Goal: Information Seeking & Learning: Compare options

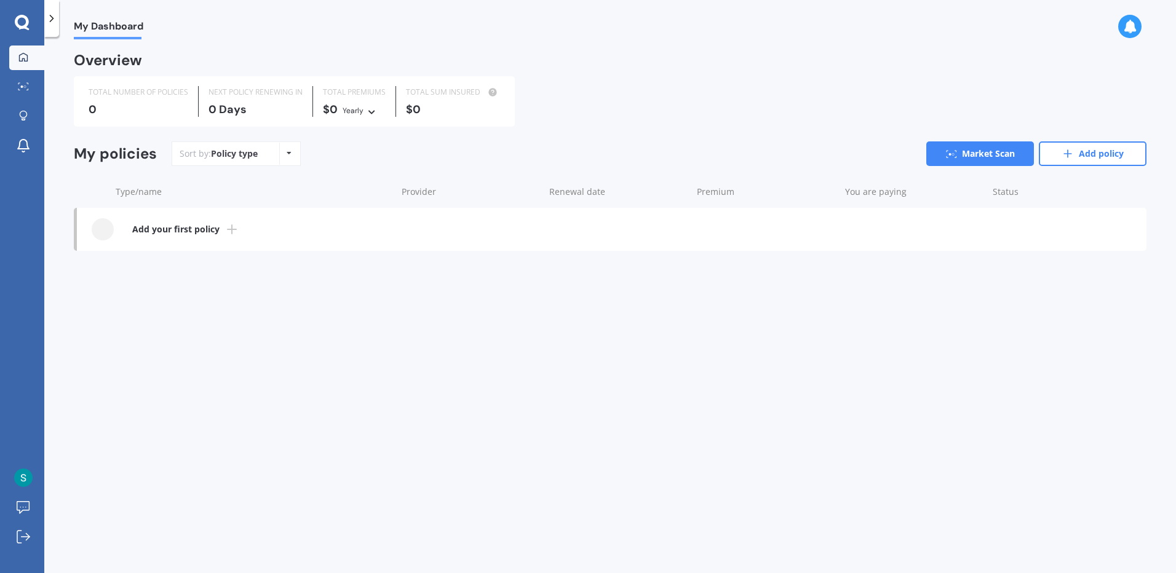
click at [223, 228] on link "Add your first policy" at bounding box center [612, 229] width 1070 height 43
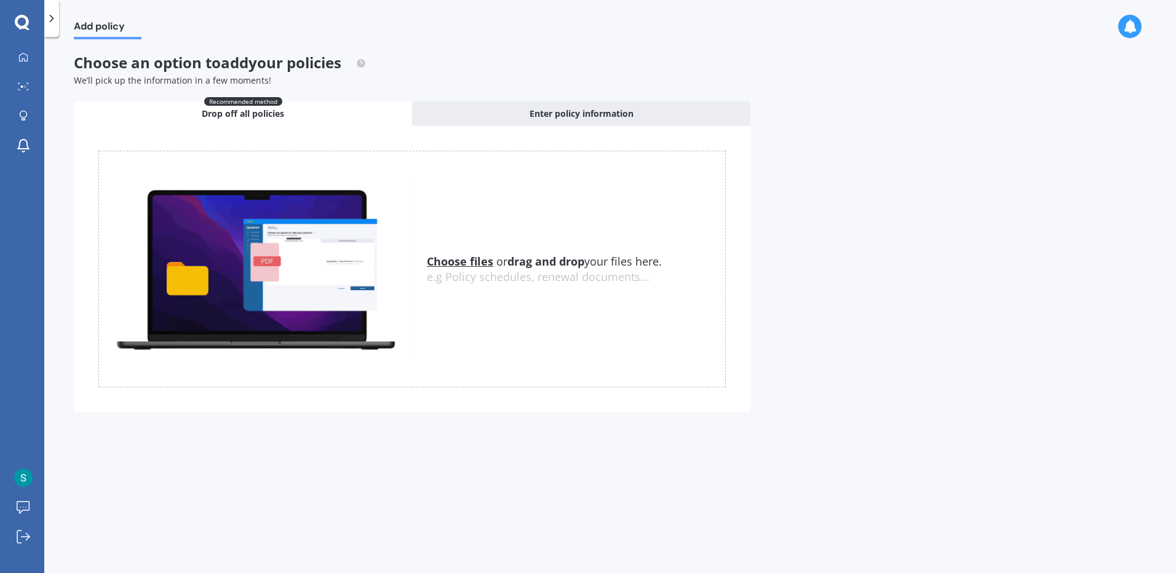
click at [476, 261] on u "Choose files" at bounding box center [460, 261] width 66 height 15
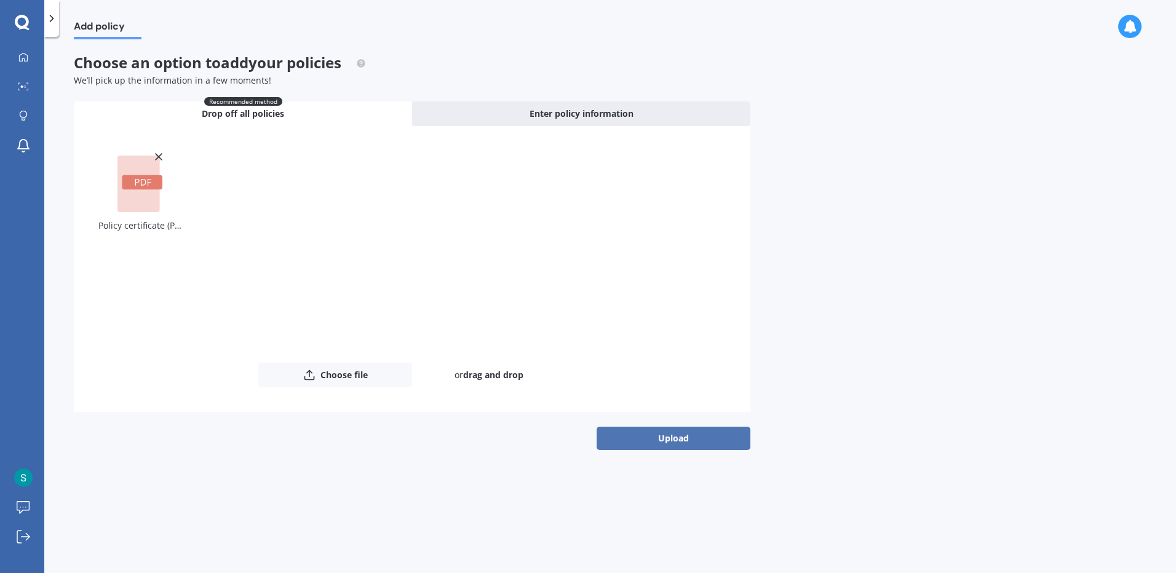
click at [679, 438] on button "Upload" at bounding box center [674, 438] width 154 height 23
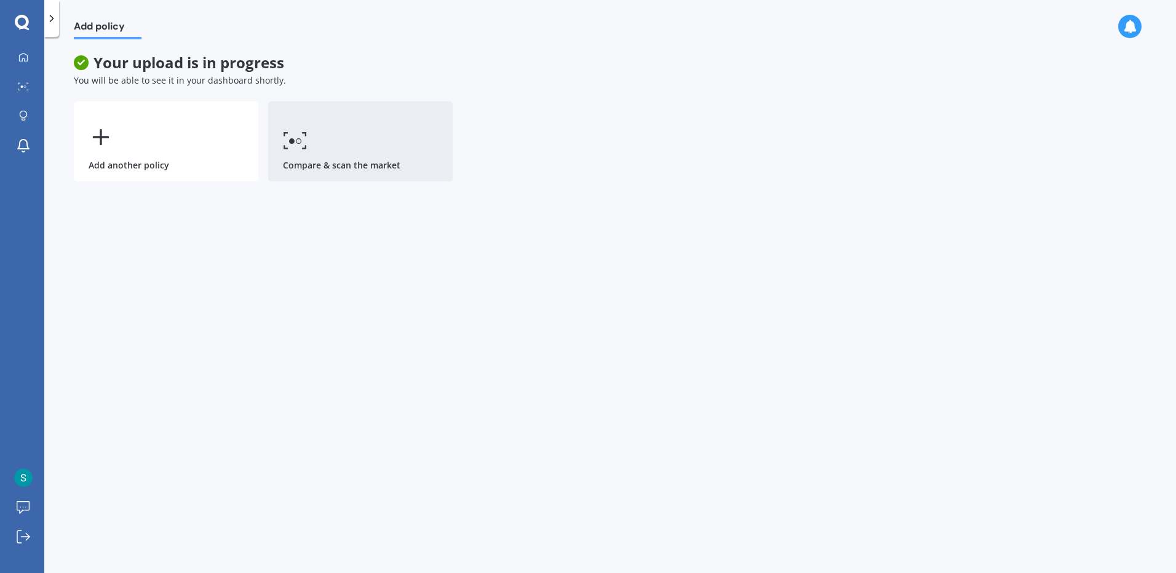
click at [322, 137] on link "Compare & scan the market" at bounding box center [360, 142] width 185 height 80
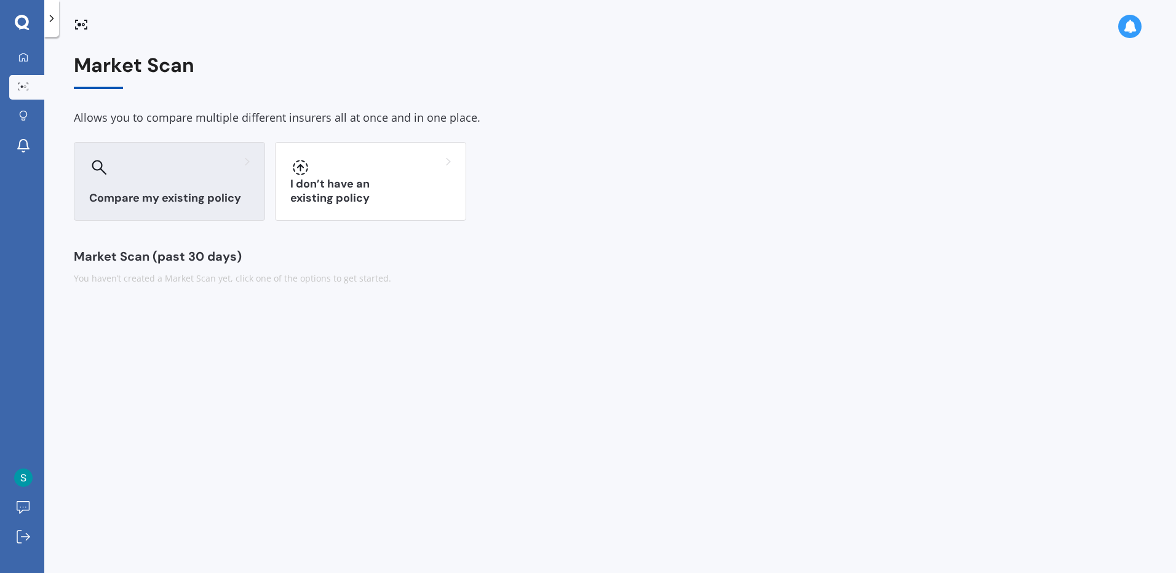
click at [167, 196] on h3 "Compare my existing policy" at bounding box center [169, 198] width 161 height 14
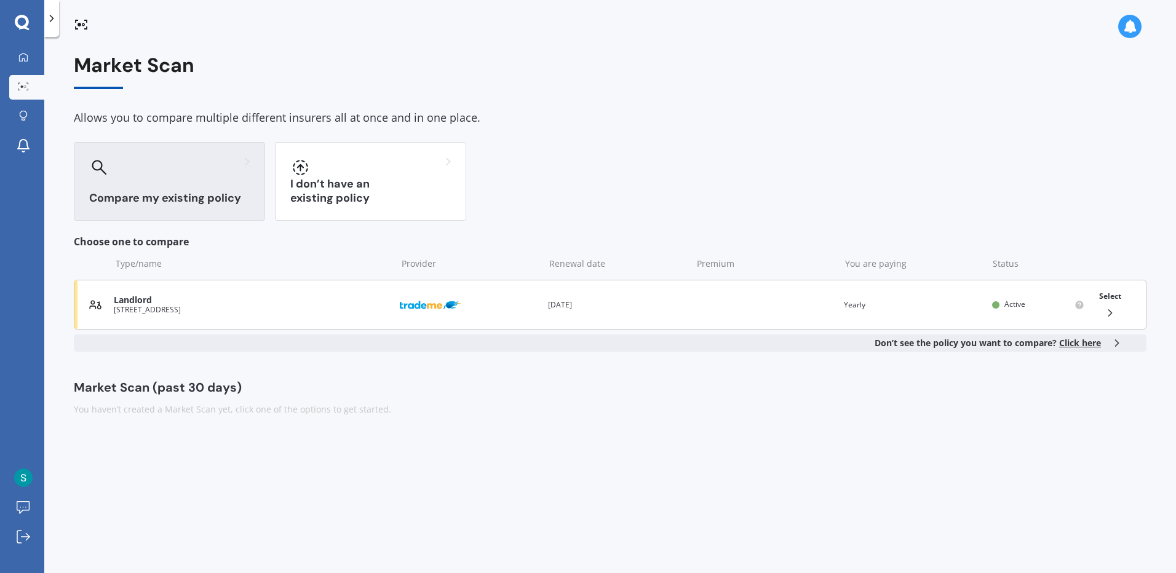
click at [1103, 298] on span "Select" at bounding box center [1110, 296] width 22 height 10
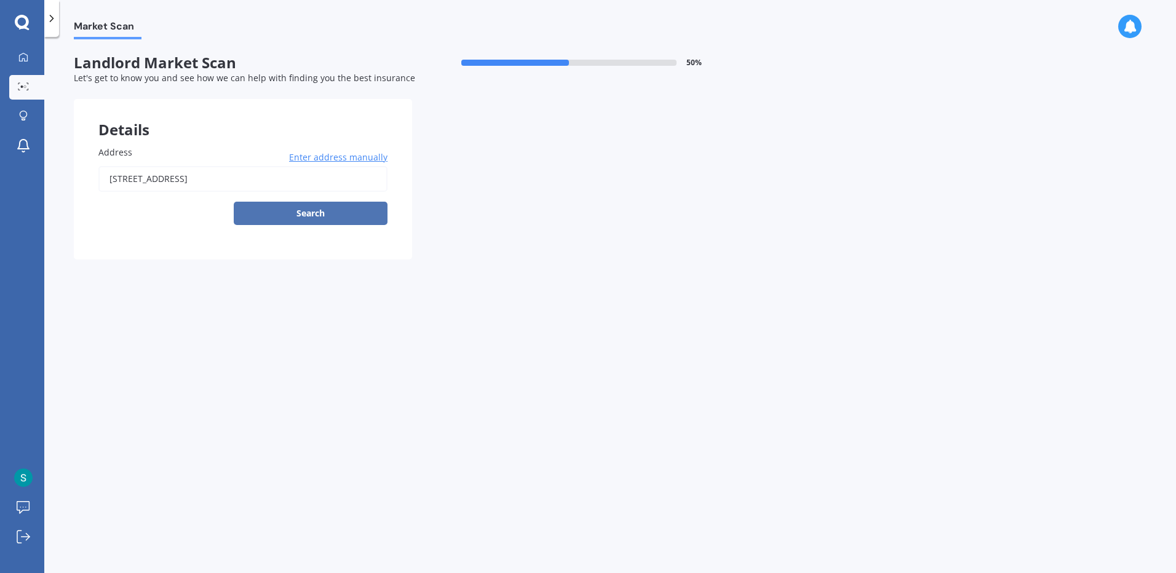
click at [335, 215] on button "Search" at bounding box center [311, 213] width 154 height 23
type input "[STREET_ADDRESS]"
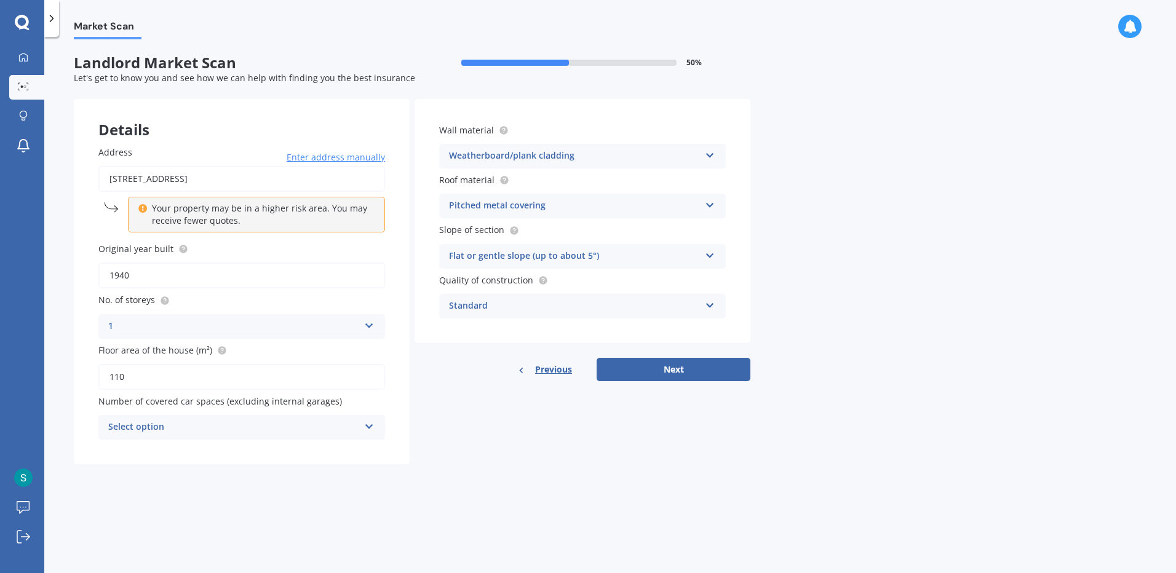
click at [284, 420] on div "Select option 0 1 2 3 4 5+" at bounding box center [241, 427] width 287 height 25
click at [151, 469] on div "1" at bounding box center [241, 474] width 285 height 22
click at [693, 370] on button "Next" at bounding box center [674, 369] width 154 height 23
select select "01"
select select "03"
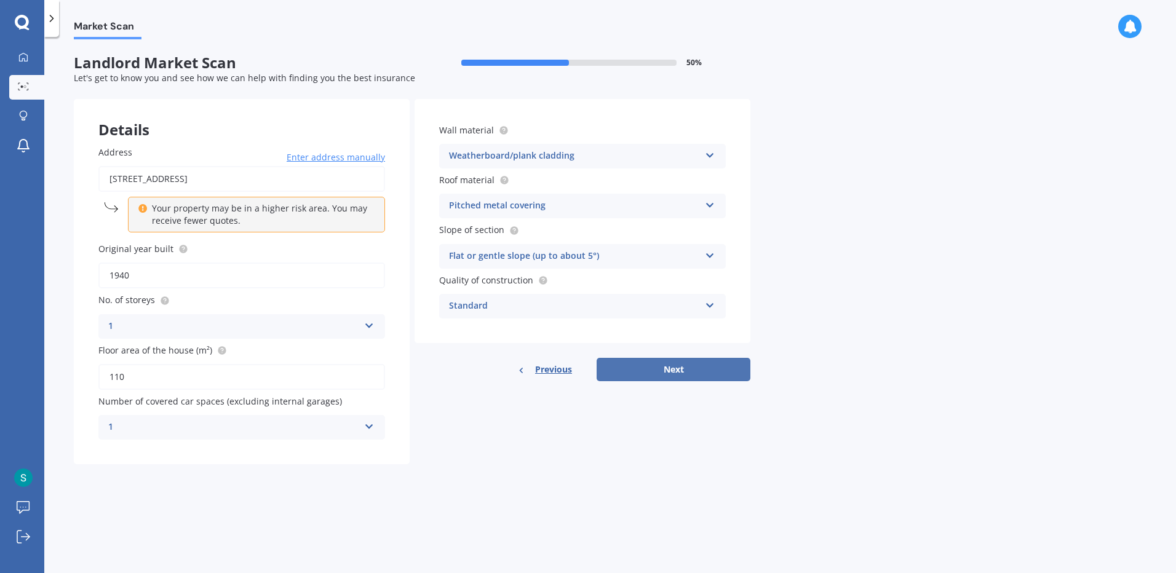
select select "1985"
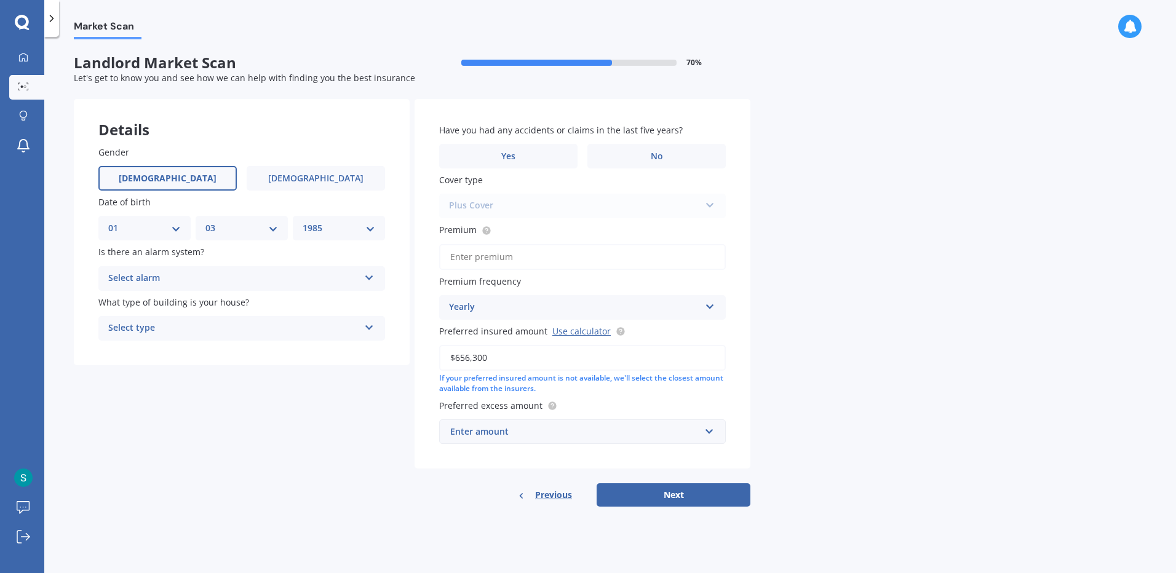
click at [241, 279] on div "Select alarm" at bounding box center [233, 278] width 251 height 15
click at [195, 325] on div "Yes, not monitored" at bounding box center [241, 325] width 285 height 22
click at [195, 327] on div "Select type" at bounding box center [233, 328] width 251 height 15
click at [189, 349] on div "Freestanding" at bounding box center [241, 352] width 285 height 22
click at [658, 165] on label "No" at bounding box center [657, 156] width 138 height 25
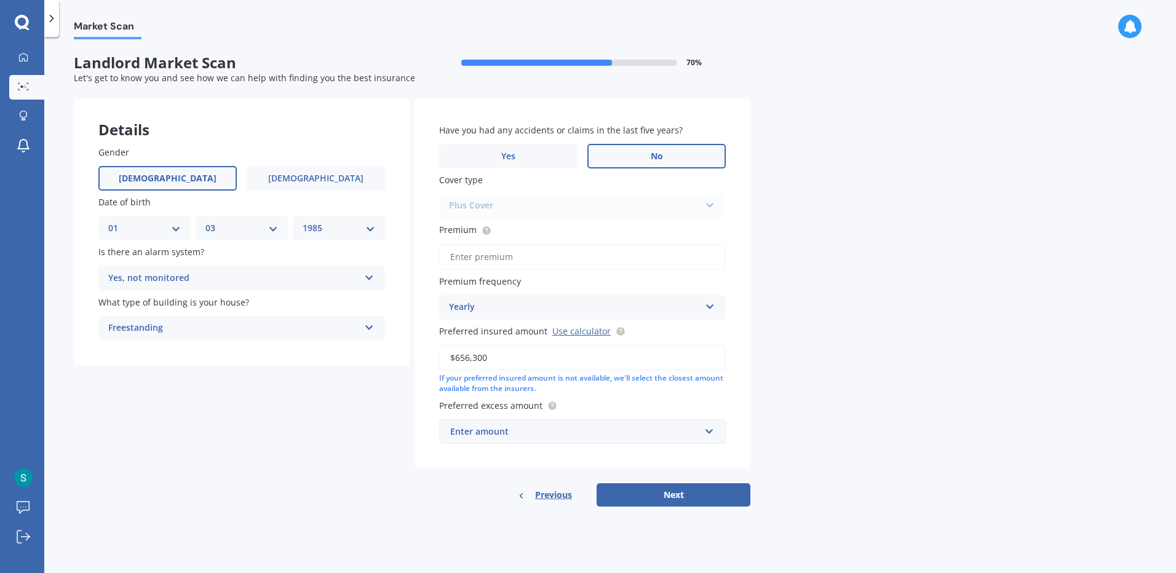
click at [0, 0] on input "No" at bounding box center [0, 0] width 0 height 0
click at [494, 263] on input "Premium" at bounding box center [582, 257] width 287 height 26
type input "$7,881.00"
click at [544, 429] on div "Enter amount" at bounding box center [575, 432] width 250 height 14
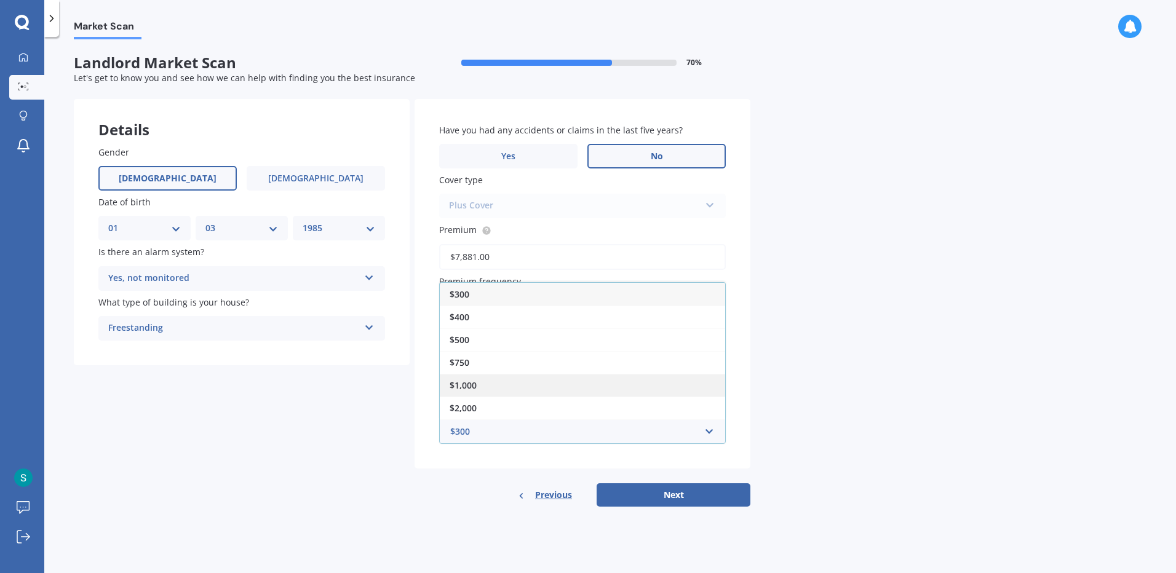
click at [498, 385] on div "$1,000" at bounding box center [582, 385] width 285 height 23
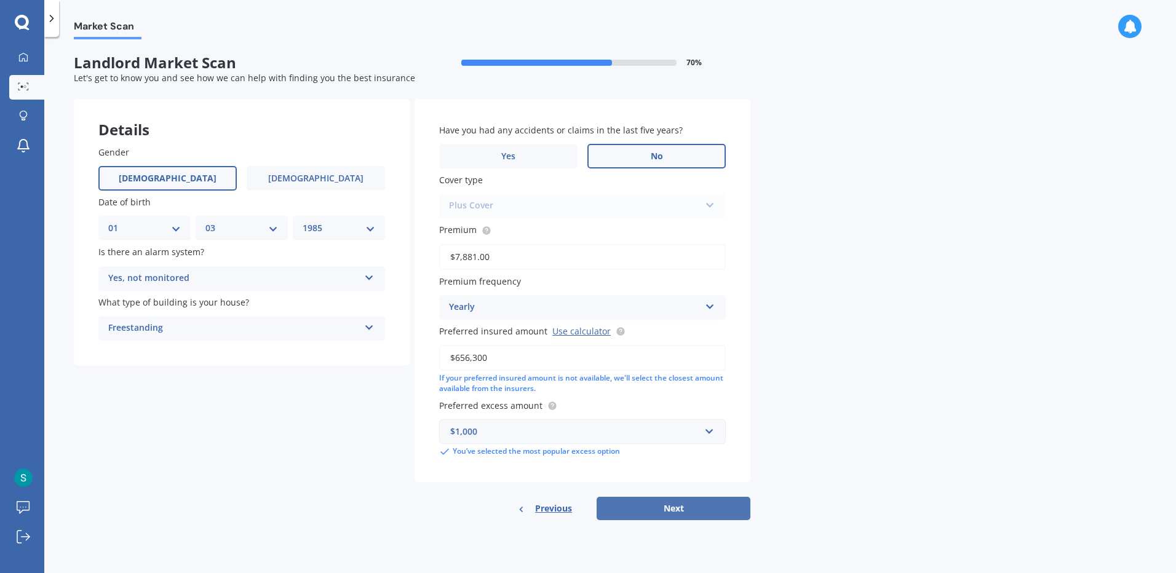
click at [669, 508] on button "Next" at bounding box center [674, 508] width 154 height 23
select select "01"
select select "03"
select select "1985"
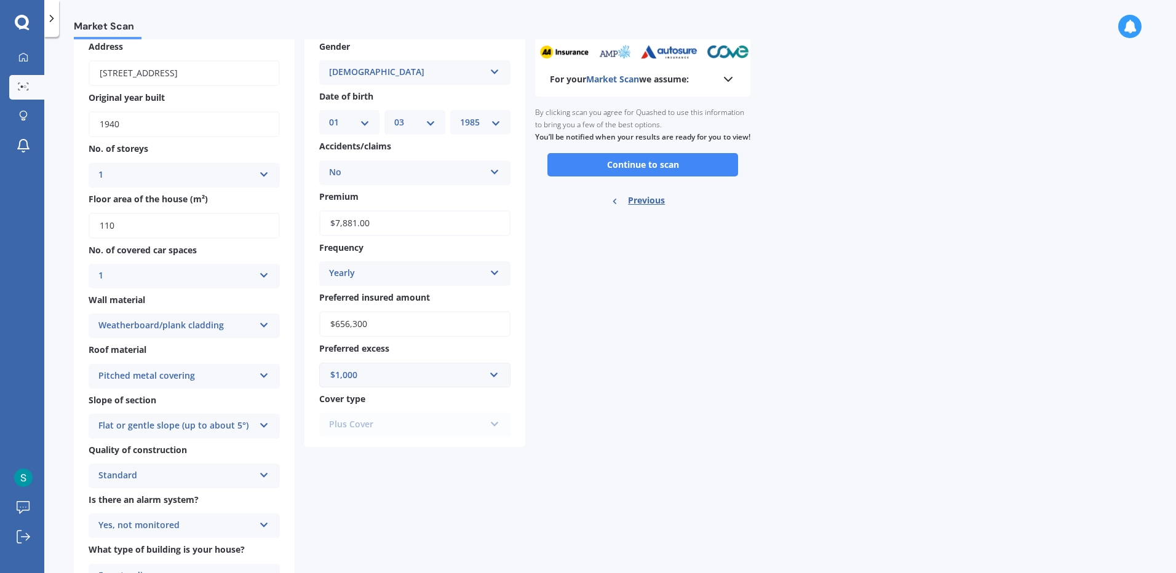
scroll to position [3, 0]
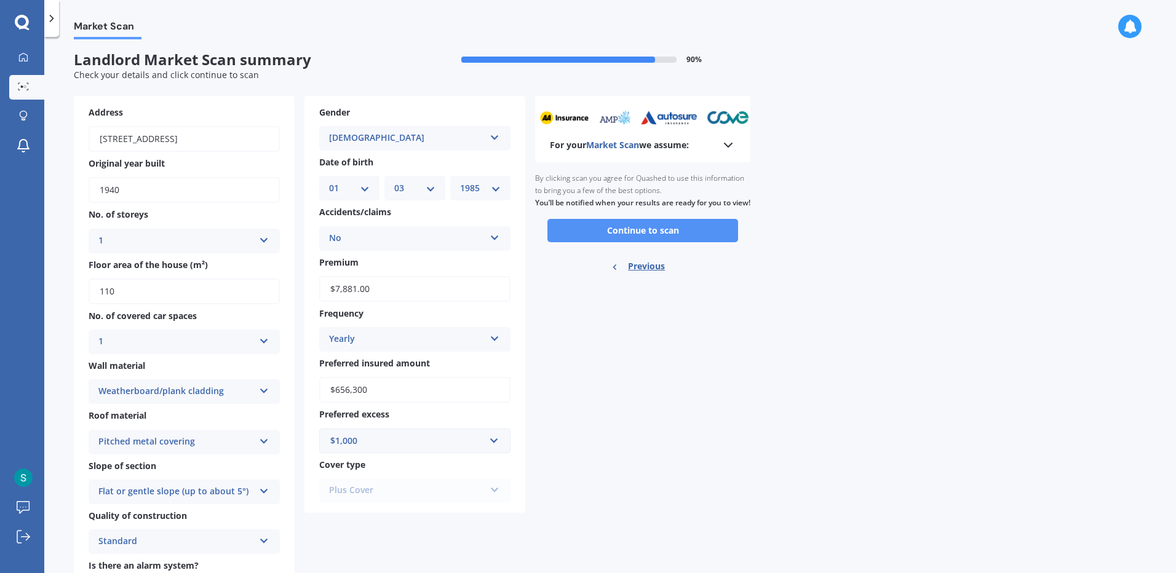
click at [616, 235] on button "Continue to scan" at bounding box center [643, 230] width 191 height 23
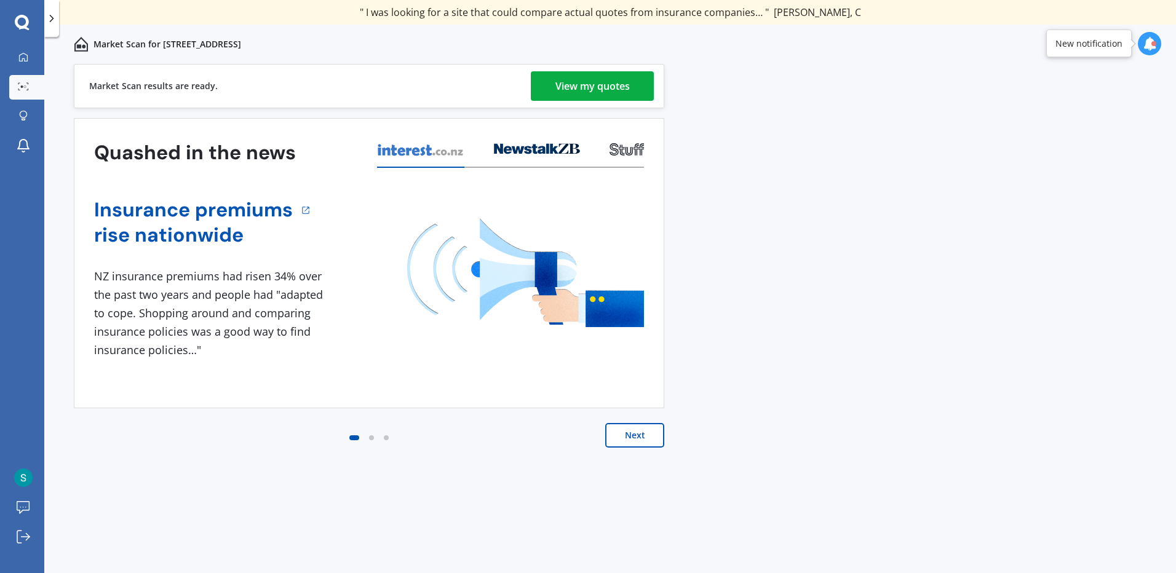
click at [584, 78] on div "View my quotes" at bounding box center [593, 86] width 74 height 30
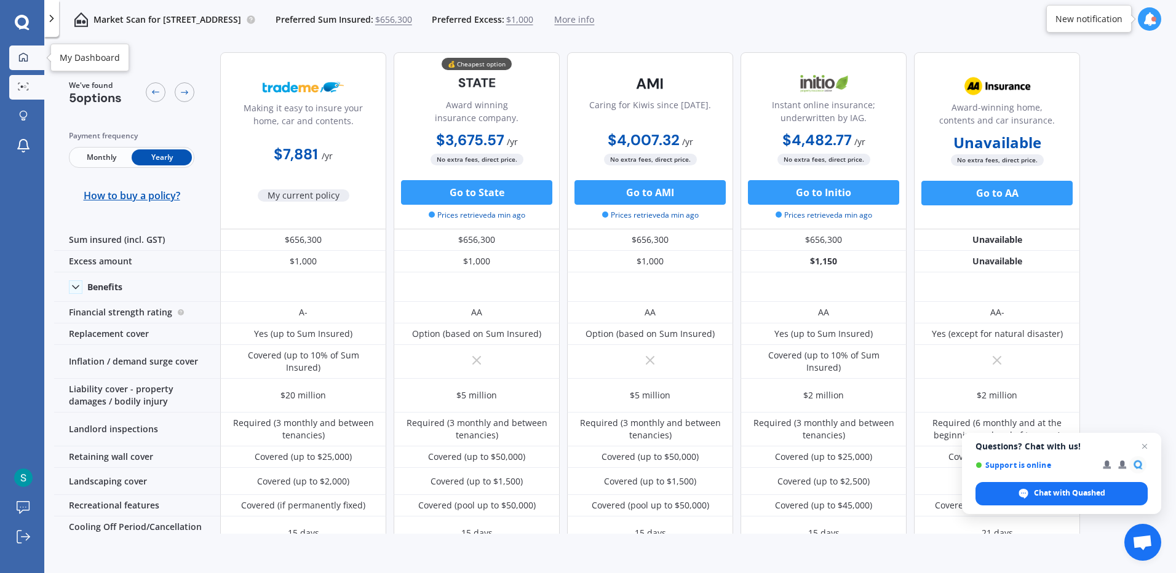
click at [27, 57] on icon at bounding box center [23, 56] width 9 height 9
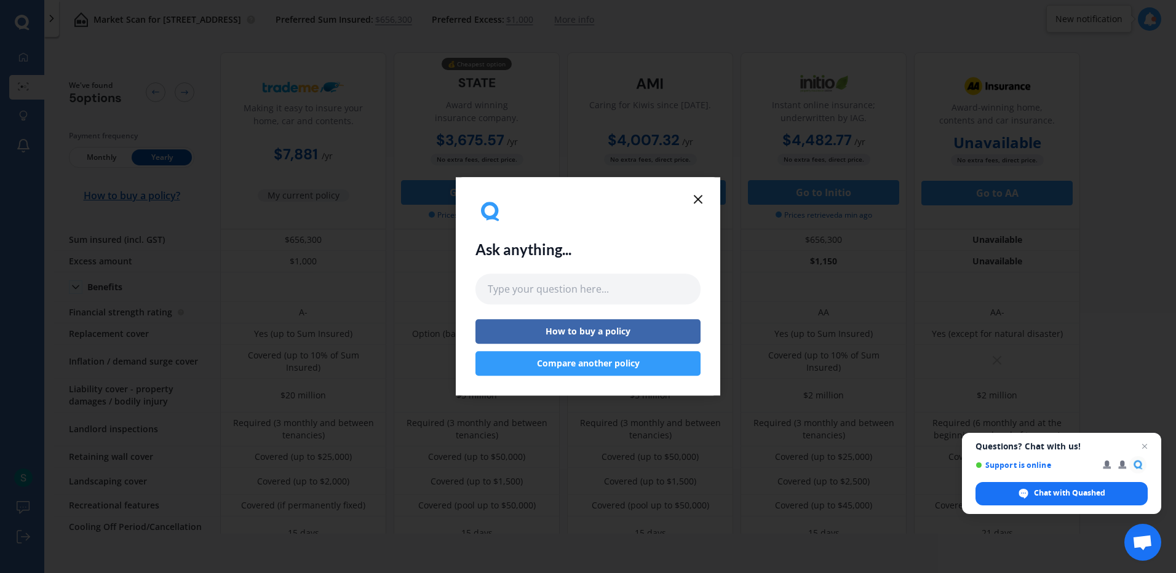
click at [699, 202] on icon at bounding box center [698, 199] width 15 height 15
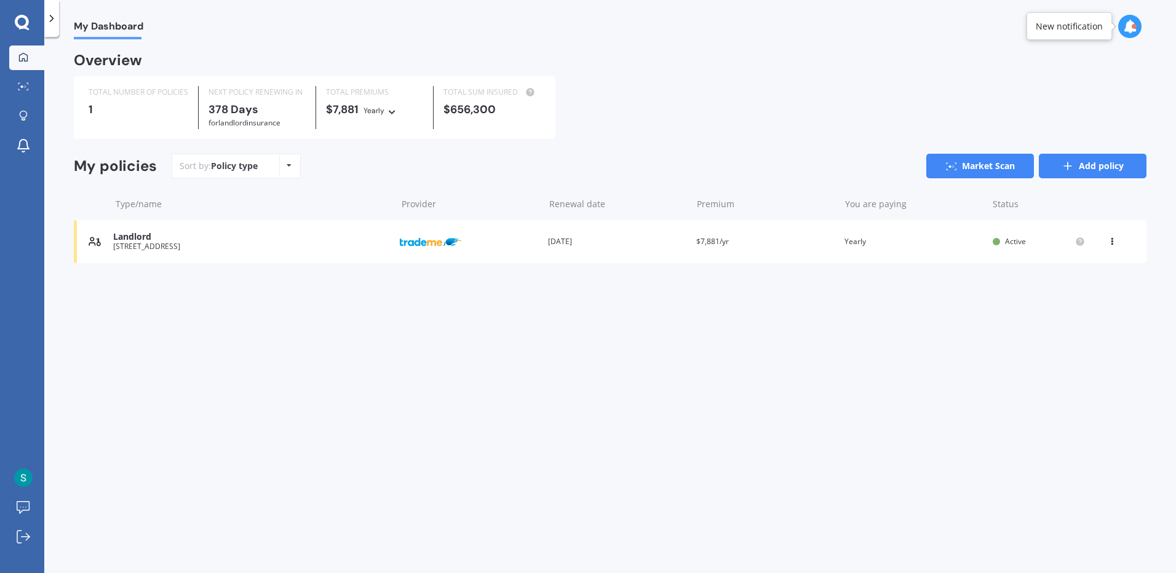
click at [1081, 173] on link "Add policy" at bounding box center [1093, 166] width 108 height 25
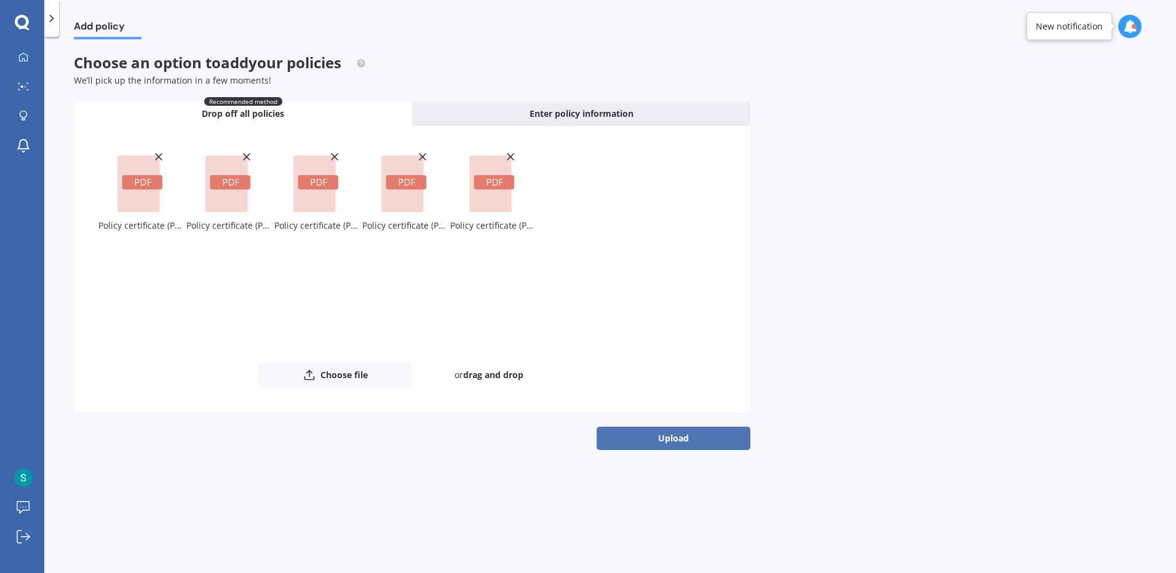
click at [676, 435] on button "Upload" at bounding box center [674, 438] width 154 height 23
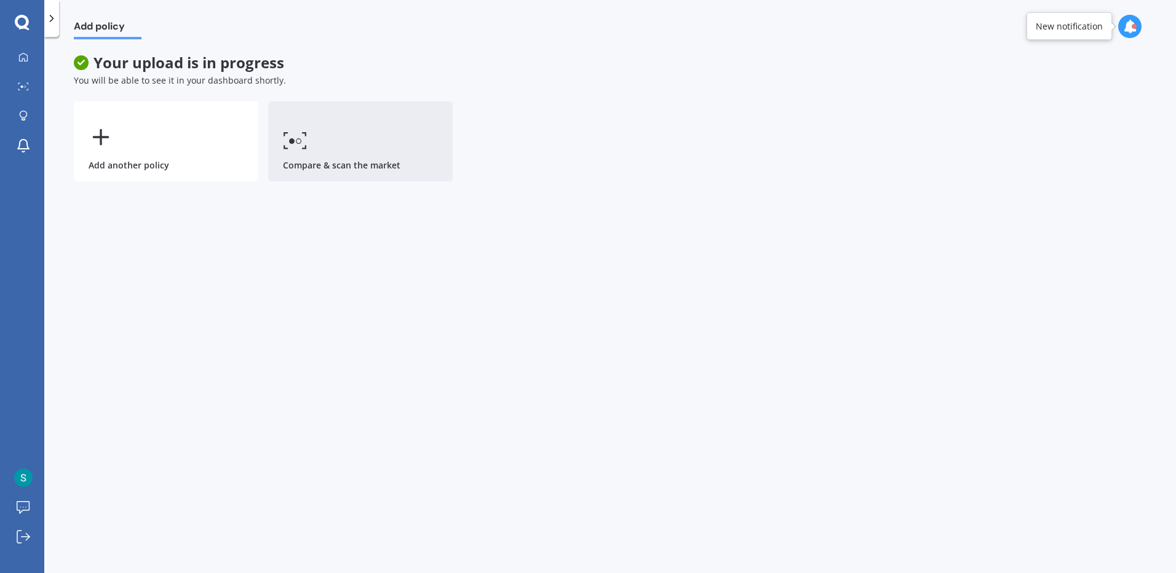
click at [397, 158] on link "Compare & scan the market" at bounding box center [360, 142] width 185 height 80
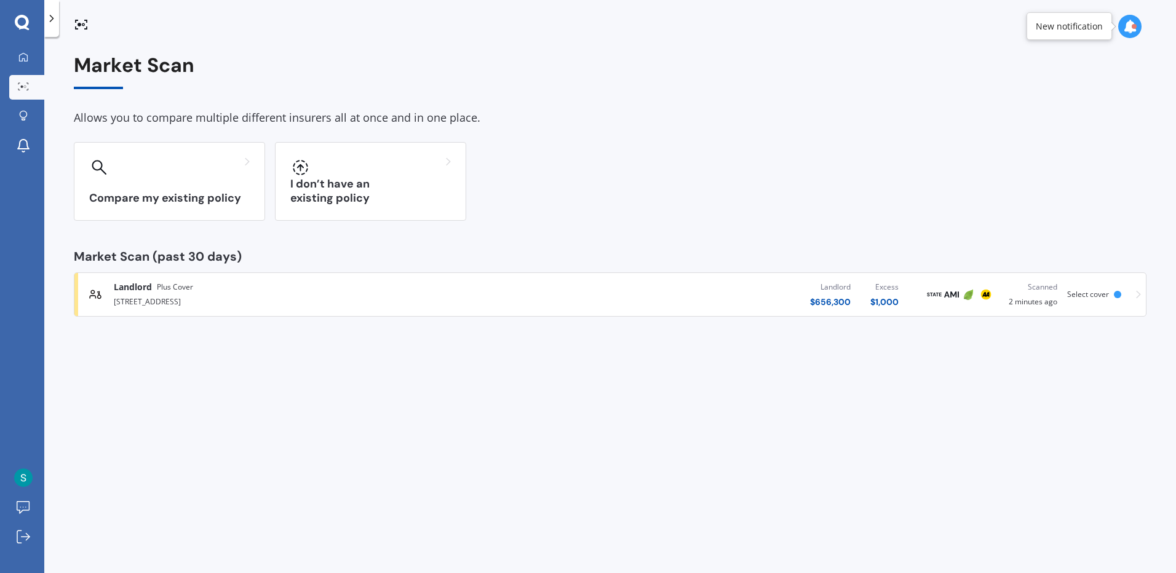
click at [1137, 25] on div at bounding box center [1129, 26] width 23 height 23
click at [778, 106] on div "Market Scan Allows you to compare multiple different insurers all at once and i…" at bounding box center [610, 185] width 1073 height 263
click at [25, 51] on link "My Dashboard" at bounding box center [26, 58] width 35 height 25
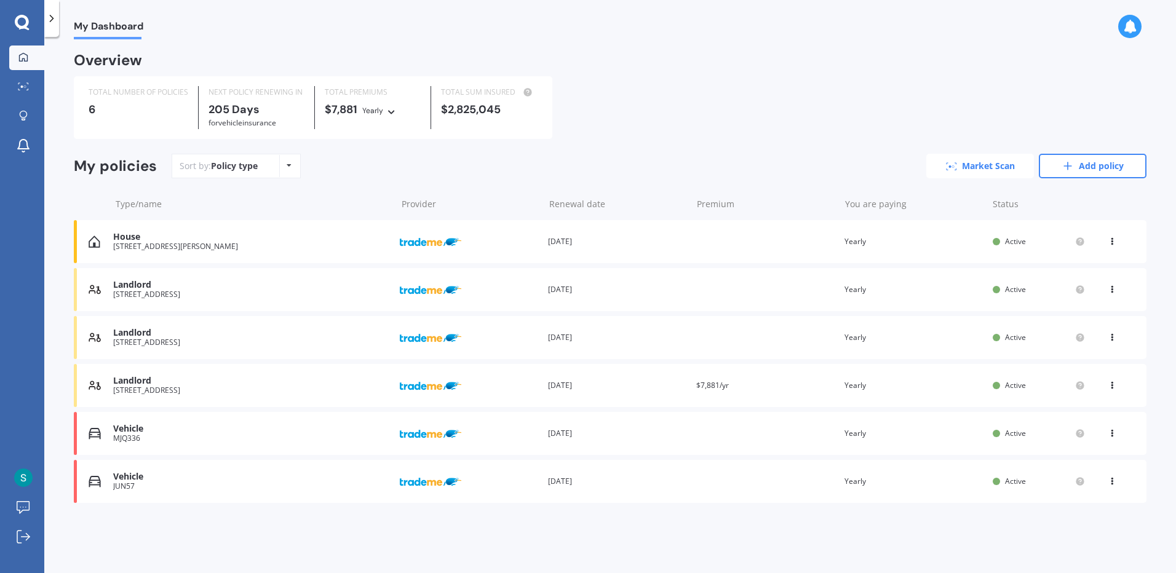
click at [994, 156] on link "Market Scan" at bounding box center [981, 166] width 108 height 25
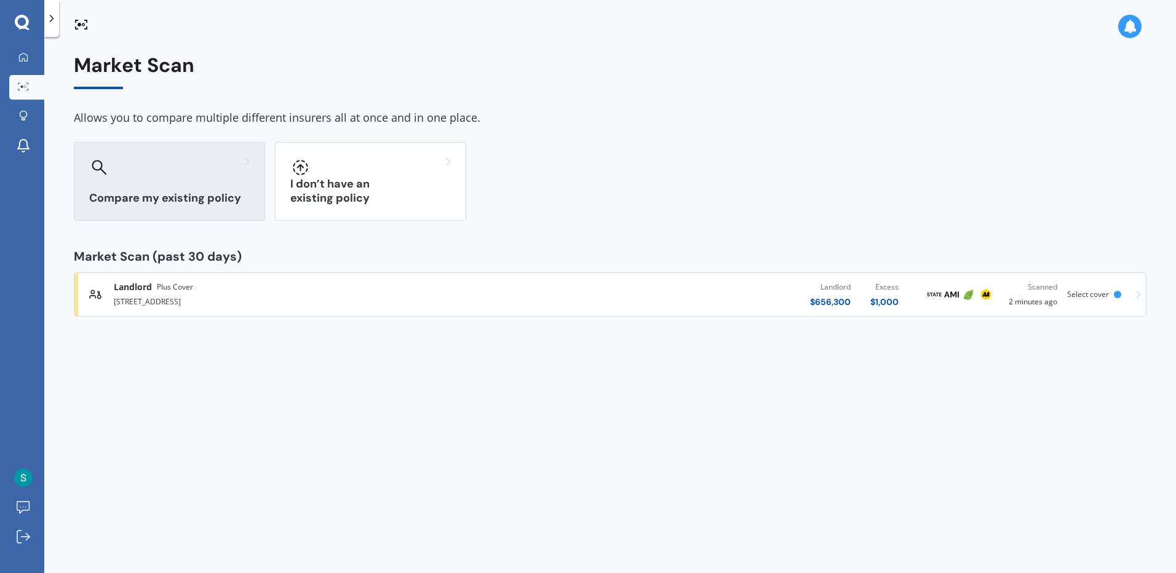
click at [197, 164] on div at bounding box center [169, 168] width 161 height 20
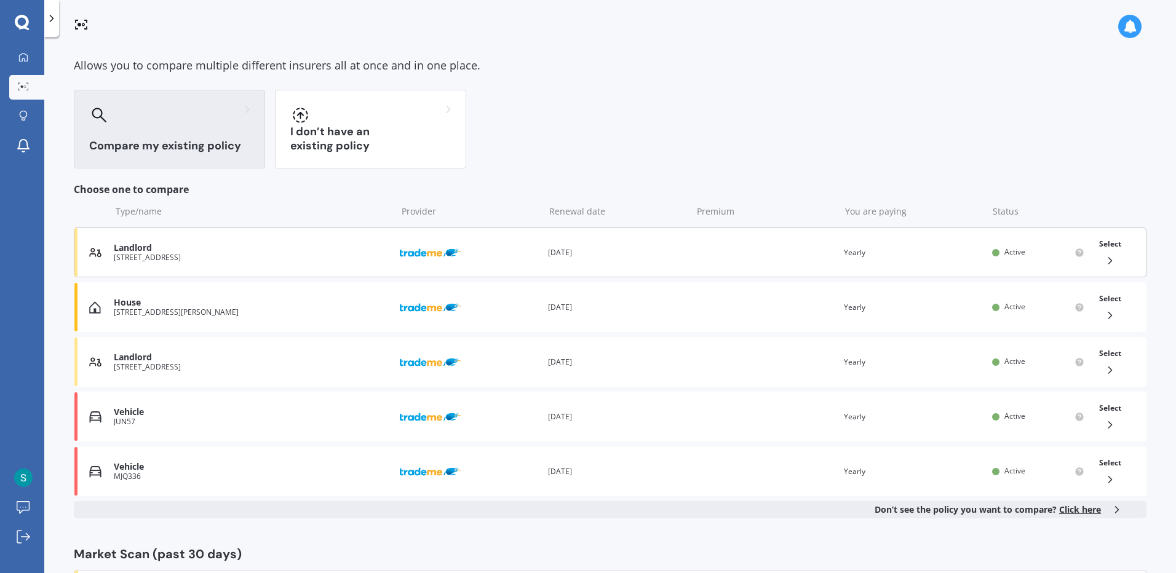
scroll to position [121, 0]
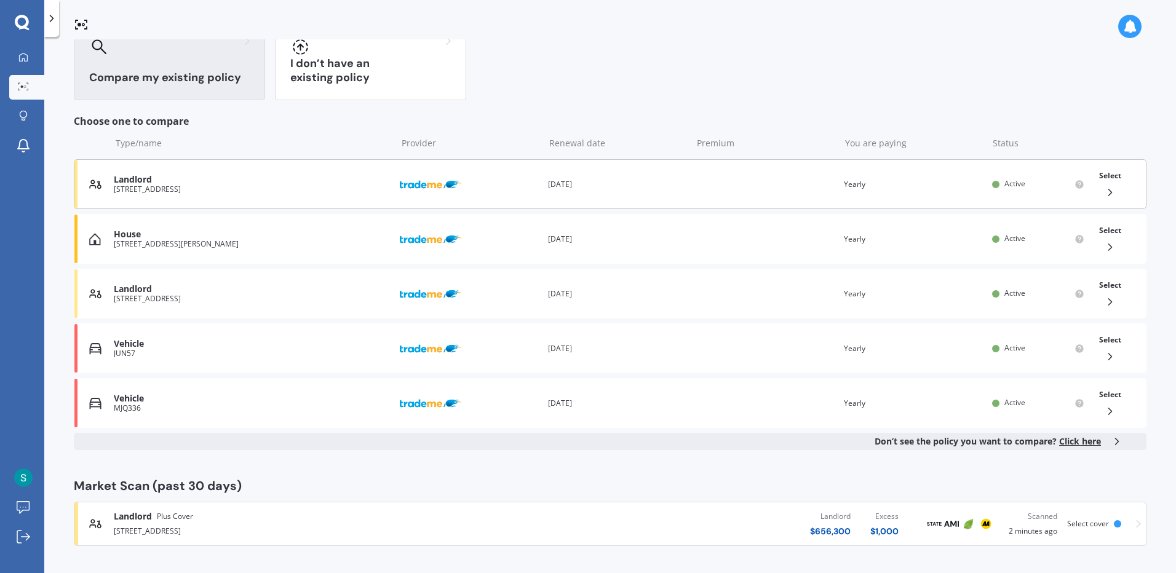
click at [1027, 189] on div "Landlord Unit 9, 489 Riverside Drive, Fairfield Provider Renewal date 31 Oct 20…" at bounding box center [610, 184] width 1073 height 50
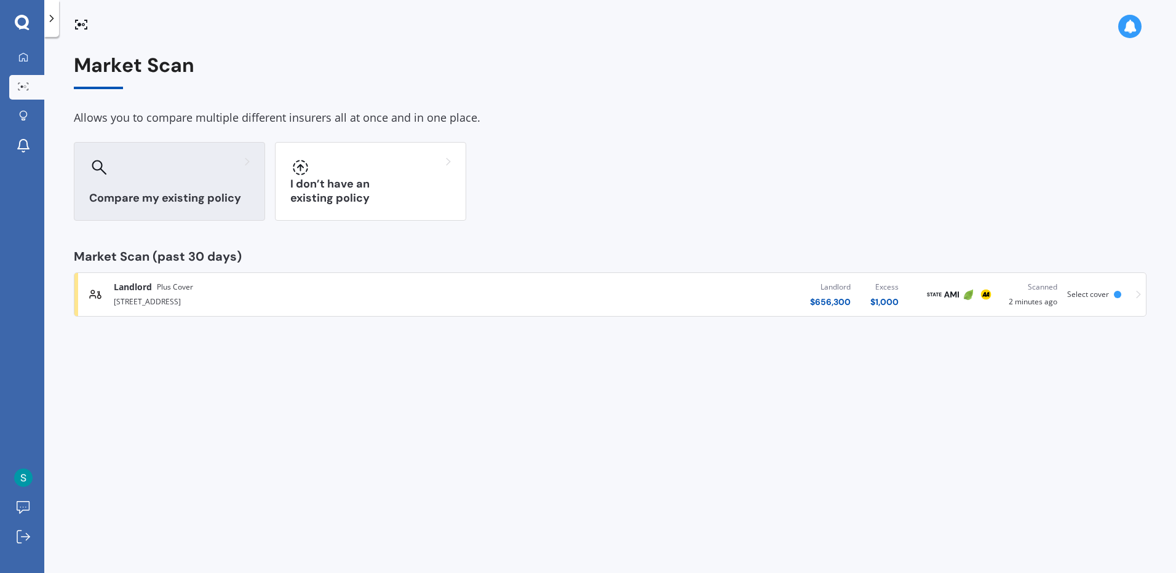
click at [178, 177] on div at bounding box center [169, 168] width 161 height 20
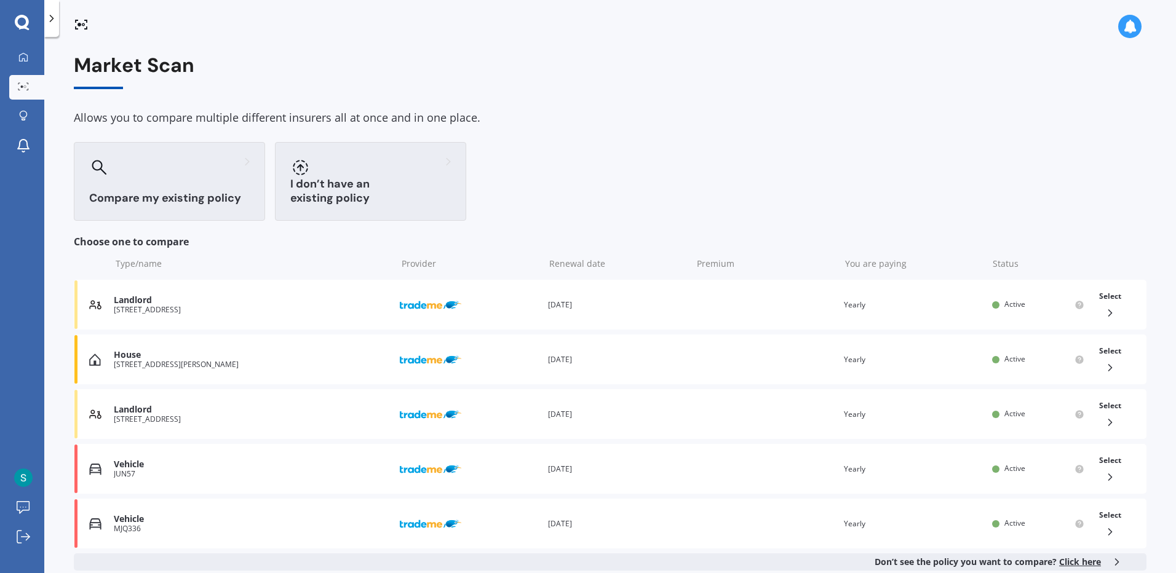
click at [383, 178] on div "I don’t have an existing policy" at bounding box center [370, 181] width 191 height 79
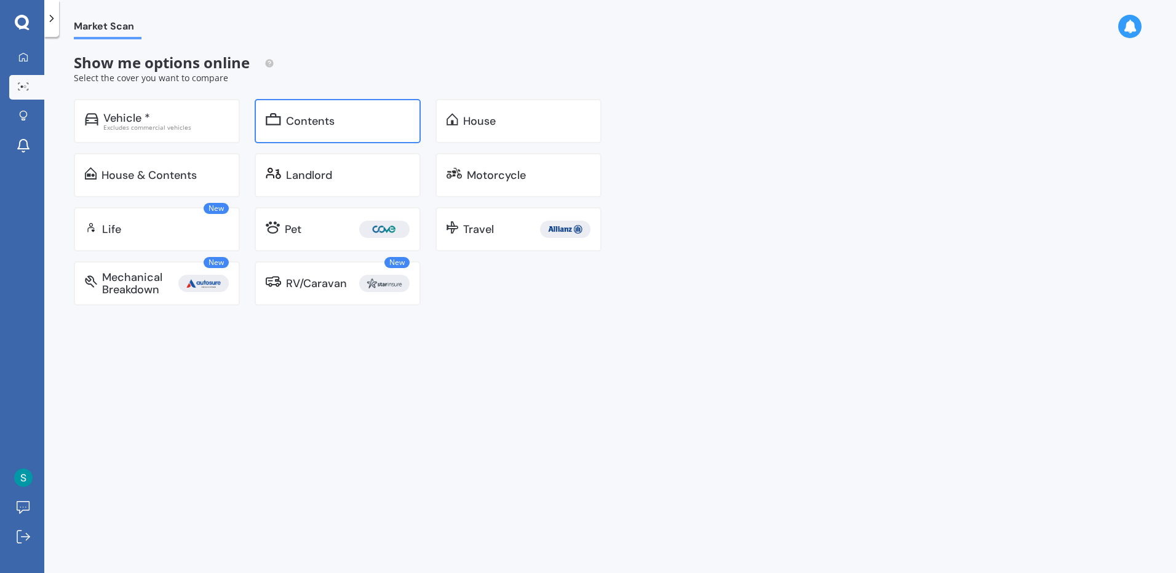
click at [354, 118] on div "Contents" at bounding box center [348, 121] width 124 height 12
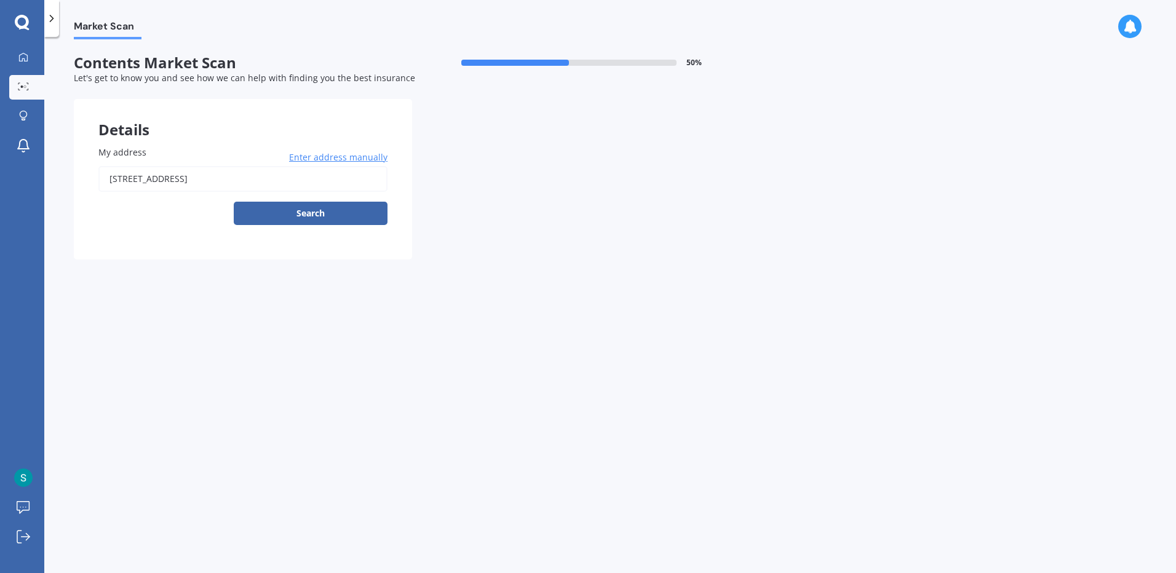
drag, startPoint x: 354, startPoint y: 171, endPoint x: 0, endPoint y: 112, distance: 358.7
click at [0, 112] on html "We are experiencing high volume of Market Scans . Just a heads up we will have …" at bounding box center [588, 286] width 1176 height 573
type input "[STREET_ADDRESS][PERSON_NAME]"
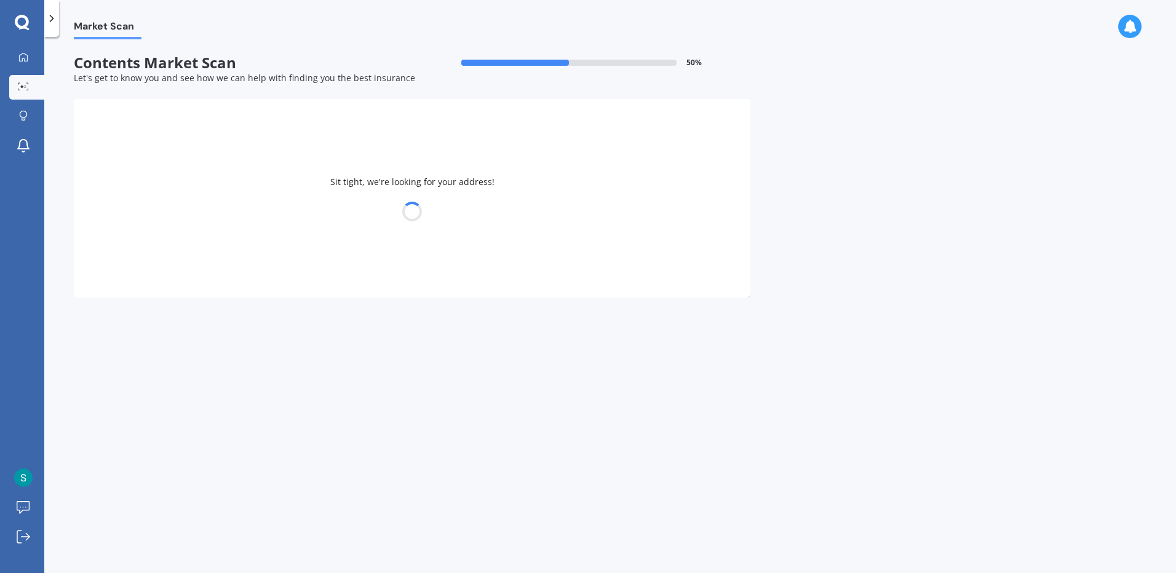
select select "01"
select select "03"
select select "1985"
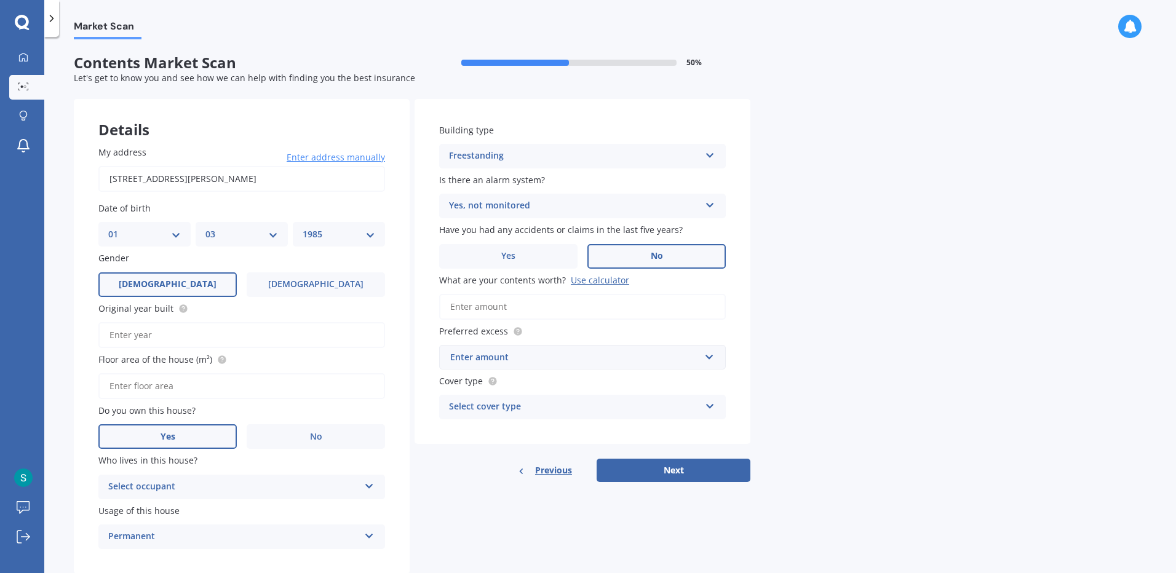
scroll to position [33, 0]
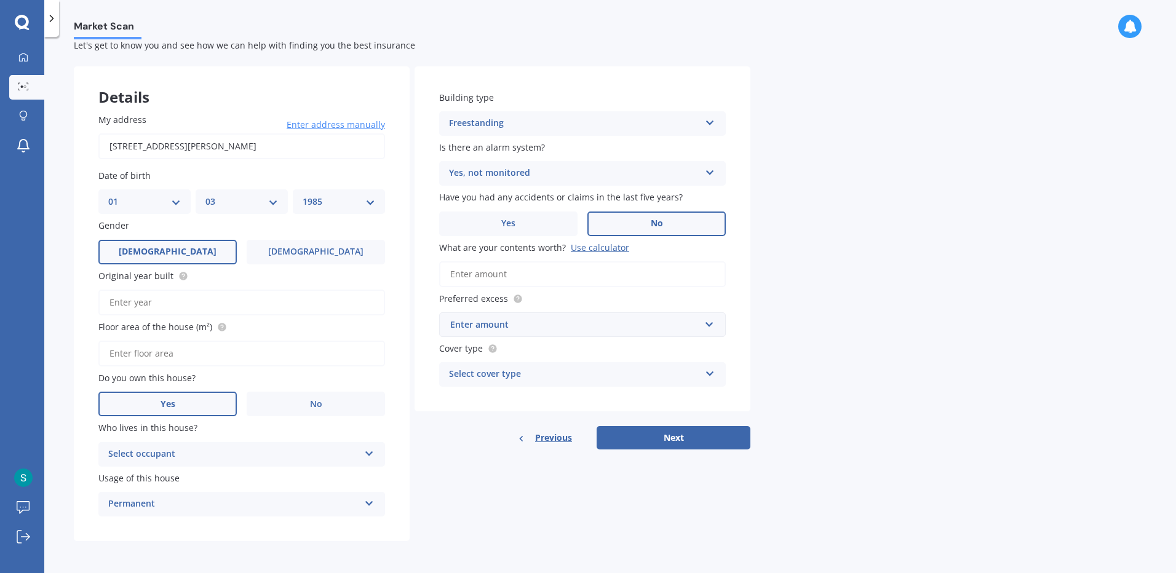
click at [221, 300] on input "Original year built" at bounding box center [241, 303] width 287 height 26
type input "2024"
type input "255"
click at [181, 459] on div "Select occupant" at bounding box center [233, 454] width 251 height 15
click at [181, 481] on div "Owner" at bounding box center [241, 479] width 285 height 22
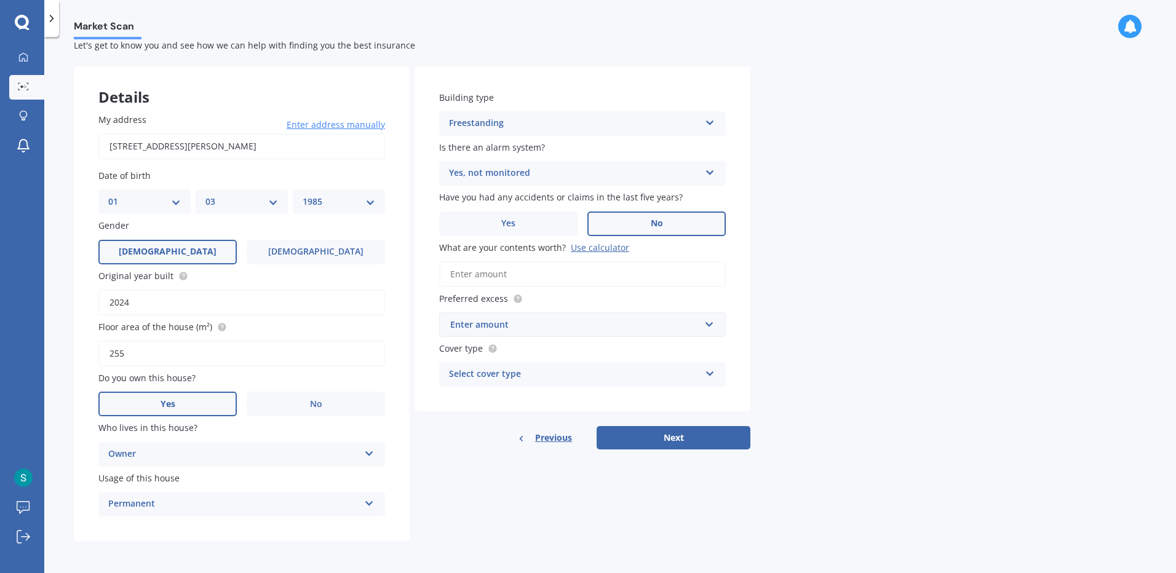
click at [551, 177] on div "Yes, not monitored" at bounding box center [574, 173] width 251 height 15
click at [507, 237] on div "No" at bounding box center [582, 242] width 285 height 22
click at [552, 271] on input "What are your contents worth? Use calculator" at bounding box center [582, 274] width 287 height 26
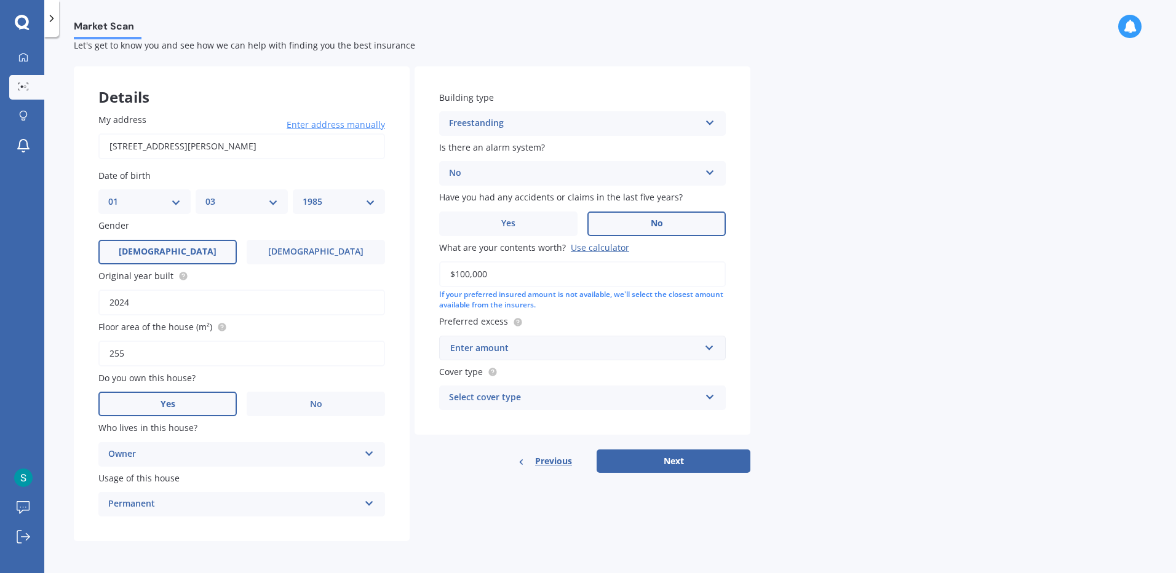
type input "$100,000"
click at [584, 348] on div "Enter amount" at bounding box center [575, 348] width 250 height 14
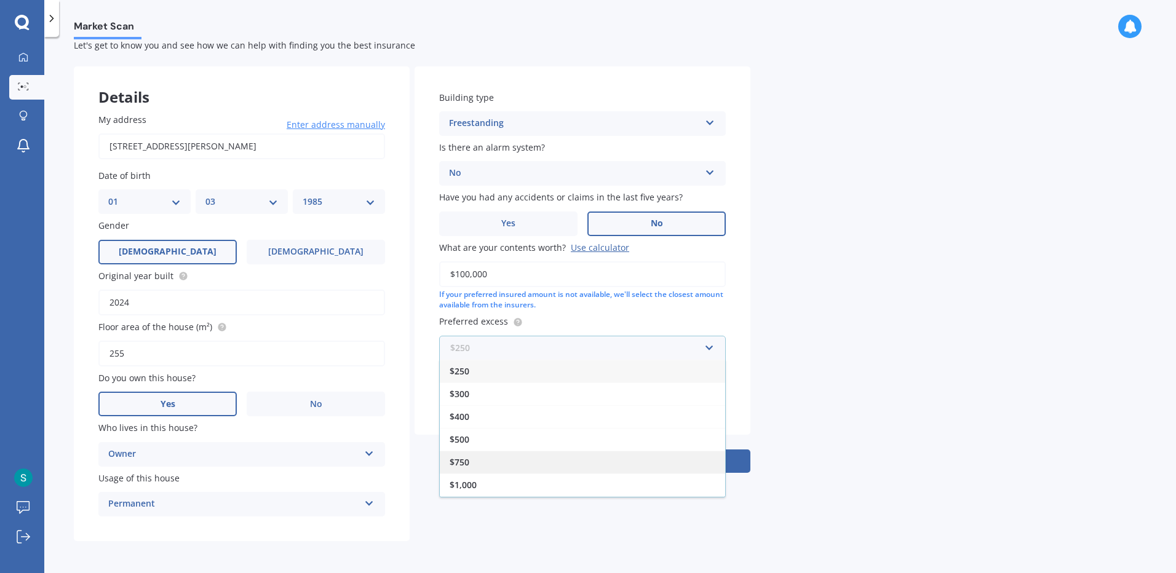
scroll to position [22, 0]
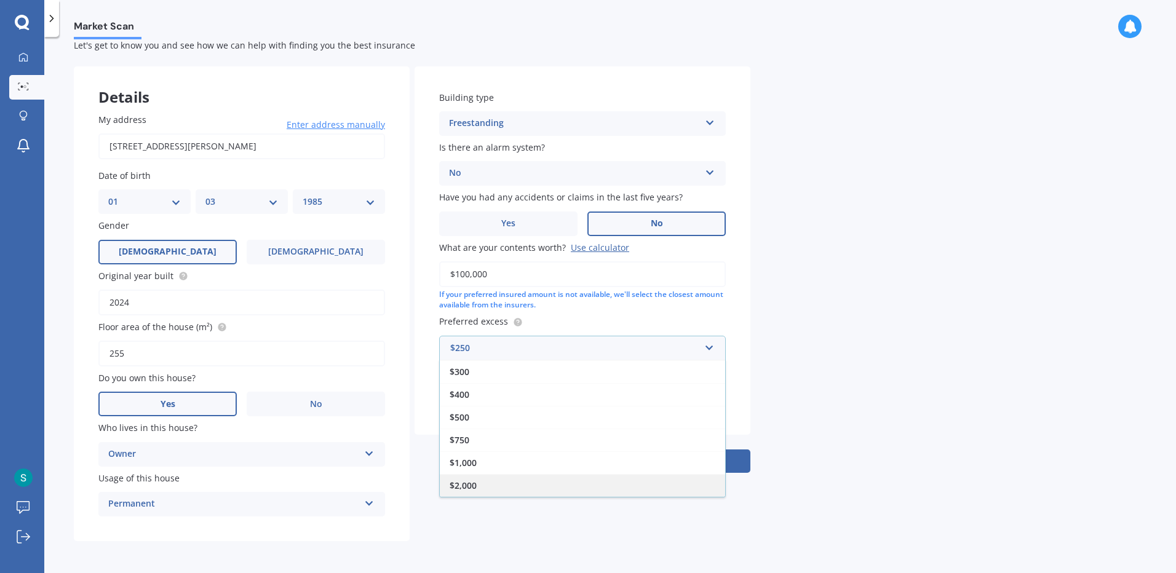
click at [472, 479] on div "$2,000" at bounding box center [582, 485] width 285 height 23
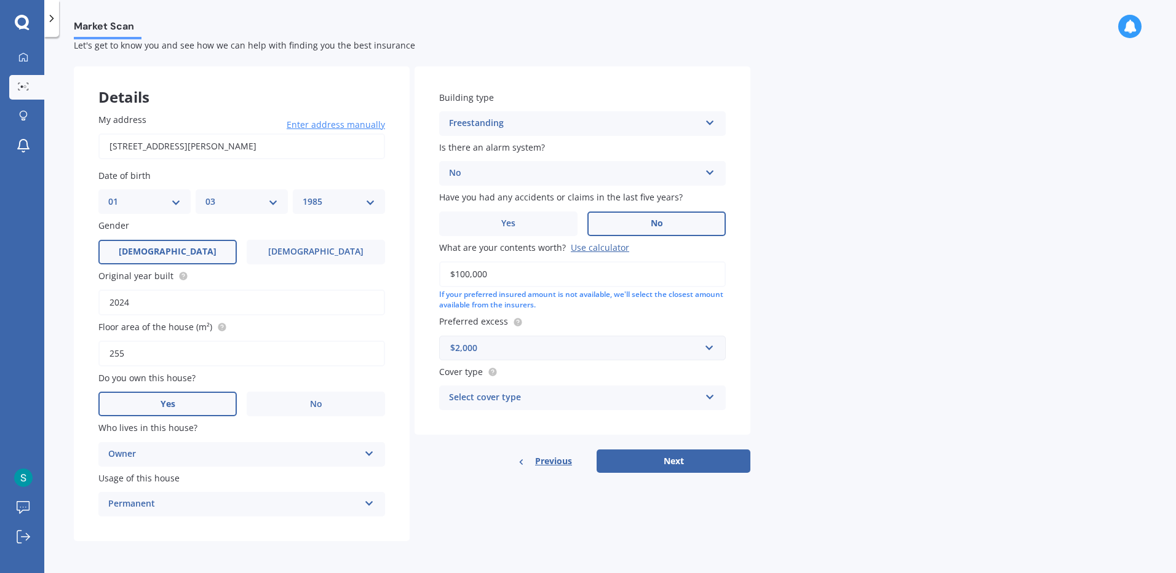
click at [512, 394] on div "Select cover type" at bounding box center [574, 398] width 251 height 15
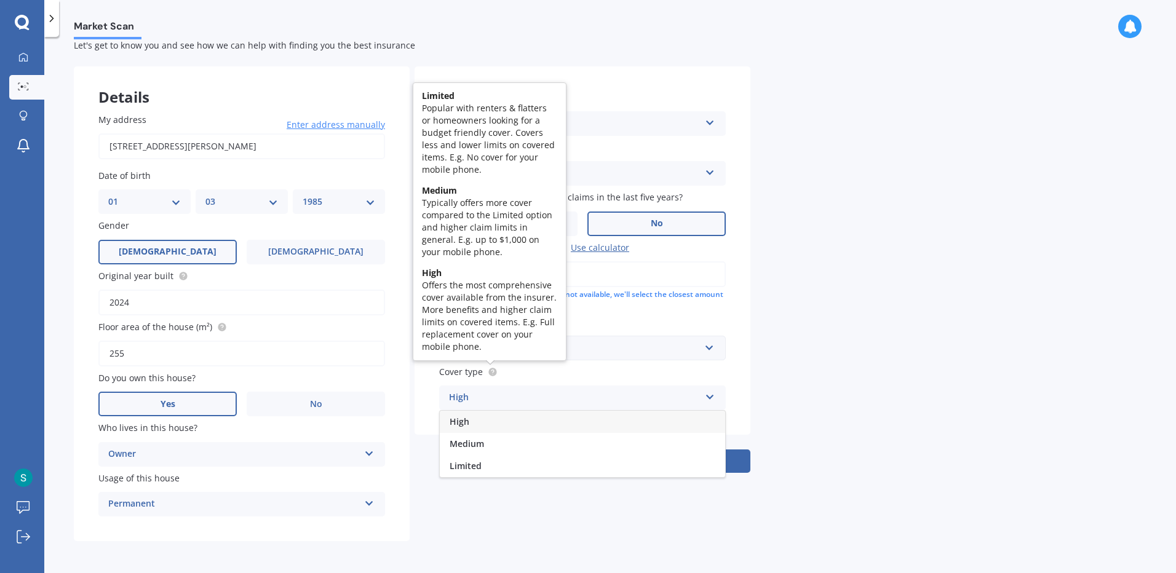
click at [493, 374] on line at bounding box center [493, 374] width 0 height 0
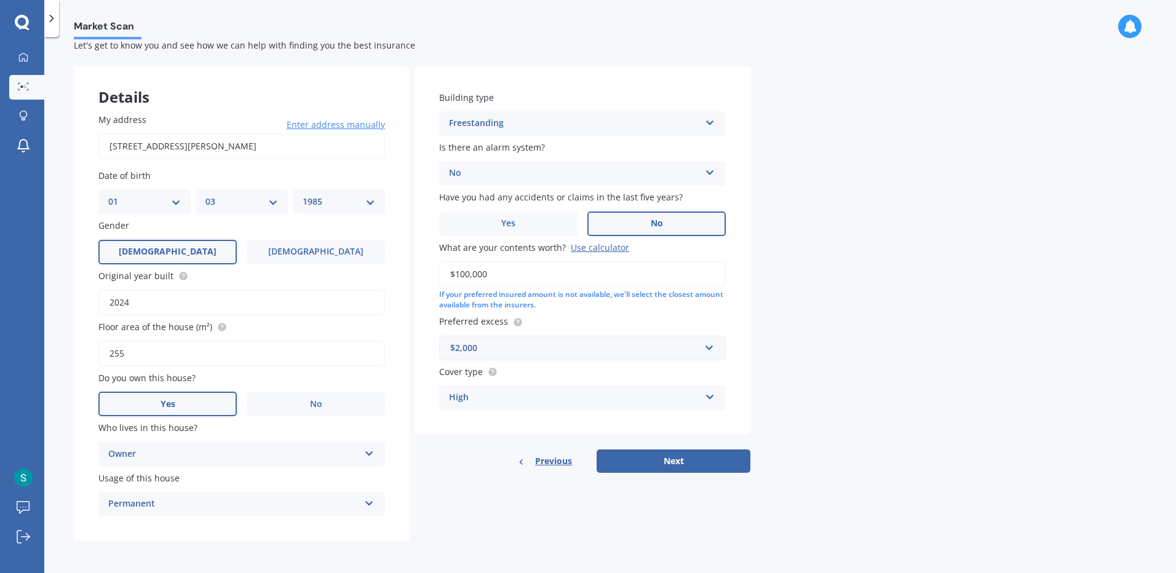
click at [485, 398] on div "High" at bounding box center [574, 398] width 251 height 15
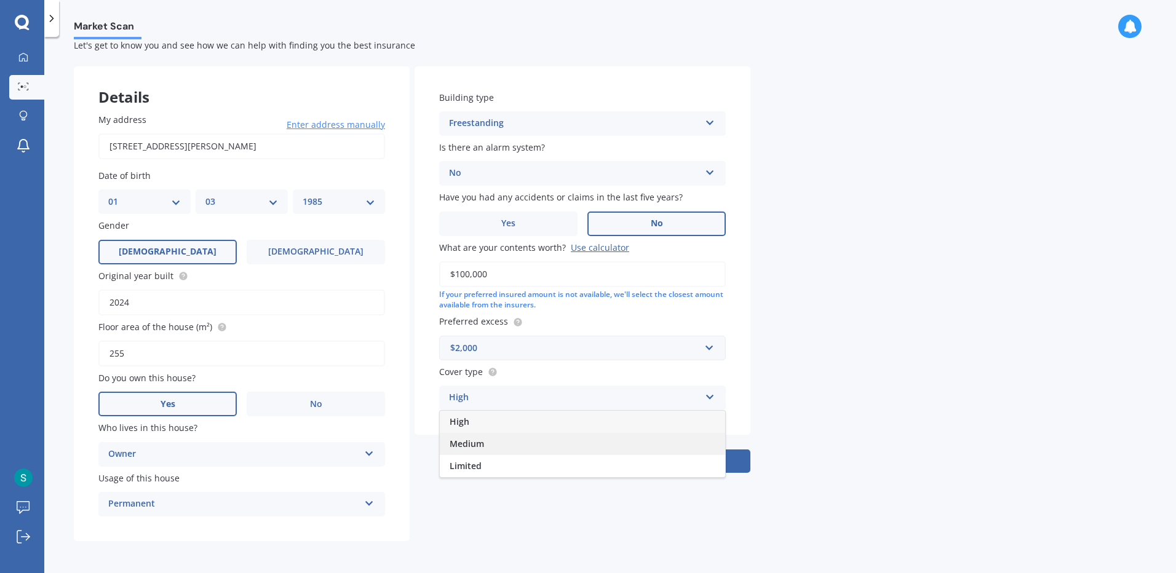
click at [485, 439] on div "Medium" at bounding box center [582, 444] width 285 height 22
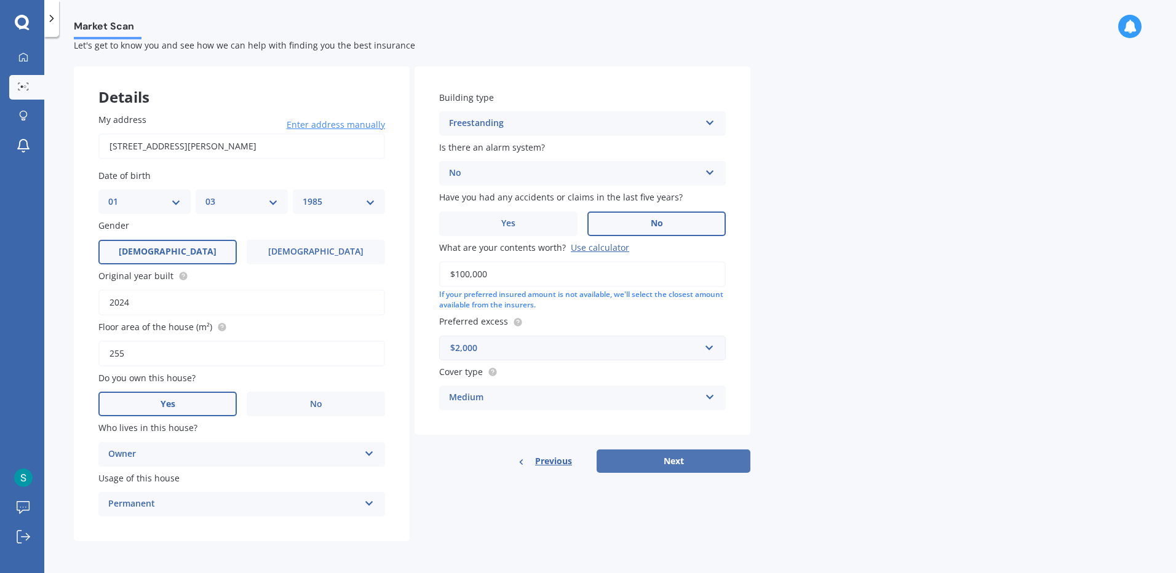
click at [648, 465] on button "Next" at bounding box center [674, 461] width 154 height 23
select select "01"
select select "03"
select select "1985"
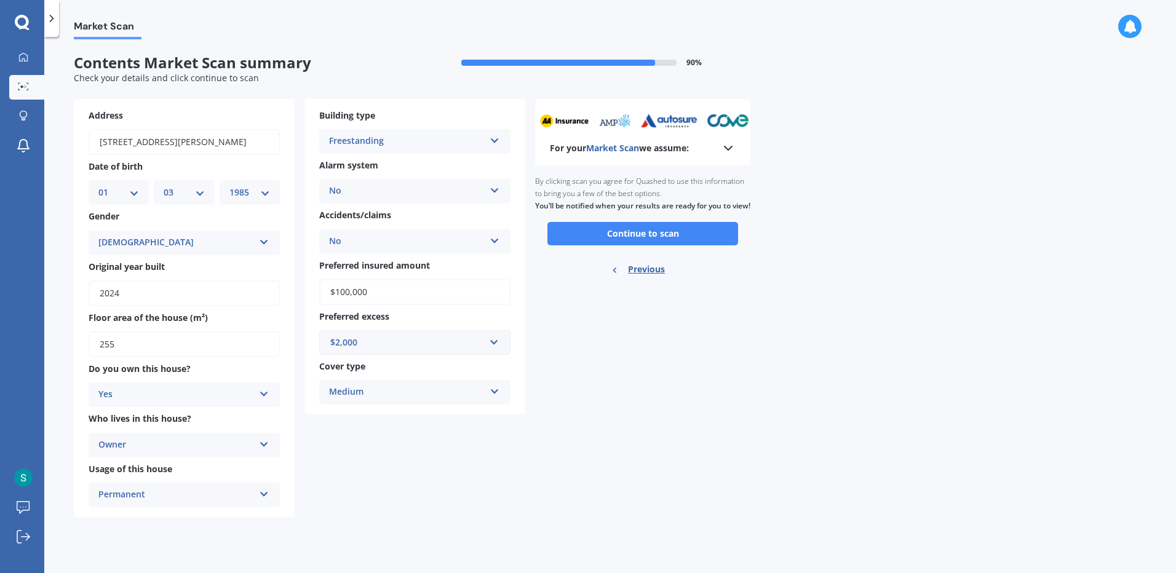
scroll to position [0, 0]
click at [647, 241] on button "Continue to scan" at bounding box center [643, 233] width 191 height 23
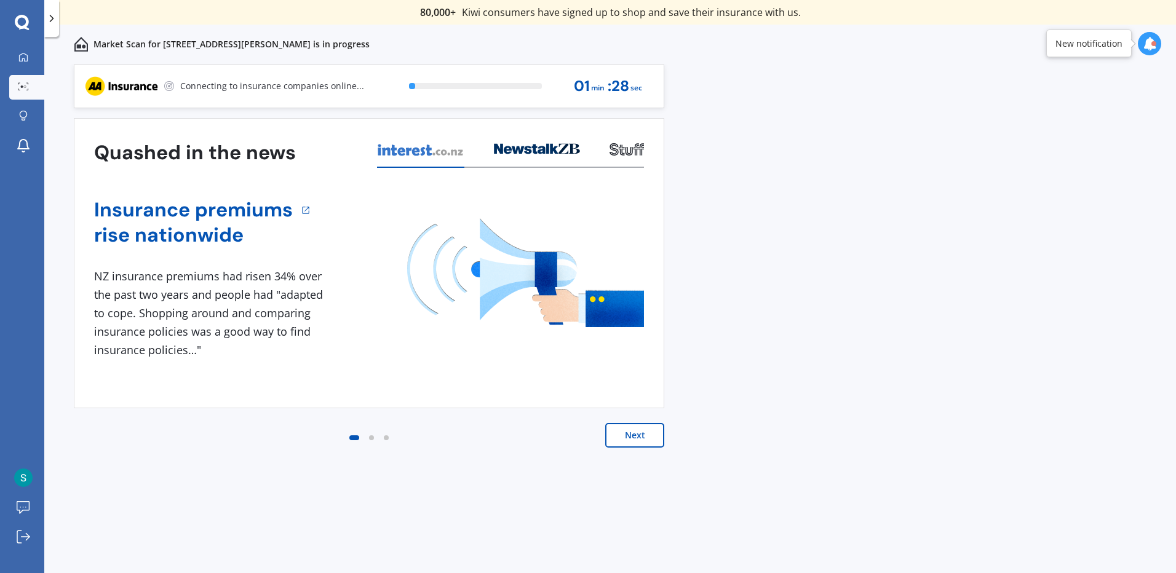
click at [640, 439] on button "Next" at bounding box center [634, 435] width 59 height 25
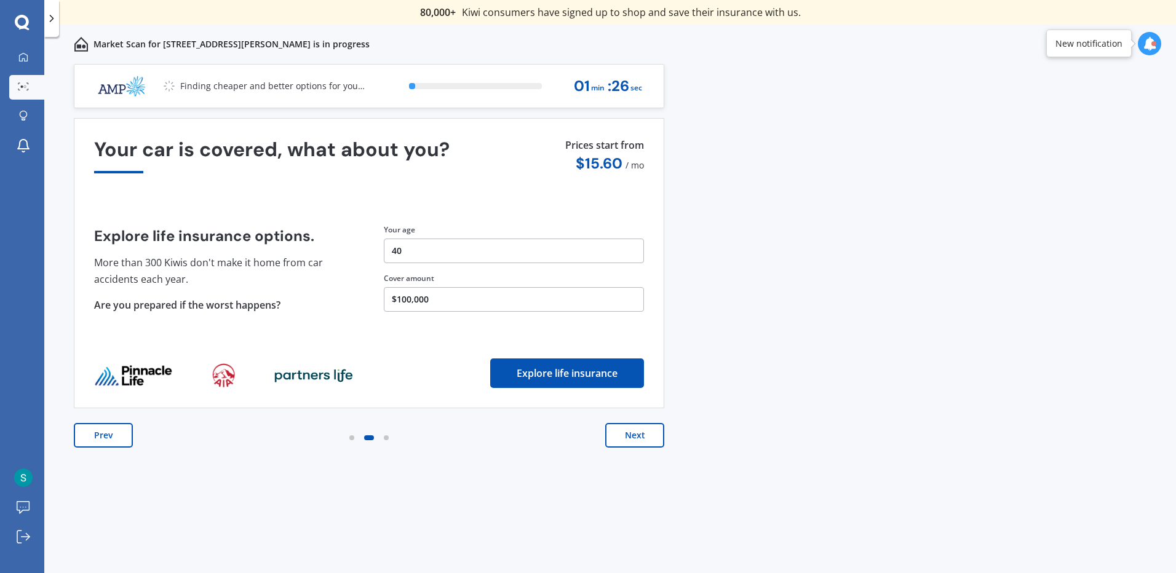
click at [640, 439] on button "Next" at bounding box center [634, 435] width 59 height 25
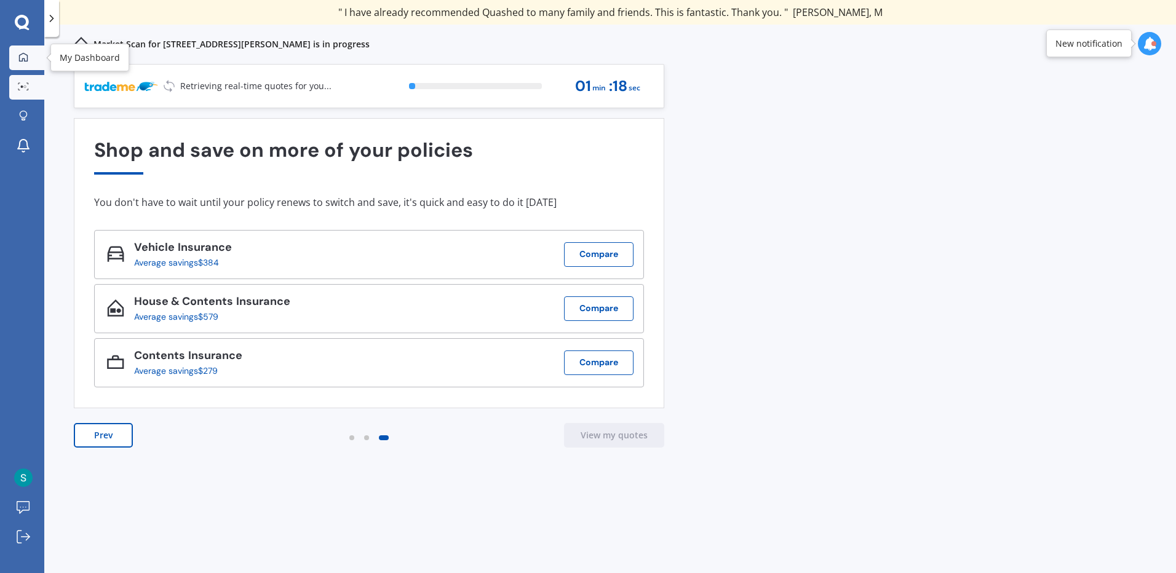
click at [19, 57] on icon at bounding box center [23, 56] width 9 height 9
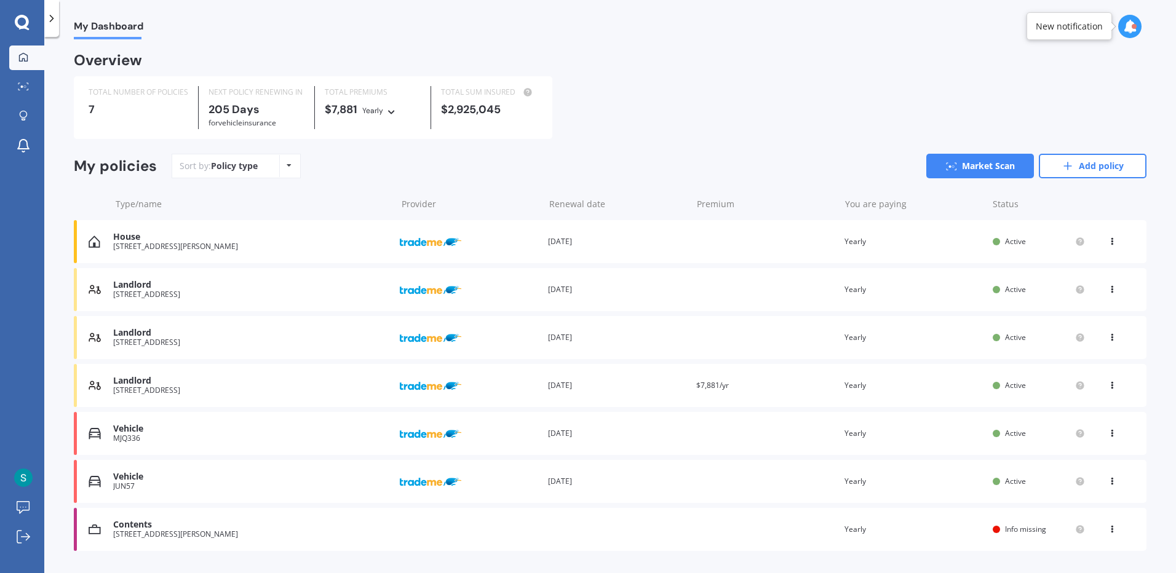
scroll to position [31, 0]
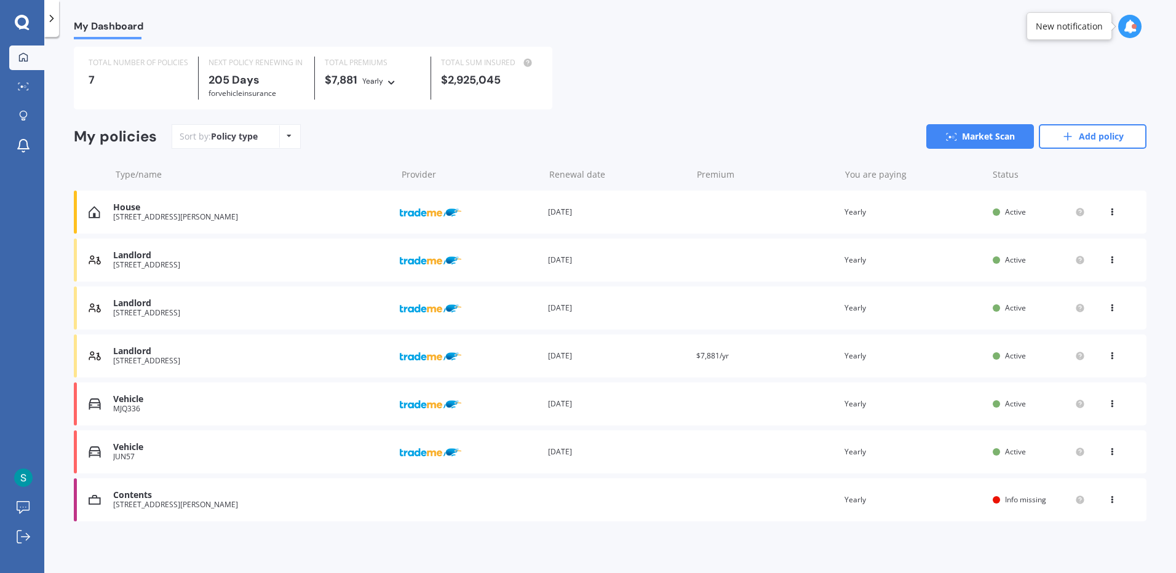
click at [1042, 498] on div "Info missing" at bounding box center [1037, 500] width 65 height 9
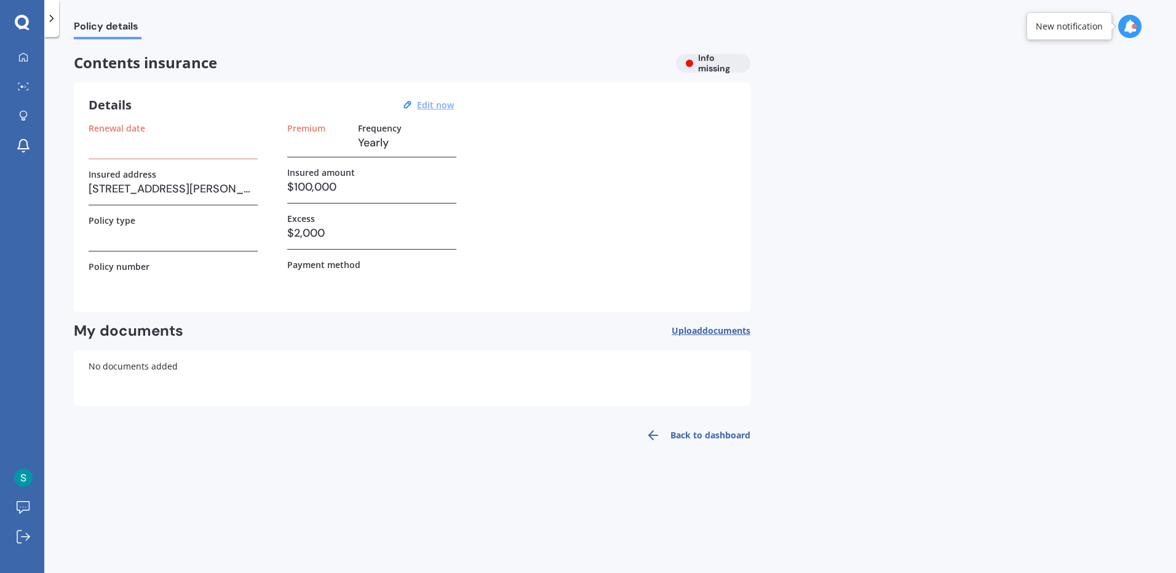
click at [444, 105] on u "Edit now" at bounding box center [435, 105] width 37 height 12
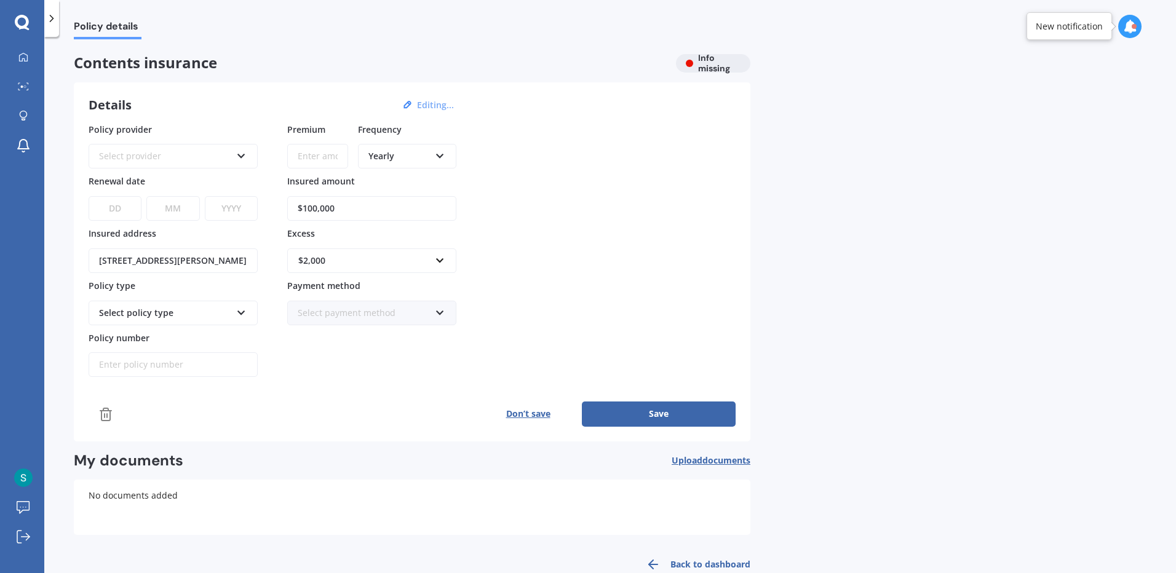
click at [122, 153] on div "Select provider" at bounding box center [165, 157] width 132 height 14
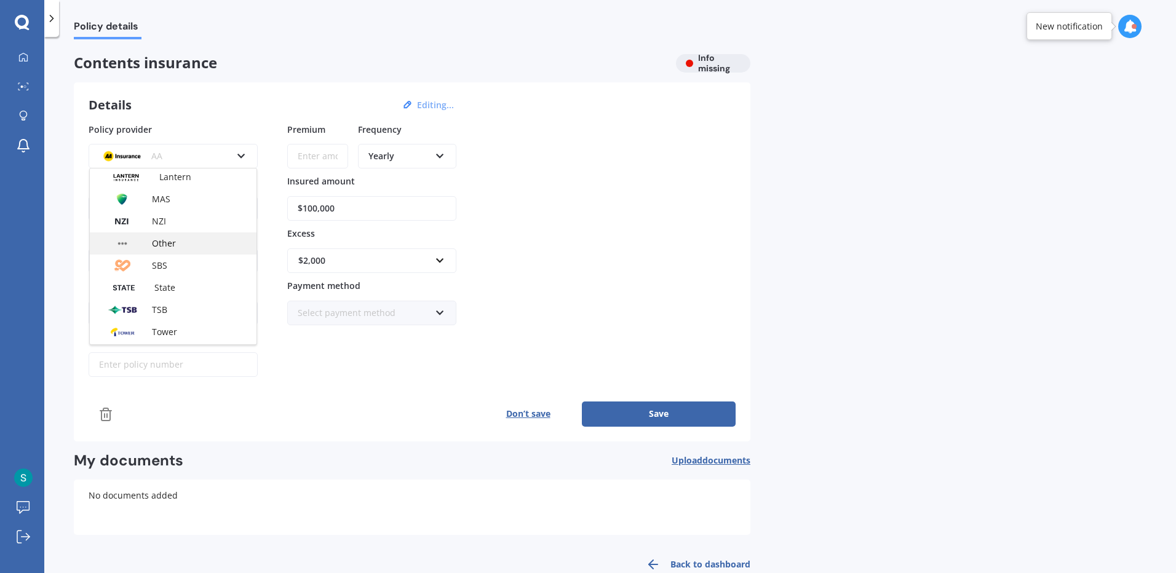
scroll to position [308, 0]
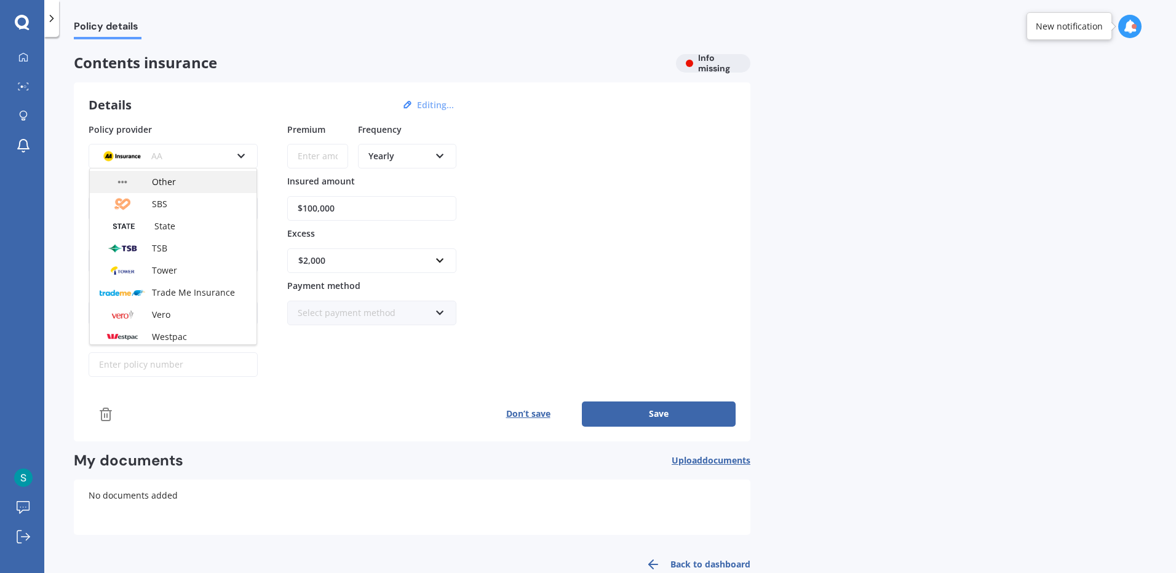
click at [191, 180] on div "Other" at bounding box center [173, 182] width 167 height 22
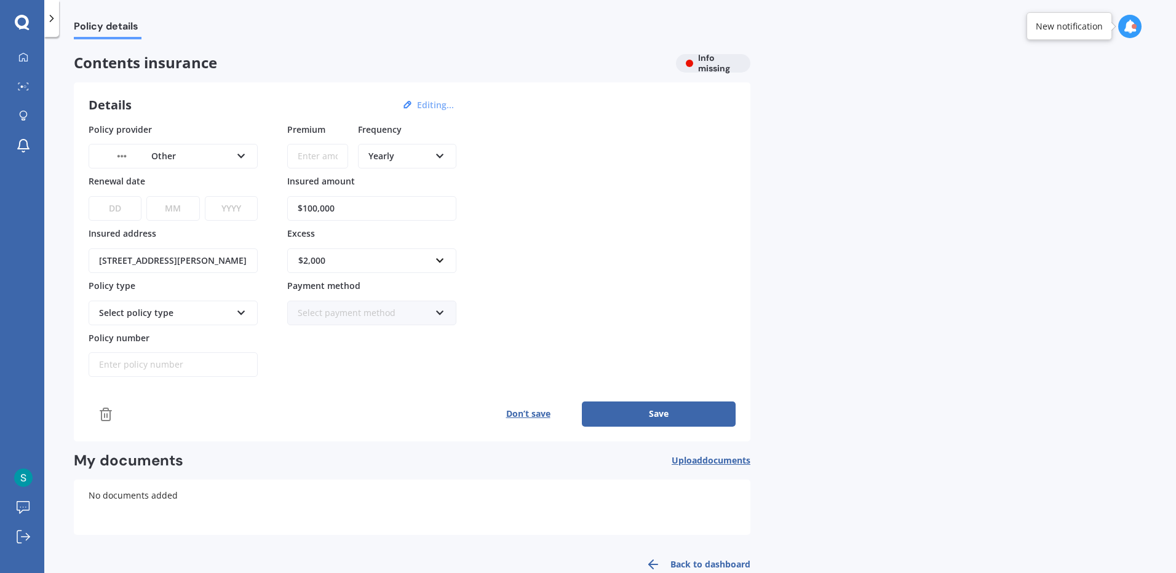
click at [125, 202] on select "DD 01 02 03 04 05 06 07 08 09 10 11 12 13 14 15 16 17 18 19 20 21 22 23 24 25 2…" at bounding box center [115, 208] width 53 height 25
click at [159, 309] on div "Select policy type" at bounding box center [165, 313] width 132 height 14
click at [151, 356] on div "Medium" at bounding box center [173, 359] width 167 height 22
click at [319, 160] on input "Premium" at bounding box center [317, 156] width 61 height 25
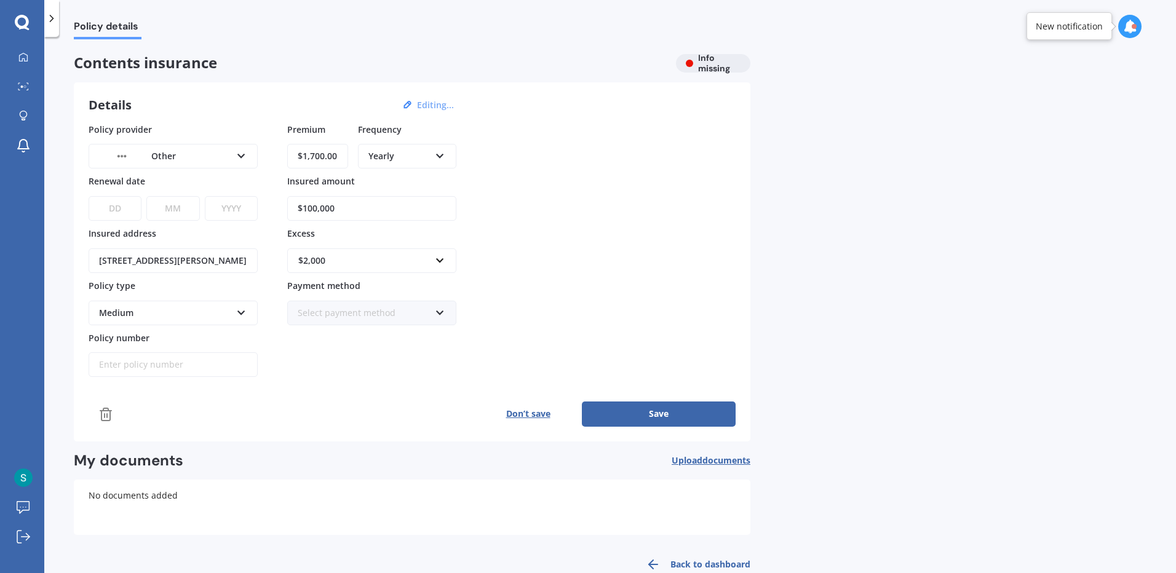
type input "$1,700.00"
click at [527, 191] on div "Policy provider Other AA AMI AMP ANZ ASB Ando BNZ Co-Operative Bank FMG Initio …" at bounding box center [412, 250] width 647 height 255
click at [410, 311] on div "Select payment method" at bounding box center [364, 313] width 132 height 14
click at [410, 339] on div "Direct debit - bank account" at bounding box center [372, 336] width 167 height 22
click at [409, 361] on div "Premium $1,700.00 Frequency Yearly Yearly Six-Monthly Quarterly Monthly Fortnig…" at bounding box center [371, 250] width 169 height 255
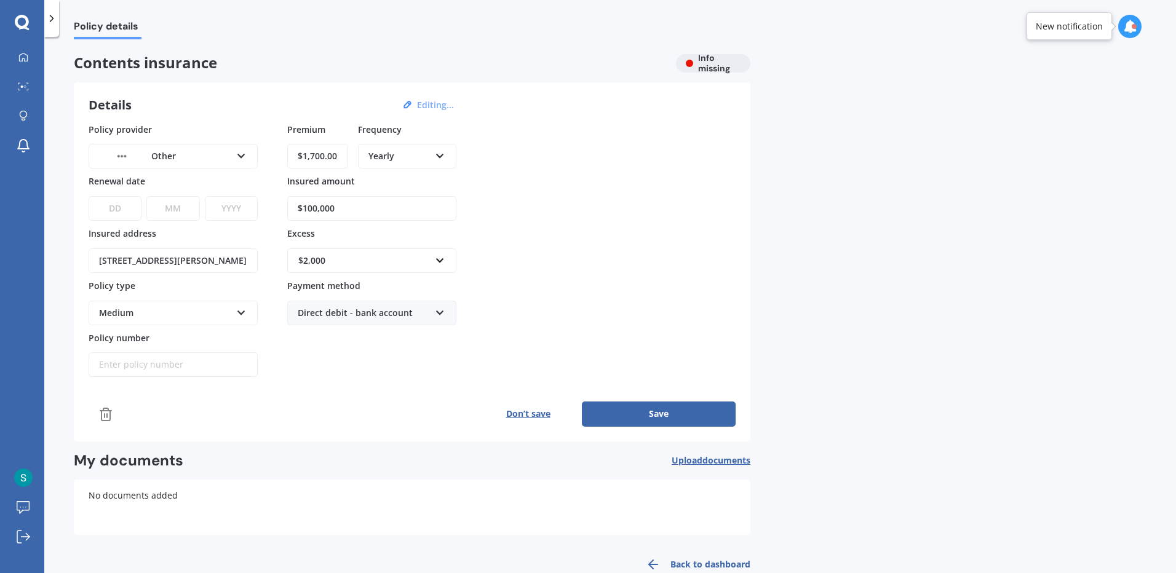
click at [652, 415] on button "Save" at bounding box center [659, 414] width 154 height 25
click at [124, 208] on select "DD 01 02 03 04 05 06 07 08 09 10 11 12 13 14 15 16 17 18 19 20 21 22 23 24 25 2…" at bounding box center [115, 208] width 52 height 25
select select "15"
click at [89, 196] on select "DD 01 02 03 04 05 06 07 08 09 10 11 12 13 14 15 16 17 18 19 20 21 22 23 24 25 2…" at bounding box center [115, 208] width 52 height 25
click at [170, 204] on select "MM 01 02 03 04 05 06 07 08 09 10 11 12" at bounding box center [171, 208] width 52 height 25
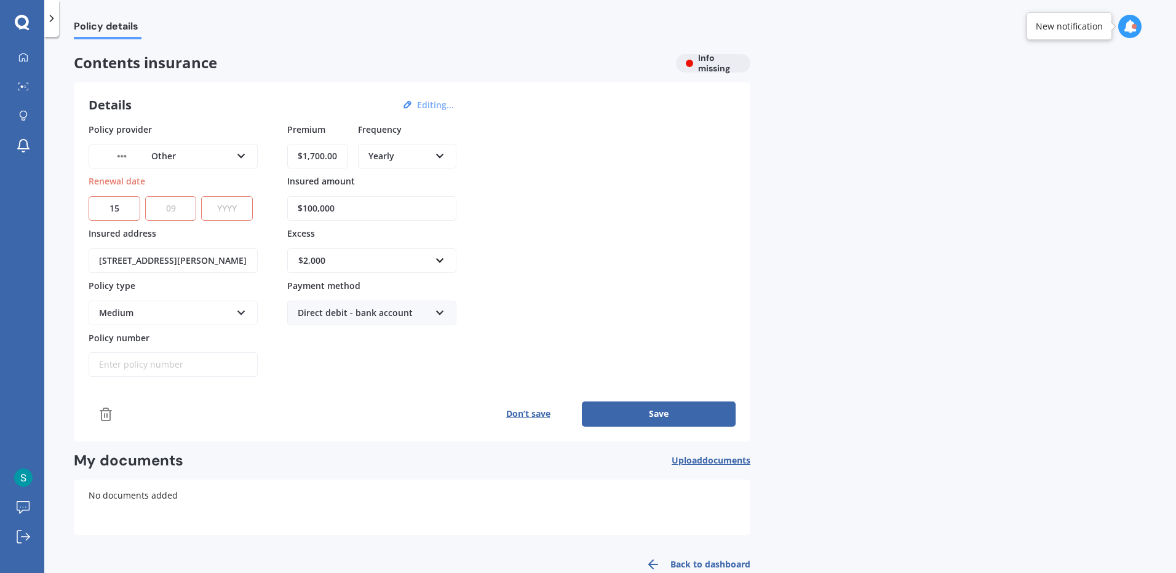
click at [145, 196] on select "MM 01 02 03 04 05 06 07 08 09 10 11 12" at bounding box center [171, 208] width 52 height 25
click at [180, 197] on select "MM 01 02 03 04 05 06 07 08 09 10 11 12" at bounding box center [171, 208] width 52 height 25
select select "10"
click at [145, 196] on select "MM 01 02 03 04 05 06 07 08 09 10 11 12" at bounding box center [171, 208] width 52 height 25
click at [220, 215] on select "YYYY 2027 2026 2025 2024 2023 2022 2021 2020 2019 2018 2017 2016 2015 2014 2013…" at bounding box center [227, 208] width 52 height 25
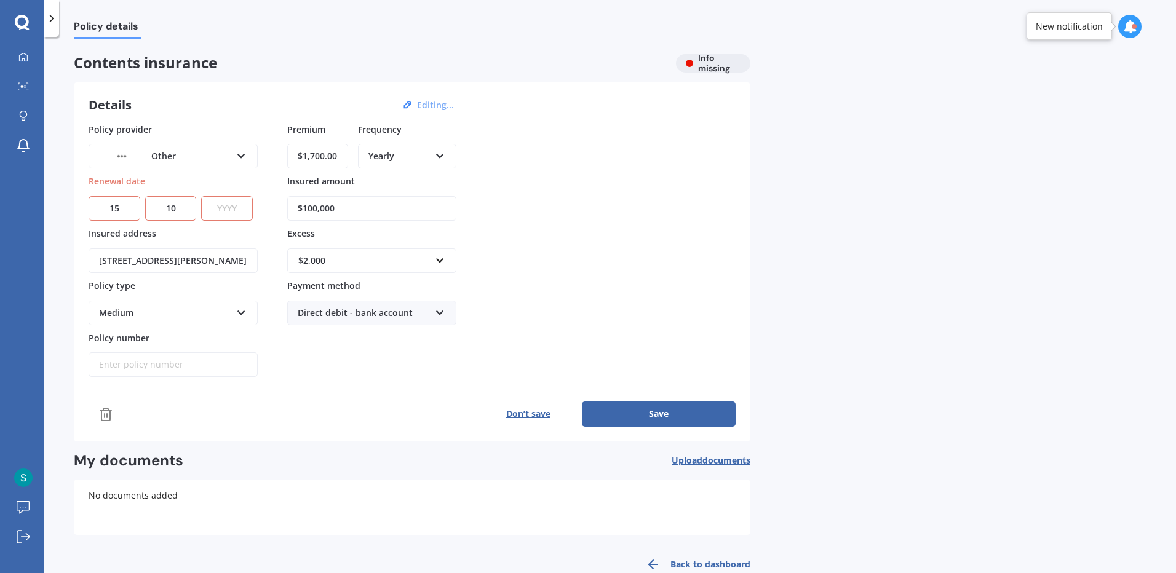
select select "2025"
click at [204, 196] on select "YYYY 2027 2026 2025 2024 2023 2022 2021 2020 2019 2018 2017 2016 2015 2014 2013…" at bounding box center [227, 208] width 52 height 25
click at [588, 232] on div "Policy provider Other AA AMI AMP ANZ ASB Ando BNZ Co-Operative Bank FMG Initio …" at bounding box center [412, 250] width 647 height 255
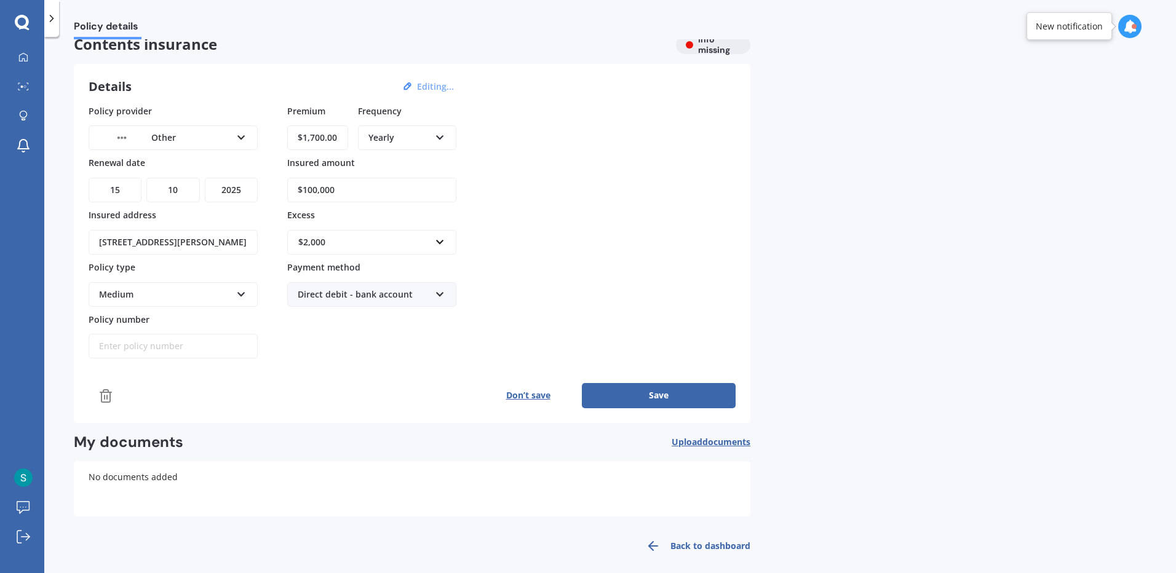
scroll to position [28, 0]
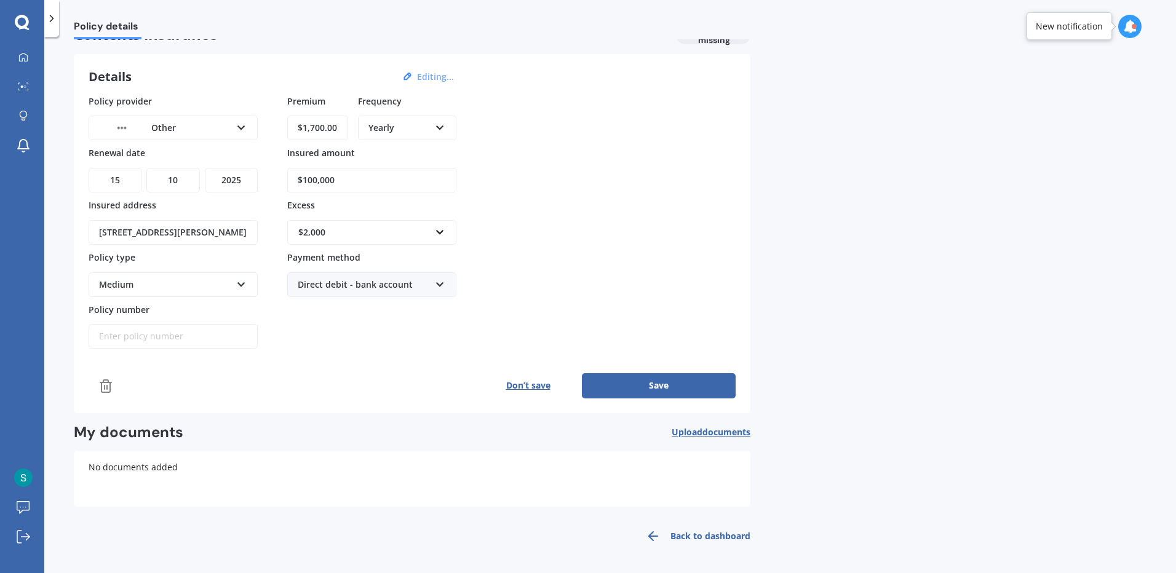
click at [671, 393] on button "Save" at bounding box center [659, 385] width 154 height 25
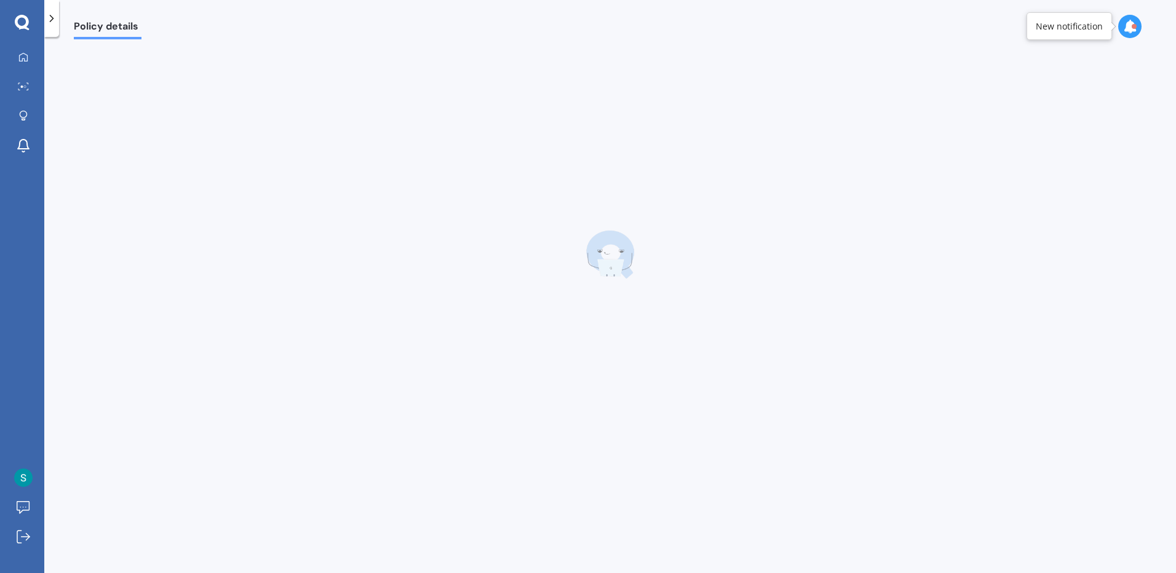
scroll to position [0, 0]
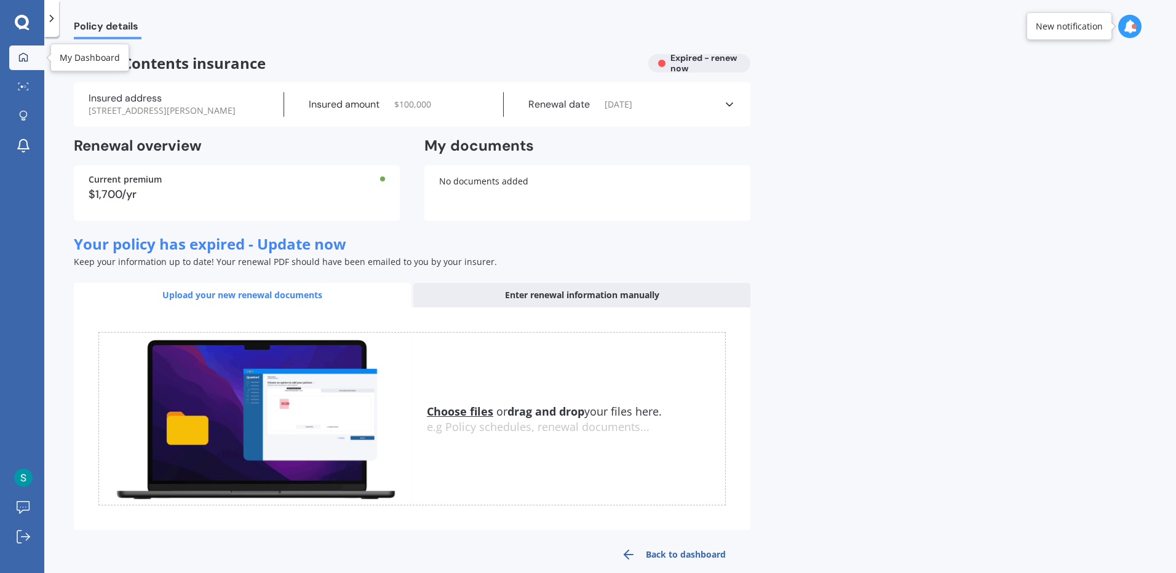
click at [33, 60] on link "My Dashboard" at bounding box center [26, 58] width 35 height 25
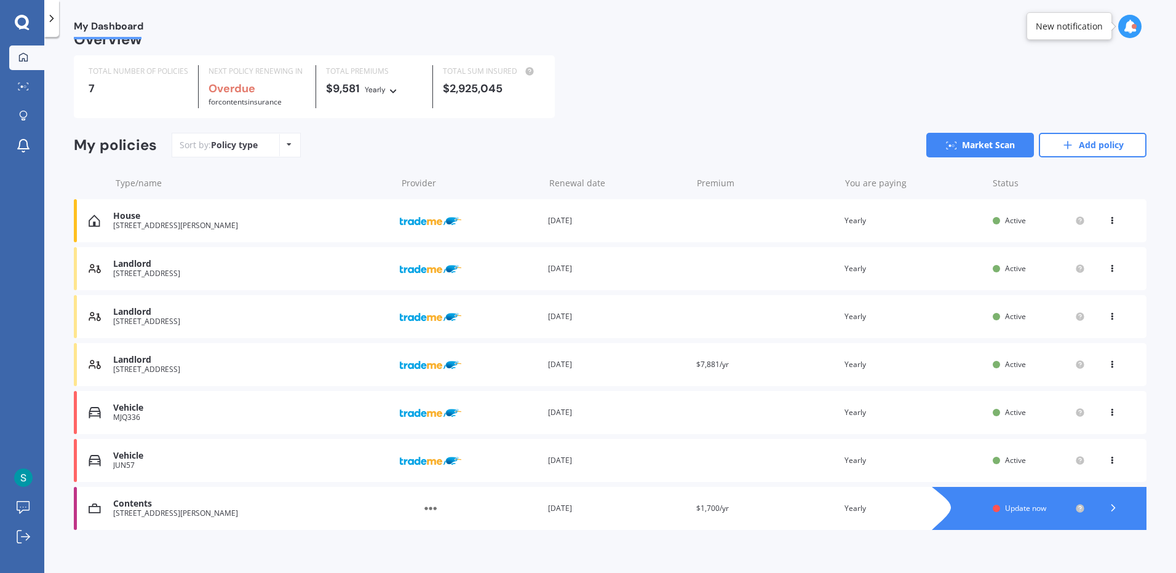
scroll to position [31, 0]
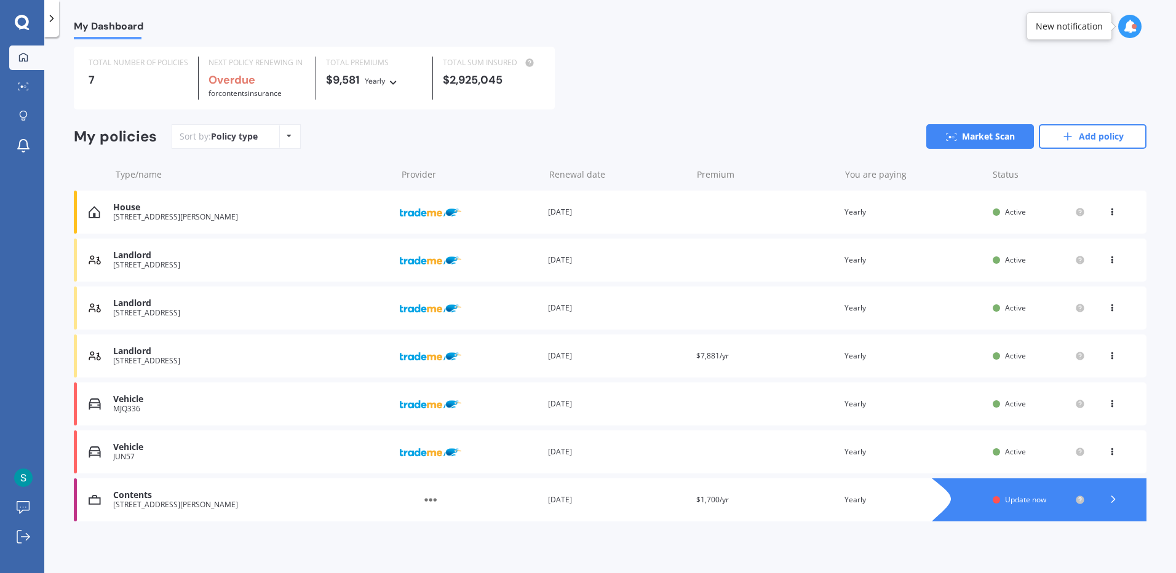
click at [1107, 503] on icon at bounding box center [1113, 499] width 12 height 12
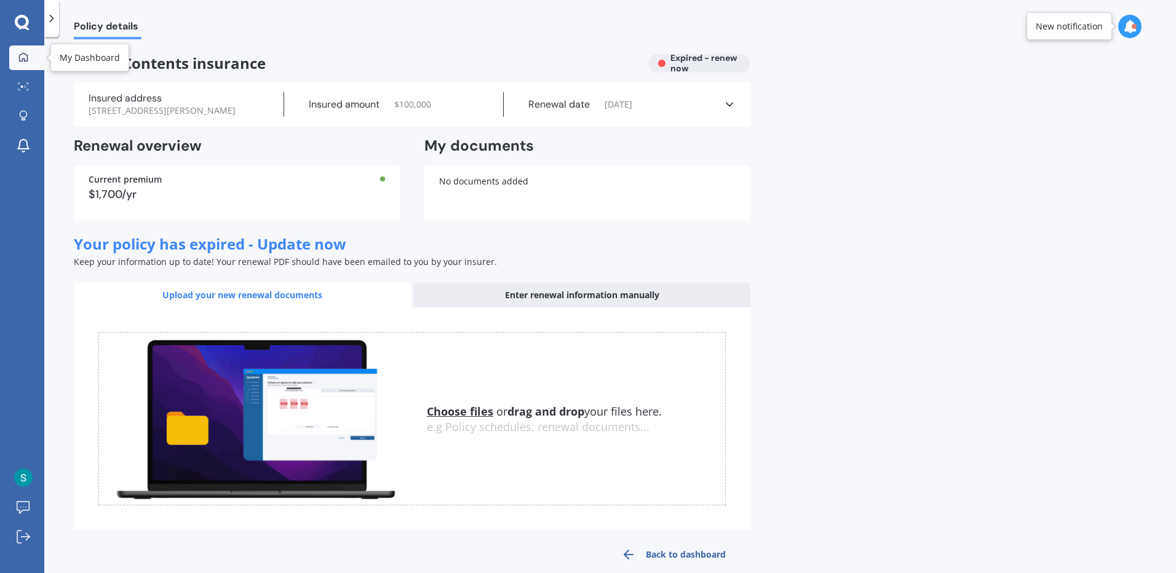
click at [17, 62] on div at bounding box center [23, 57] width 18 height 11
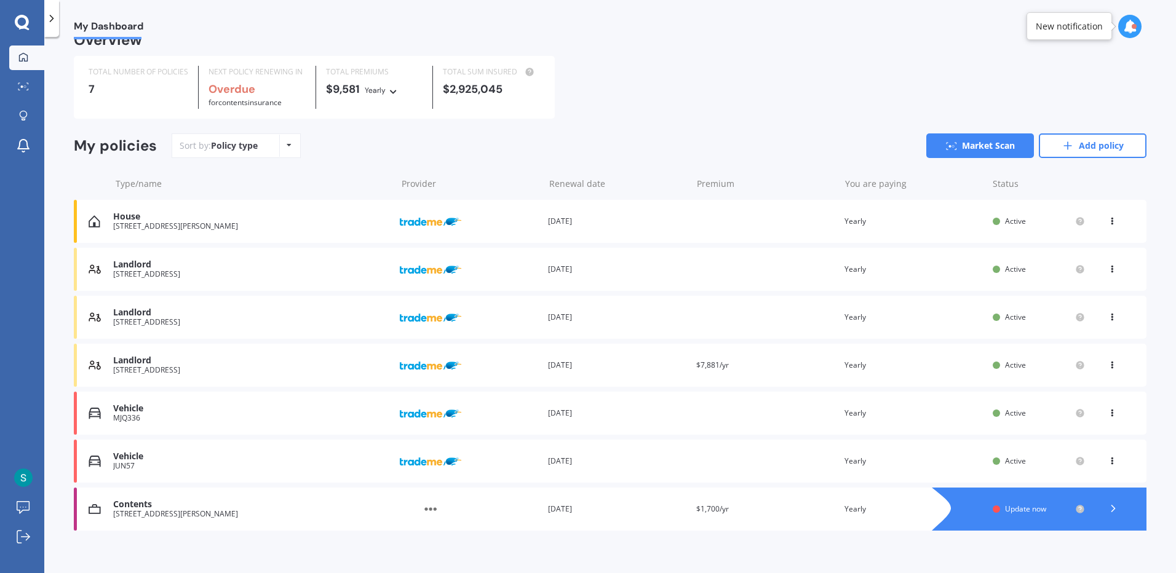
scroll to position [31, 0]
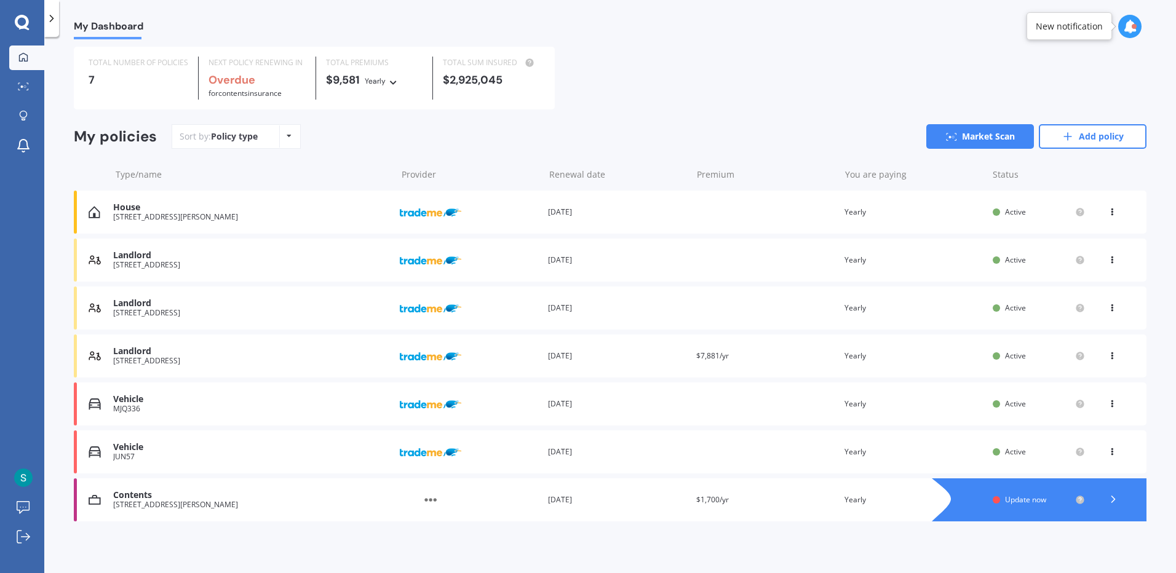
click at [138, 494] on div "Contents" at bounding box center [251, 495] width 277 height 10
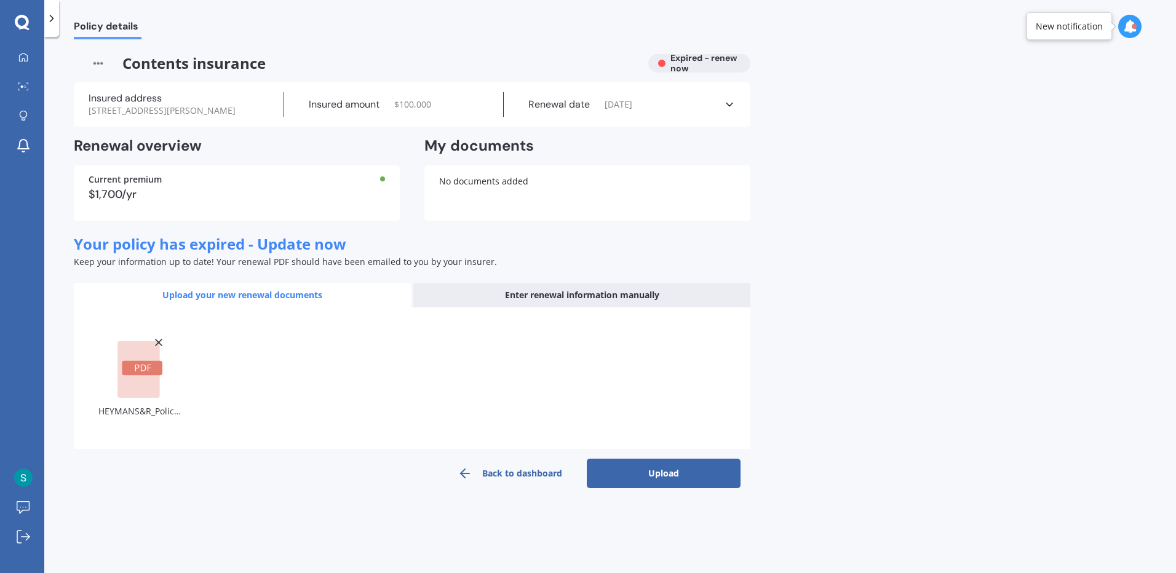
click at [668, 480] on button "Upload" at bounding box center [664, 474] width 154 height 30
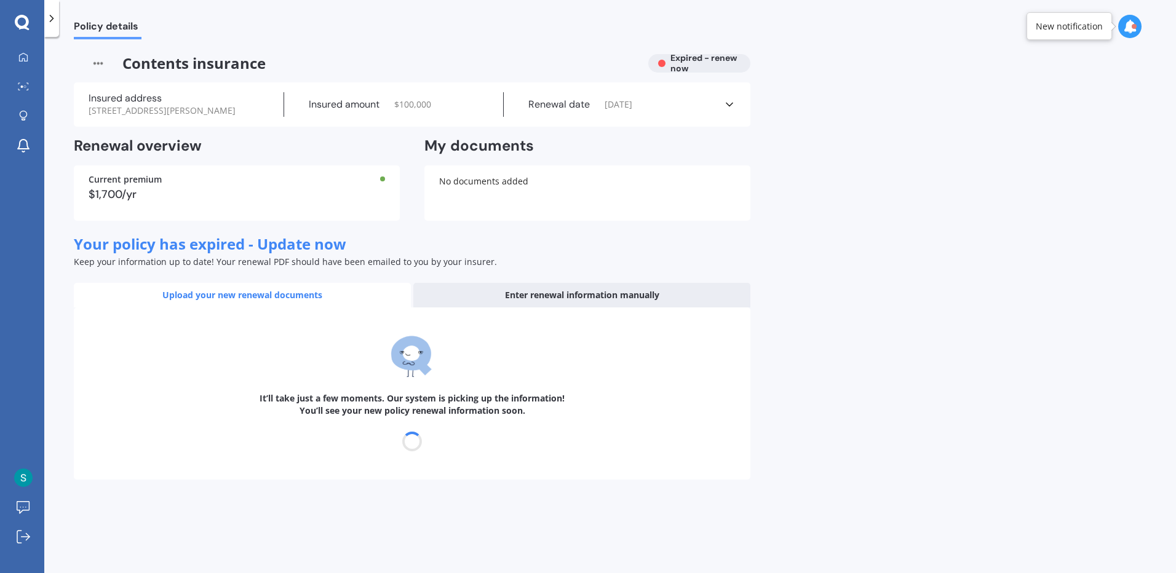
select select "26"
select select "10"
select select "2026"
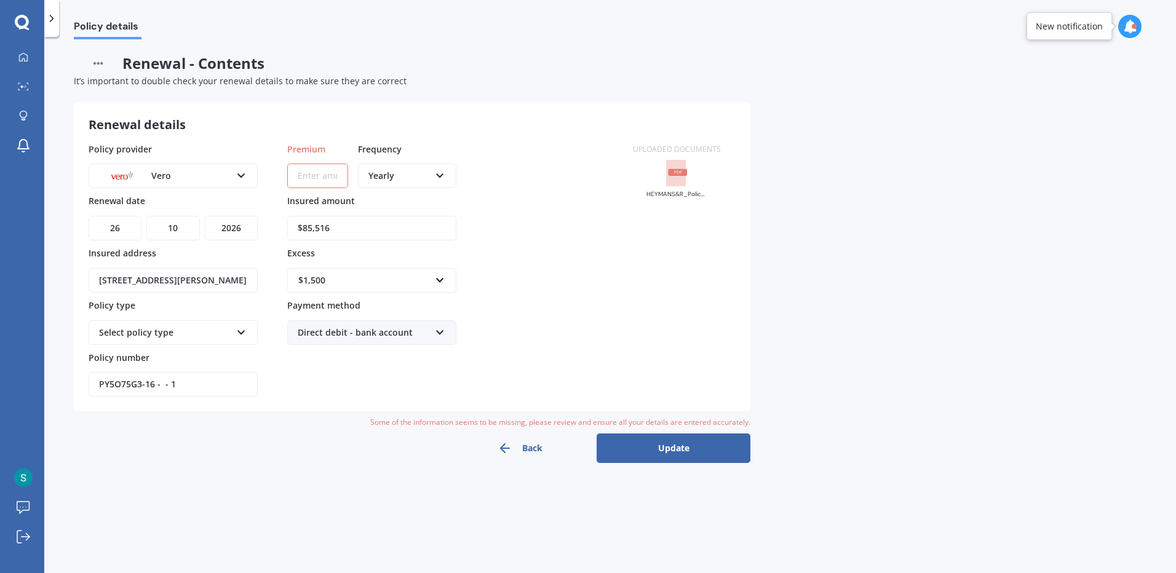
click at [242, 334] on icon at bounding box center [241, 330] width 10 height 9
click at [222, 180] on div "Vero" at bounding box center [165, 176] width 132 height 14
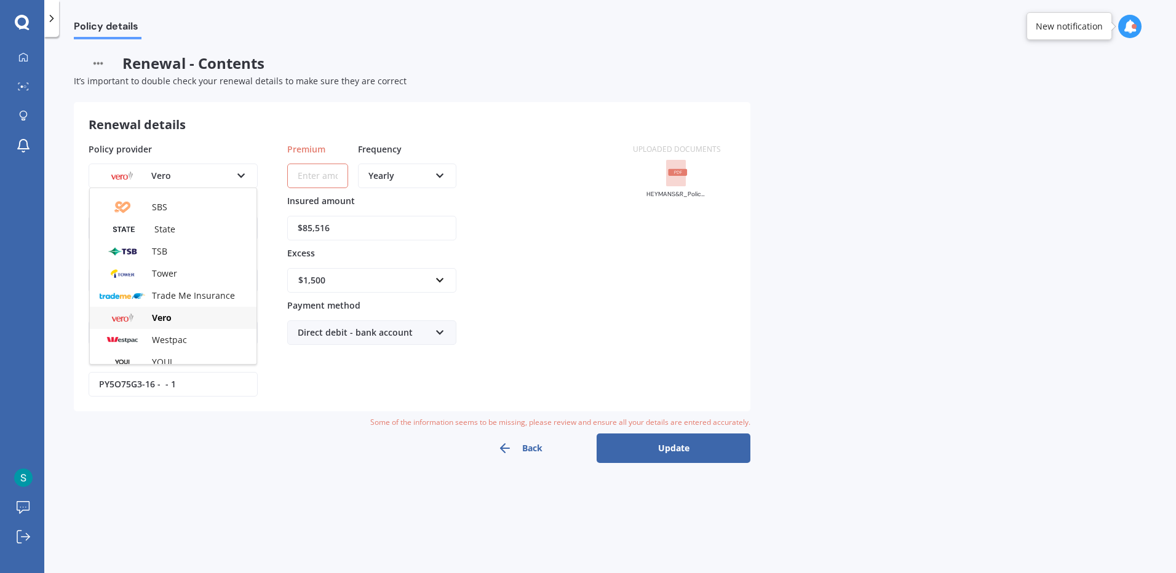
scroll to position [333, 0]
click at [183, 303] on div "Vero" at bounding box center [173, 309] width 167 height 22
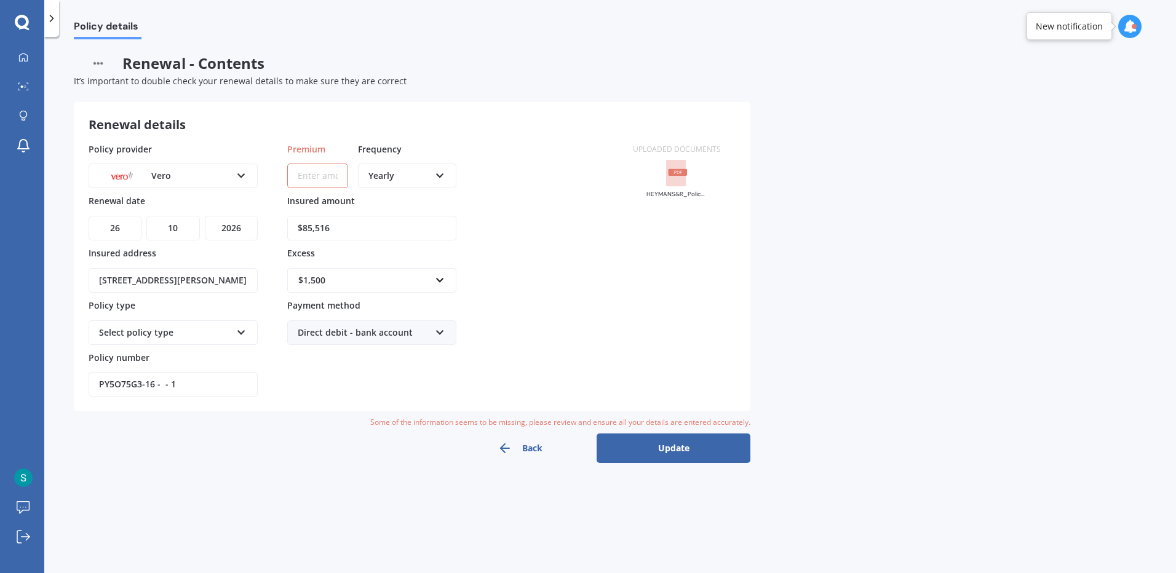
click at [330, 176] on input "Premium" at bounding box center [317, 176] width 61 height 25
type input "$1,757.00"
click at [543, 229] on div "Policy provider Vero AA AMI AMP ANZ ASB Ando BNZ Co-Operative Bank FMG Initio K…" at bounding box center [354, 270] width 530 height 255
click at [223, 332] on div "Select policy type" at bounding box center [165, 333] width 132 height 14
click at [223, 332] on div "Home - Flexi" at bounding box center [165, 333] width 132 height 14
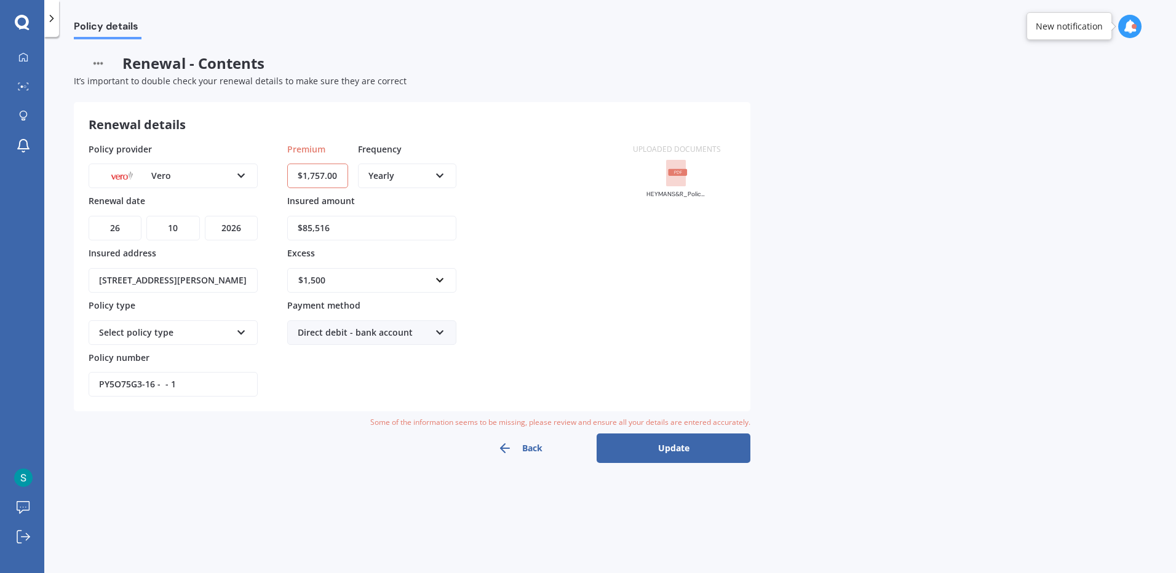
click at [148, 337] on div "Select policy type" at bounding box center [165, 333] width 132 height 14
click at [143, 397] on div "Other" at bounding box center [173, 400] width 167 height 22
click at [684, 451] on button "Update" at bounding box center [674, 449] width 154 height 30
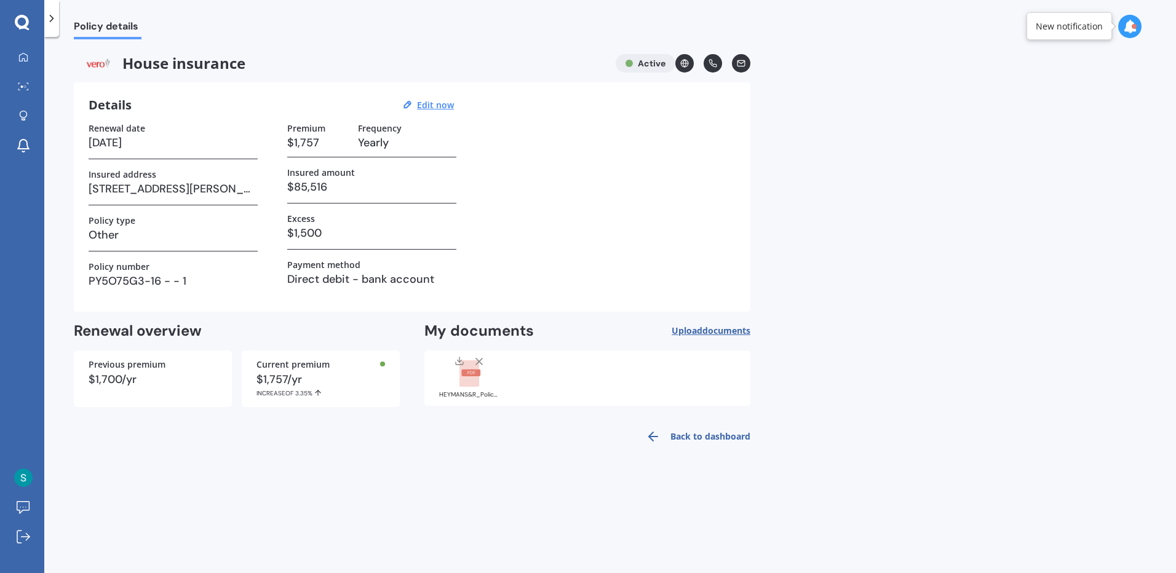
click at [719, 436] on link "Back to dashboard" at bounding box center [695, 437] width 112 height 30
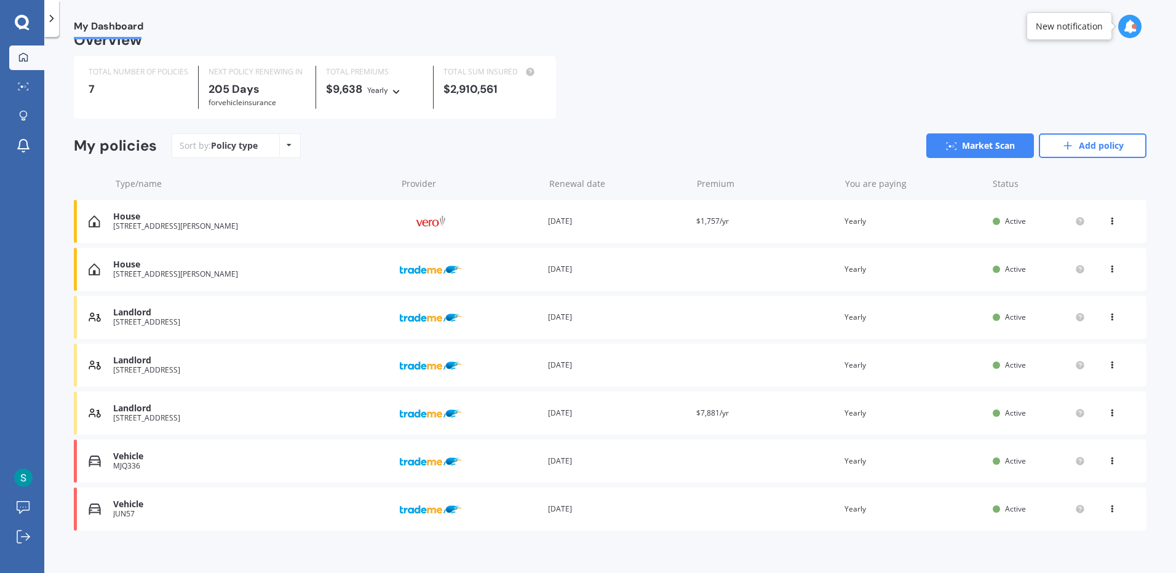
scroll to position [31, 0]
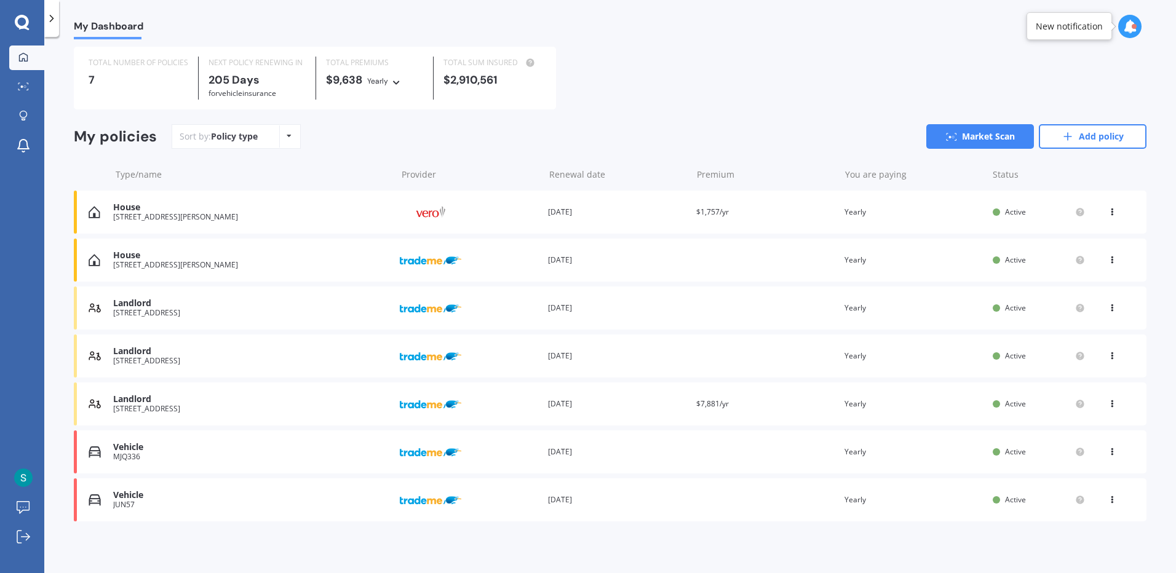
click at [931, 257] on div "You are paying Yearly" at bounding box center [914, 260] width 138 height 12
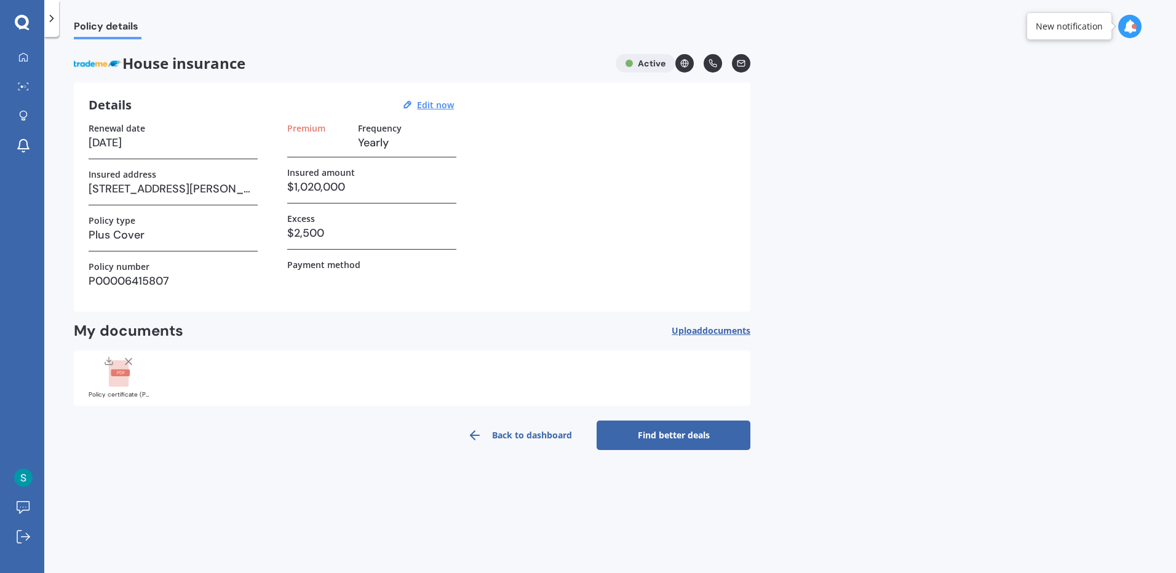
click at [691, 442] on link "Find better deals" at bounding box center [674, 436] width 154 height 30
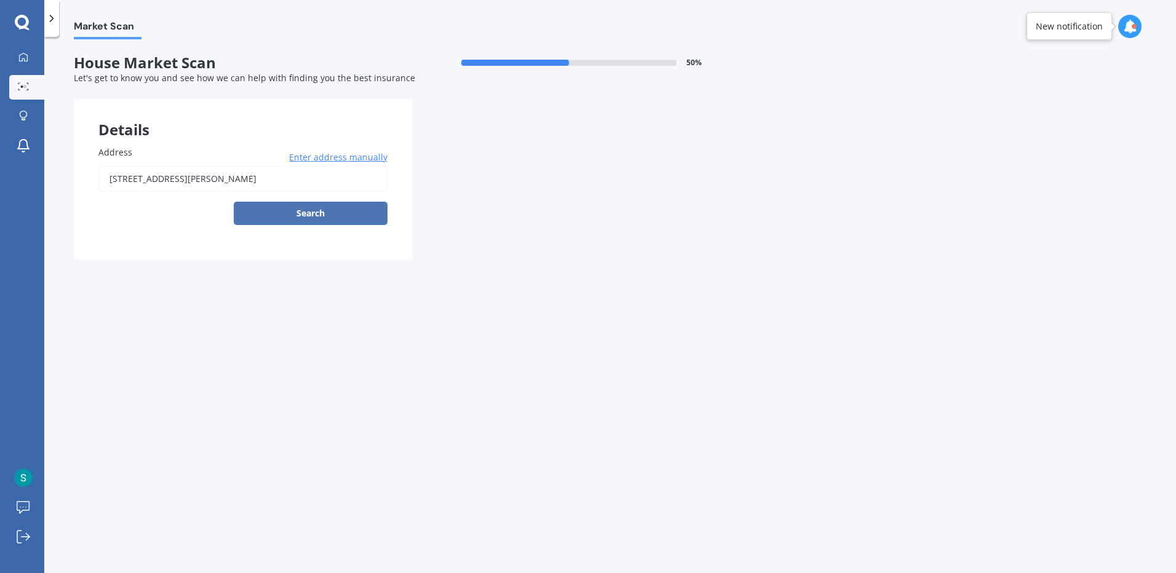
click at [291, 217] on button "Search" at bounding box center [311, 213] width 154 height 23
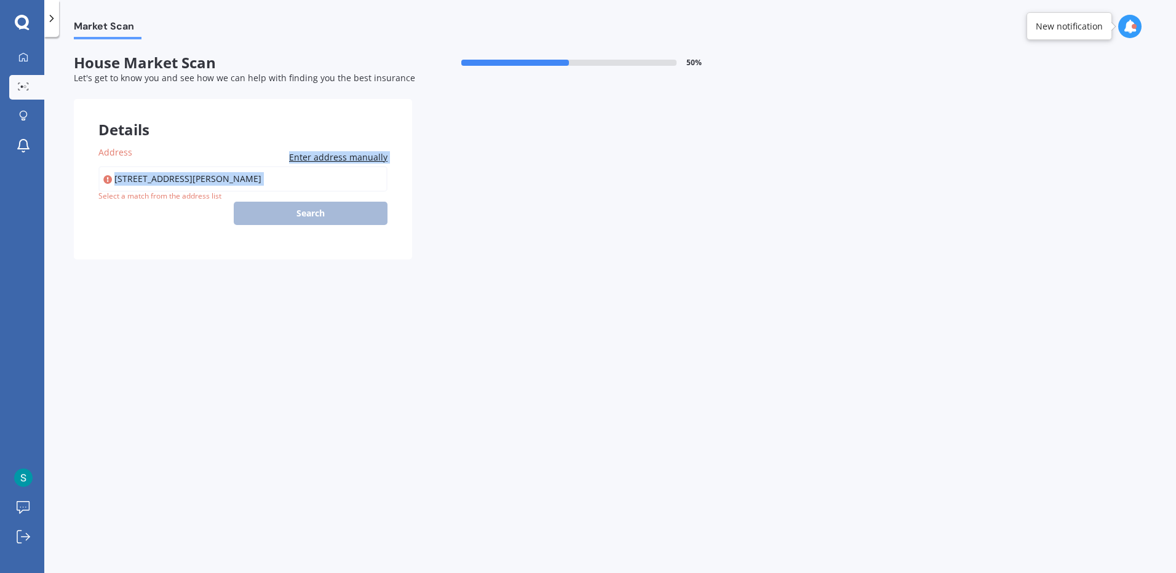
type input "[STREET_ADDRESS][PERSON_NAME]"
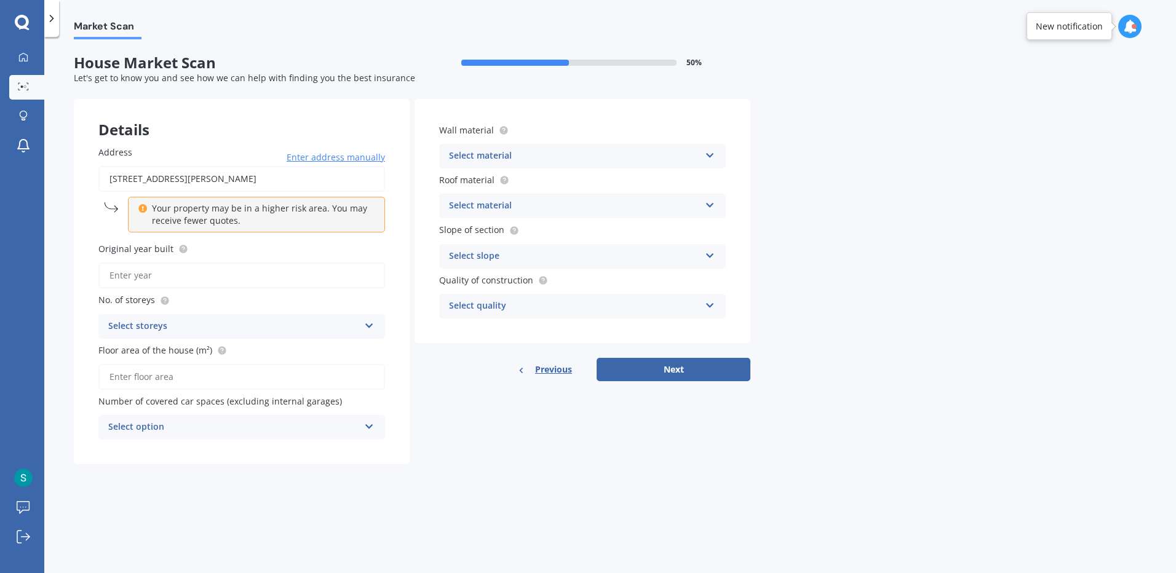
click at [455, 425] on div "Details Address 5 Saint Andrews Grove, Boulcott, Lower Hutt 5010 Enter address …" at bounding box center [412, 281] width 677 height 365
click at [23, 60] on icon at bounding box center [23, 56] width 9 height 9
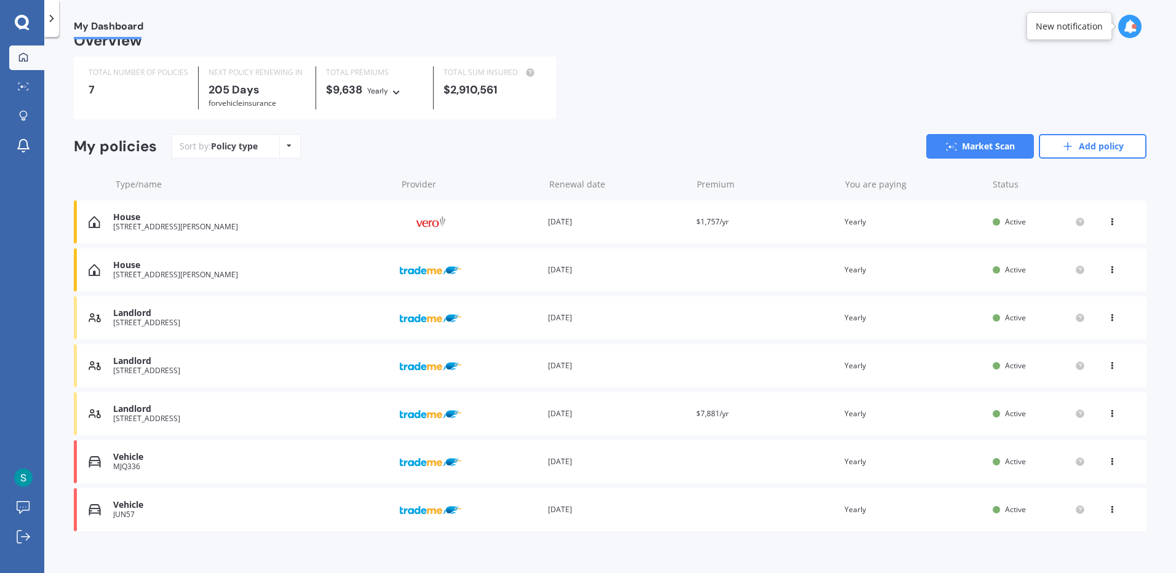
scroll to position [31, 0]
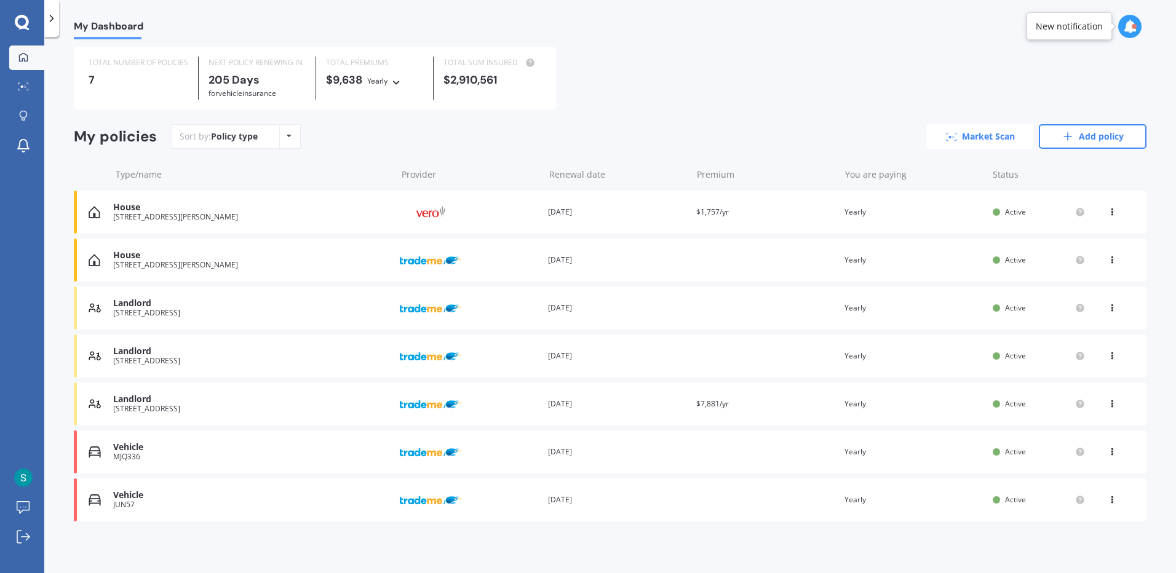
click at [979, 139] on link "Market Scan" at bounding box center [981, 136] width 108 height 25
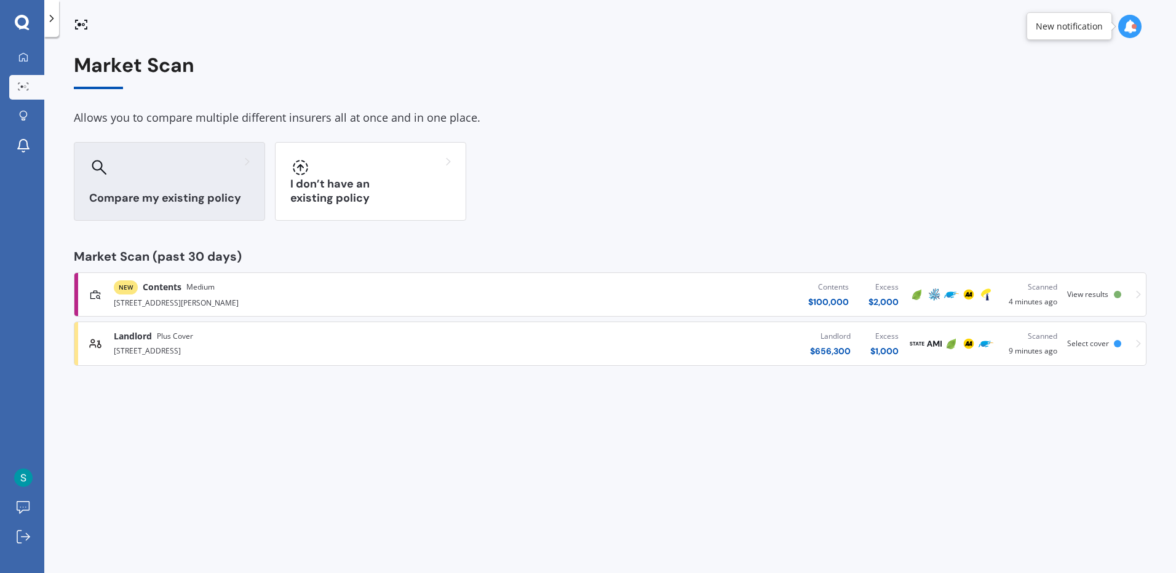
click at [123, 185] on div "Compare my existing policy" at bounding box center [169, 181] width 191 height 79
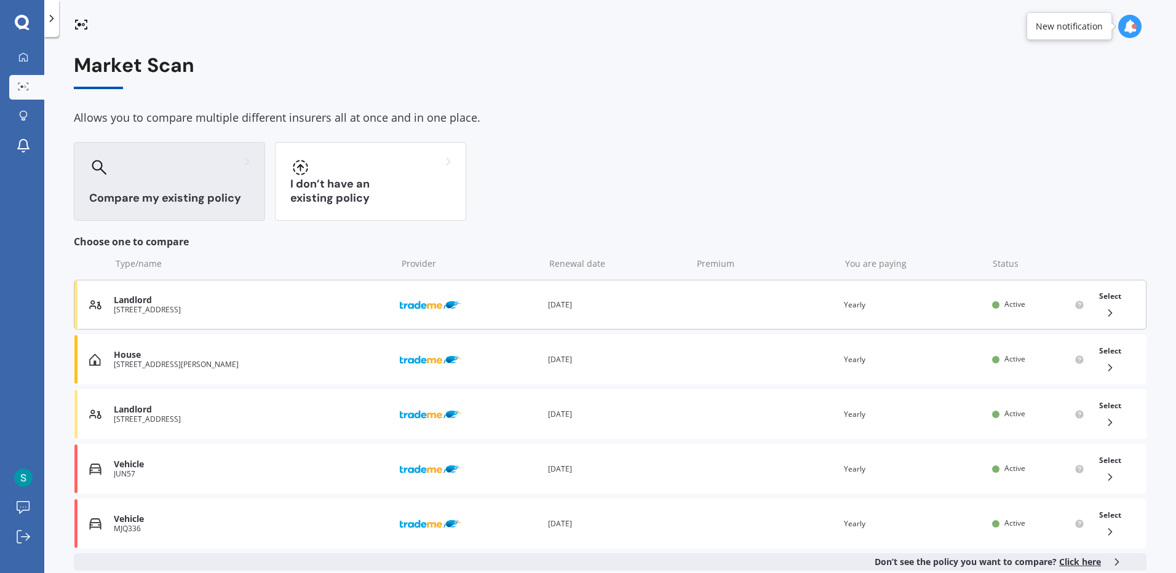
click at [466, 314] on div "Provider" at bounding box center [469, 304] width 138 height 23
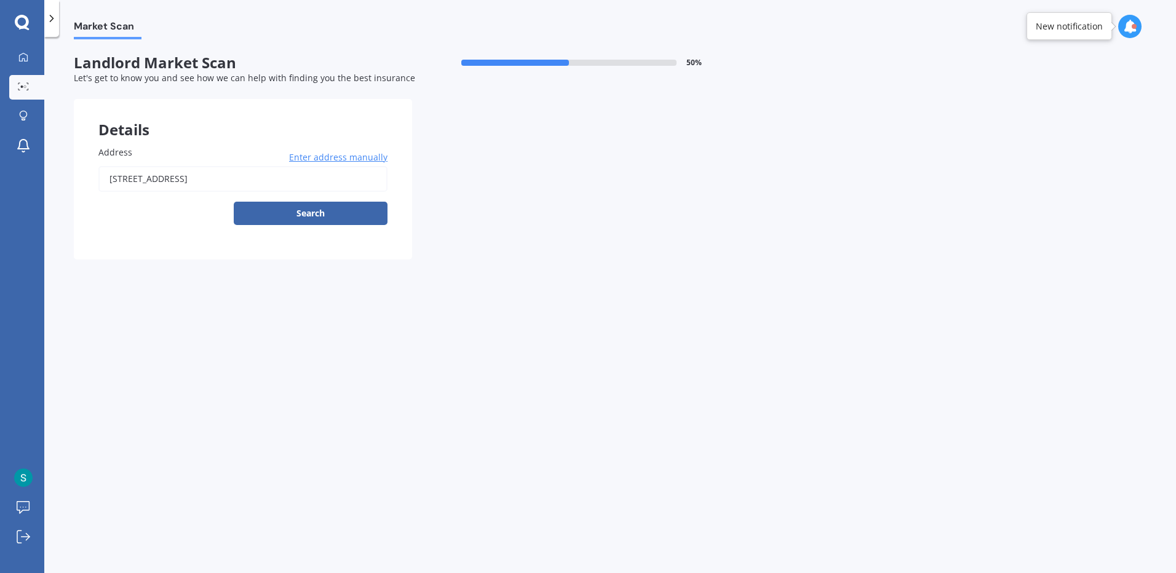
click at [215, 176] on input "Unit 9, 489 Riverside Drive, Fairfield" at bounding box center [242, 179] width 289 height 26
type input "[STREET_ADDRESS]"
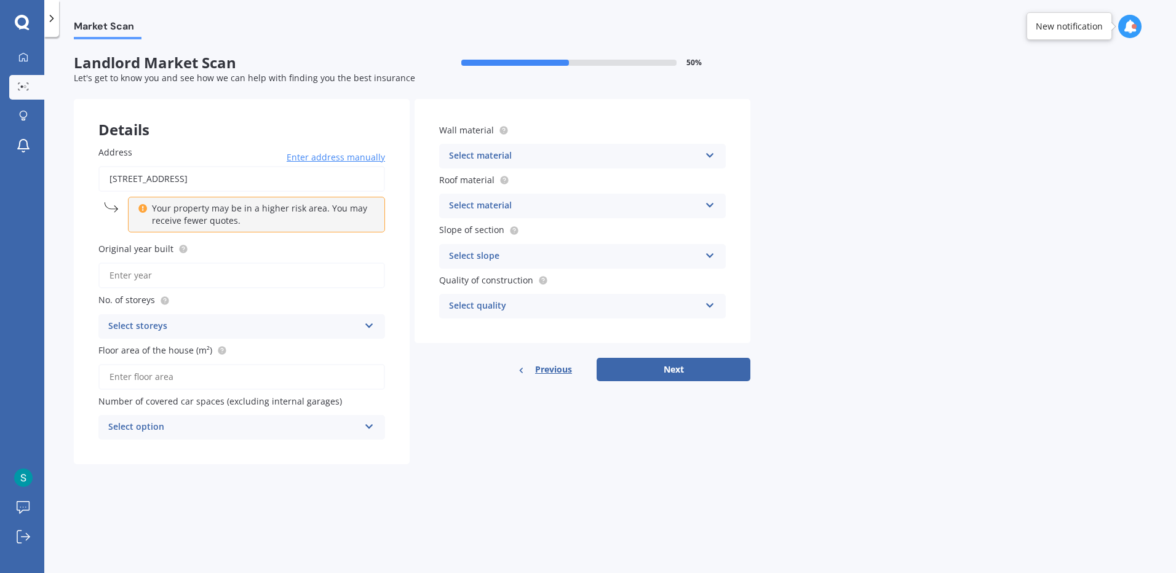
click at [221, 274] on input "Original year built" at bounding box center [241, 276] width 287 height 26
type input "2020"
click at [167, 329] on div "Select storeys" at bounding box center [233, 326] width 251 height 15
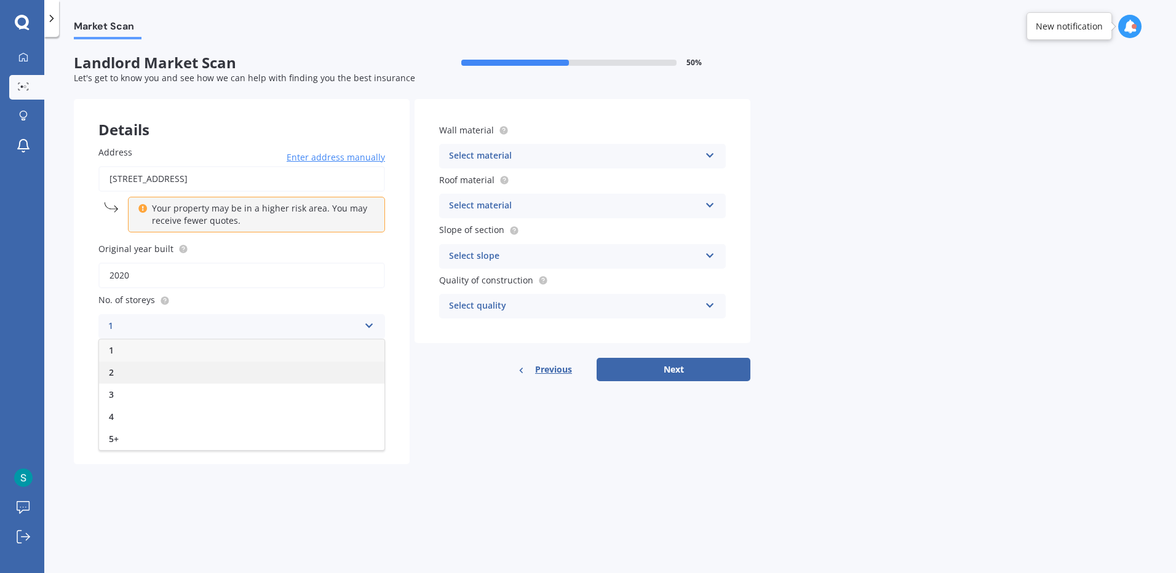
click at [162, 370] on div "2" at bounding box center [241, 373] width 285 height 22
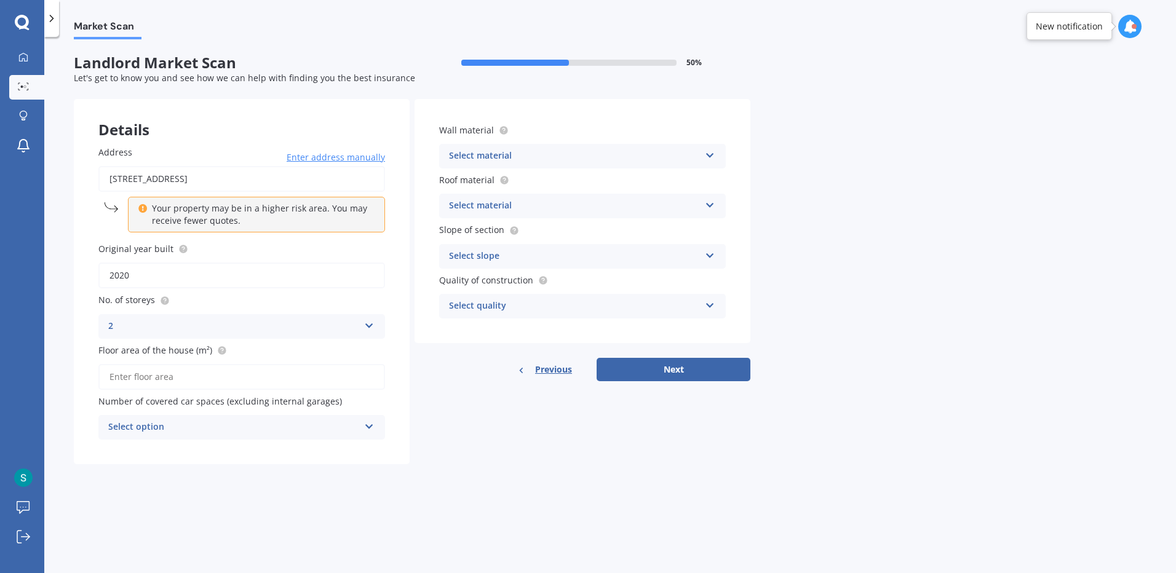
click at [181, 381] on input "Floor area of the house (m²)" at bounding box center [241, 377] width 287 height 26
type input "73"
click at [250, 492] on div "Market Scan Landlord Market Scan 50 % Let's get to know you and see how we can …" at bounding box center [610, 307] width 1132 height 536
click at [274, 421] on div "Select option" at bounding box center [233, 427] width 251 height 15
click at [247, 457] on div "0" at bounding box center [241, 452] width 285 height 22
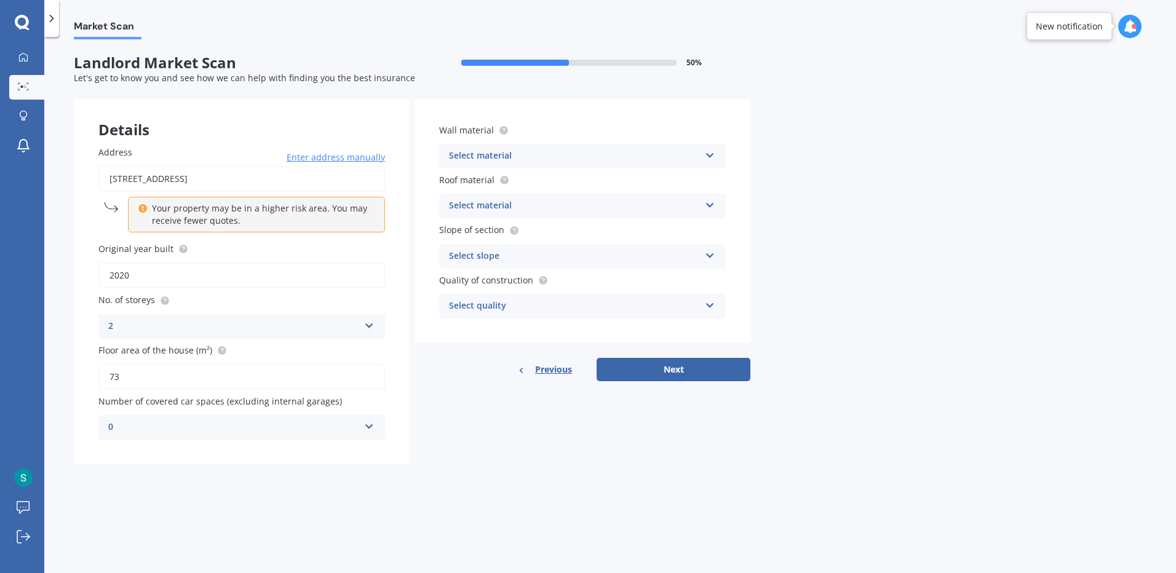
click at [469, 460] on div "Details Address unit 9/489 Riverside Drive, Fairfield, Lower Hutt 5011 Enter ad…" at bounding box center [412, 281] width 677 height 365
click at [514, 156] on div "Select material" at bounding box center [574, 156] width 251 height 15
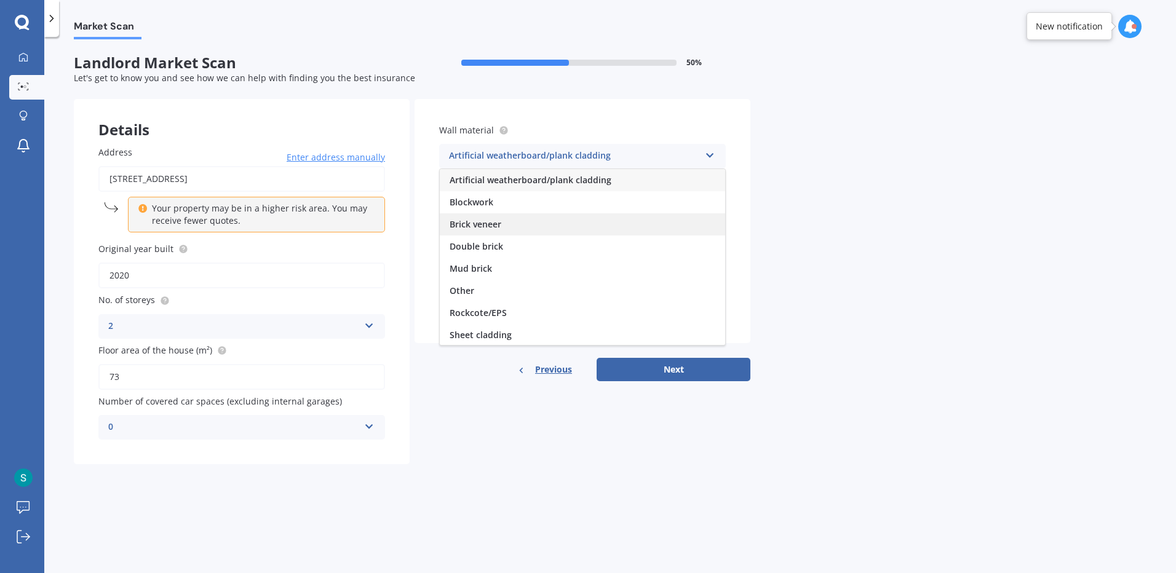
click at [505, 224] on div "Brick veneer" at bounding box center [582, 224] width 285 height 22
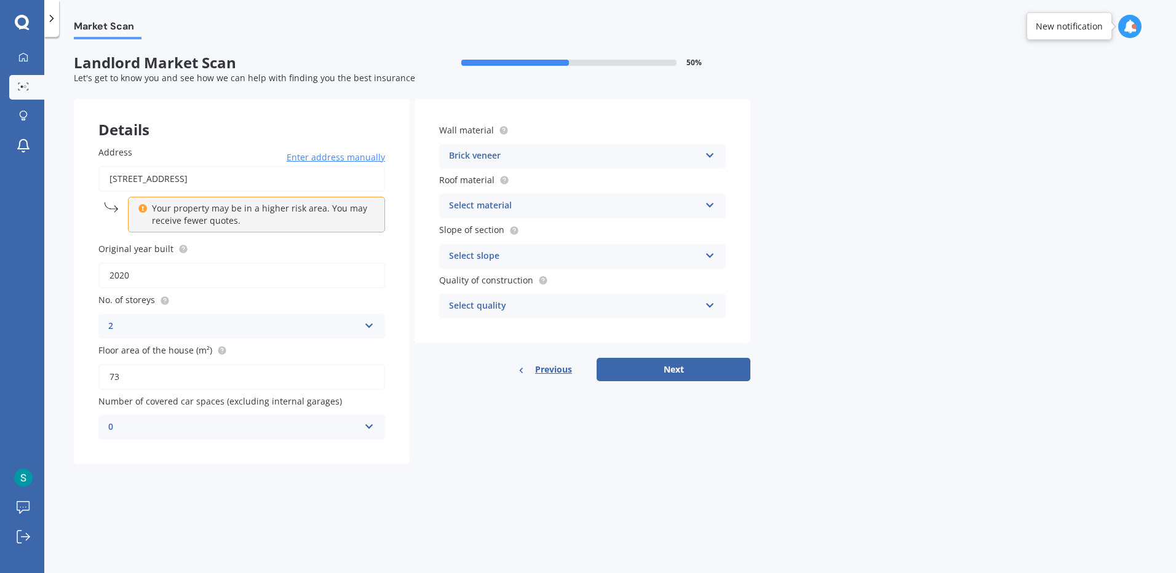
click at [514, 205] on div "Select material" at bounding box center [574, 206] width 251 height 15
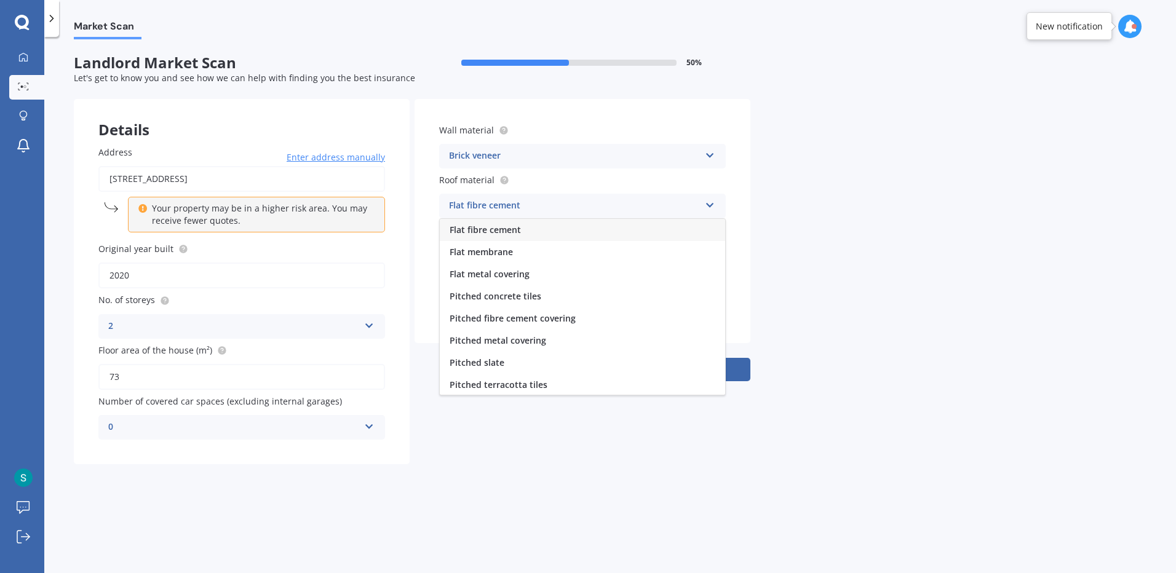
click at [511, 340] on span "Pitched metal covering" at bounding box center [498, 341] width 97 height 12
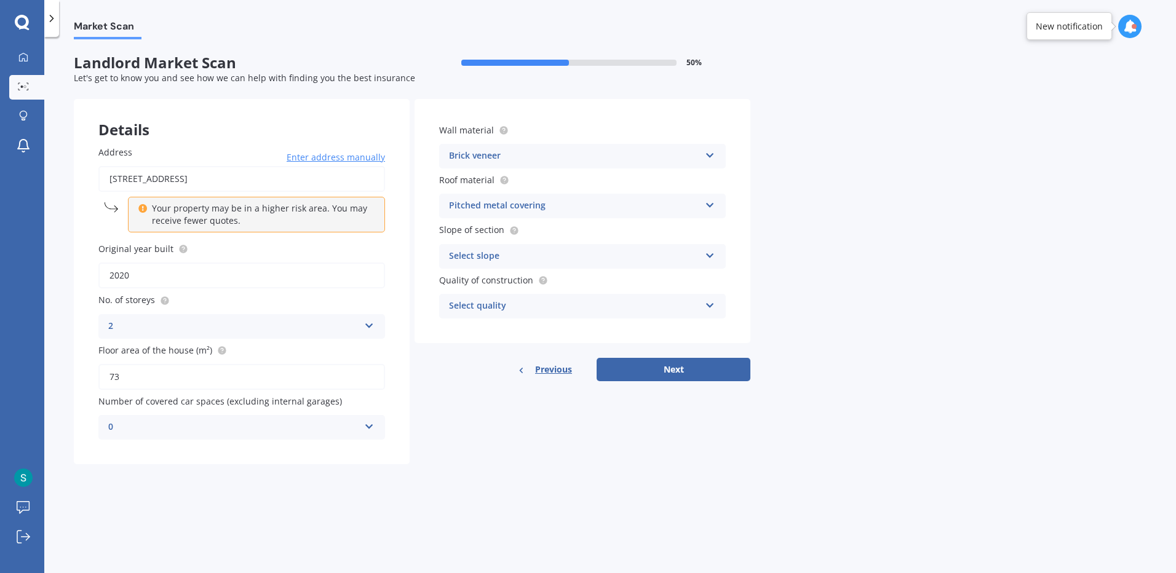
click at [516, 250] on div "Select slope" at bounding box center [574, 256] width 251 height 15
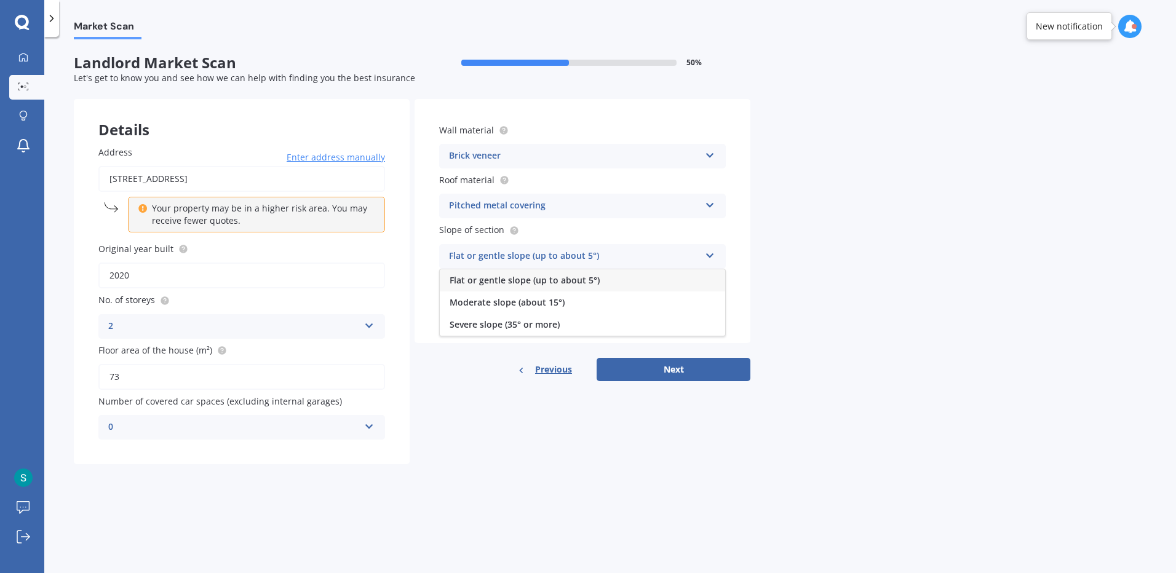
click at [512, 279] on span "Flat or gentle slope (up to about 5°)" at bounding box center [525, 280] width 150 height 12
click at [514, 309] on div "Select quality" at bounding box center [574, 306] width 251 height 15
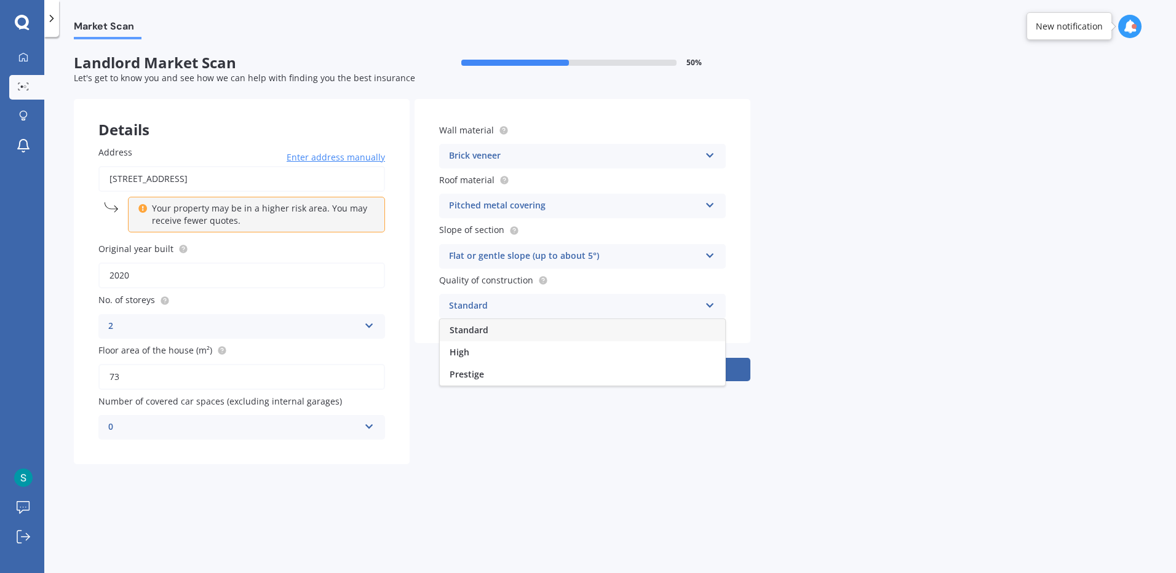
click at [504, 329] on div "Standard" at bounding box center [582, 330] width 285 height 22
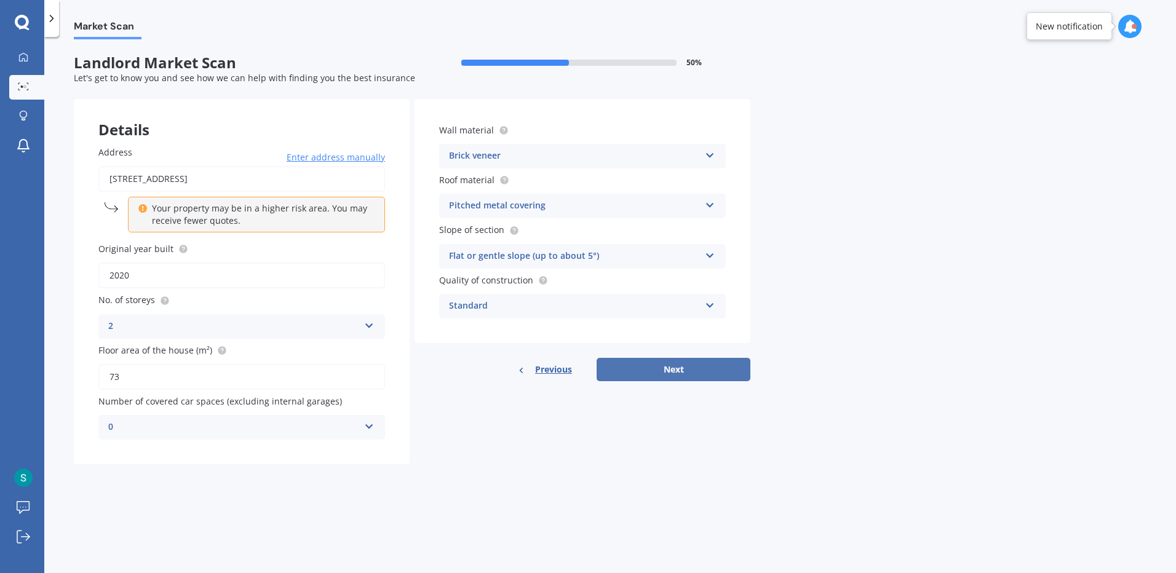
click at [678, 370] on button "Next" at bounding box center [674, 369] width 154 height 23
select select "01"
select select "03"
select select "1985"
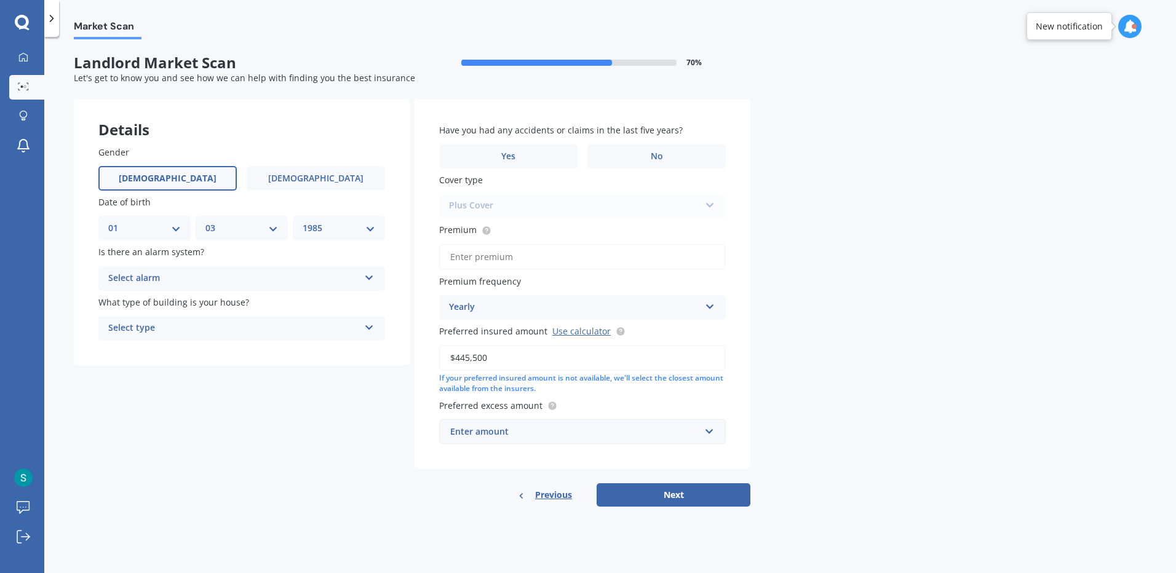
click at [172, 277] on div "Select alarm" at bounding box center [233, 278] width 251 height 15
click at [149, 348] on div "No" at bounding box center [241, 347] width 285 height 22
click at [162, 327] on div "Select type" at bounding box center [233, 328] width 251 height 15
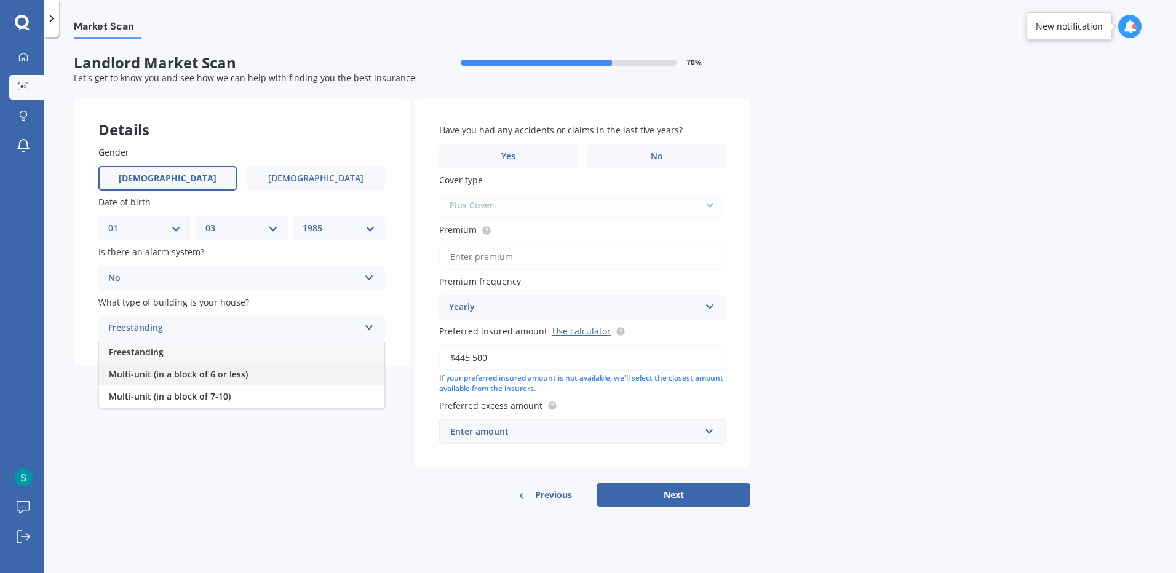
click at [241, 370] on span "Multi-unit (in a block of 6 or less)" at bounding box center [178, 375] width 139 height 12
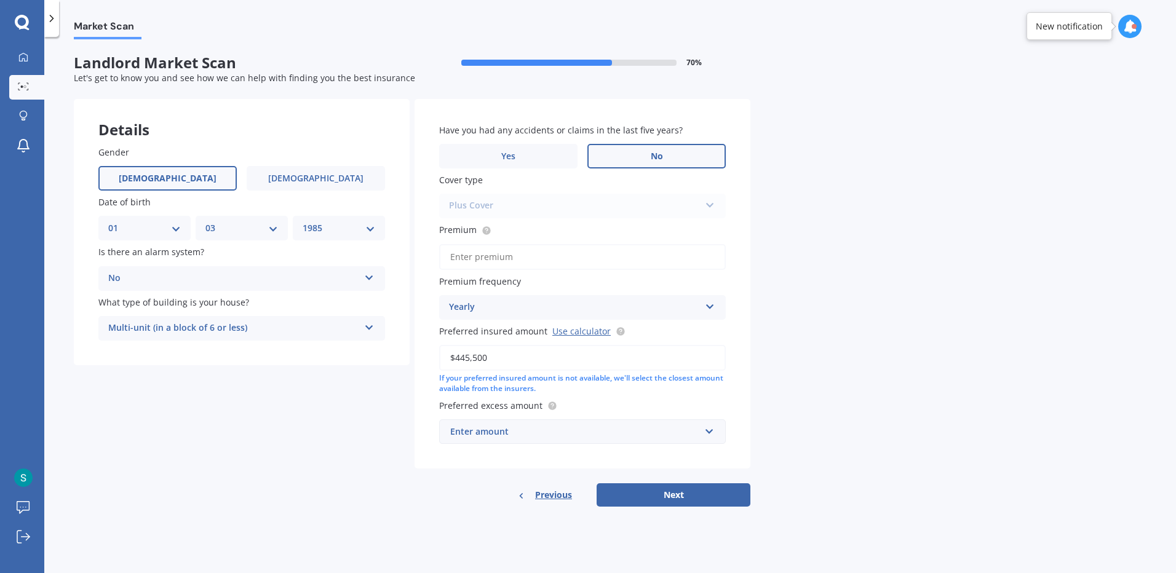
click at [621, 148] on label "No" at bounding box center [657, 156] width 138 height 25
click at [0, 0] on input "No" at bounding box center [0, 0] width 0 height 0
click at [519, 244] on input "Premium" at bounding box center [582, 257] width 287 height 26
type input "$2,405.00"
click at [826, 300] on div "Market Scan Landlord Market Scan 70 % Let's get to know you and see how we can …" at bounding box center [610, 307] width 1132 height 536
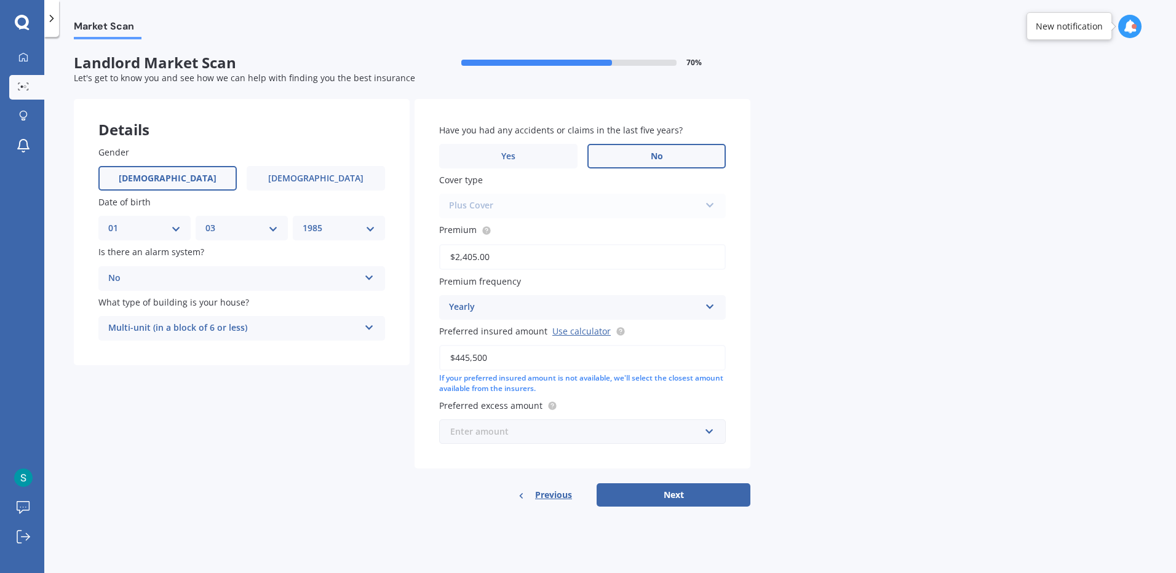
click at [535, 442] on input "text" at bounding box center [579, 431] width 276 height 23
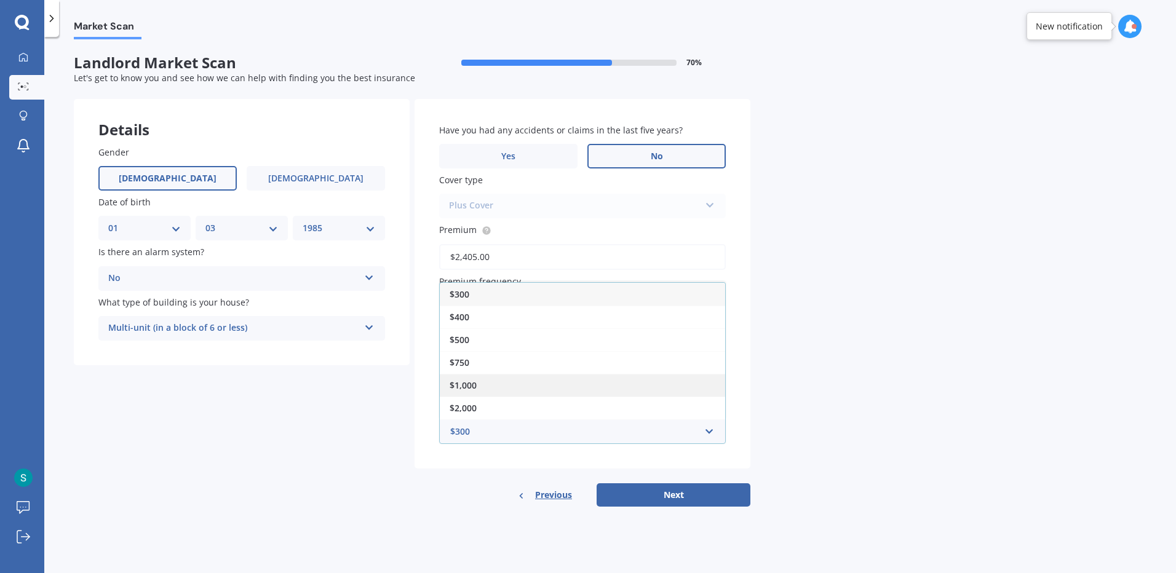
click at [499, 388] on div "$1,000" at bounding box center [582, 385] width 285 height 23
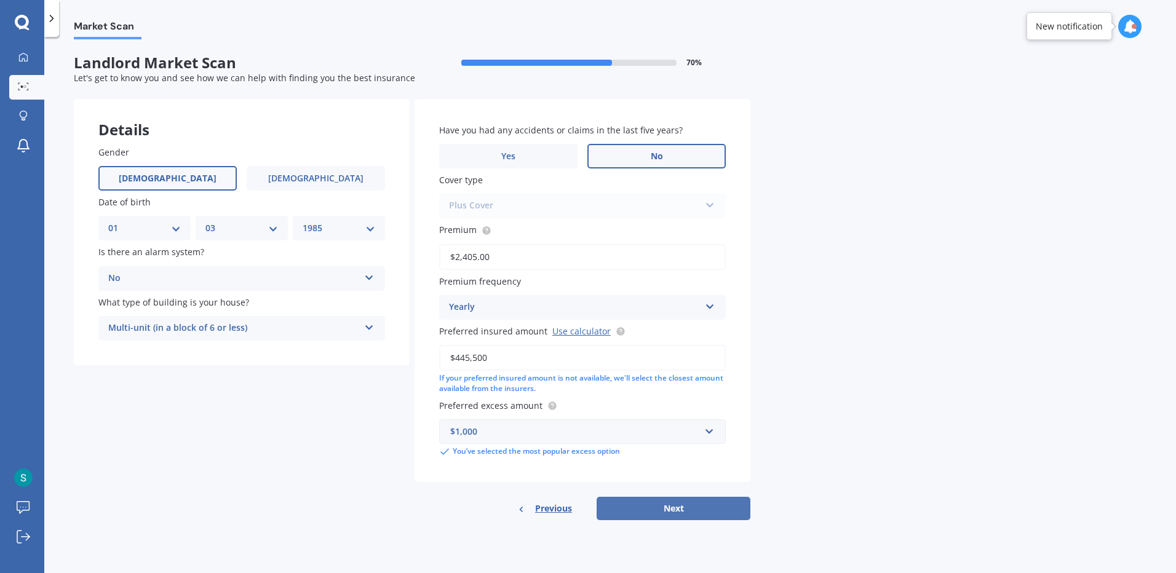
click at [684, 506] on button "Next" at bounding box center [674, 508] width 154 height 23
select select "01"
select select "03"
select select "1985"
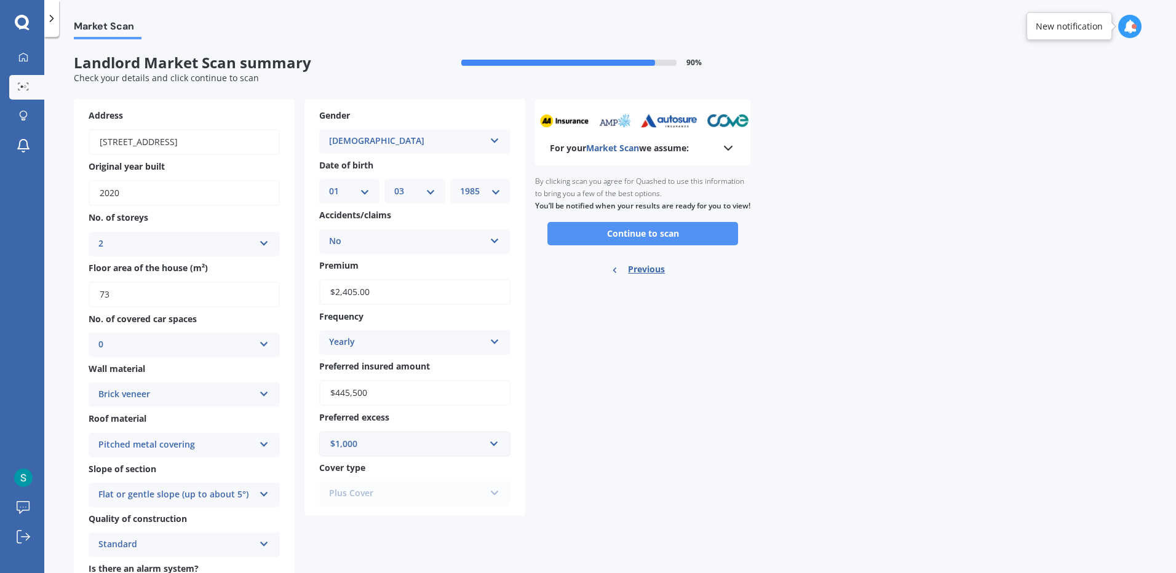
click at [621, 245] on button "Continue to scan" at bounding box center [643, 233] width 191 height 23
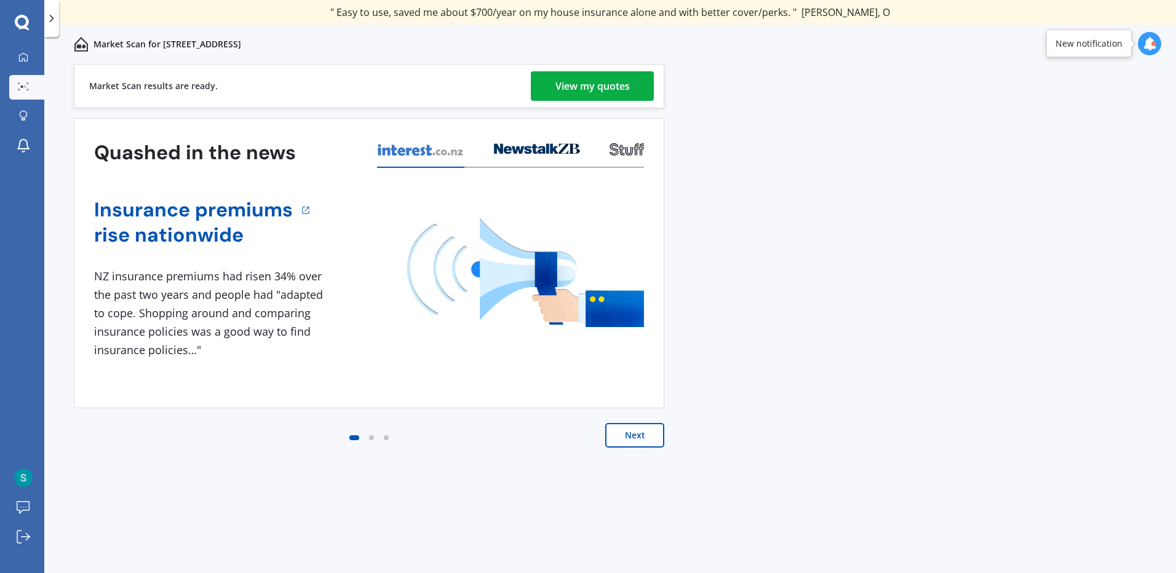
click at [605, 89] on div "View my quotes" at bounding box center [593, 86] width 74 height 30
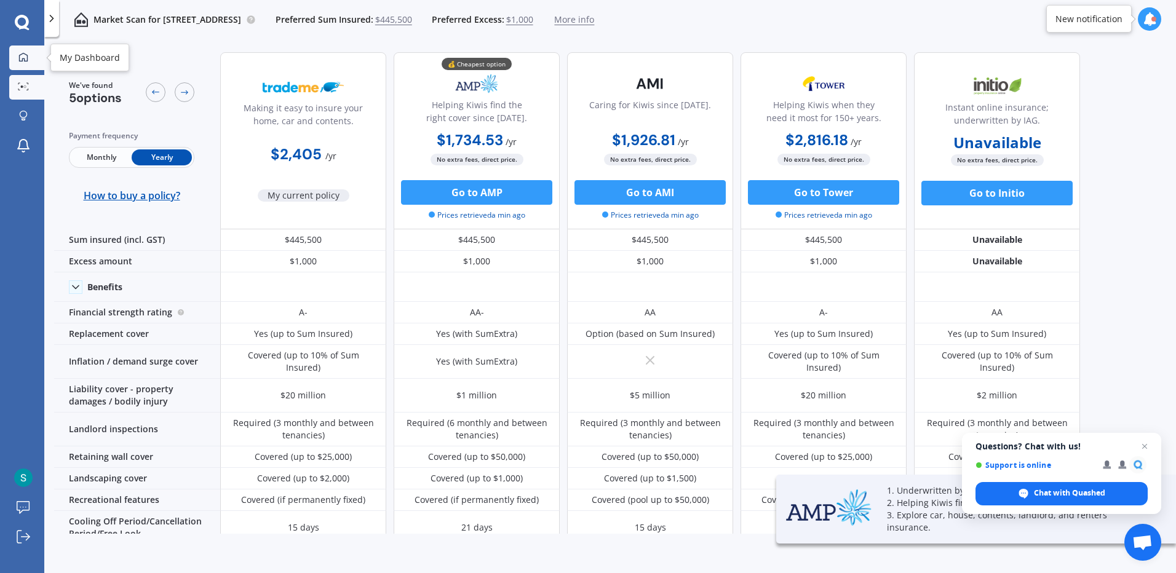
click at [23, 54] on icon at bounding box center [23, 57] width 10 height 10
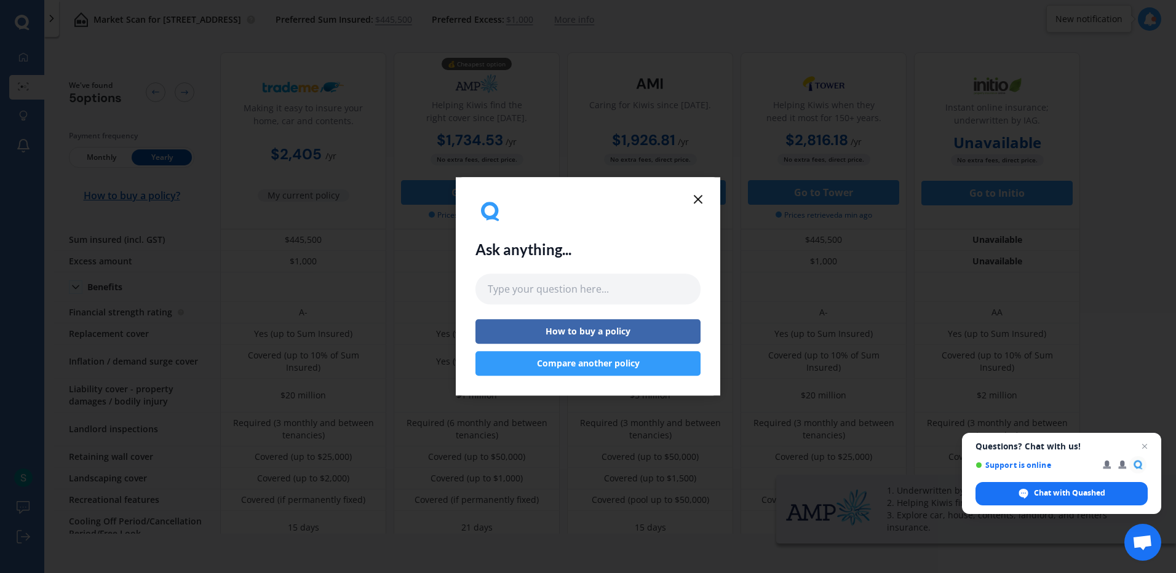
click at [695, 198] on icon at bounding box center [698, 199] width 15 height 15
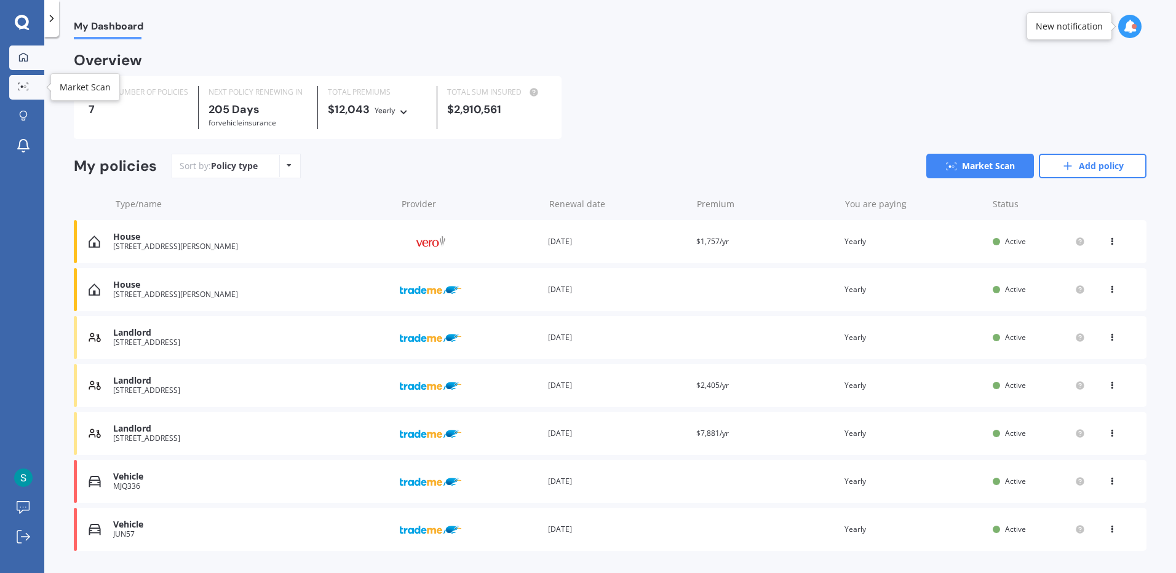
click at [23, 86] on icon at bounding box center [23, 86] width 11 height 8
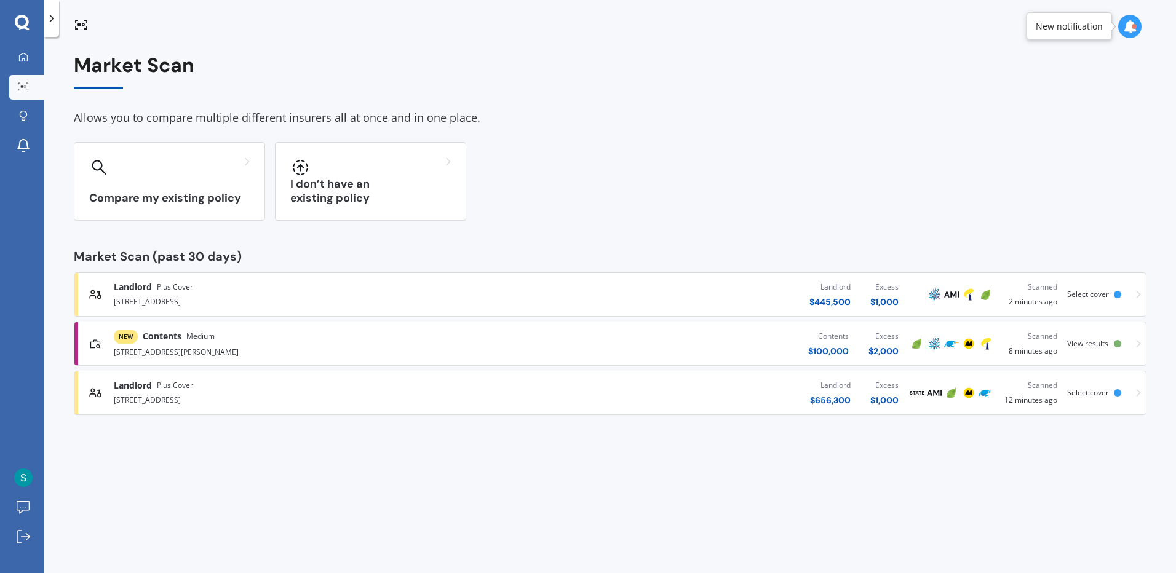
click at [1114, 393] on div at bounding box center [1117, 392] width 7 height 7
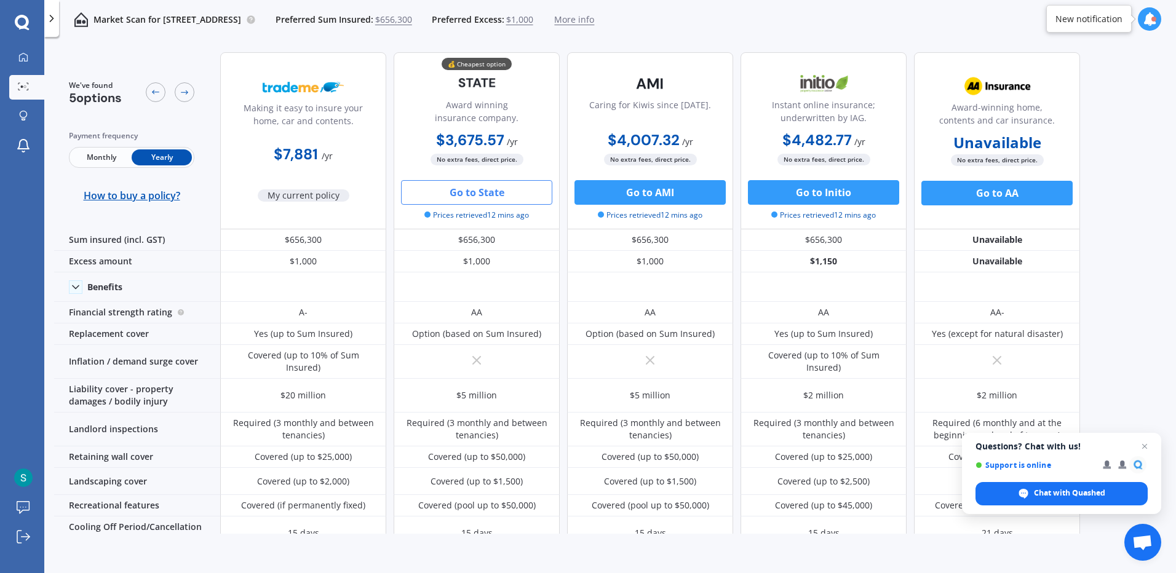
click at [463, 194] on button "Go to State" at bounding box center [476, 192] width 151 height 25
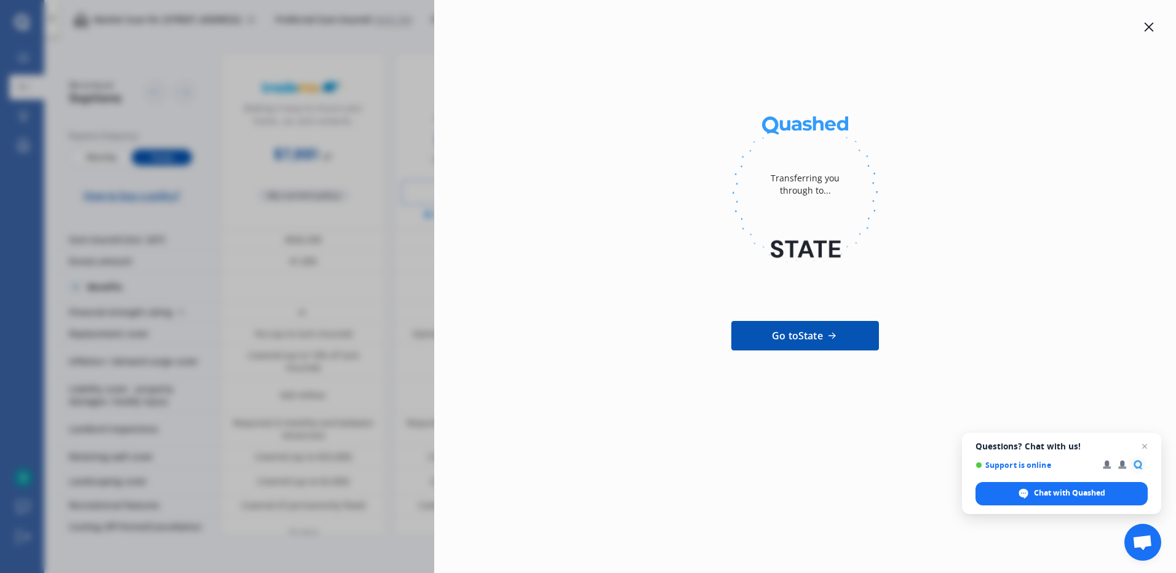
click at [811, 334] on span "Go to State" at bounding box center [797, 336] width 51 height 15
click at [797, 332] on span "Go to State" at bounding box center [797, 336] width 51 height 15
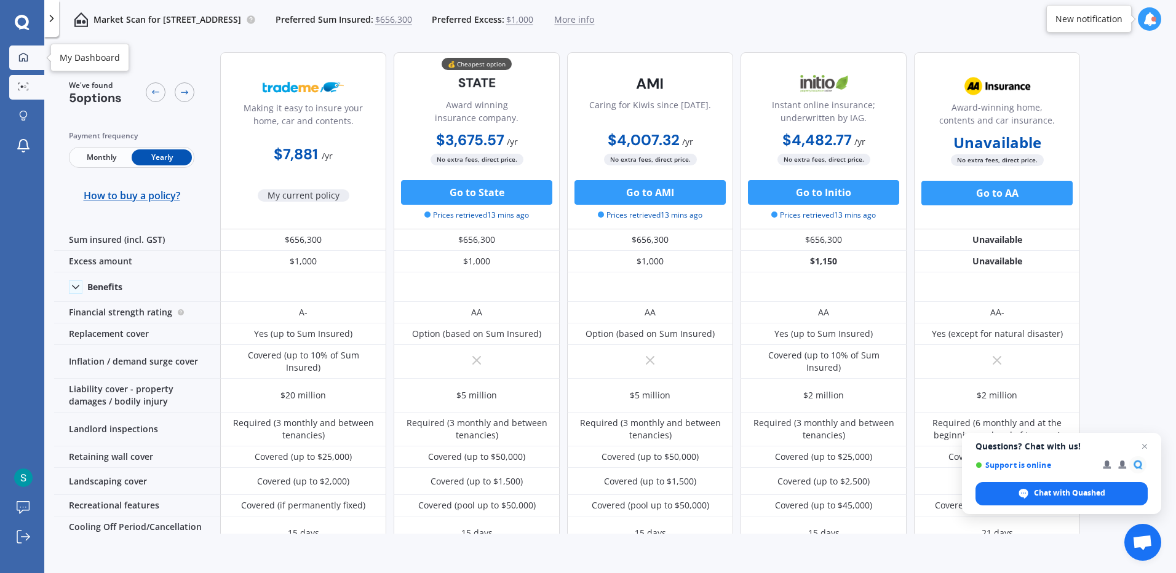
click at [27, 60] on icon at bounding box center [23, 56] width 9 height 9
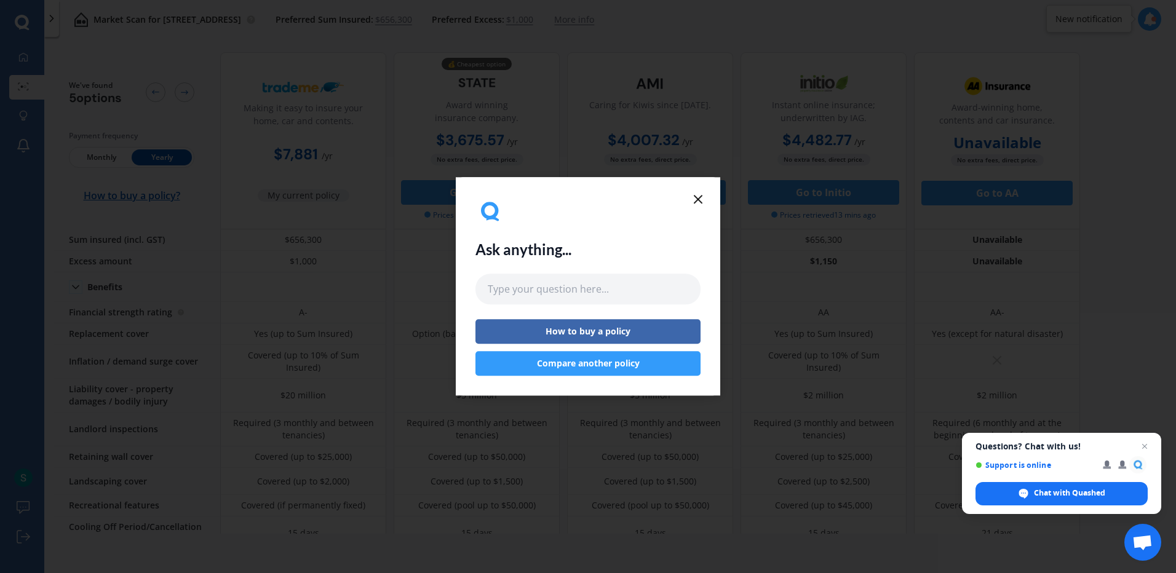
click at [625, 360] on button "Compare another policy" at bounding box center [588, 364] width 225 height 25
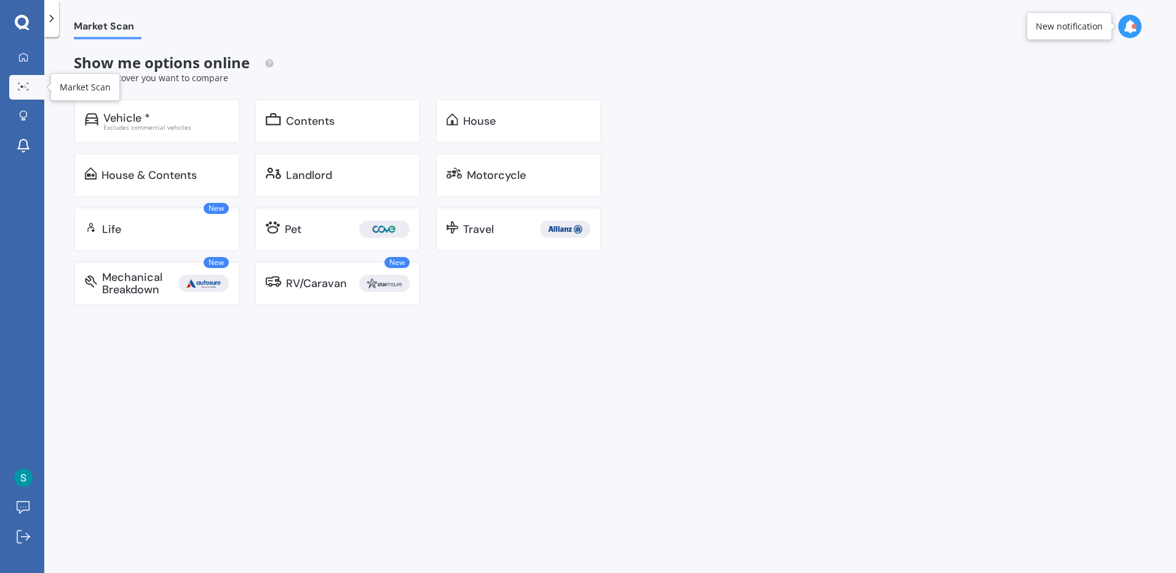
click at [25, 89] on icon at bounding box center [23, 86] width 11 height 8
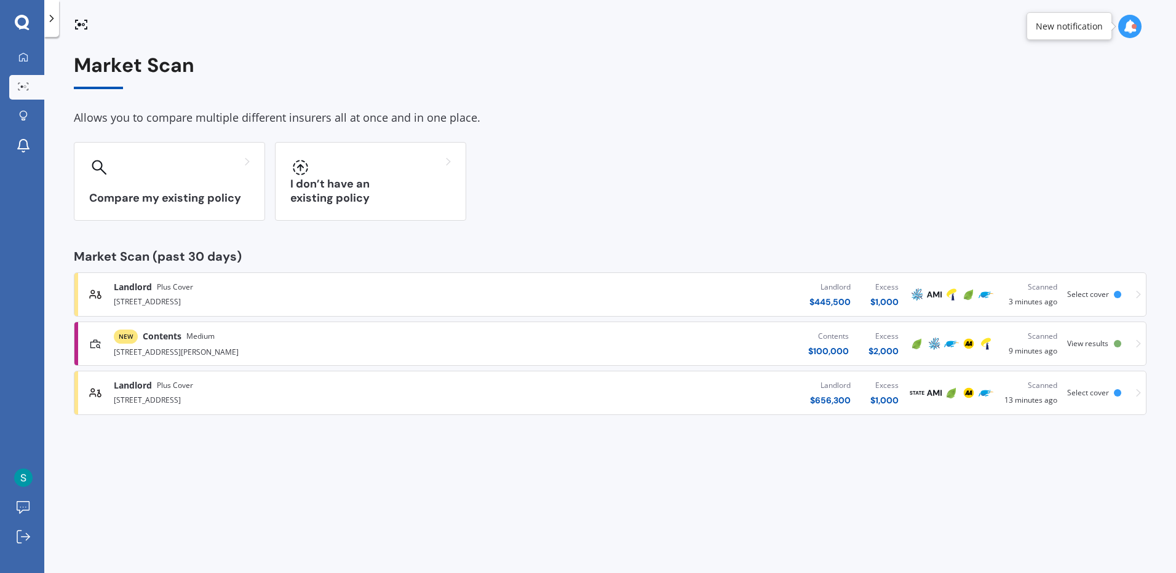
click at [1112, 298] on div "Select cover" at bounding box center [1090, 294] width 47 height 9
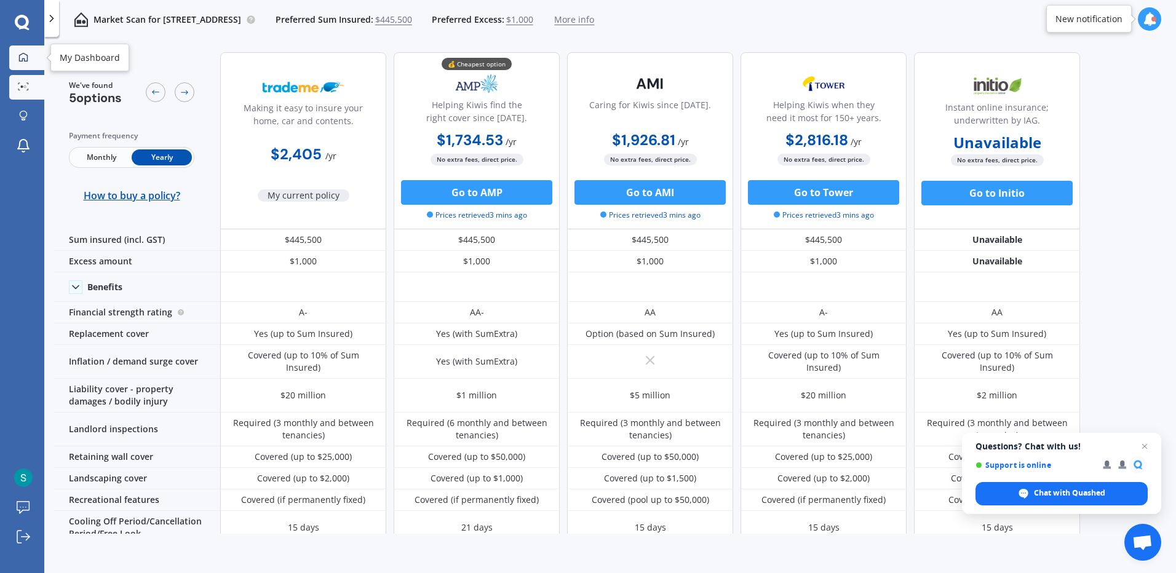
click at [31, 57] on div at bounding box center [23, 57] width 18 height 11
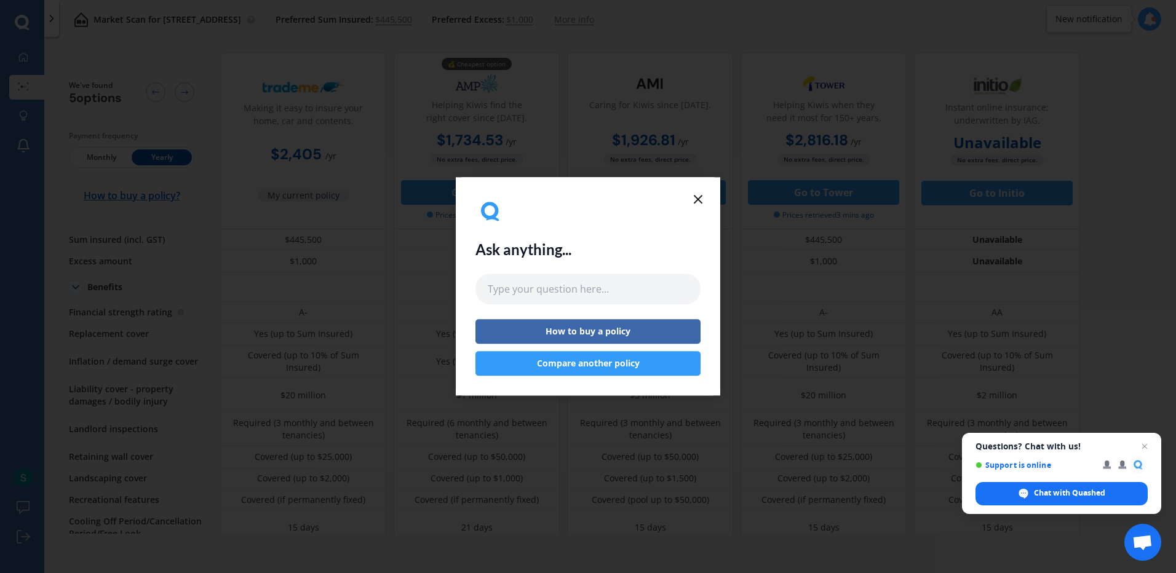
click at [686, 191] on div "Ask anything... How to buy a policy Compare another policy" at bounding box center [588, 286] width 265 height 218
click at [696, 199] on icon at bounding box center [698, 199] width 15 height 15
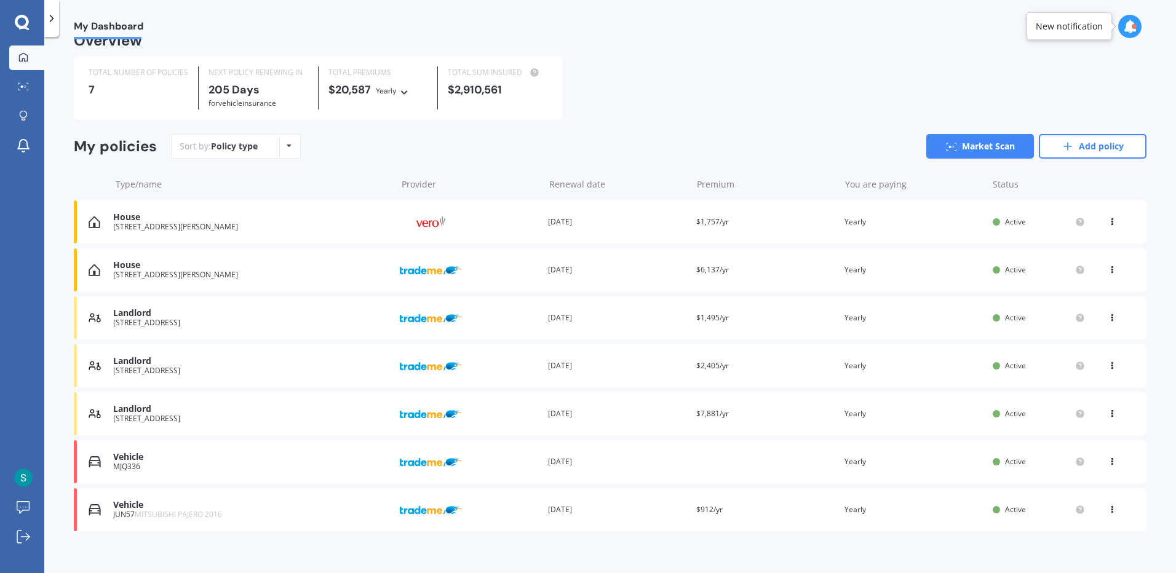
scroll to position [31, 0]
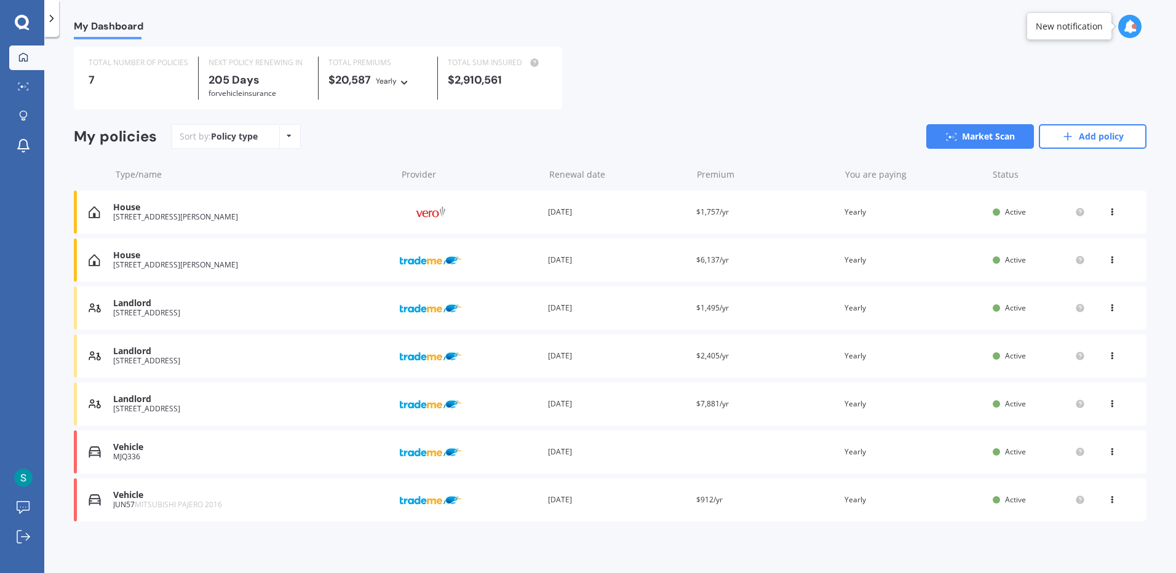
click at [722, 452] on div "Vehicle MJQ336 Provider Renewal date [DATE] Premium You are paying Yearly Statu…" at bounding box center [610, 452] width 1073 height 43
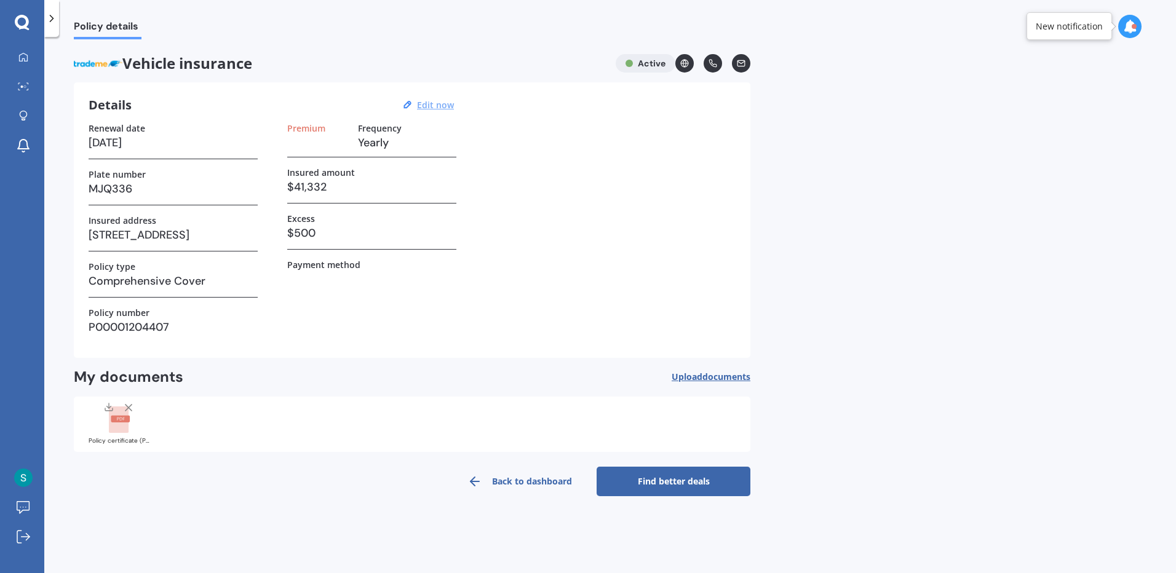
click at [455, 108] on button "Edit now" at bounding box center [435, 105] width 44 height 11
select select "27"
select select "09"
select select "2026"
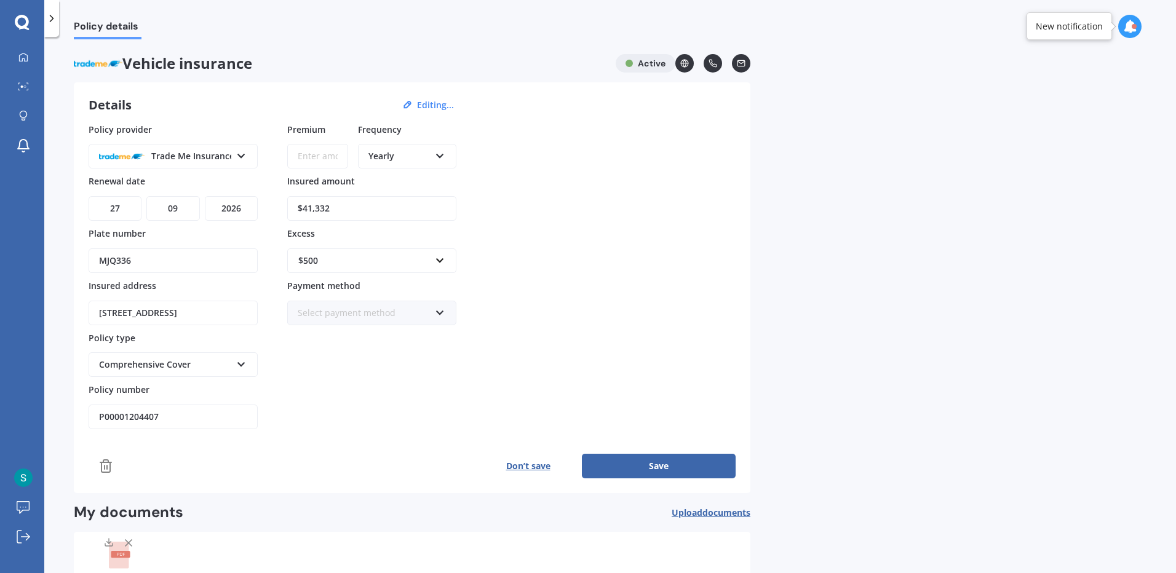
click at [313, 153] on input "Premium" at bounding box center [317, 156] width 61 height 25
type input "$1,616.00"
click at [516, 255] on div "Policy provider Trade Me Insurance AA AMI AMP ANZ ASB Aioi Nissay Dowa Ando Ass…" at bounding box center [412, 276] width 647 height 307
click at [630, 469] on button "Save" at bounding box center [659, 466] width 154 height 25
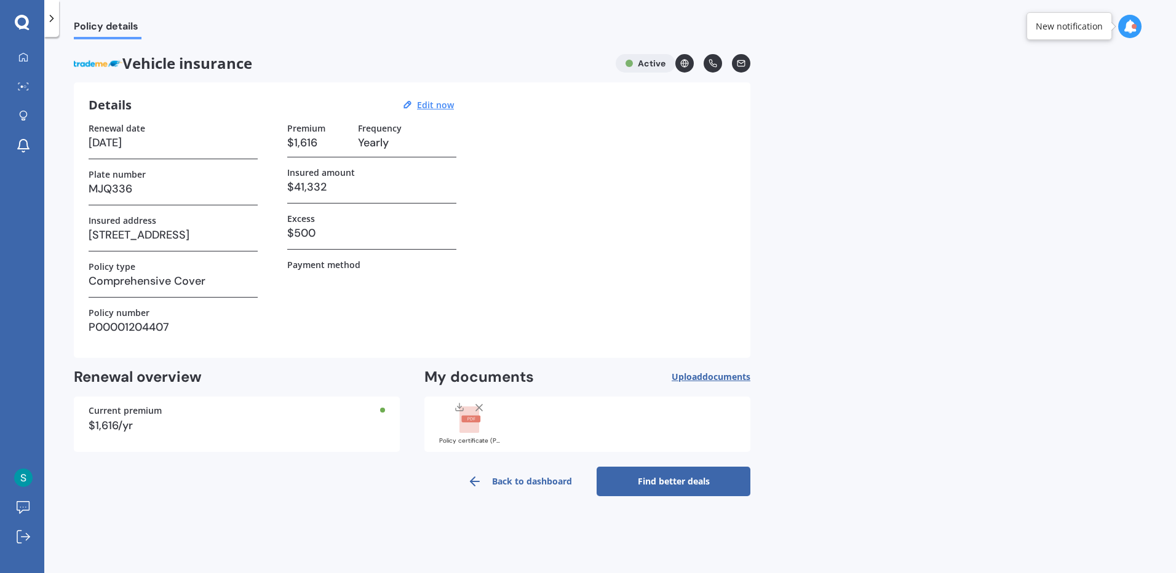
click at [514, 479] on link "Back to dashboard" at bounding box center [520, 482] width 154 height 30
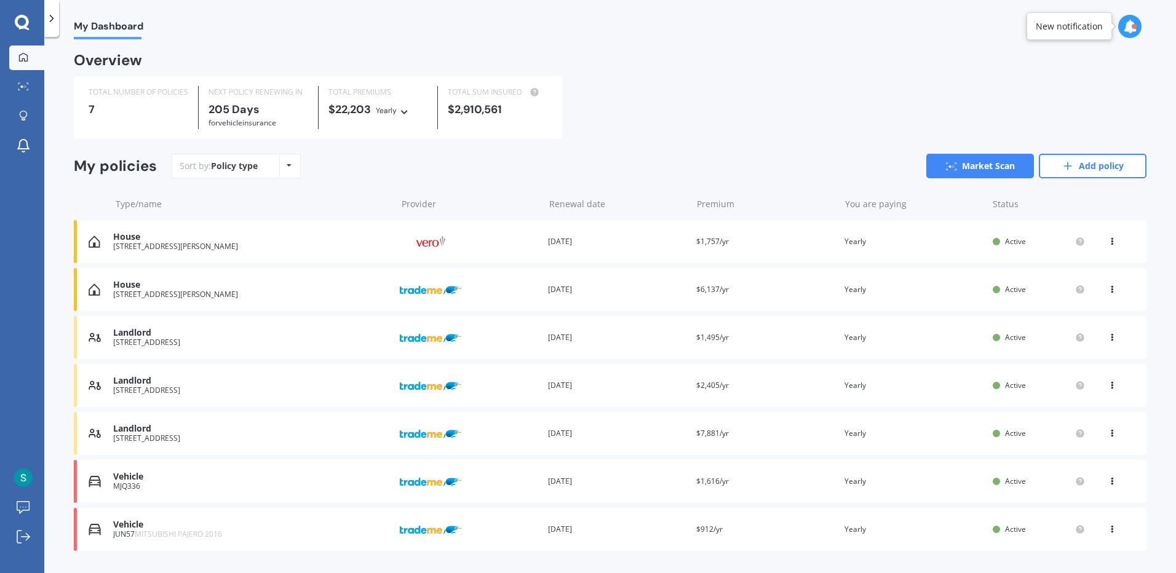
click at [286, 171] on div "Policy type Alphabetical Date added Renewing next" at bounding box center [288, 166] width 19 height 22
click at [391, 151] on div "Overview TOTAL NUMBER OF POLICIES 7 NEXT POLICY RENEWING IN 205 Days for Vehicl…" at bounding box center [610, 317] width 1073 height 527
click at [282, 167] on div "Policy type Alphabetical Date added Renewing next" at bounding box center [288, 166] width 19 height 22
click at [284, 261] on span "Renewing next" at bounding box center [274, 259] width 61 height 12
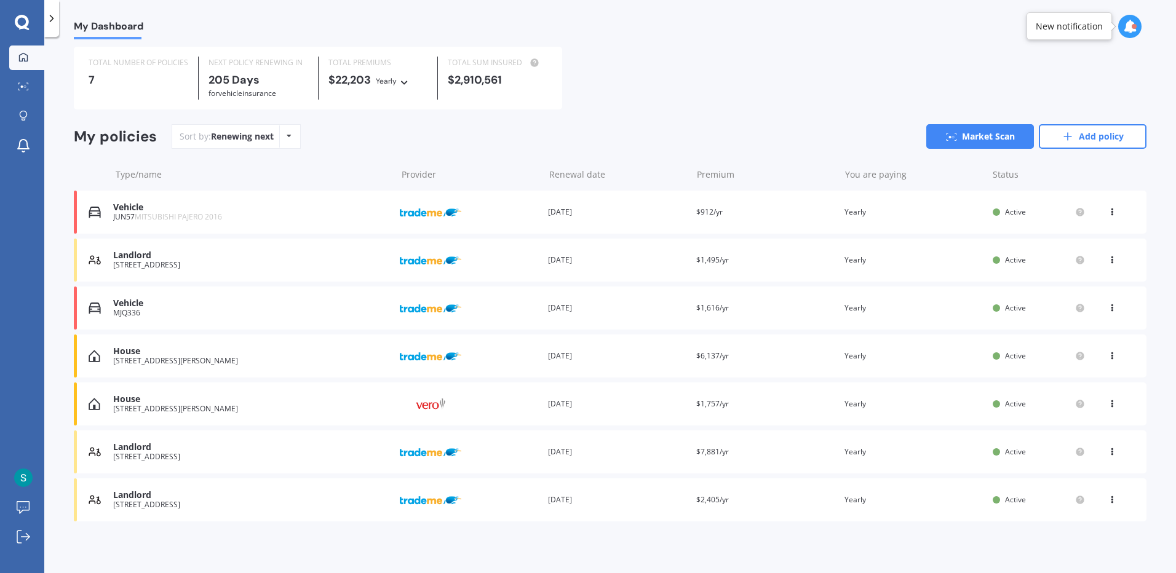
scroll to position [31, 0]
click at [1108, 448] on icon at bounding box center [1112, 449] width 9 height 7
click at [956, 459] on div "Landlord 34 Moa Street, Alicetown, Lower Hutt 5010 Provider Renewal date 28 Oct…" at bounding box center [610, 452] width 1073 height 43
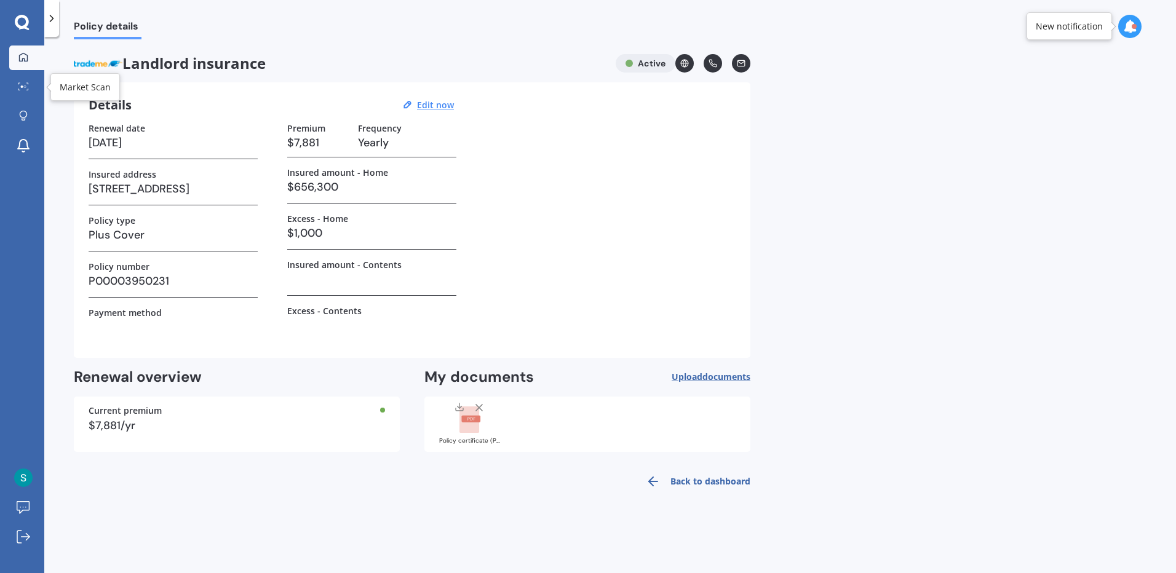
drag, startPoint x: 27, startPoint y: 77, endPoint x: 27, endPoint y: 66, distance: 11.1
click at [27, 77] on link "Market Scan" at bounding box center [26, 87] width 35 height 25
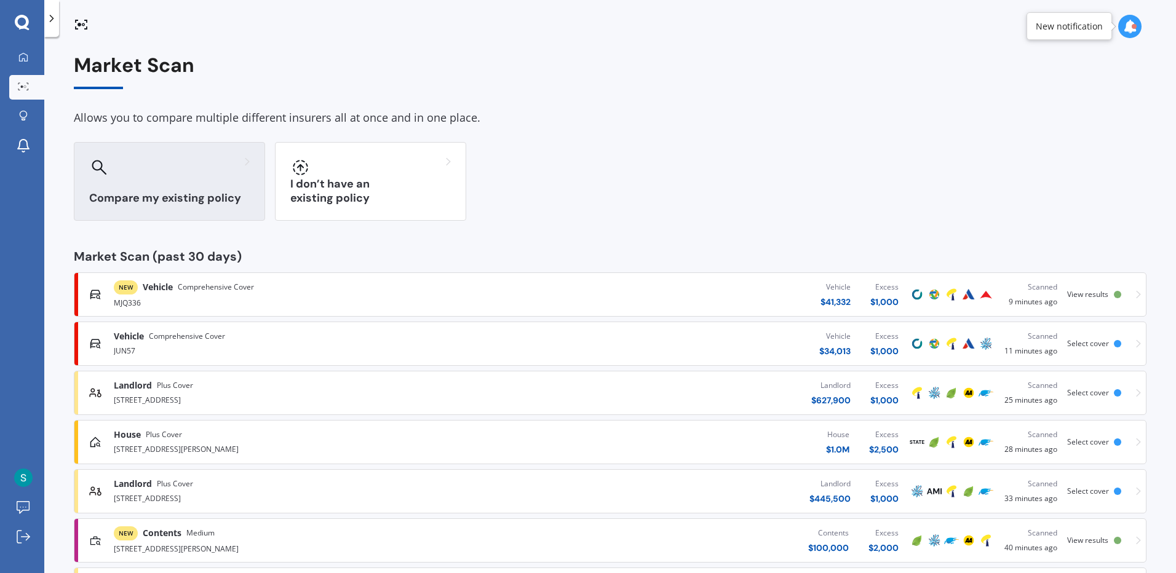
click at [201, 188] on div "Compare my existing policy" at bounding box center [169, 181] width 191 height 79
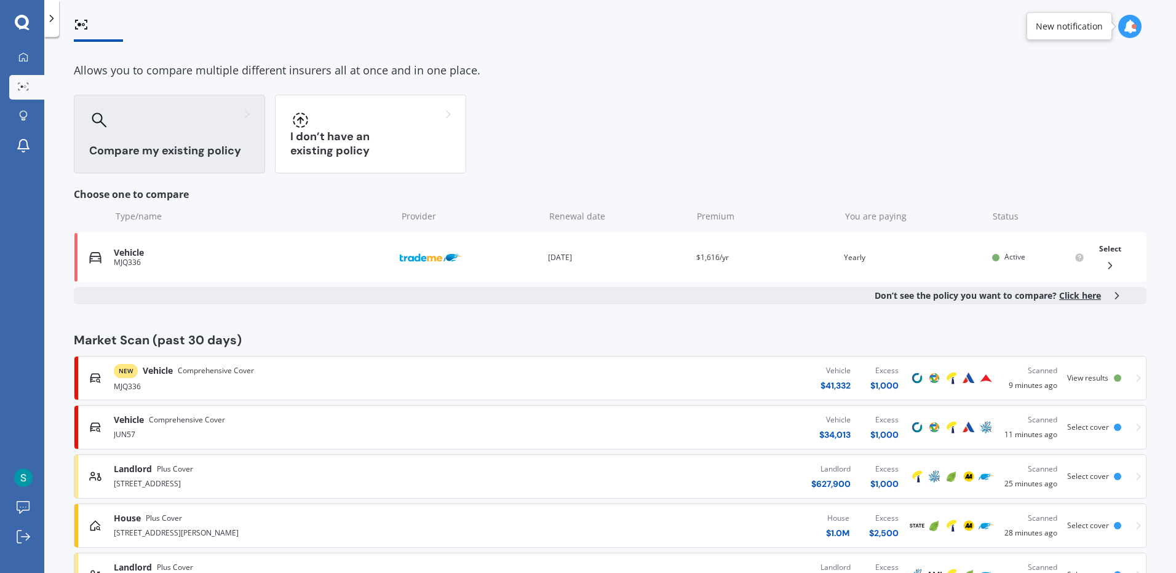
scroll to position [197, 0]
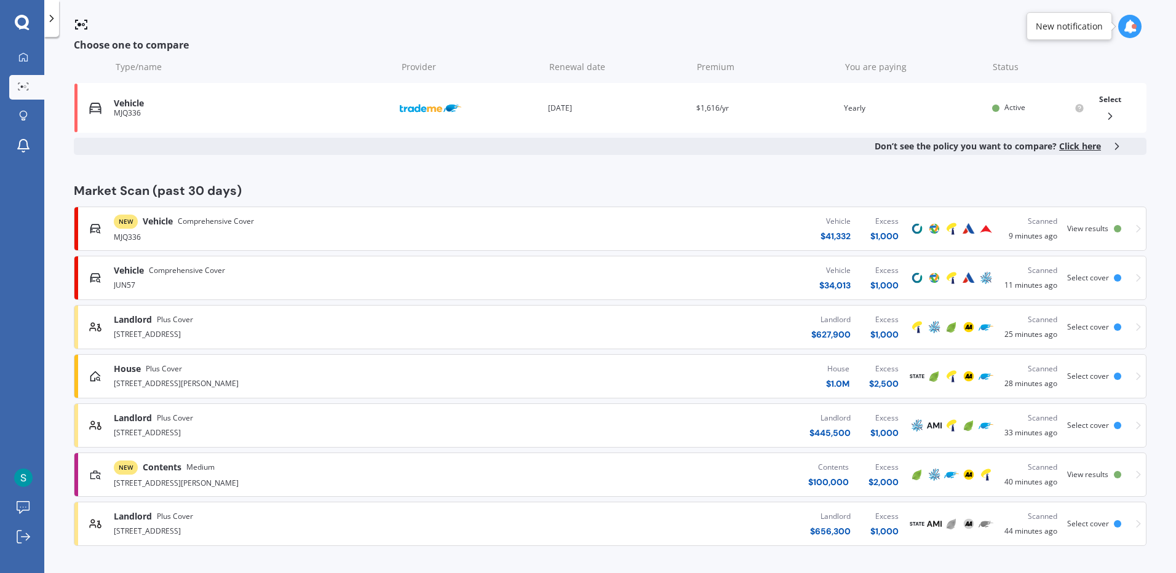
click at [1099, 531] on div "Landlord Plus Cover 34 Moa Street, Alicetown, Lower Hutt 5010 Landlord $ 656,30…" at bounding box center [610, 524] width 1062 height 37
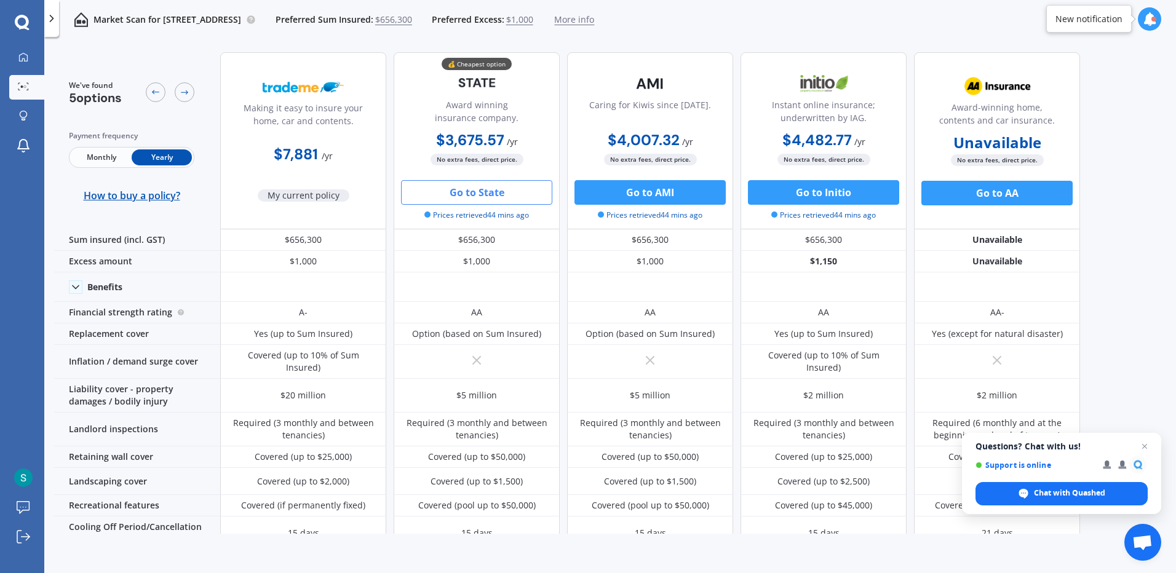
click at [1147, 446] on span "Close chat" at bounding box center [1145, 446] width 15 height 15
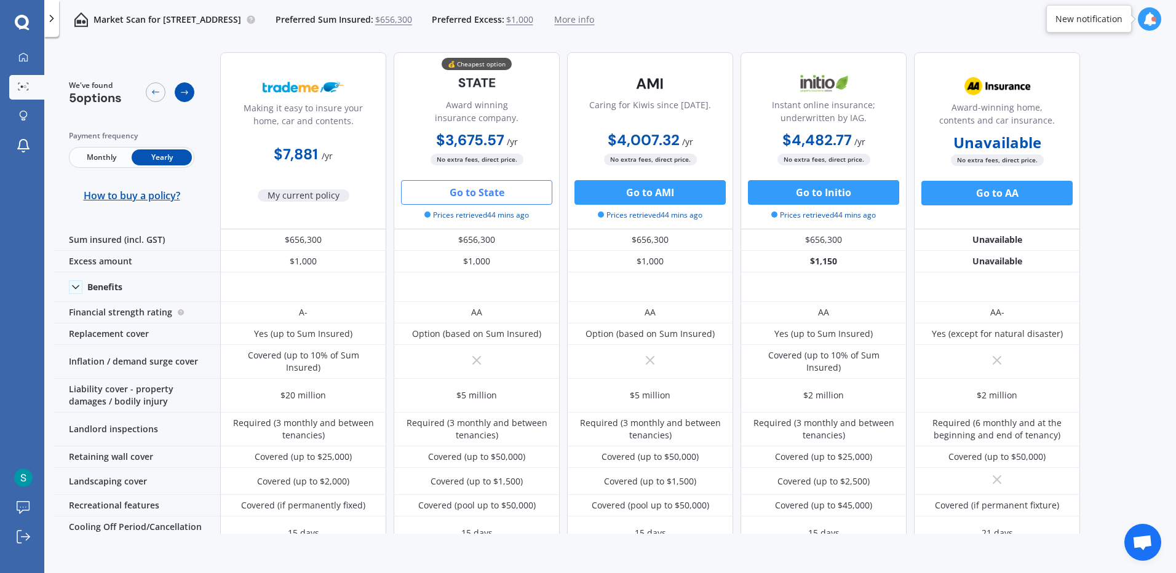
click at [186, 95] on icon at bounding box center [185, 92] width 10 height 10
click at [164, 97] on div at bounding box center [156, 92] width 20 height 20
click at [22, 87] on circle at bounding box center [22, 87] width 2 height 2
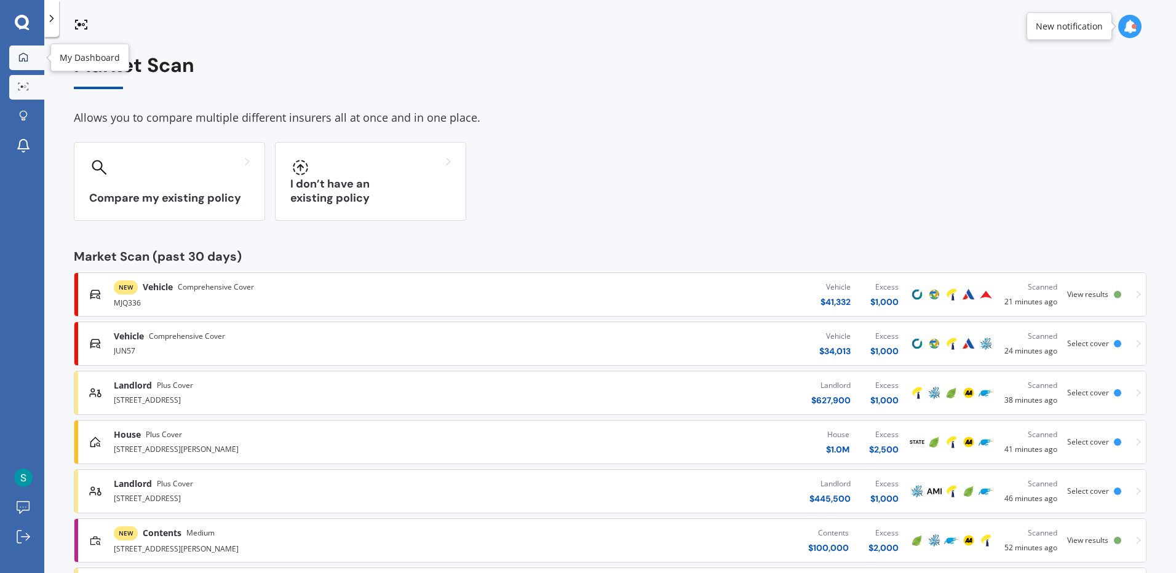
click at [27, 65] on link "My Dashboard" at bounding box center [26, 58] width 35 height 25
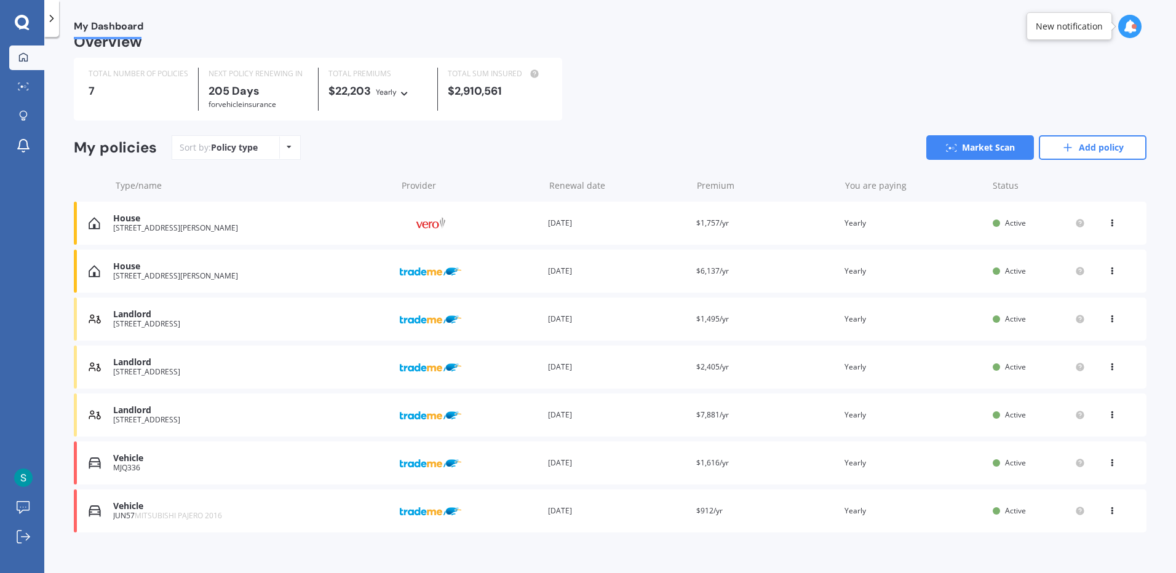
scroll to position [31, 0]
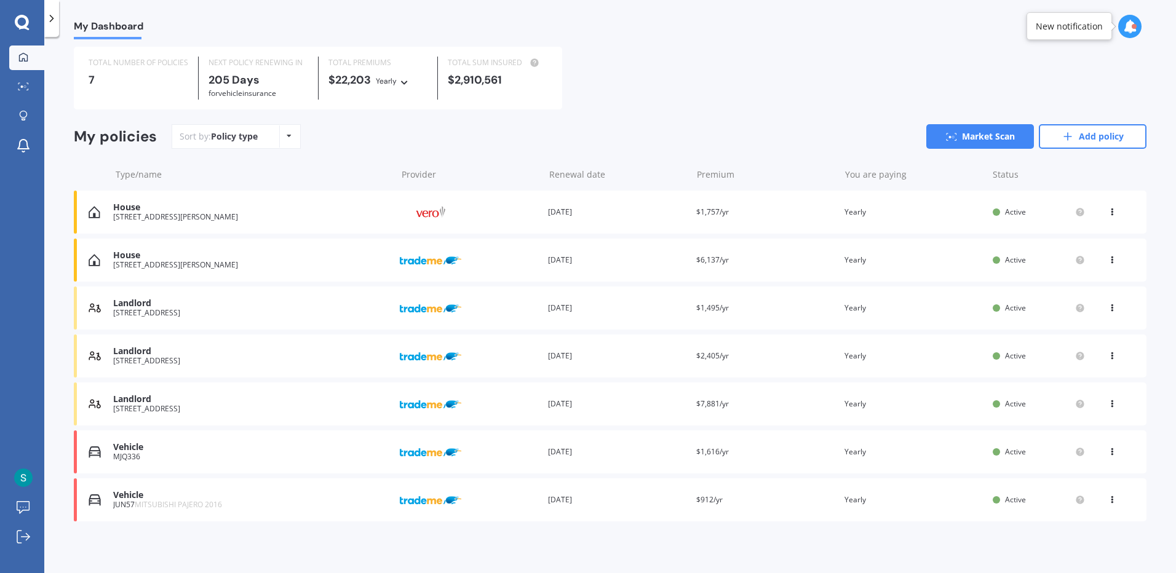
click at [903, 209] on div "You are paying Yearly" at bounding box center [914, 212] width 138 height 12
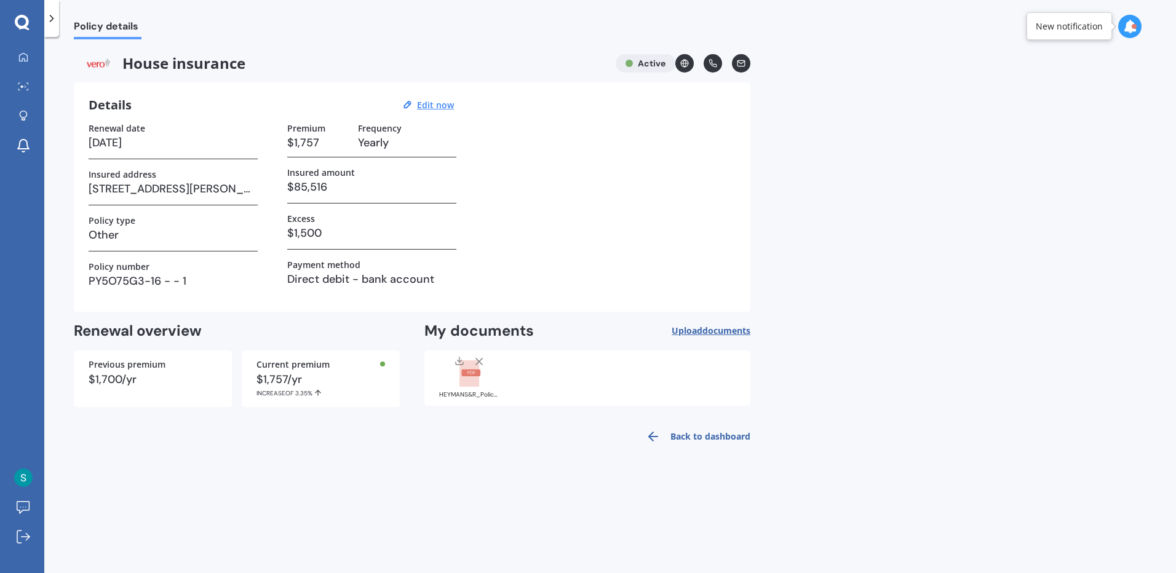
click at [666, 434] on link "Back to dashboard" at bounding box center [695, 437] width 112 height 30
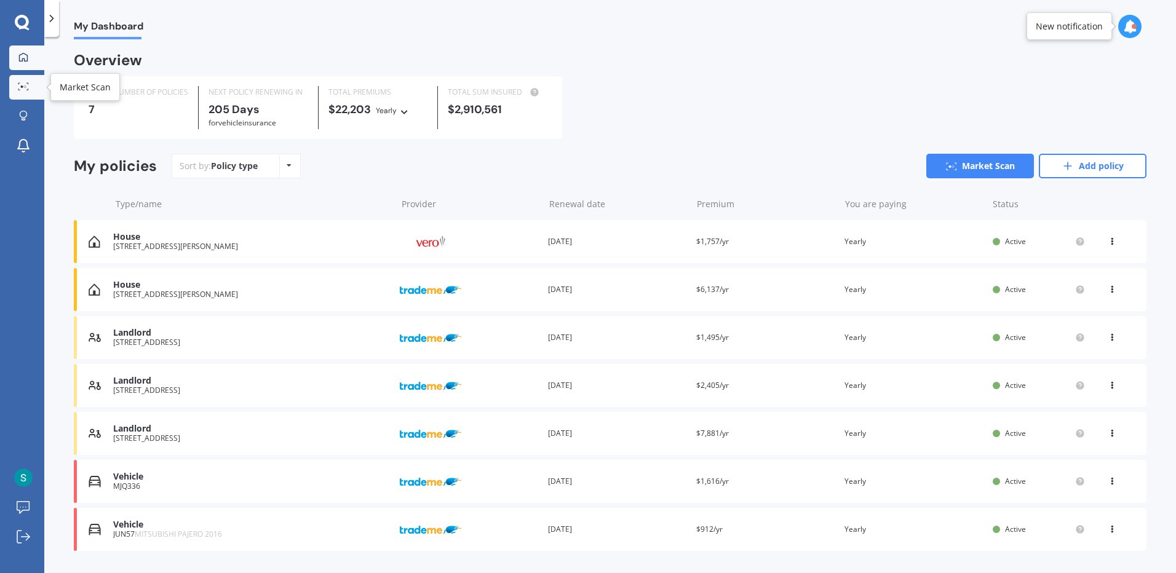
click at [23, 78] on link "Market Scan" at bounding box center [26, 87] width 35 height 25
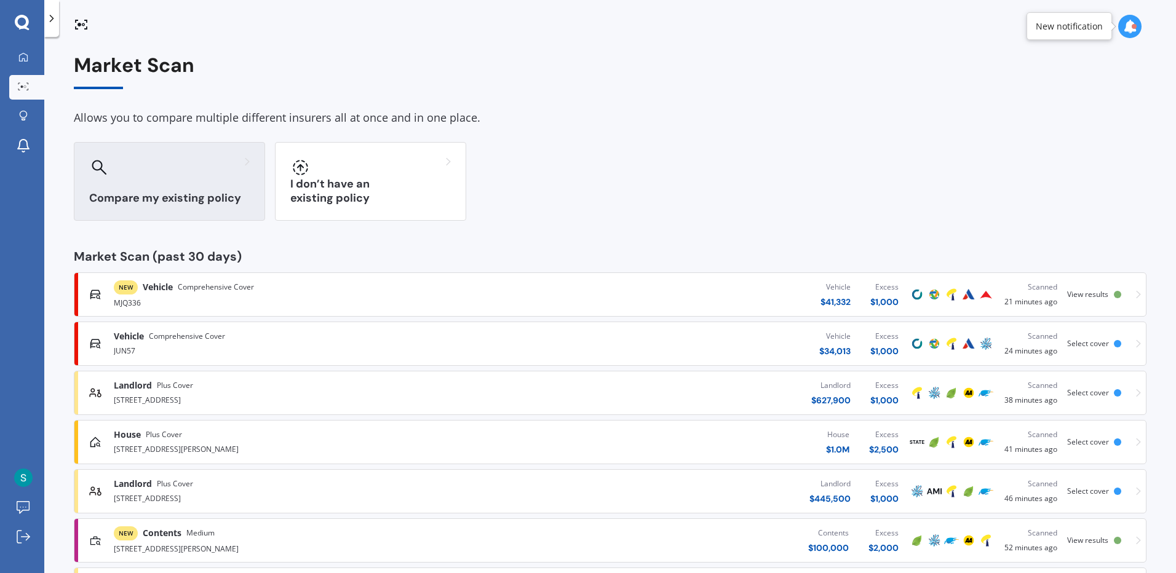
drag, startPoint x: 194, startPoint y: 180, endPoint x: 207, endPoint y: 193, distance: 18.3
click at [194, 180] on div "Compare my existing policy" at bounding box center [169, 181] width 191 height 79
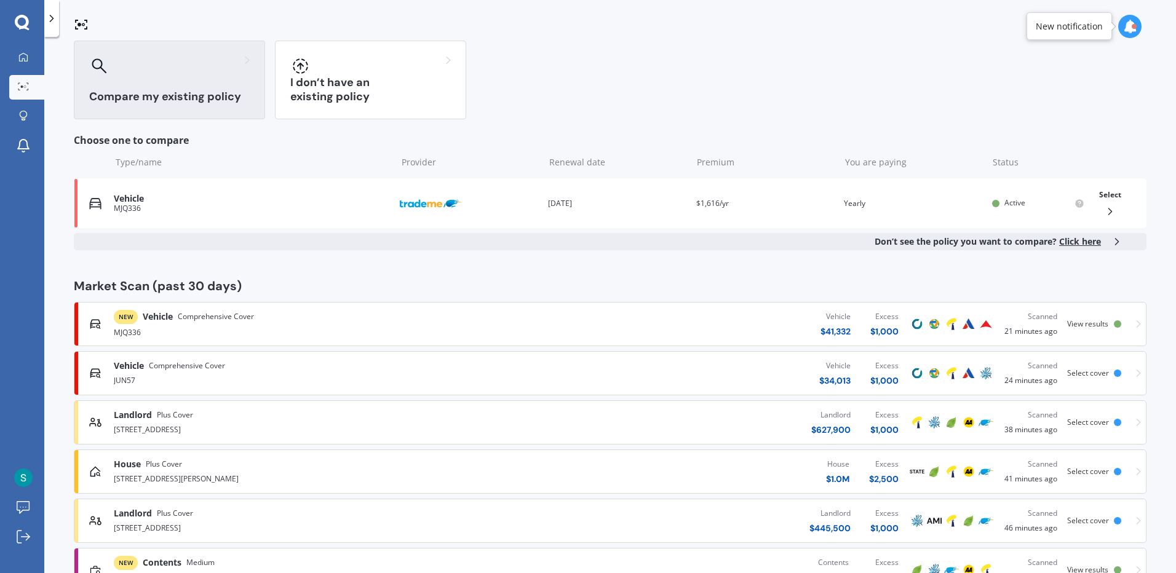
scroll to position [197, 0]
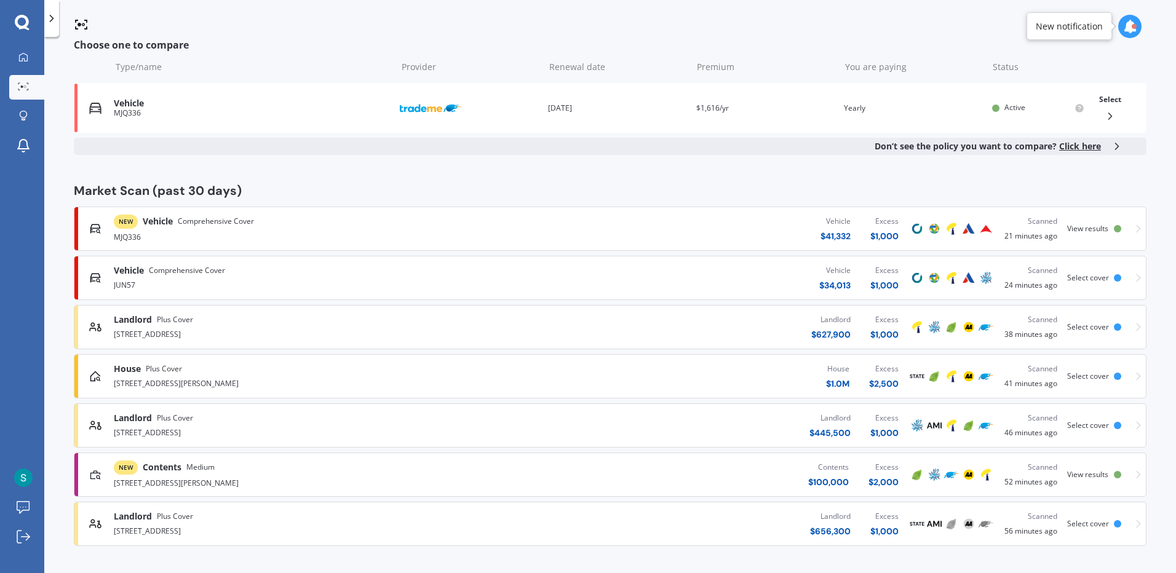
click at [311, 377] on div "[STREET_ADDRESS][PERSON_NAME]" at bounding box center [306, 382] width 385 height 15
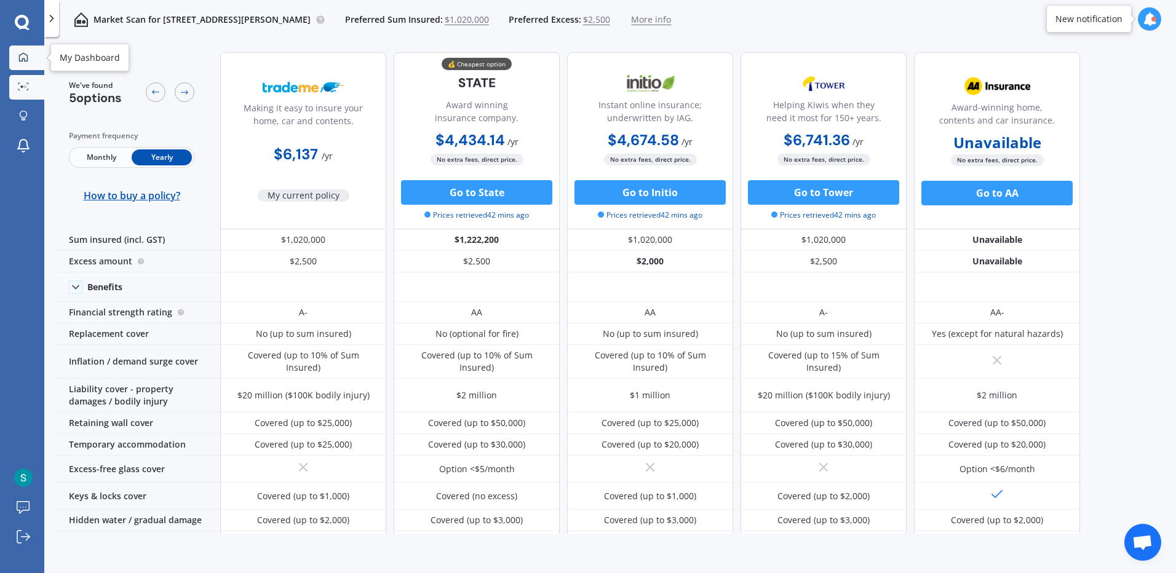
click at [30, 49] on link "My Dashboard" at bounding box center [26, 58] width 35 height 25
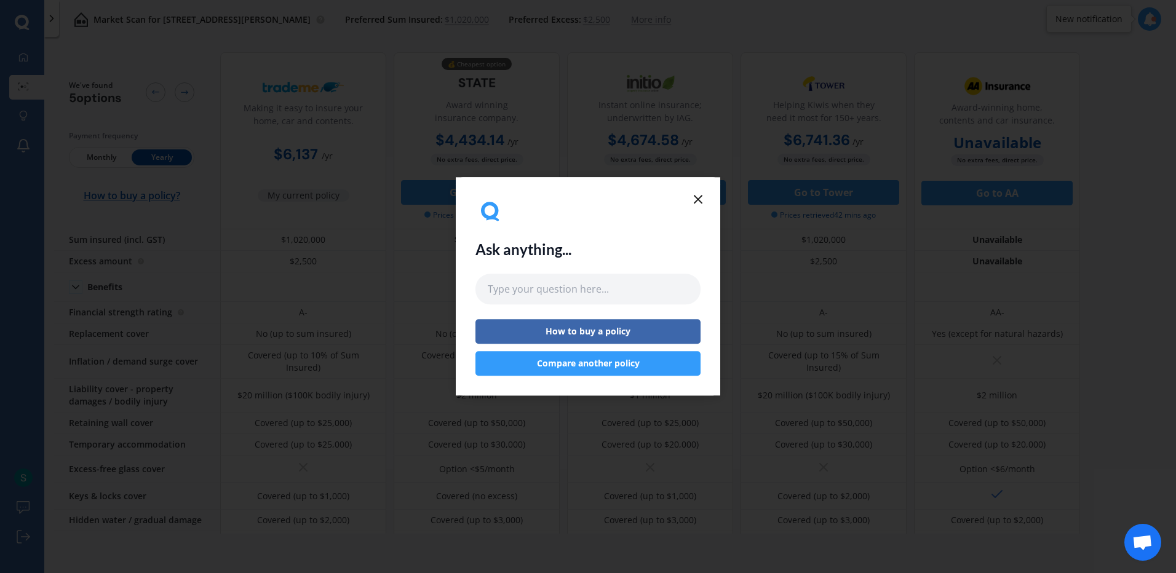
click at [592, 362] on button "Compare another policy" at bounding box center [588, 364] width 225 height 25
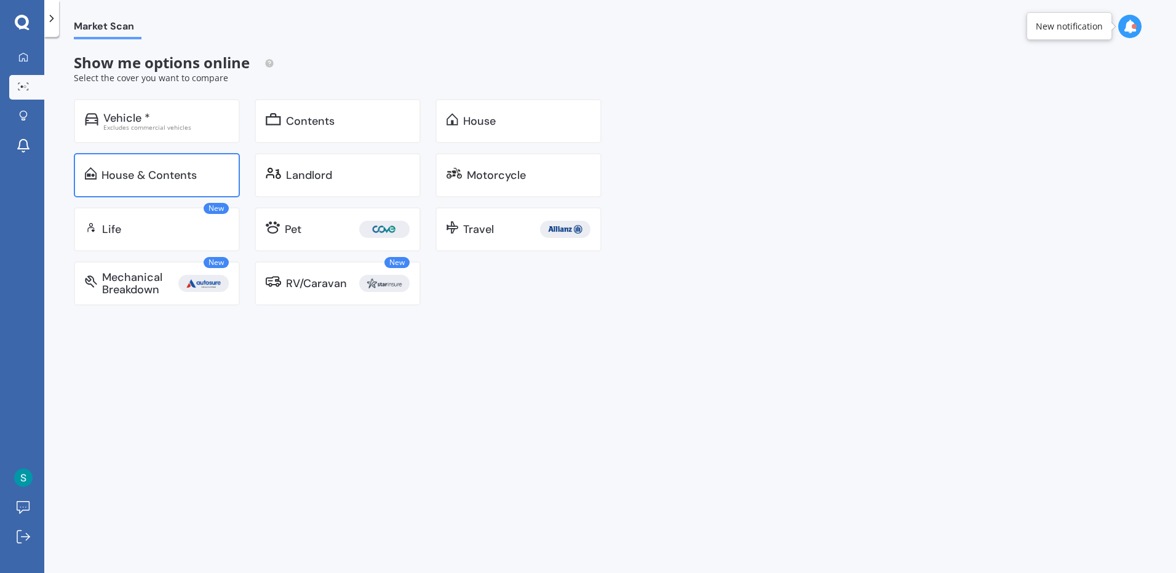
click at [164, 185] on div "House & Contents" at bounding box center [157, 175] width 166 height 44
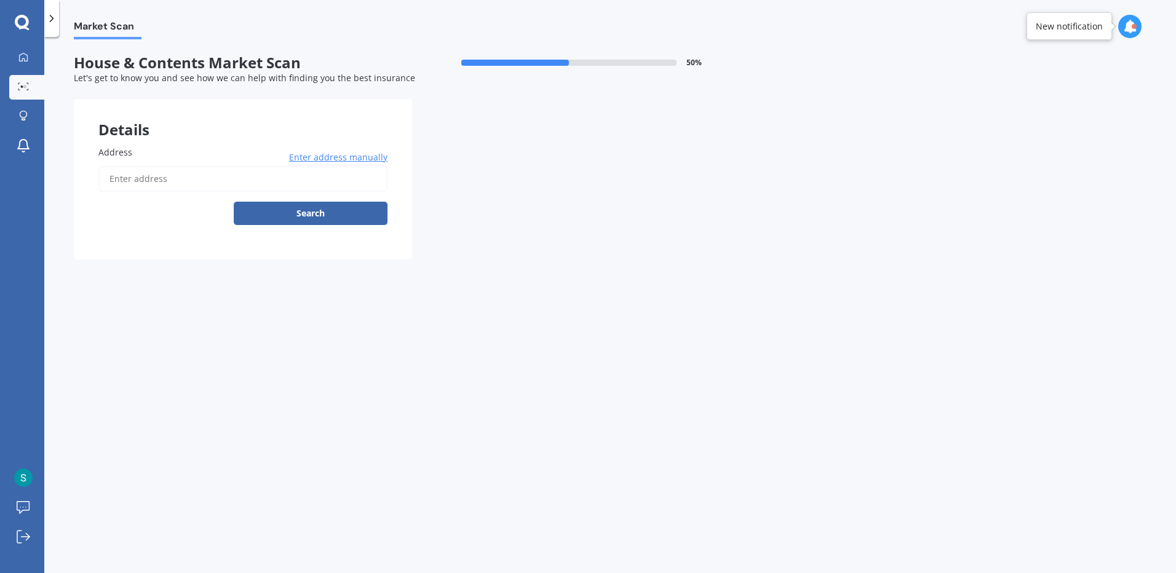
click at [198, 183] on input "Address" at bounding box center [242, 179] width 289 height 26
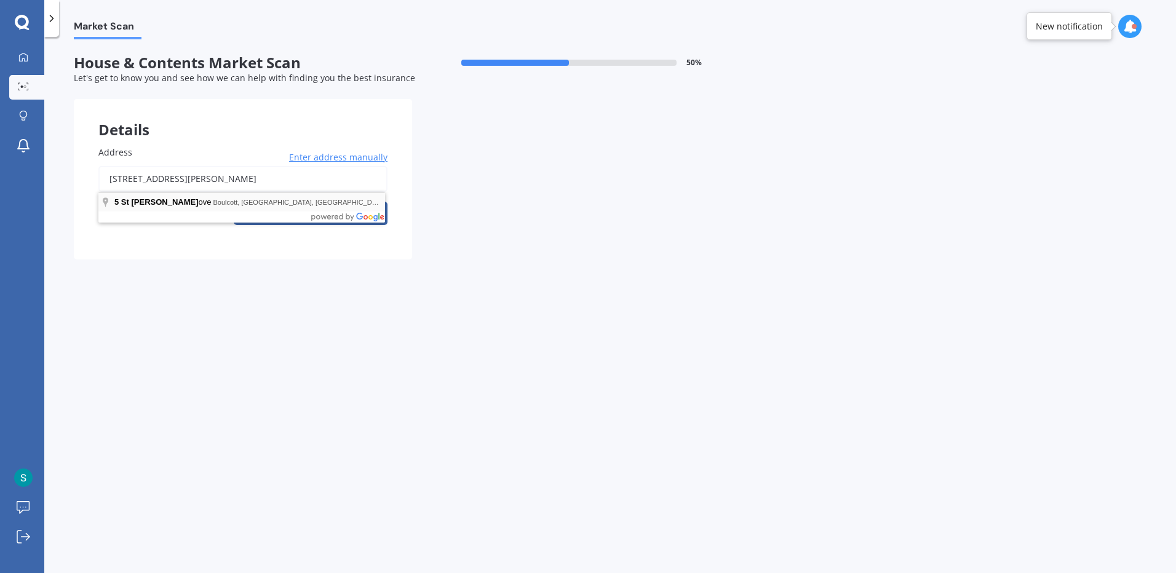
type input "[STREET_ADDRESS][PERSON_NAME]"
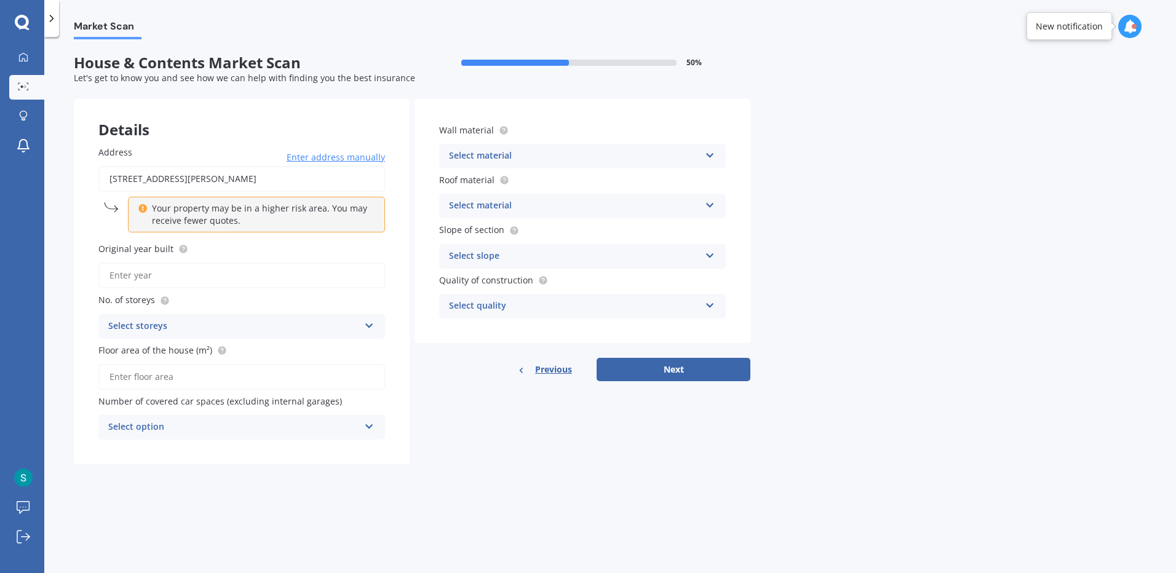
click at [230, 272] on input "Original year built" at bounding box center [241, 276] width 287 height 26
type input "2024"
click at [237, 324] on div "Select storeys" at bounding box center [233, 326] width 251 height 15
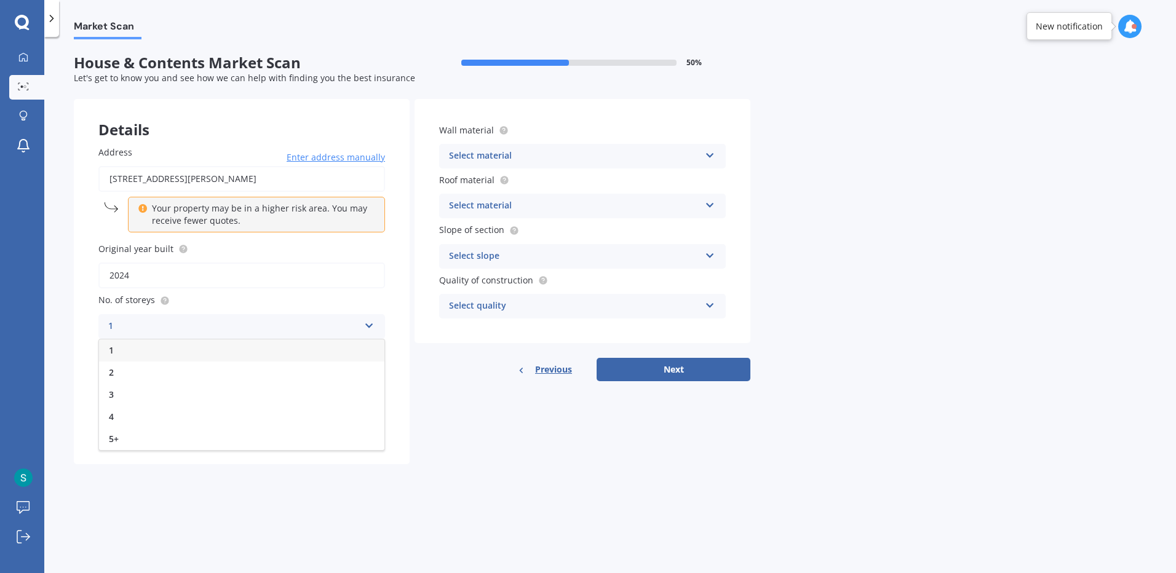
click at [178, 351] on div "1" at bounding box center [241, 351] width 285 height 22
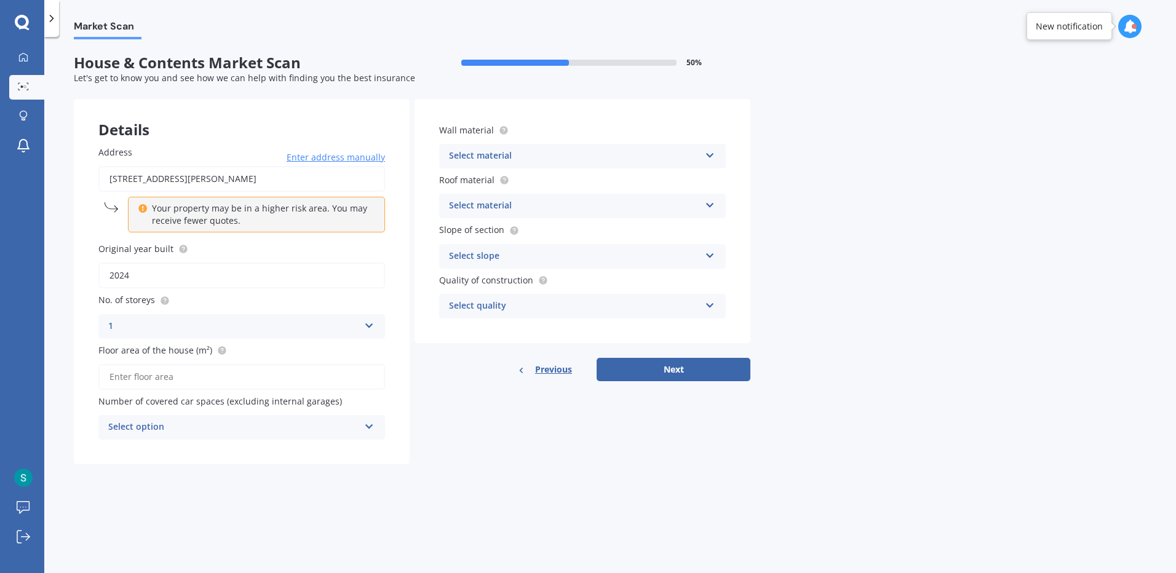
click at [191, 373] on input "Floor area of the house (m²)" at bounding box center [241, 377] width 287 height 26
type input "255"
click at [202, 423] on div "Select option" at bounding box center [233, 427] width 251 height 15
click at [198, 449] on div "0" at bounding box center [241, 452] width 285 height 22
click at [517, 148] on div "Select material Artificial weatherboard/plank cladding Blockwork Brick veneer D…" at bounding box center [582, 156] width 287 height 25
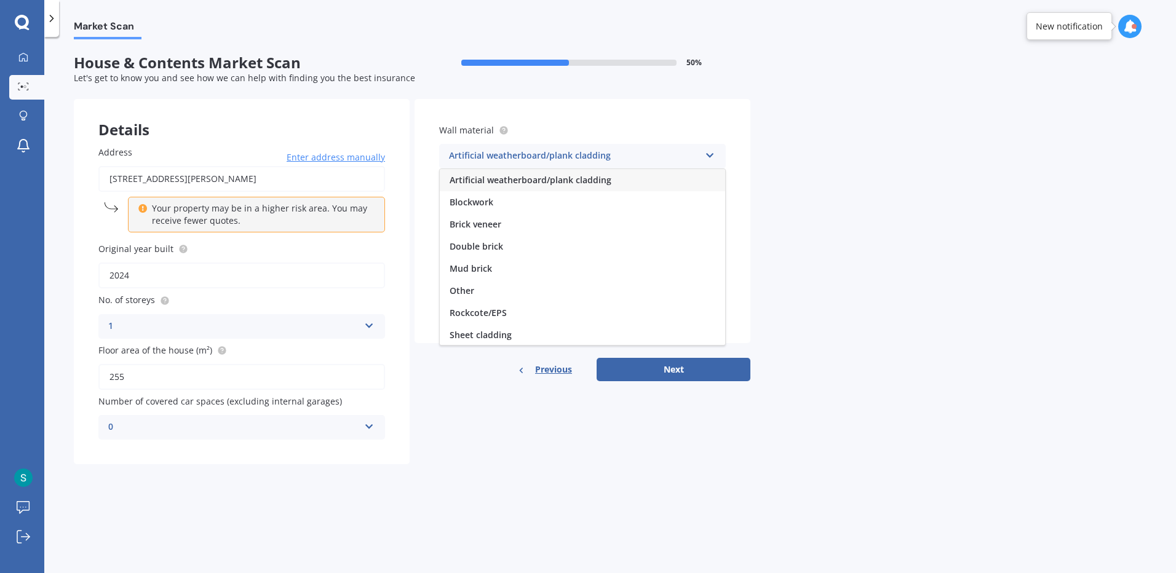
click at [517, 178] on span "Artificial weatherboard/plank cladding" at bounding box center [531, 180] width 162 height 12
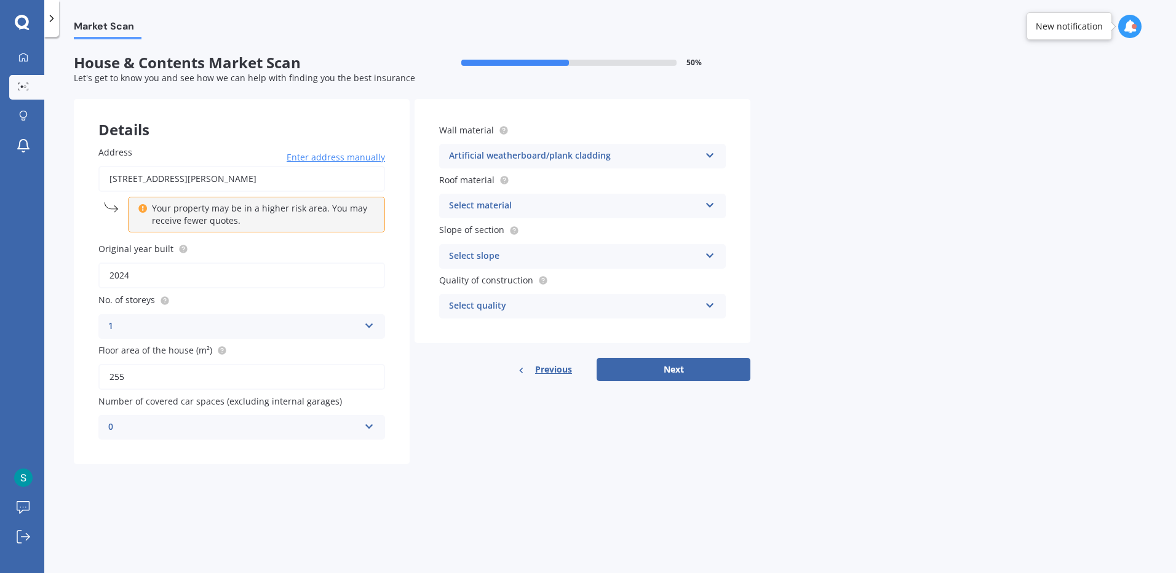
click at [511, 205] on div "Select material" at bounding box center [574, 206] width 251 height 15
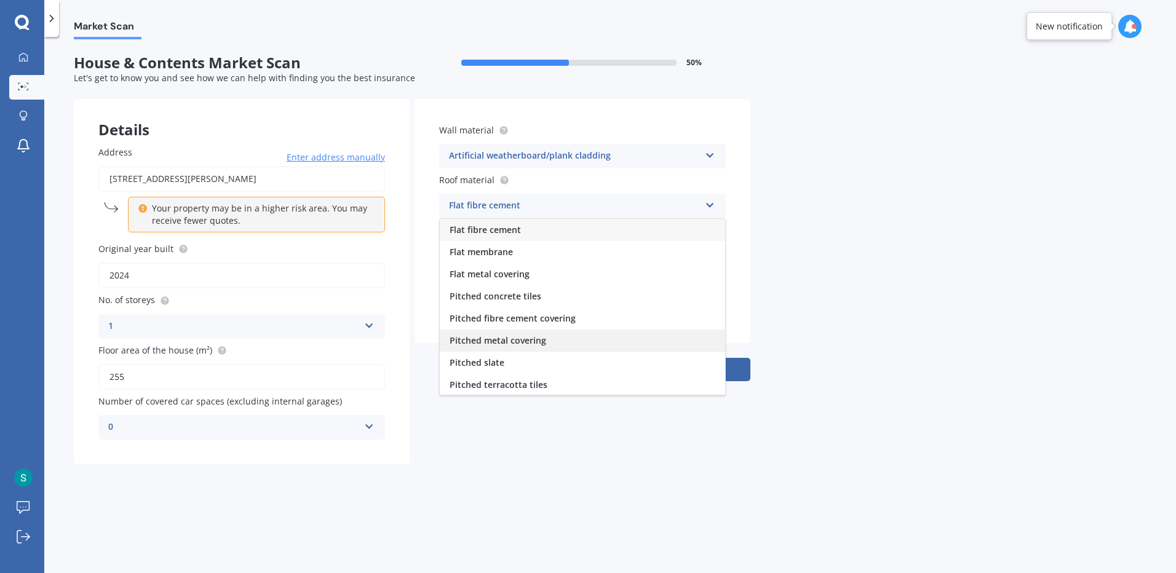
click at [522, 342] on span "Pitched metal covering" at bounding box center [498, 341] width 97 height 12
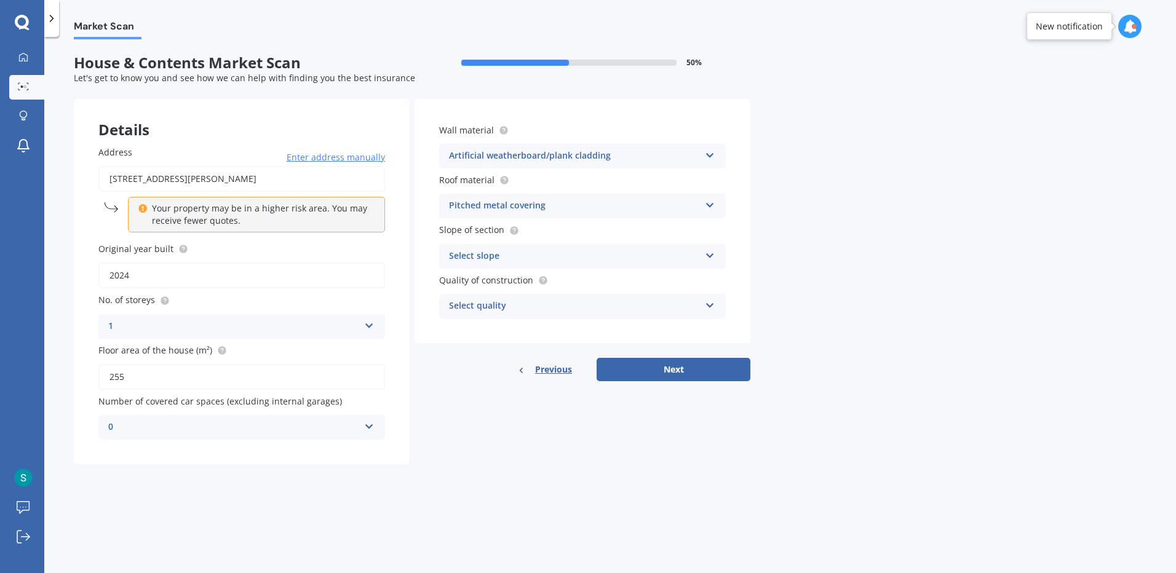
click at [519, 257] on div "Select slope" at bounding box center [574, 256] width 251 height 15
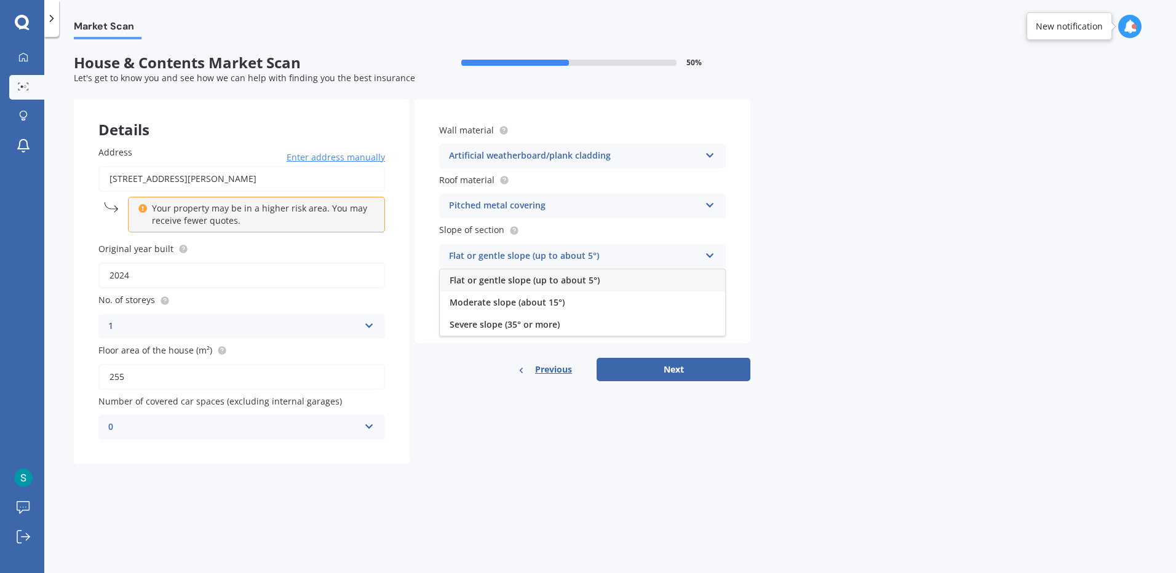
click at [516, 281] on span "Flat or gentle slope (up to about 5°)" at bounding box center [525, 280] width 150 height 12
click at [516, 307] on div "Select quality" at bounding box center [574, 306] width 251 height 15
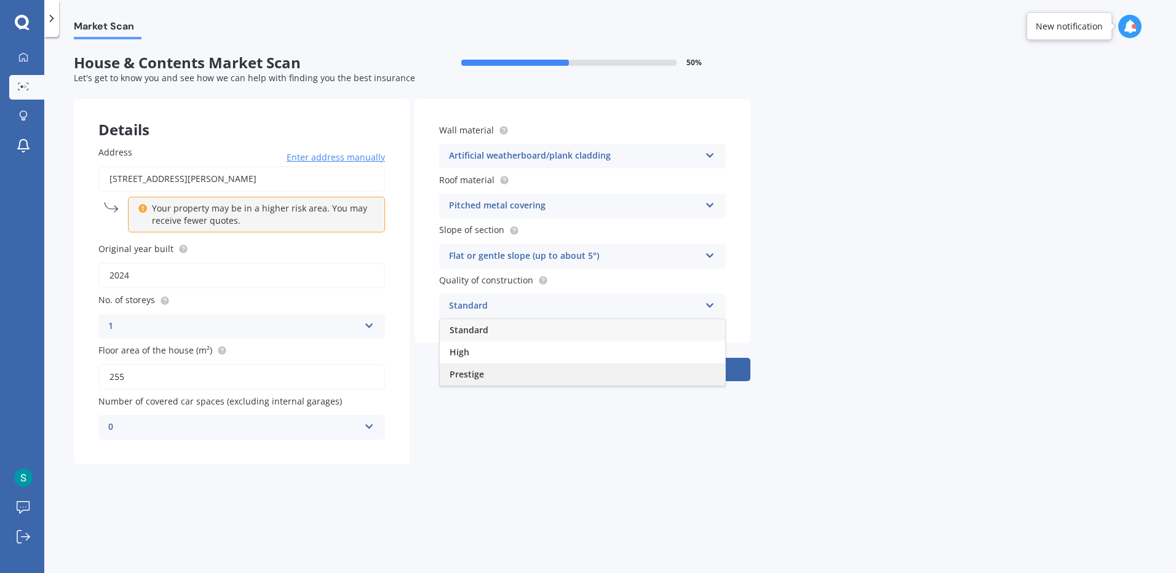
click at [498, 366] on div "Prestige" at bounding box center [582, 375] width 285 height 22
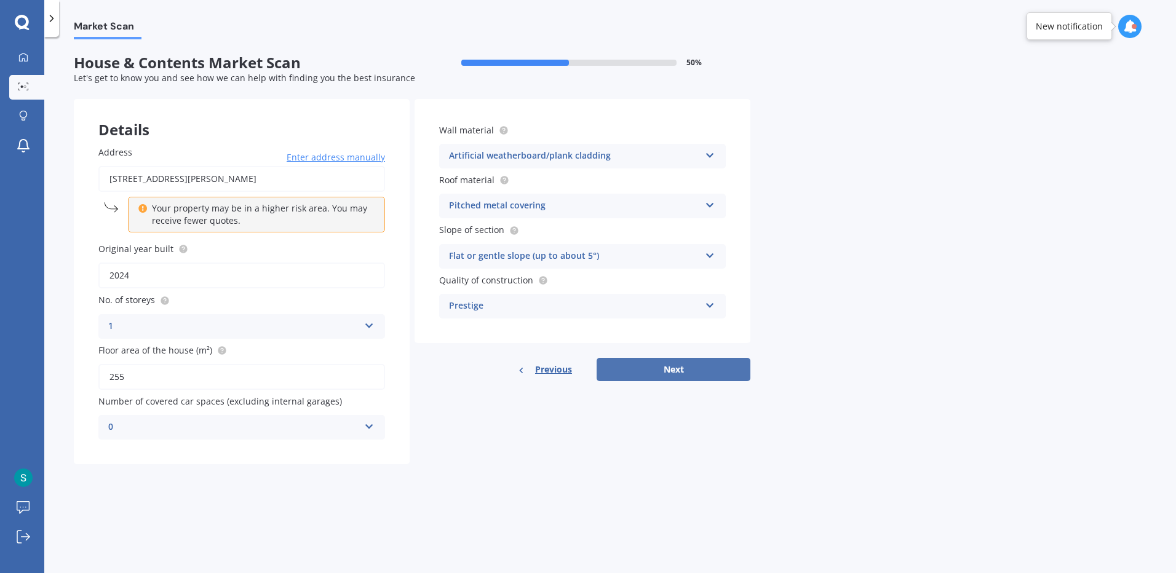
click at [668, 368] on button "Next" at bounding box center [674, 369] width 154 height 23
select select "01"
select select "03"
select select "1985"
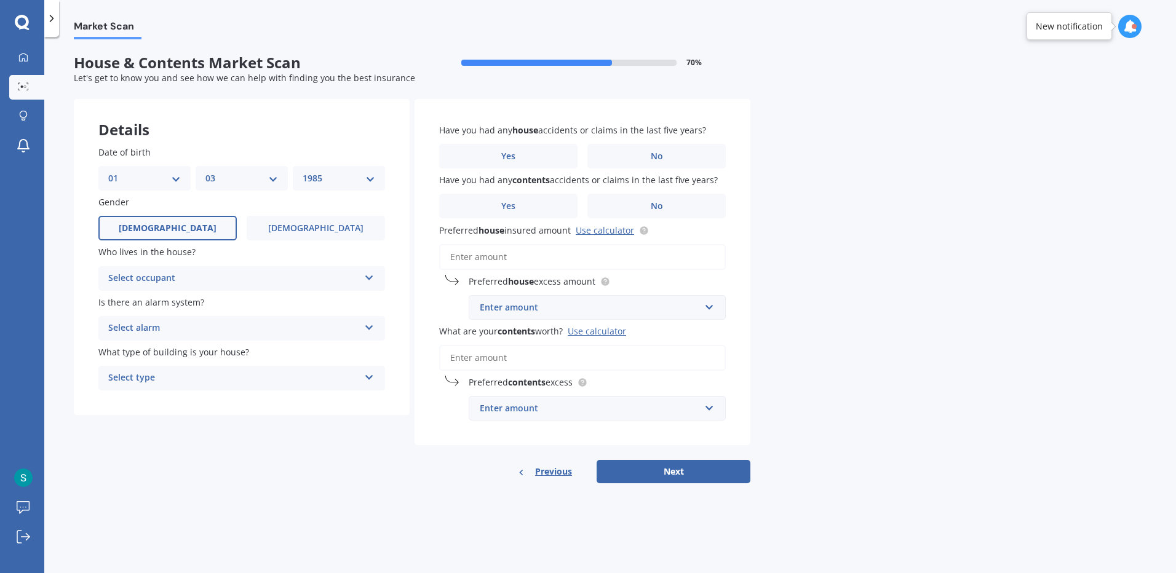
click at [226, 283] on div "Select occupant" at bounding box center [233, 278] width 251 height 15
click at [221, 305] on div "Owner" at bounding box center [241, 303] width 285 height 22
click at [212, 329] on div "Select alarm" at bounding box center [233, 328] width 251 height 15
click at [170, 403] on div "No" at bounding box center [241, 397] width 285 height 22
click at [178, 381] on div "Select type" at bounding box center [233, 378] width 251 height 15
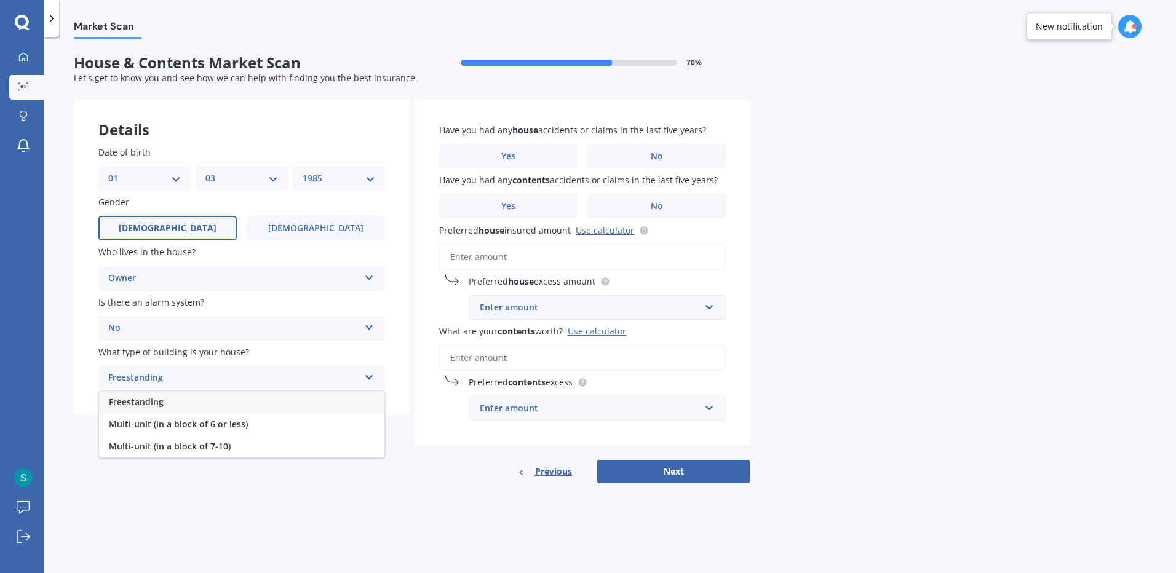
click at [175, 405] on div "Freestanding" at bounding box center [241, 402] width 285 height 22
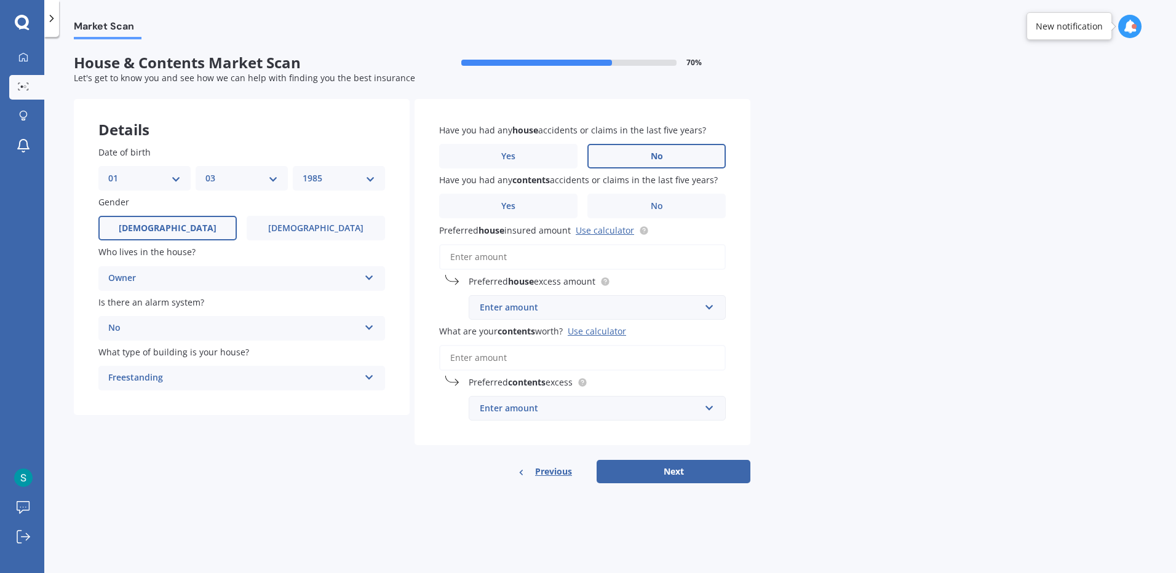
drag, startPoint x: 643, startPoint y: 156, endPoint x: 643, endPoint y: 165, distance: 9.2
click at [643, 158] on label "No" at bounding box center [657, 156] width 138 height 25
click at [0, 0] on input "No" at bounding box center [0, 0] width 0 height 0
click at [620, 211] on label "No" at bounding box center [657, 206] width 138 height 25
click at [0, 0] on input "No" at bounding box center [0, 0] width 0 height 0
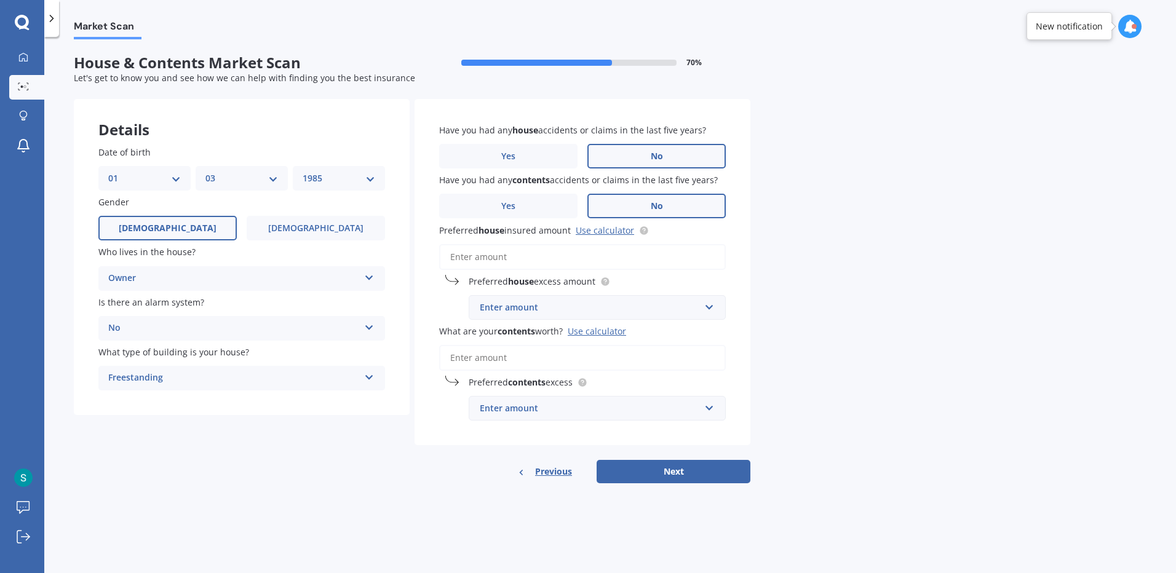
click at [531, 253] on input "Preferred house insured amount Use calculator" at bounding box center [582, 257] width 287 height 26
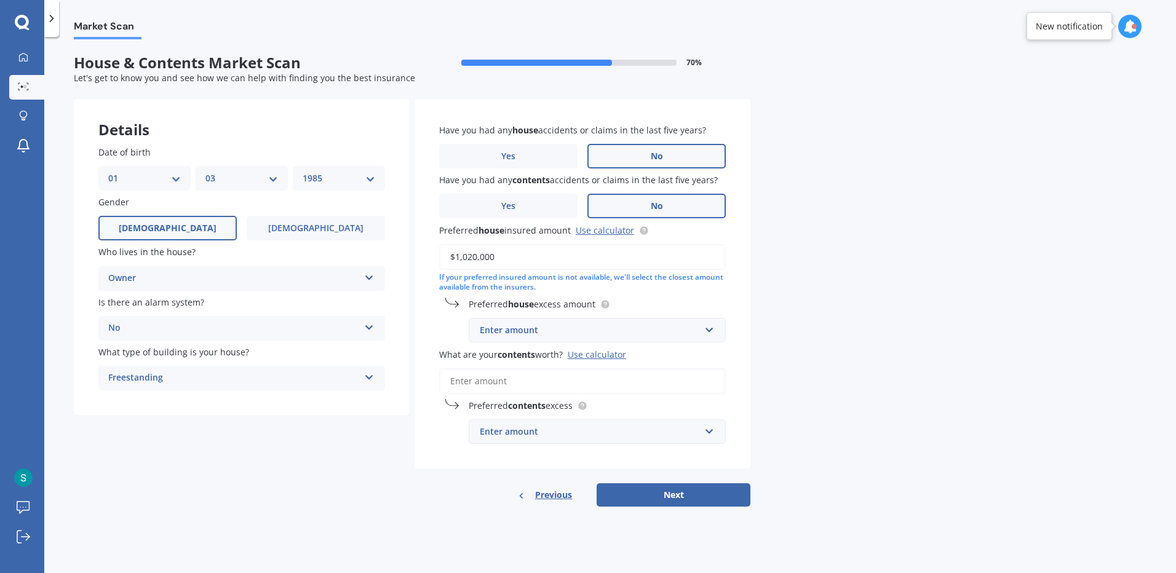
type input "$1,020,000"
click at [597, 335] on div "Enter amount" at bounding box center [590, 331] width 220 height 14
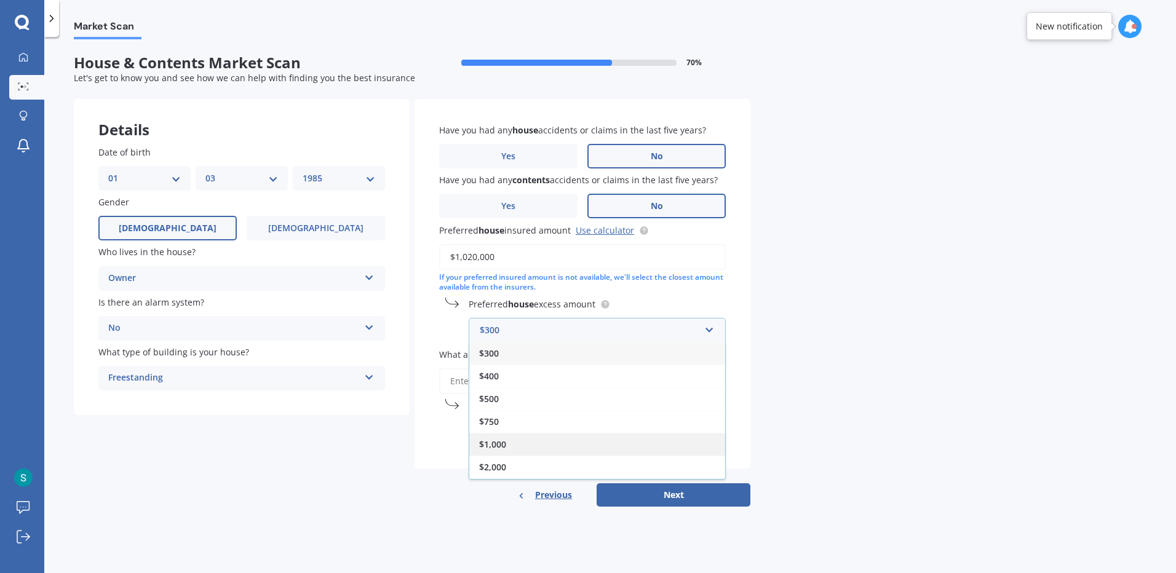
click at [509, 445] on div "$1,000" at bounding box center [597, 444] width 256 height 23
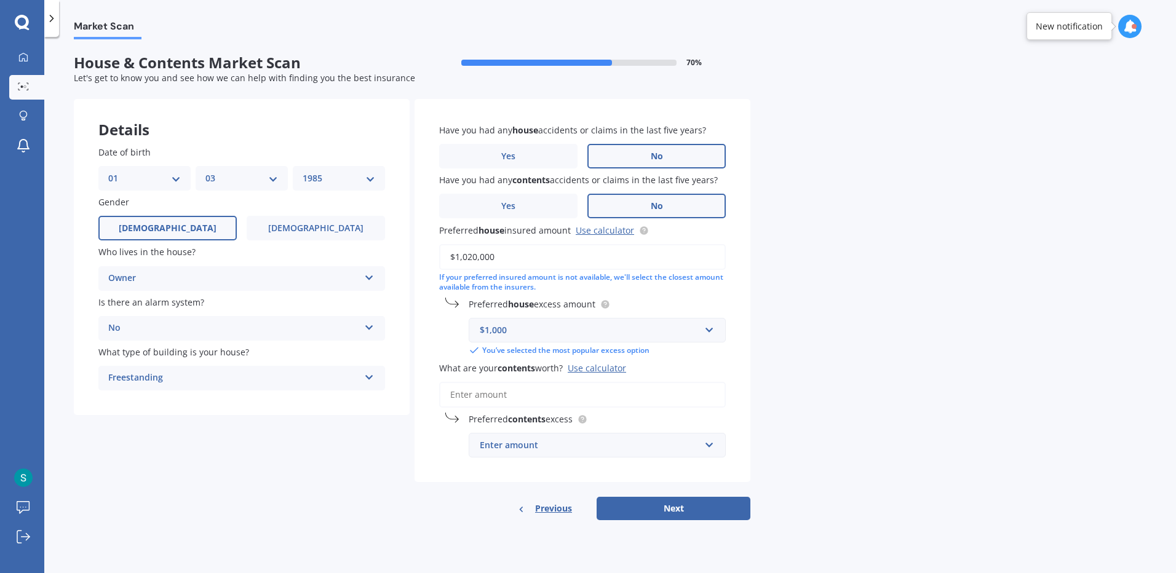
click at [658, 335] on div "$1,000" at bounding box center [590, 331] width 220 height 14
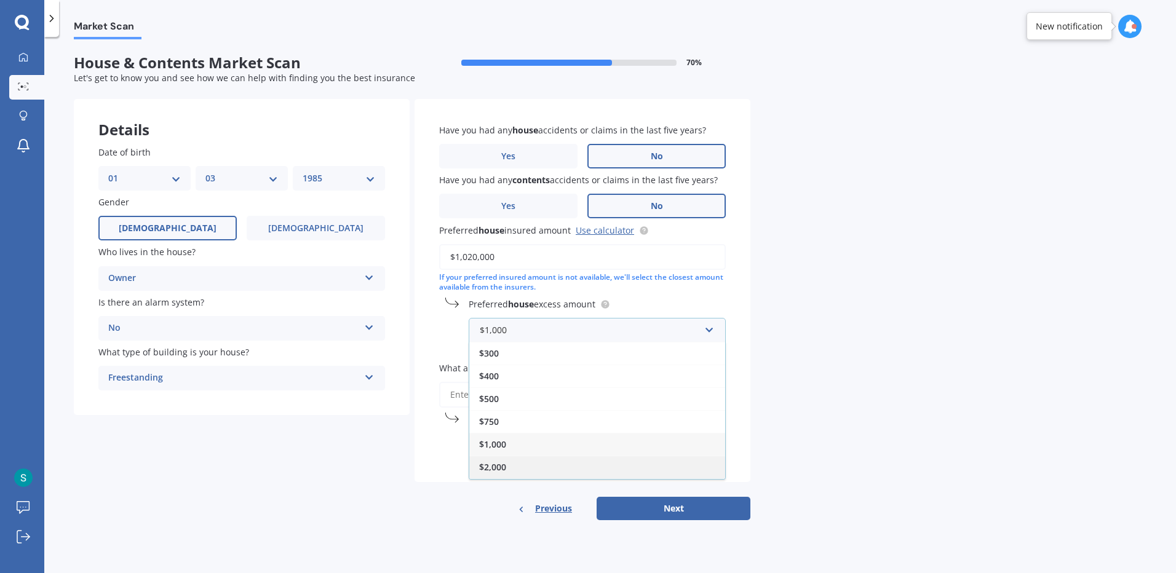
click at [548, 464] on div "$2,000" at bounding box center [597, 467] width 256 height 23
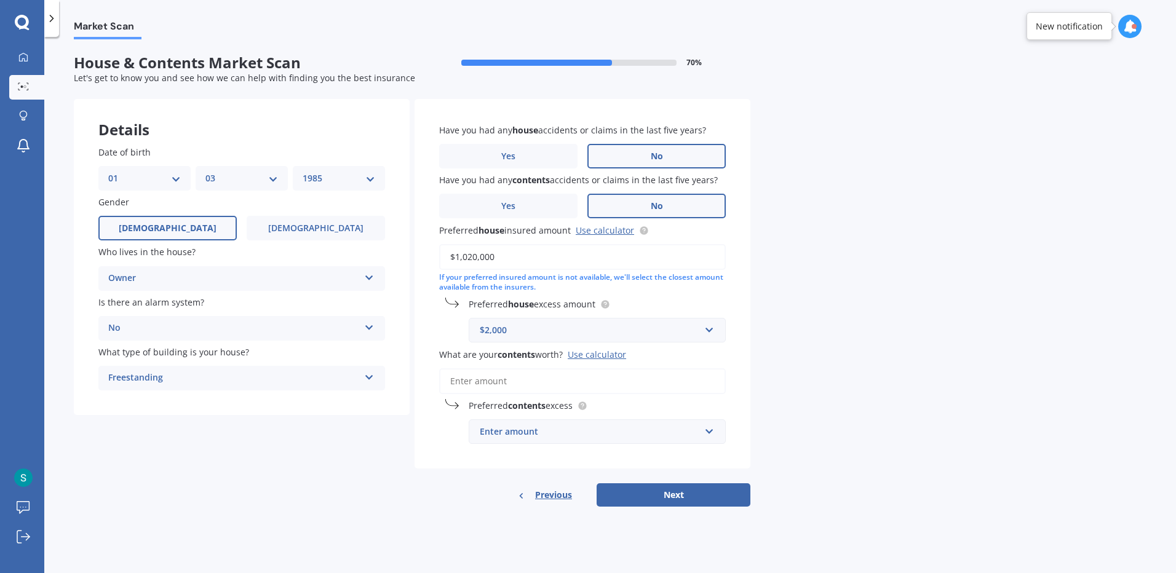
click at [507, 381] on input "What are your contents worth? Use calculator" at bounding box center [582, 382] width 287 height 26
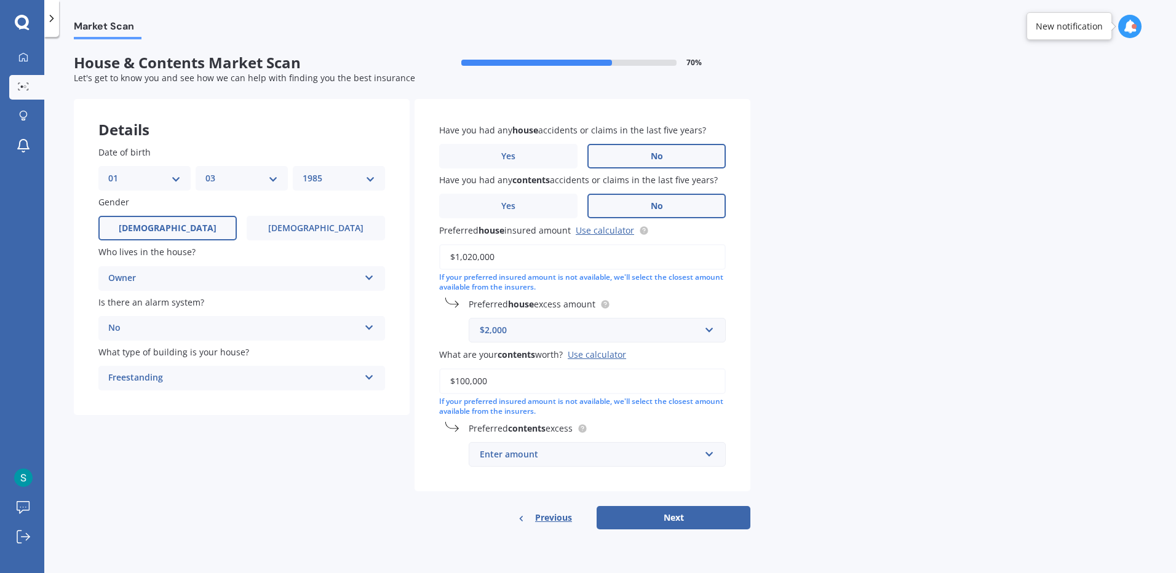
type input "$100,000"
click at [809, 385] on div "Market Scan House & Contents Market Scan 70 % Let's get to know you and see how…" at bounding box center [610, 307] width 1132 height 536
click at [688, 455] on div "Enter amount" at bounding box center [590, 455] width 220 height 14
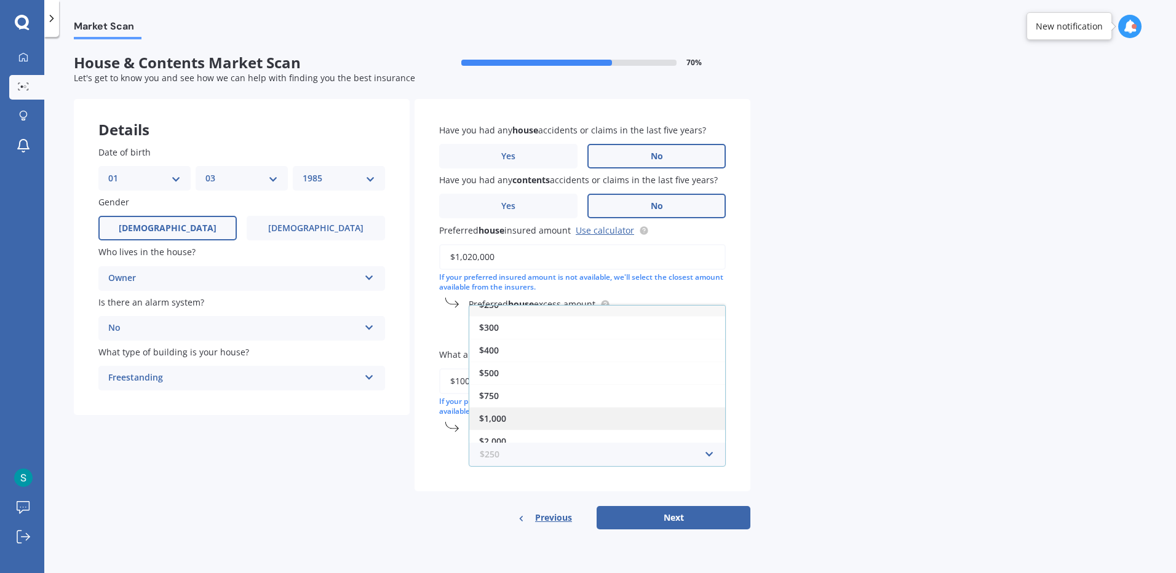
scroll to position [22, 0]
click at [581, 412] on div "$1,000" at bounding box center [597, 408] width 256 height 23
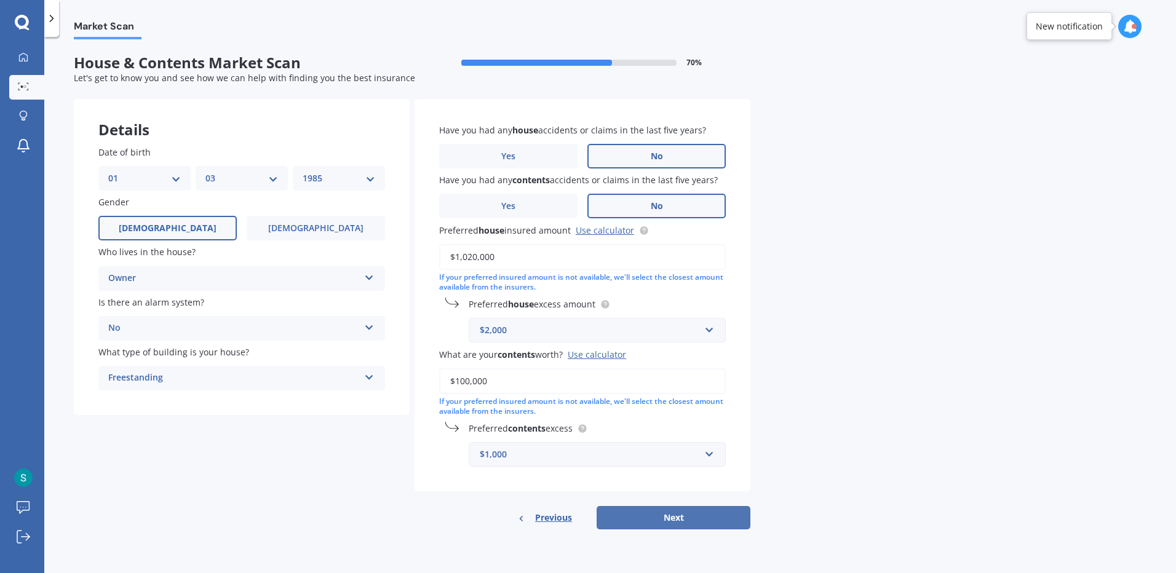
click at [685, 519] on button "Next" at bounding box center [674, 517] width 154 height 23
select select "01"
select select "03"
select select "1985"
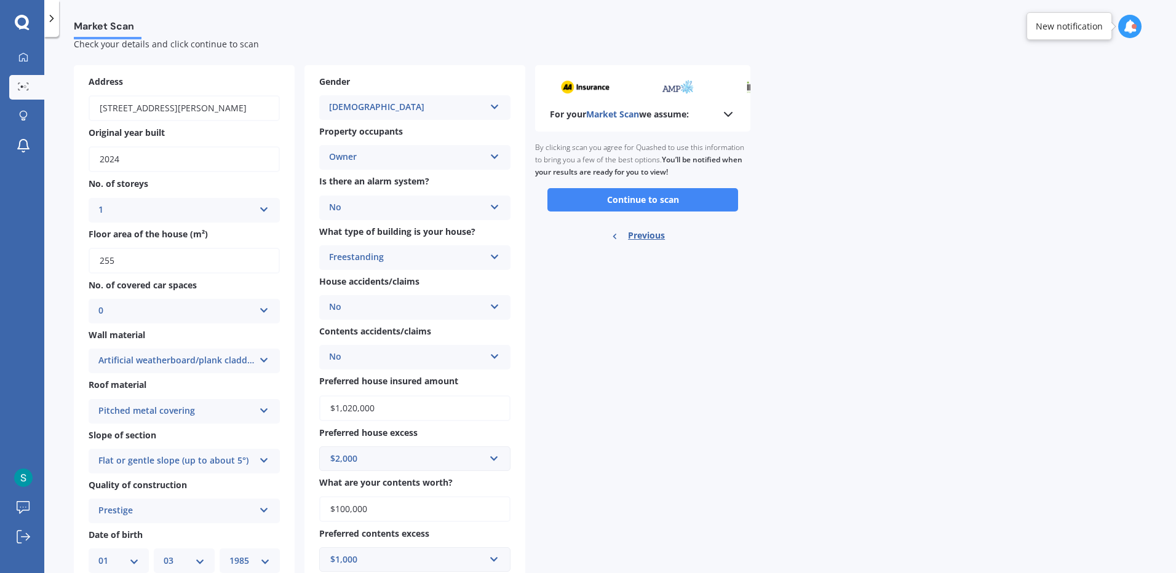
scroll to position [0, 0]
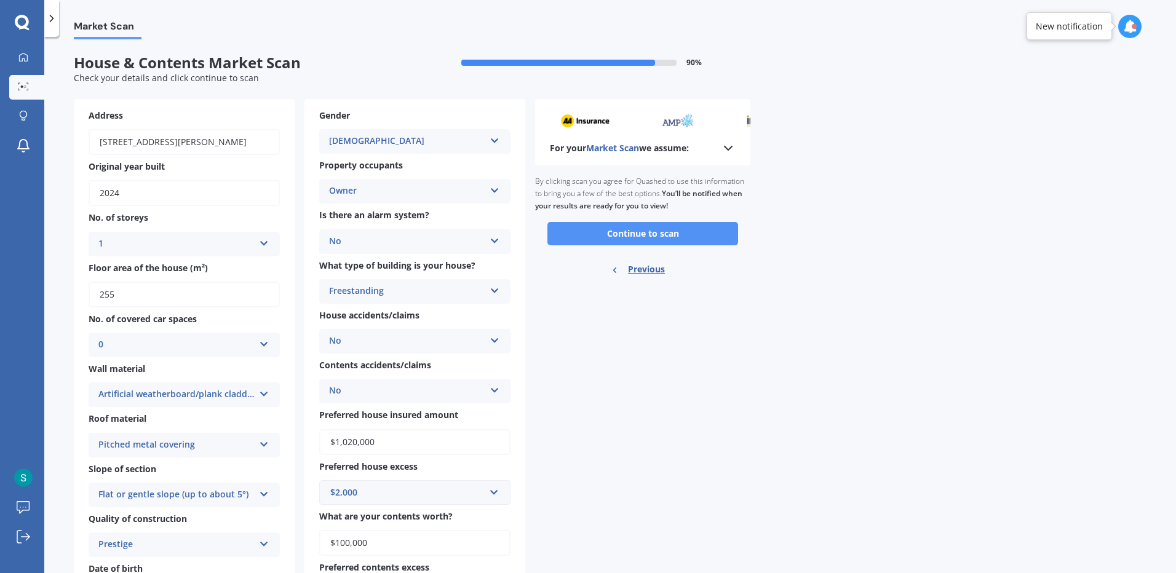
click at [682, 241] on button "Continue to scan" at bounding box center [643, 233] width 191 height 23
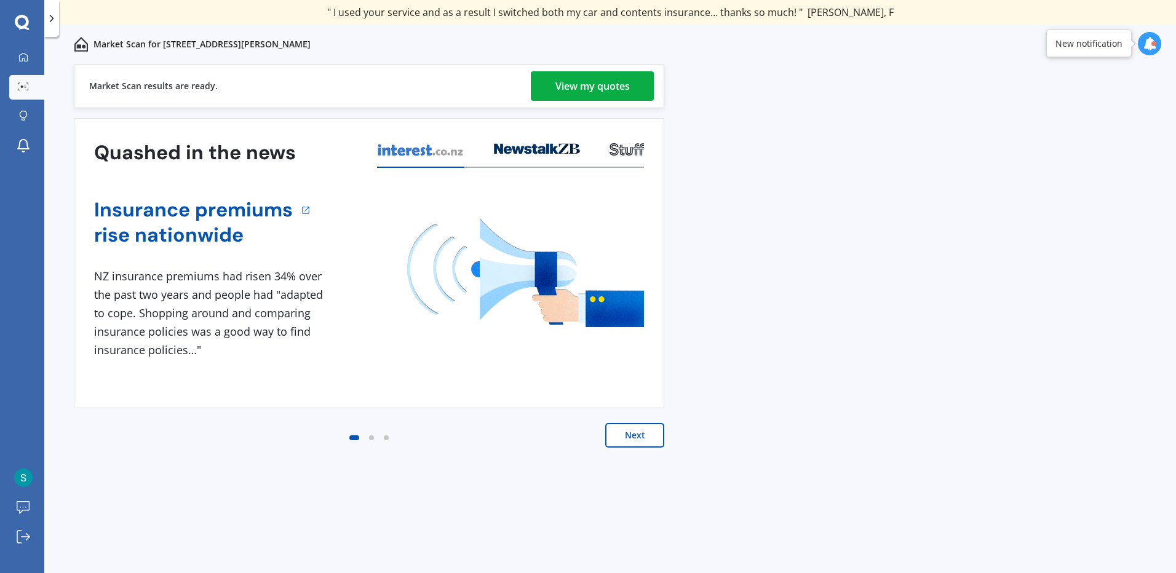
click at [607, 86] on div "View my quotes" at bounding box center [593, 86] width 74 height 30
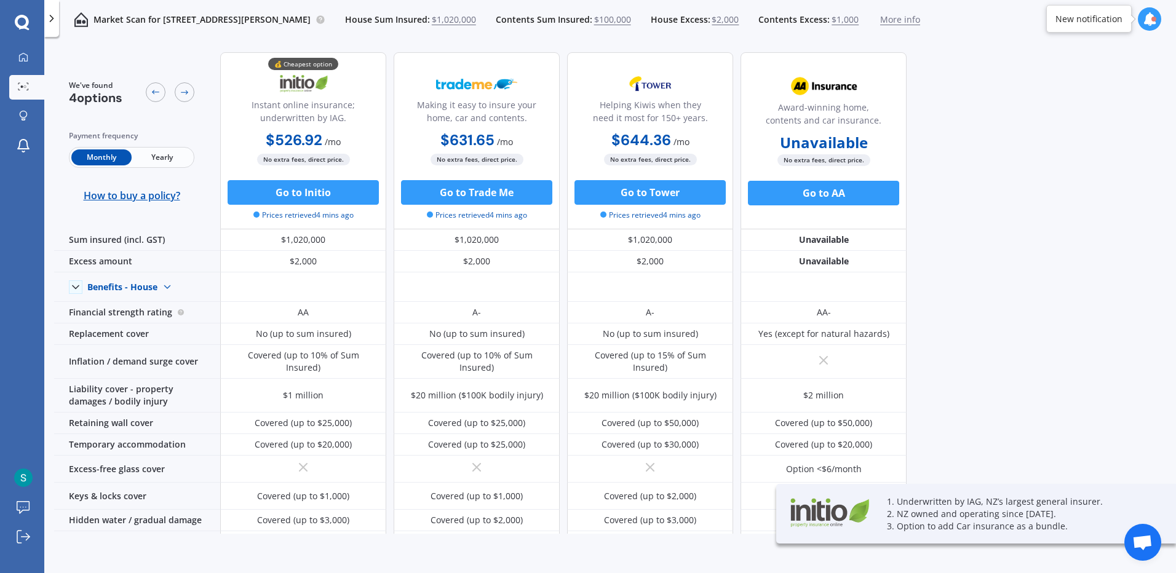
click at [178, 159] on span "Yearly" at bounding box center [162, 158] width 60 height 16
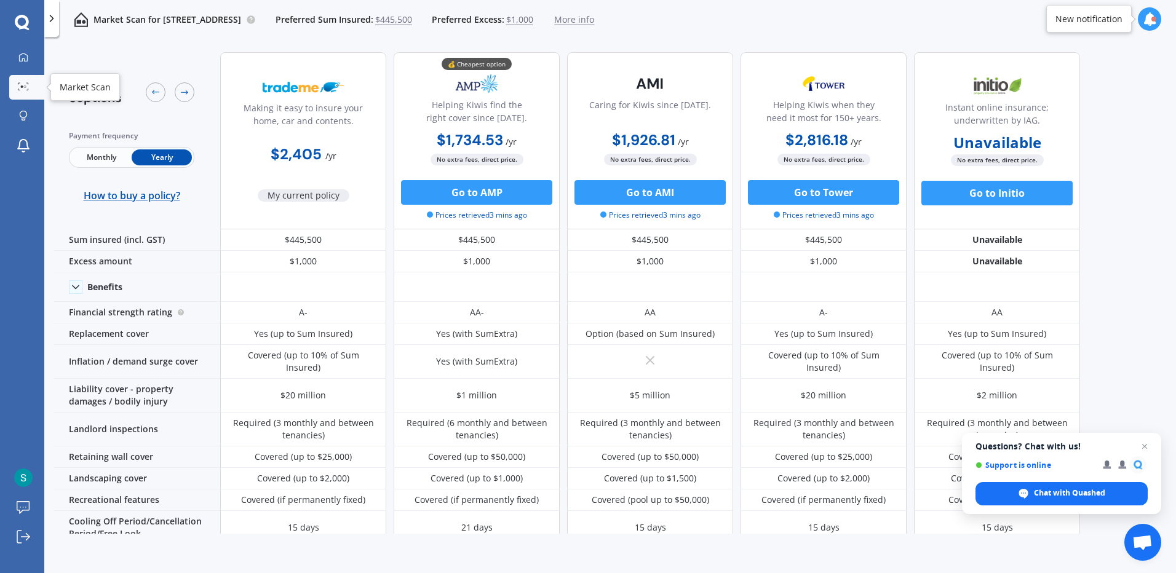
click at [25, 87] on circle at bounding box center [25, 87] width 2 height 2
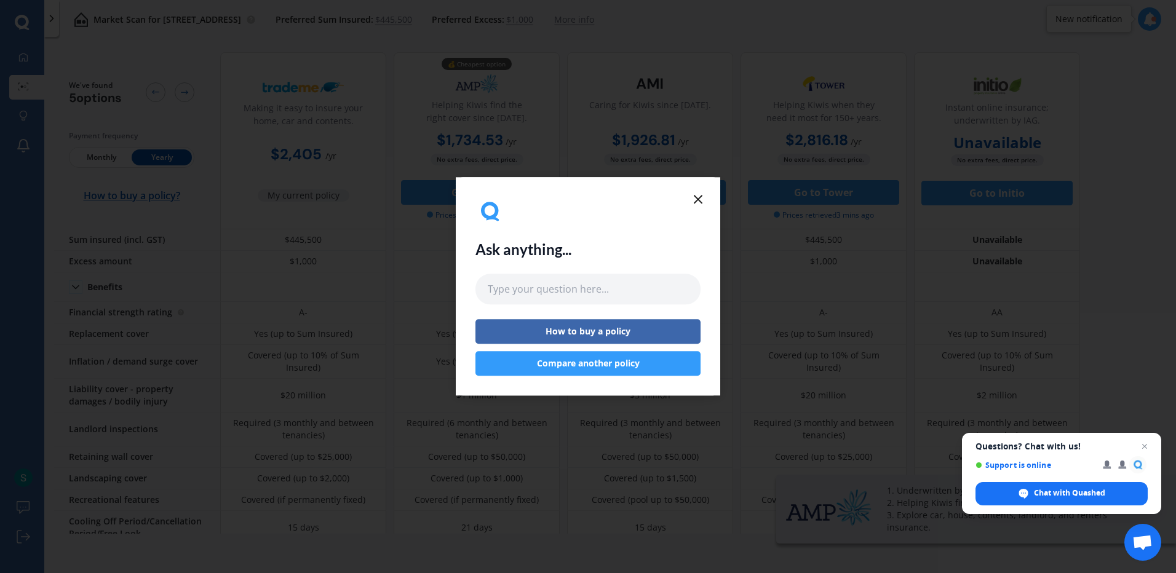
click at [701, 204] on icon at bounding box center [698, 199] width 15 height 15
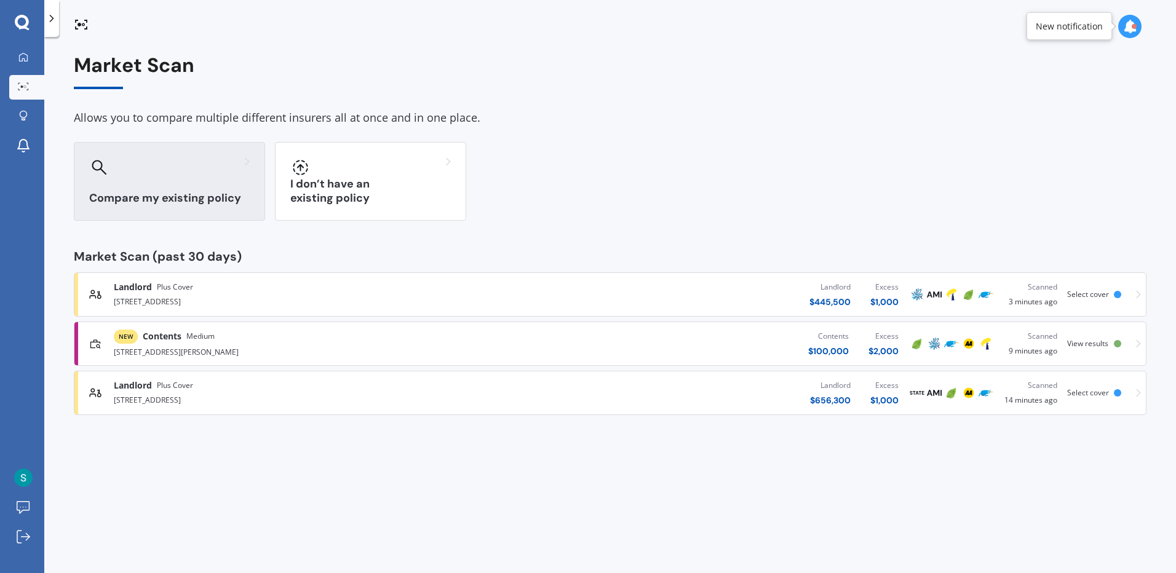
click at [229, 165] on div at bounding box center [169, 168] width 161 height 20
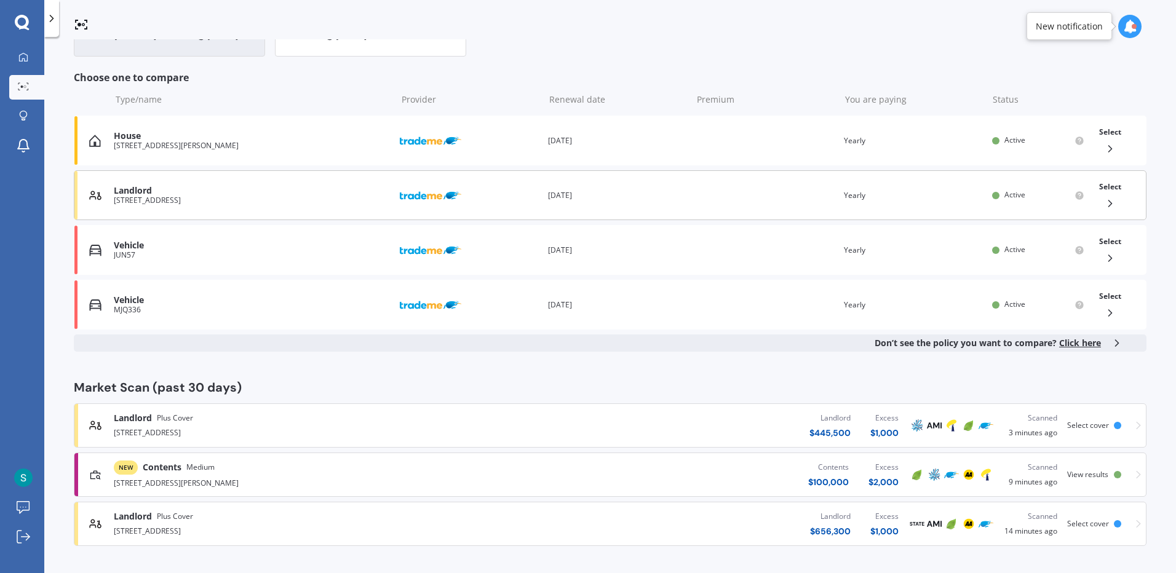
scroll to position [103, 0]
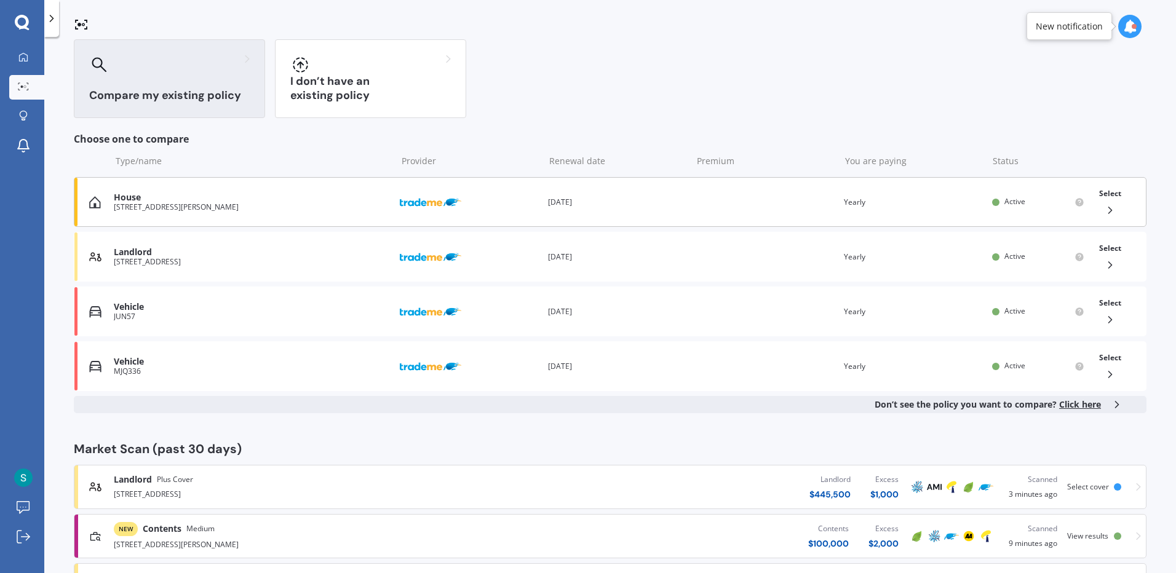
click at [676, 205] on div "Renewal date 08 Oct 2026" at bounding box center [617, 202] width 138 height 12
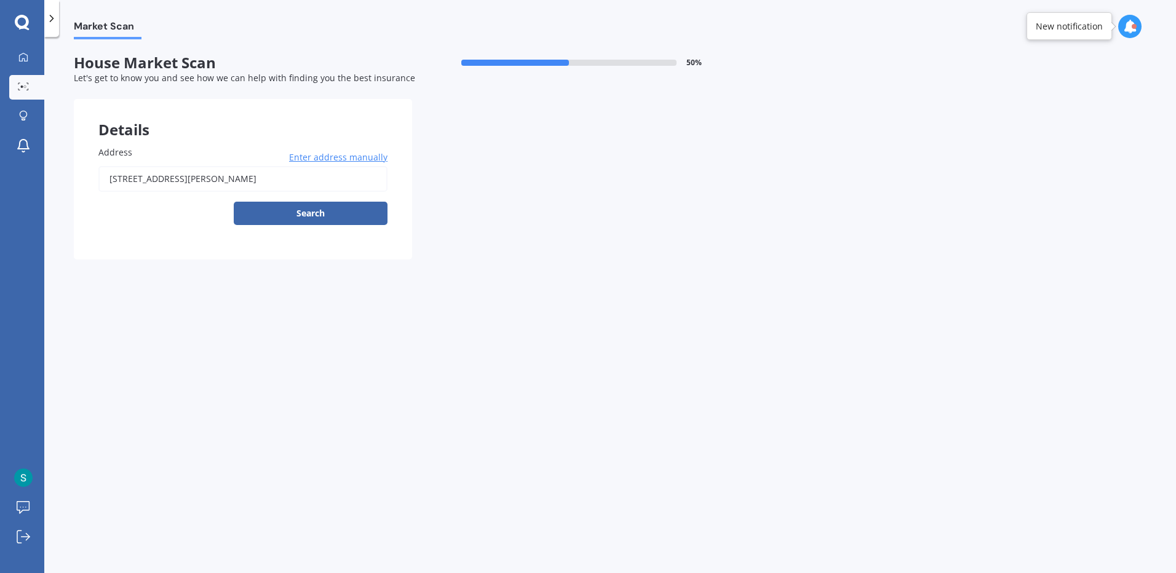
click at [266, 178] on input "5 St Andrews Grove, Boulcott, Lower Hutt 5010" at bounding box center [242, 179] width 289 height 26
type input "[STREET_ADDRESS][PERSON_NAME]"
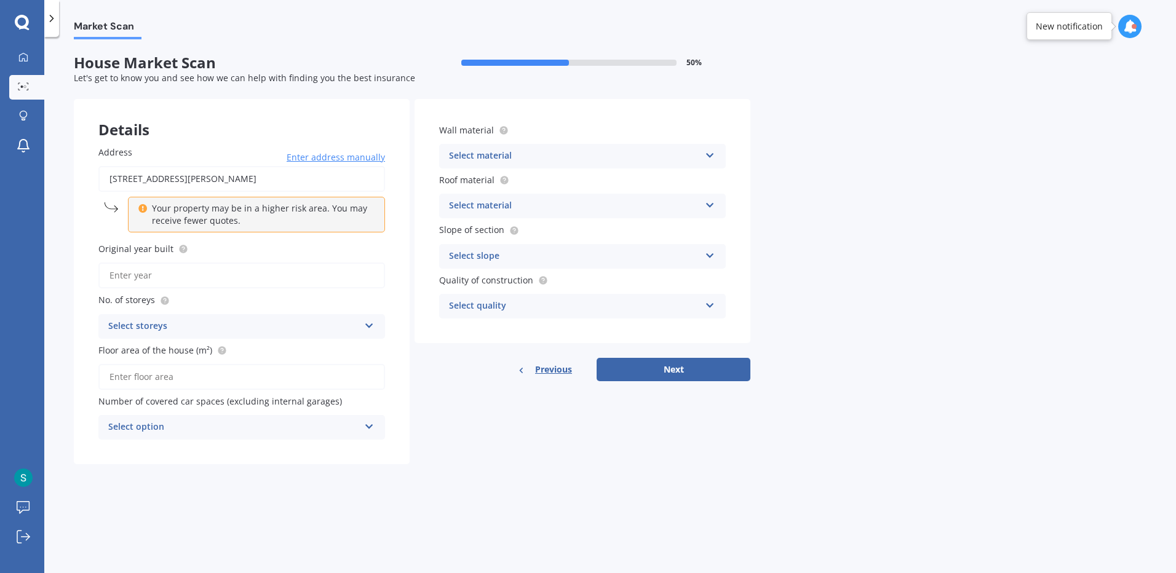
click at [197, 284] on input "Original year built" at bounding box center [241, 276] width 287 height 26
type input "2024"
click at [300, 327] on div "Select storeys" at bounding box center [233, 326] width 251 height 15
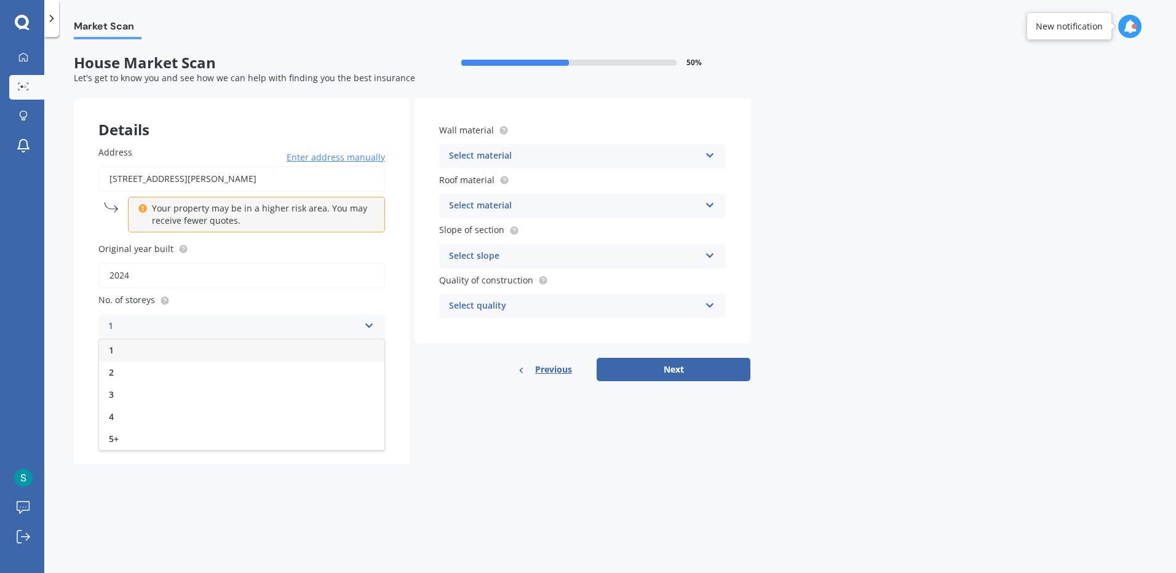
click at [193, 353] on div "1" at bounding box center [241, 351] width 285 height 22
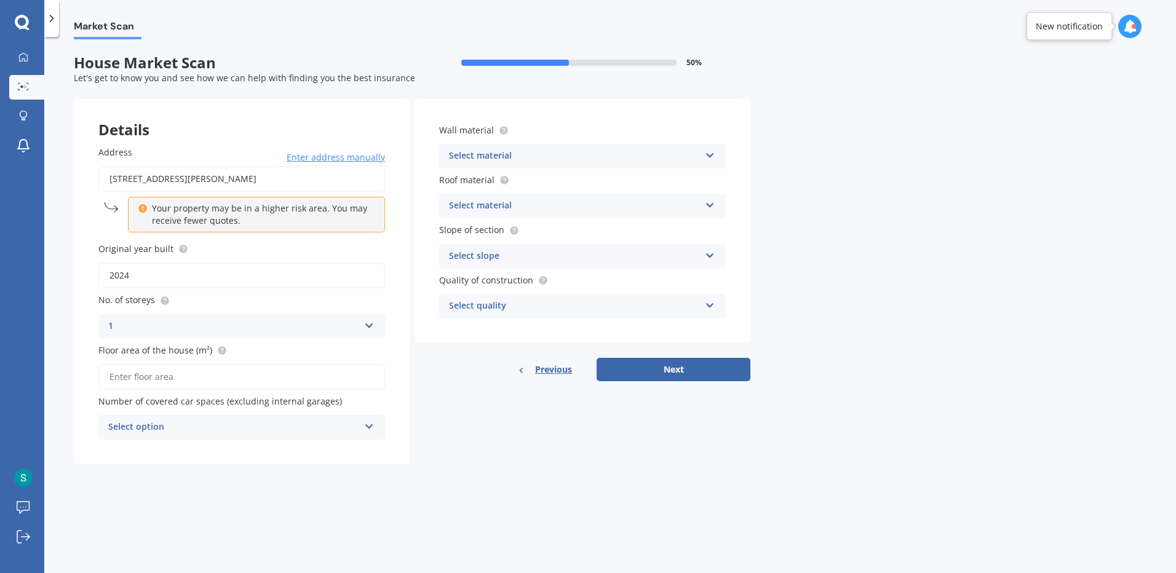
click at [189, 377] on input "Floor area of the house (m²)" at bounding box center [241, 377] width 287 height 26
type input "255"
click at [302, 421] on div "Select option" at bounding box center [233, 427] width 251 height 15
click at [237, 449] on div "0" at bounding box center [241, 452] width 285 height 22
click at [506, 434] on div "Details Address 5 Saint Andrews Grove, Boulcott, Lower Hutt 5010 Enter address …" at bounding box center [412, 281] width 677 height 365
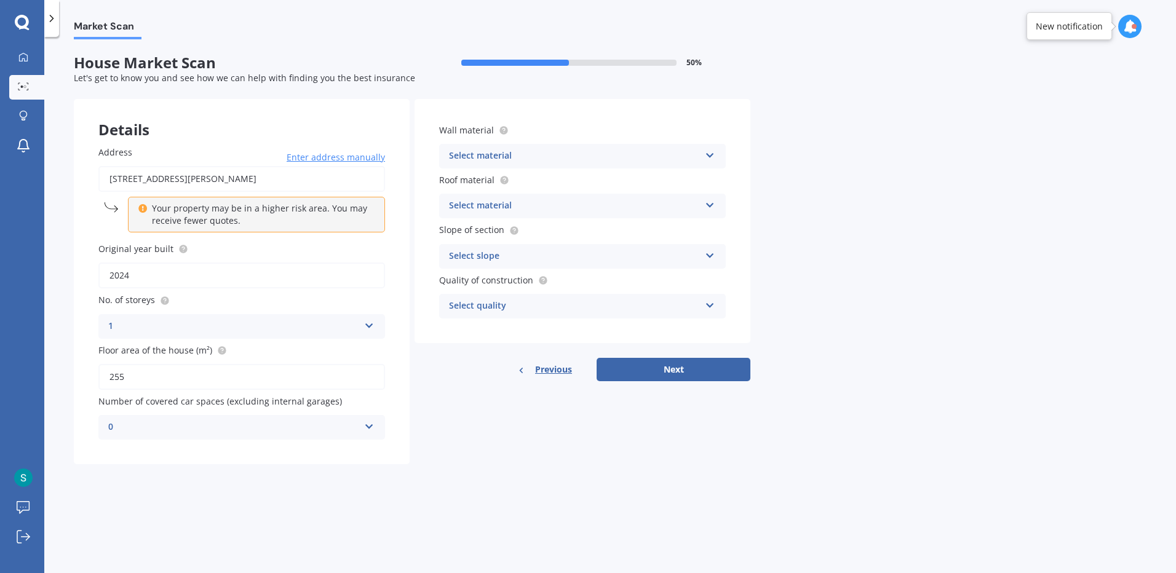
click at [517, 154] on div "Select material" at bounding box center [574, 156] width 251 height 15
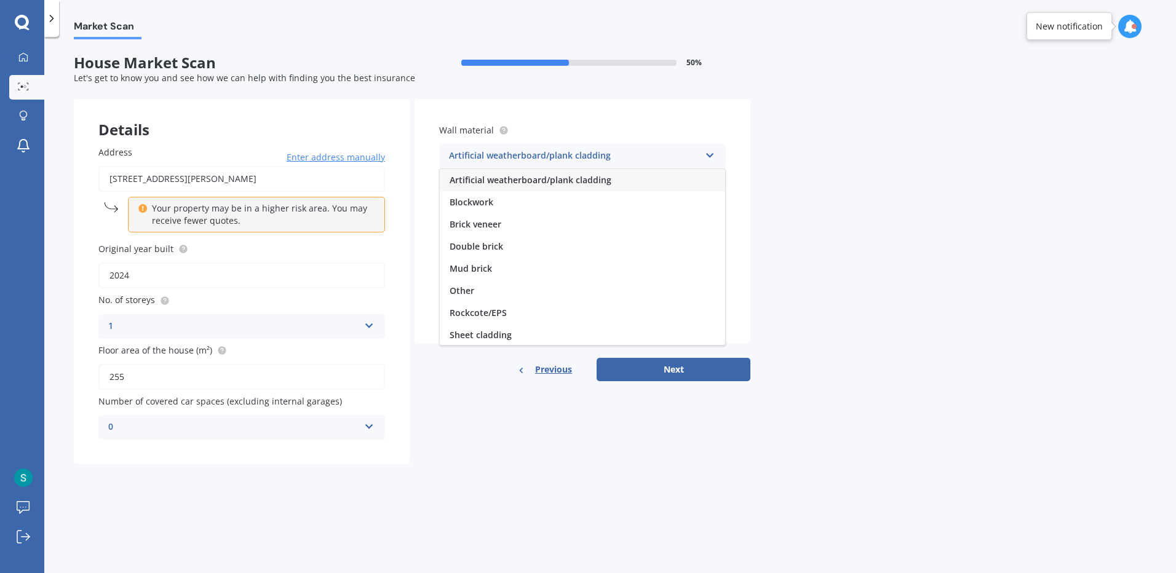
click at [514, 181] on span "Artificial weatherboard/plank cladding" at bounding box center [531, 180] width 162 height 12
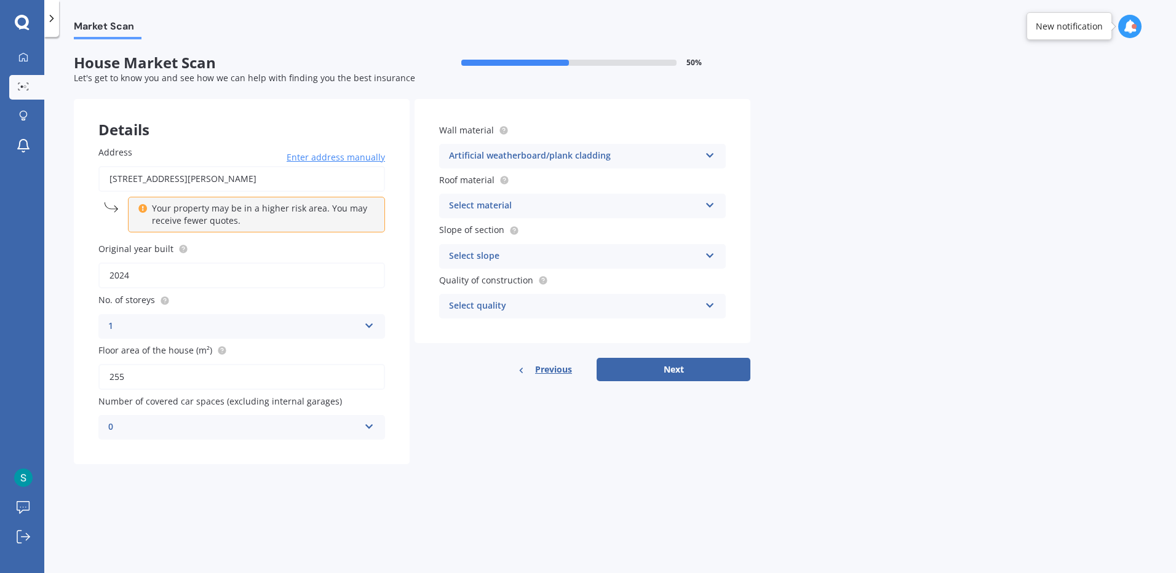
click at [498, 209] on div "Select material" at bounding box center [574, 206] width 251 height 15
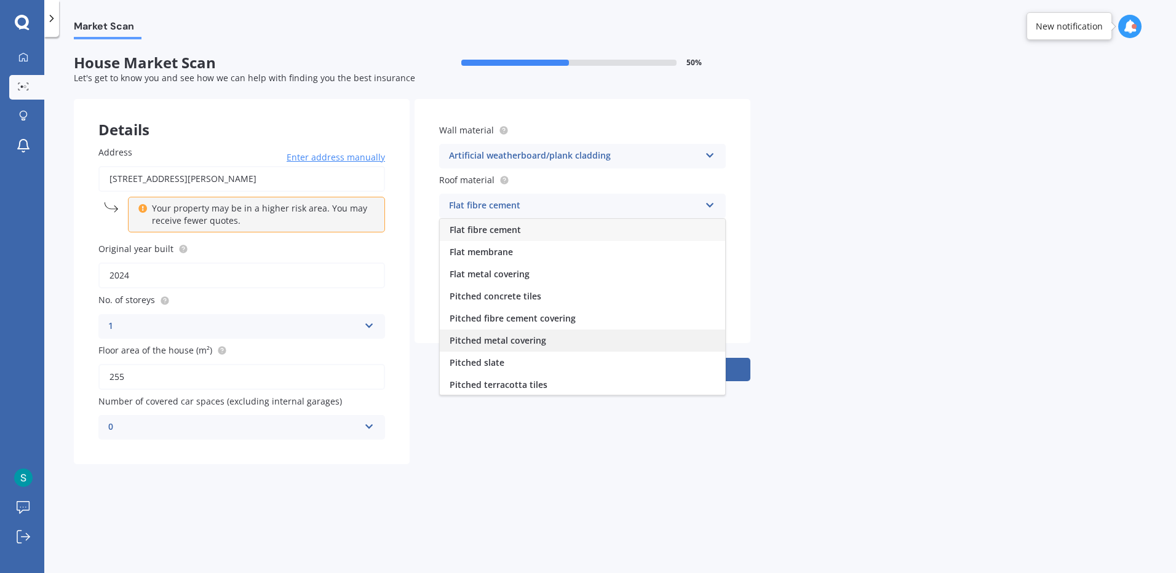
click at [508, 333] on div "Pitched metal covering" at bounding box center [582, 341] width 285 height 22
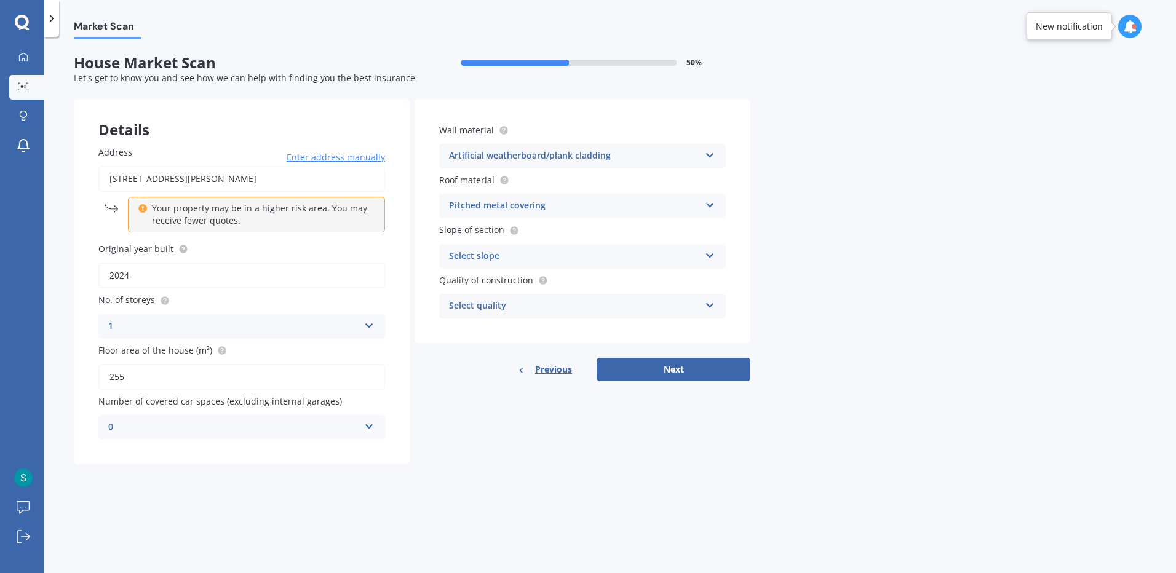
click at [498, 247] on div "Select slope Flat or gentle slope (up to about 5°) Moderate slope (about 15°) S…" at bounding box center [582, 256] width 287 height 25
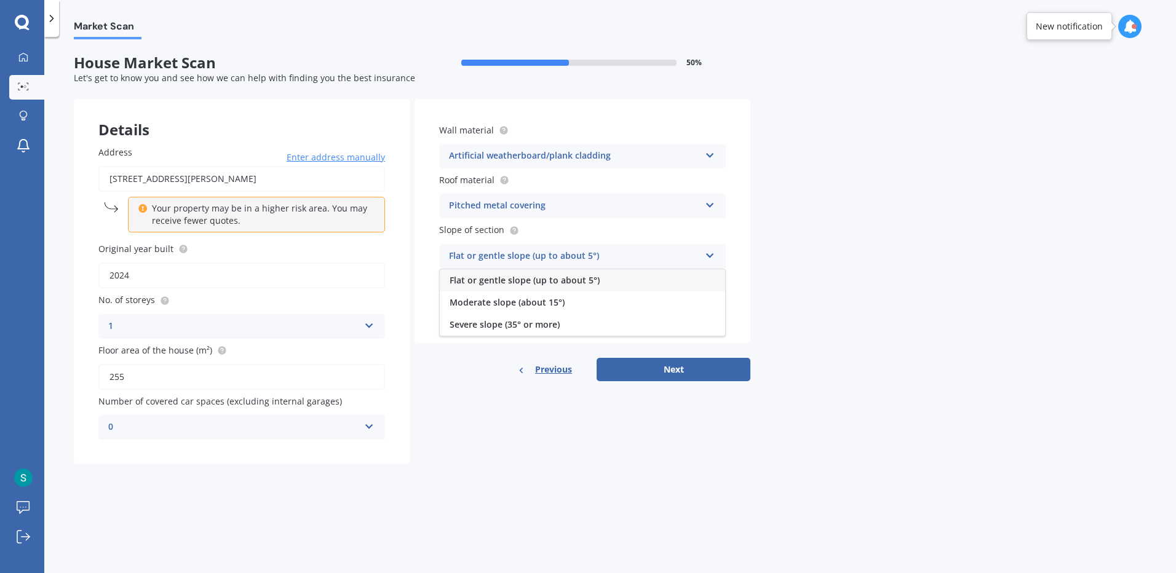
click at [498, 271] on div "Flat or gentle slope (up to about 5°)" at bounding box center [582, 280] width 285 height 22
click at [498, 303] on div "Select quality" at bounding box center [574, 306] width 251 height 15
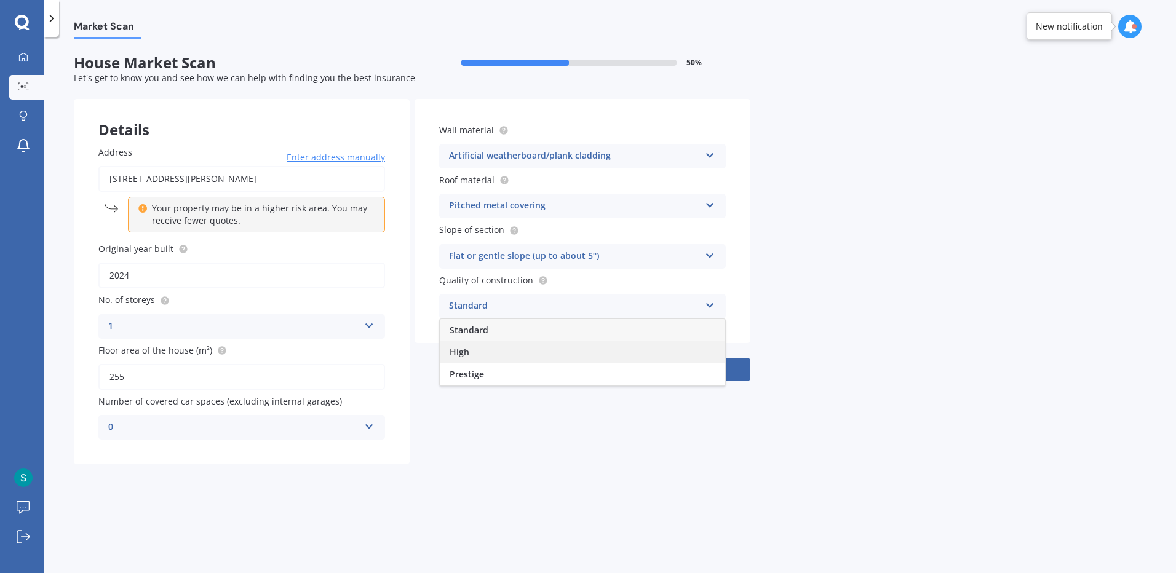
click at [486, 351] on div "High" at bounding box center [582, 352] width 285 height 22
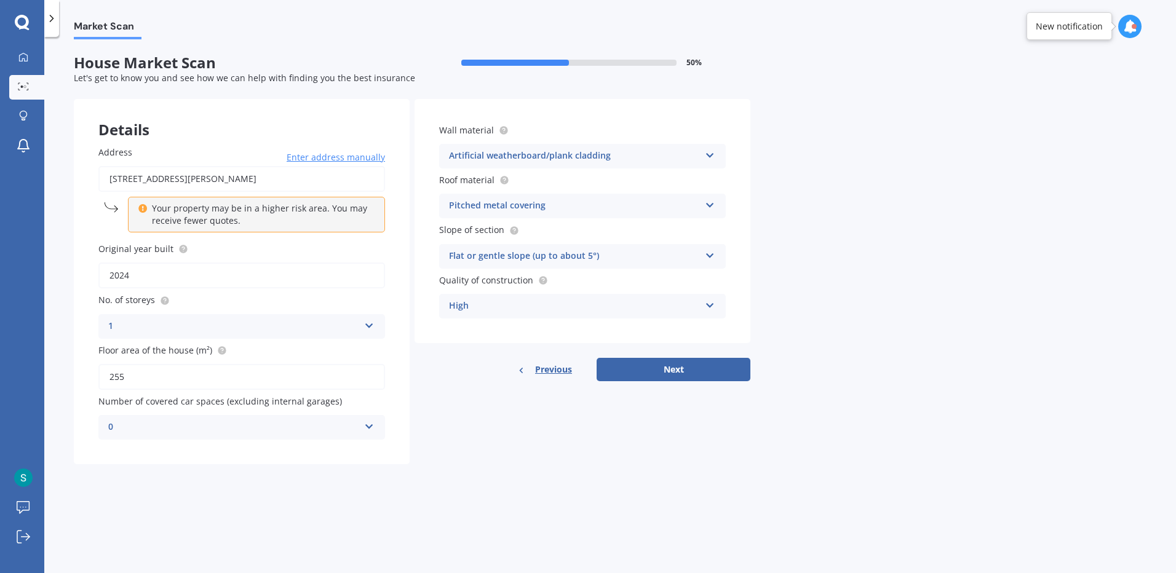
click at [662, 303] on div "High" at bounding box center [574, 306] width 251 height 15
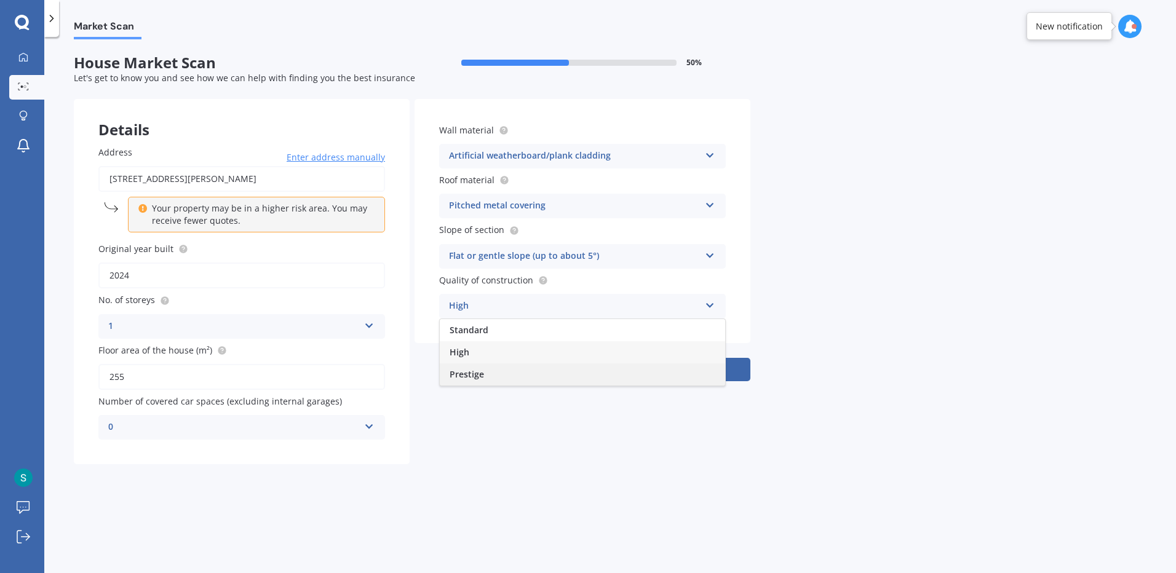
click at [562, 368] on div "Prestige" at bounding box center [582, 375] width 285 height 22
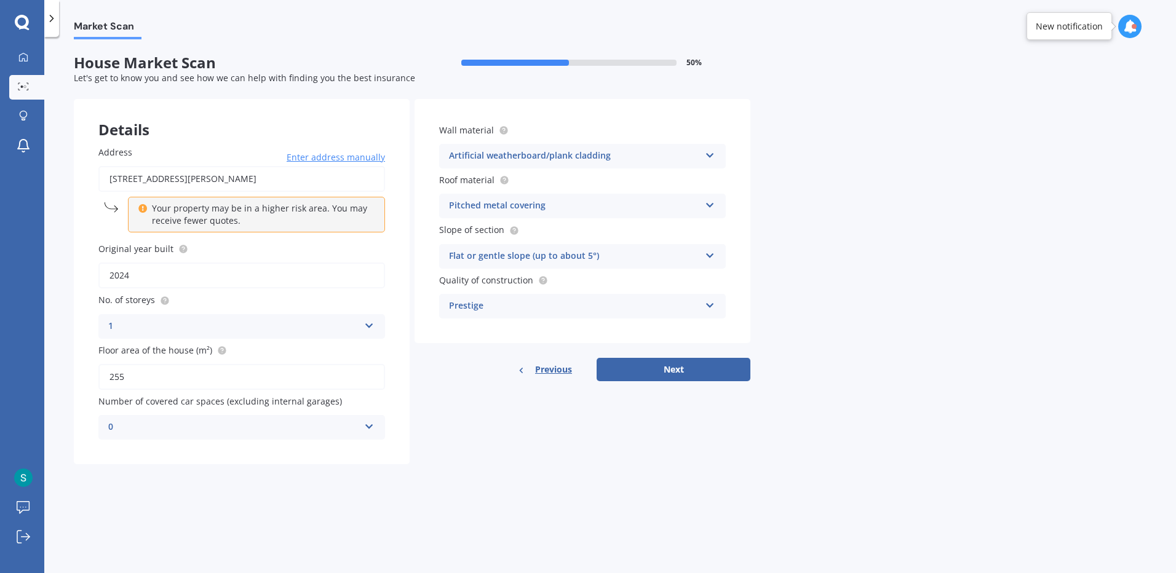
click at [651, 308] on div "Prestige" at bounding box center [574, 306] width 251 height 15
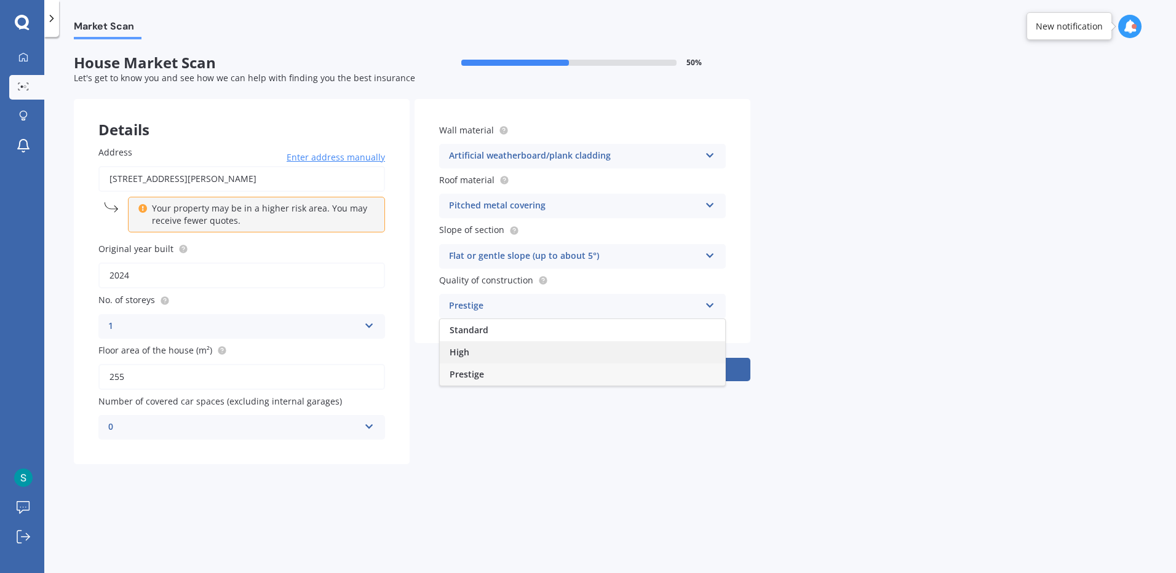
click at [590, 356] on div "High" at bounding box center [582, 352] width 285 height 22
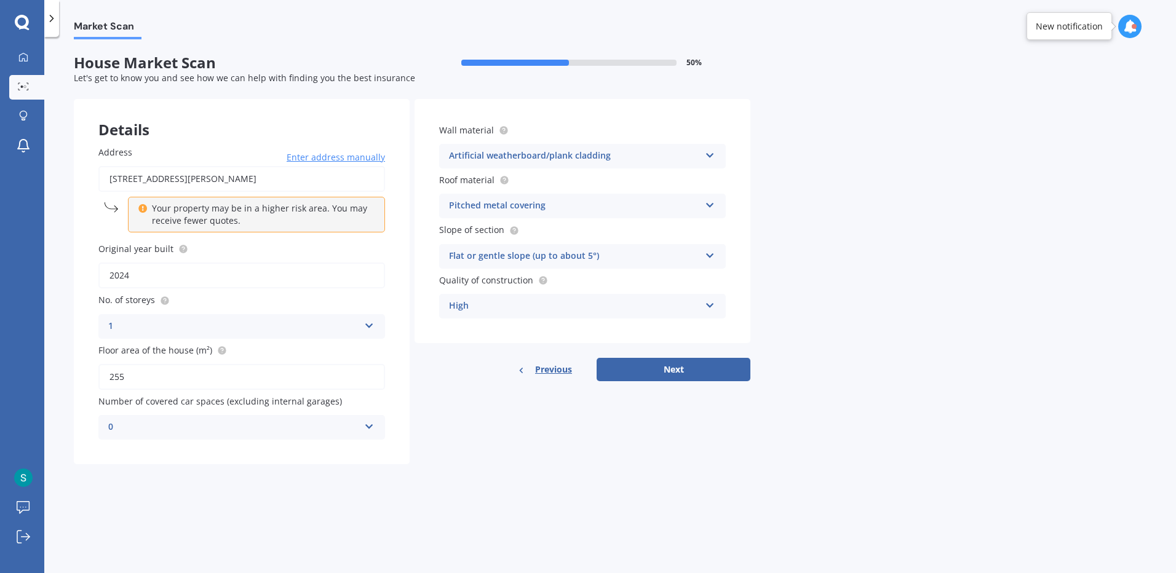
click at [514, 303] on div "High" at bounding box center [574, 306] width 251 height 15
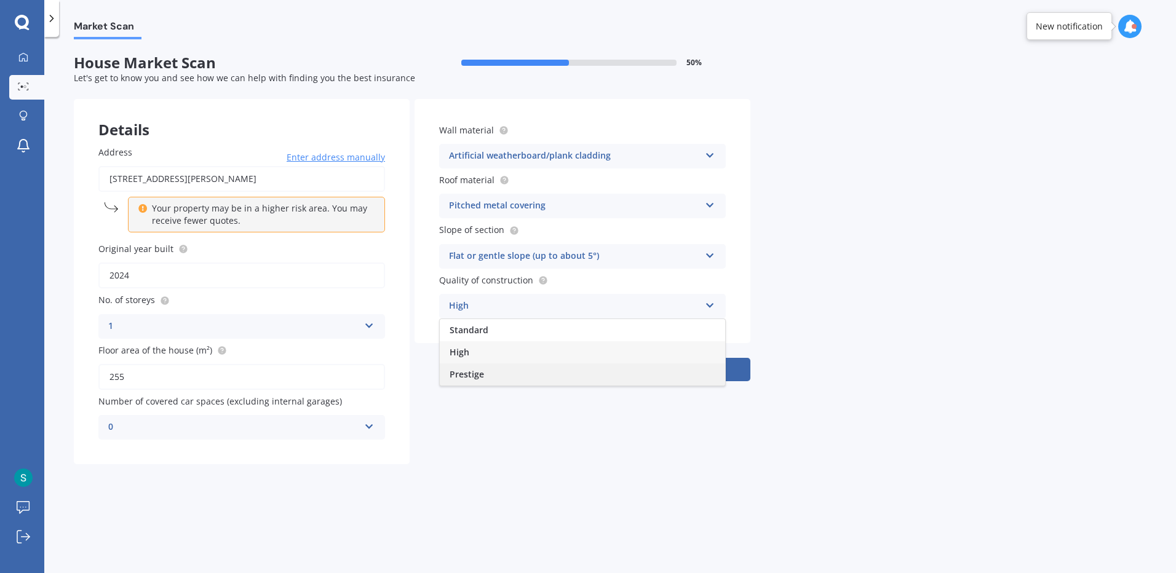
click at [477, 373] on span "Prestige" at bounding box center [467, 375] width 34 height 12
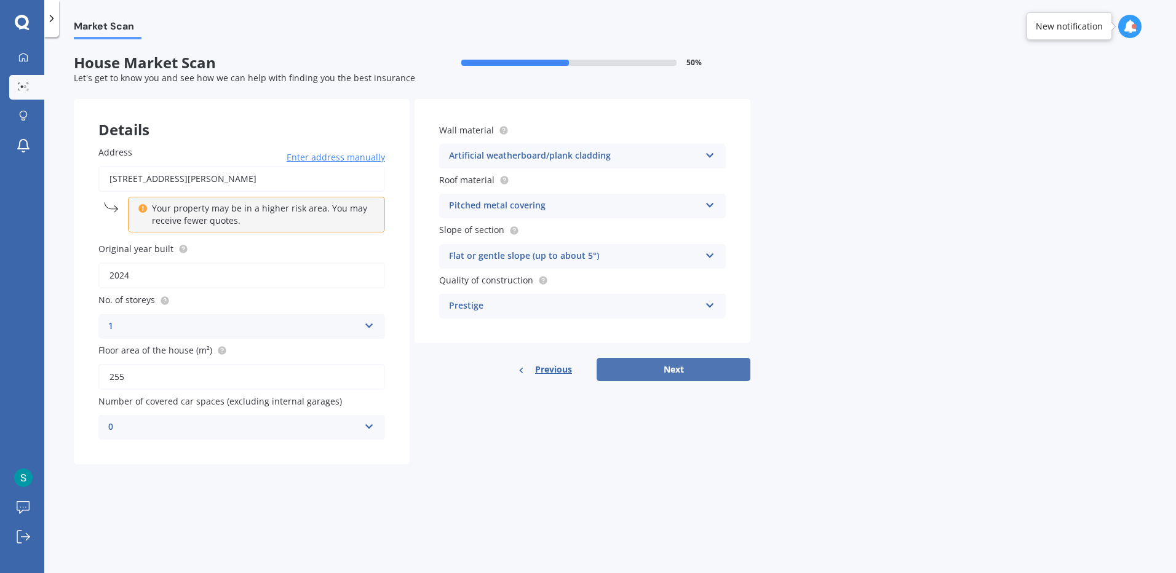
click at [639, 369] on button "Next" at bounding box center [674, 369] width 154 height 23
select select "01"
select select "03"
select select "1985"
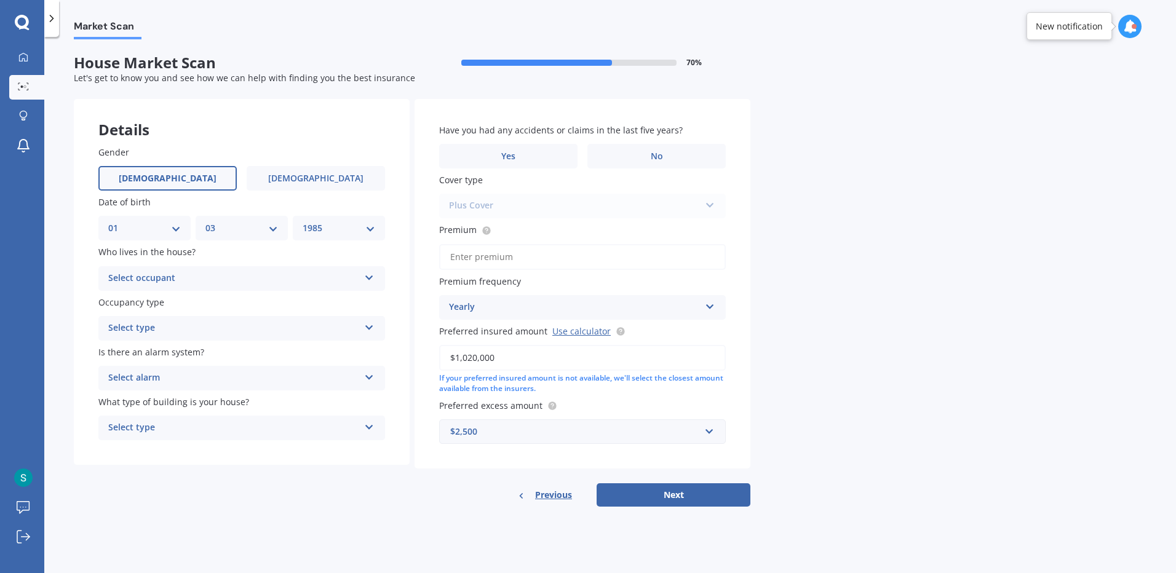
click at [158, 282] on div "Select occupant" at bounding box center [233, 278] width 251 height 15
click at [158, 309] on div "Owner" at bounding box center [241, 303] width 285 height 22
click at [159, 323] on div "Select type" at bounding box center [233, 328] width 251 height 15
click at [161, 349] on div "Permanent" at bounding box center [241, 352] width 285 height 22
click at [161, 380] on div "Select alarm" at bounding box center [233, 378] width 251 height 15
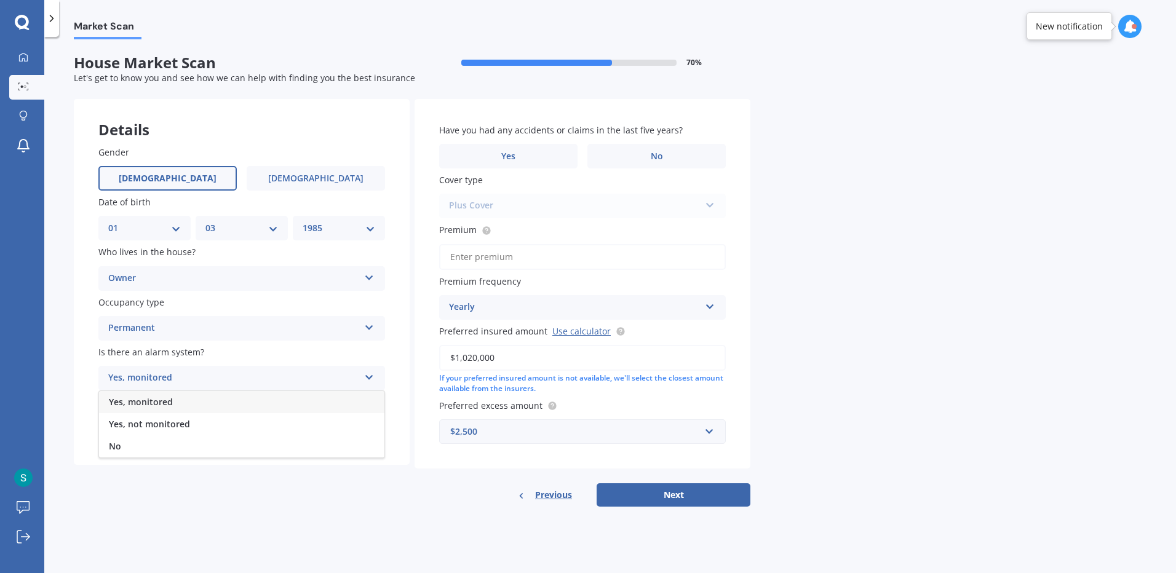
click at [153, 441] on div "No" at bounding box center [241, 447] width 285 height 22
click at [153, 441] on div "Gender Male Female Date of birth DD 01 02 03 04 05 06 07 08 09 10 11 12 13 14 1…" at bounding box center [242, 293] width 336 height 345
click at [159, 427] on div "Select type" at bounding box center [233, 428] width 251 height 15
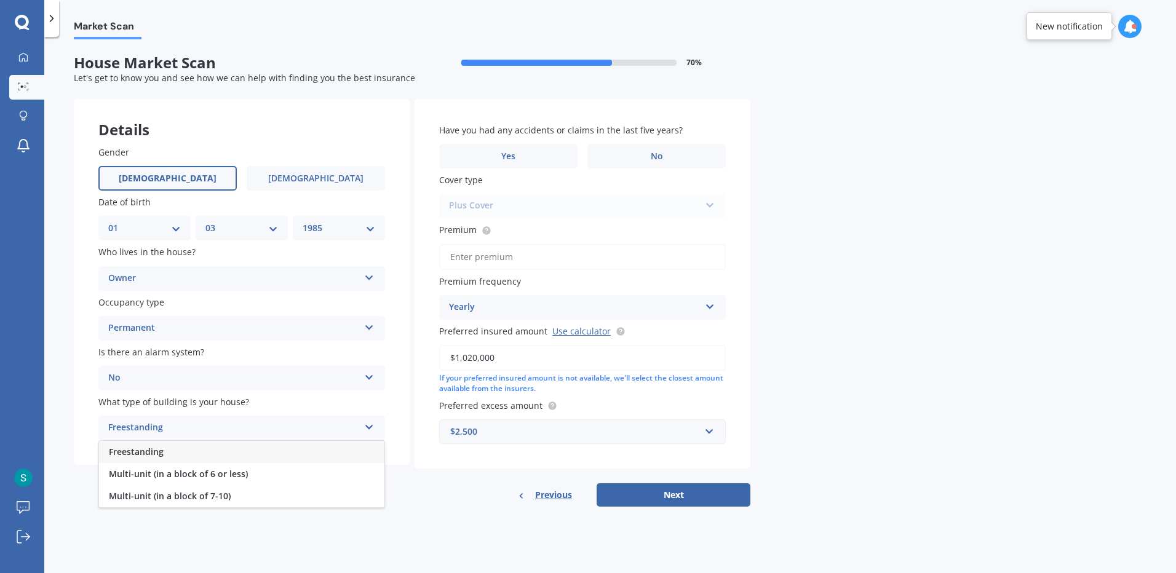
click at [159, 445] on div "Freestanding" at bounding box center [241, 452] width 285 height 22
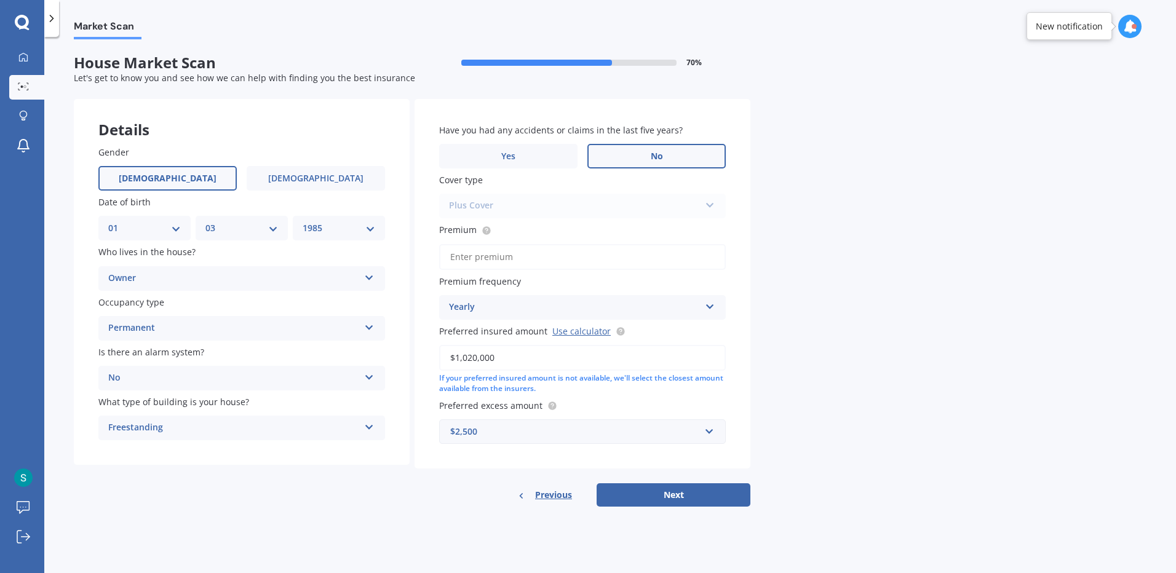
click at [619, 146] on label "No" at bounding box center [657, 156] width 138 height 25
click at [0, 0] on input "No" at bounding box center [0, 0] width 0 height 0
click at [501, 257] on input "Premium" at bounding box center [582, 257] width 287 height 26
type input "$6,137.00"
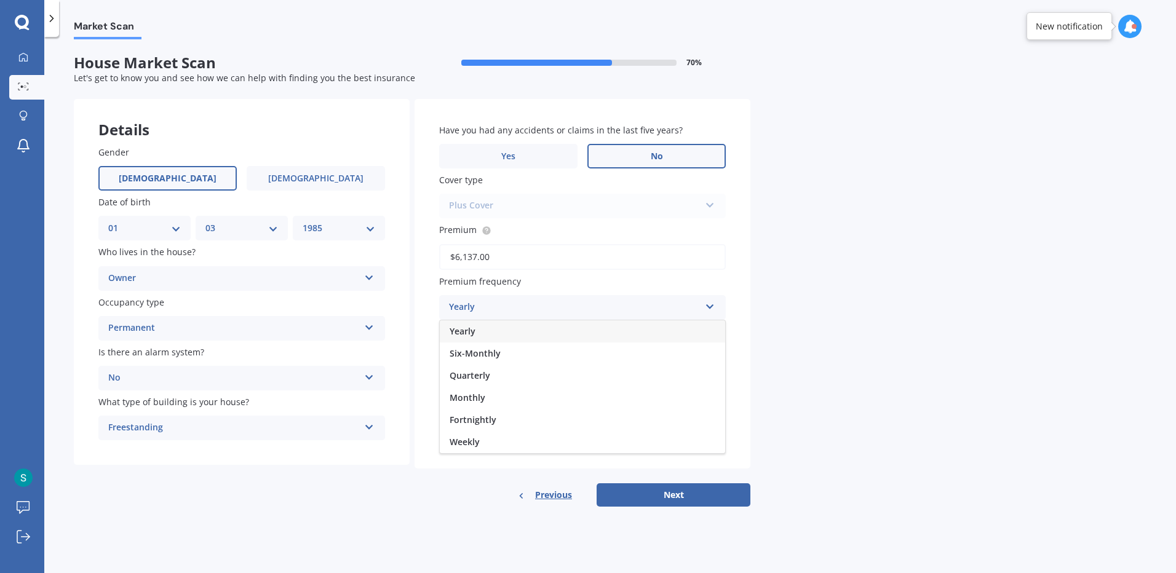
click at [468, 329] on span "Yearly" at bounding box center [463, 331] width 26 height 12
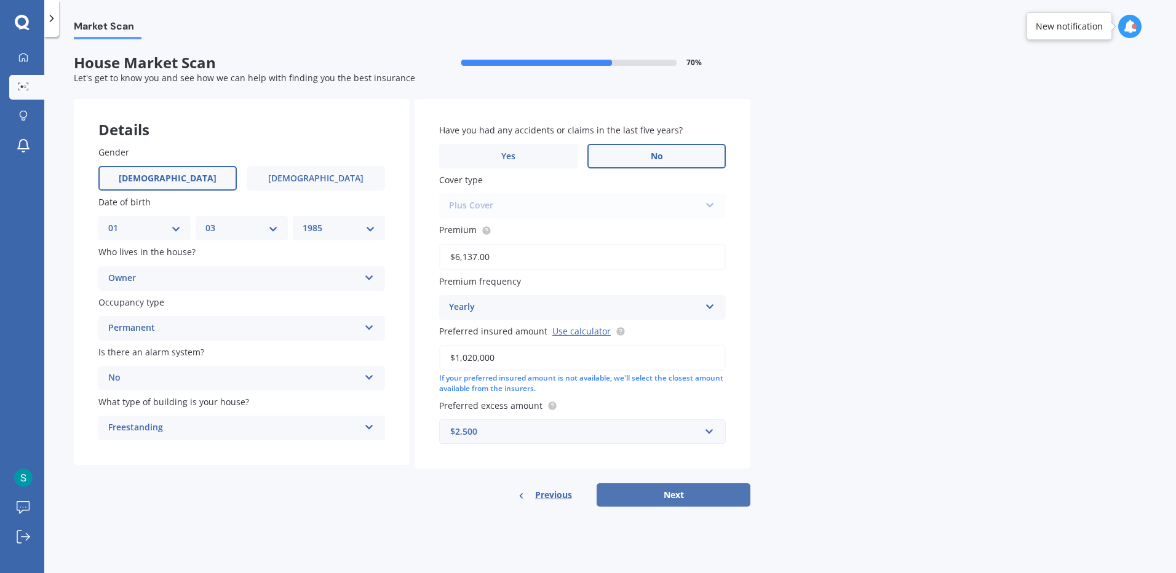
click at [654, 501] on button "Next" at bounding box center [674, 495] width 154 height 23
select select "01"
select select "03"
select select "1985"
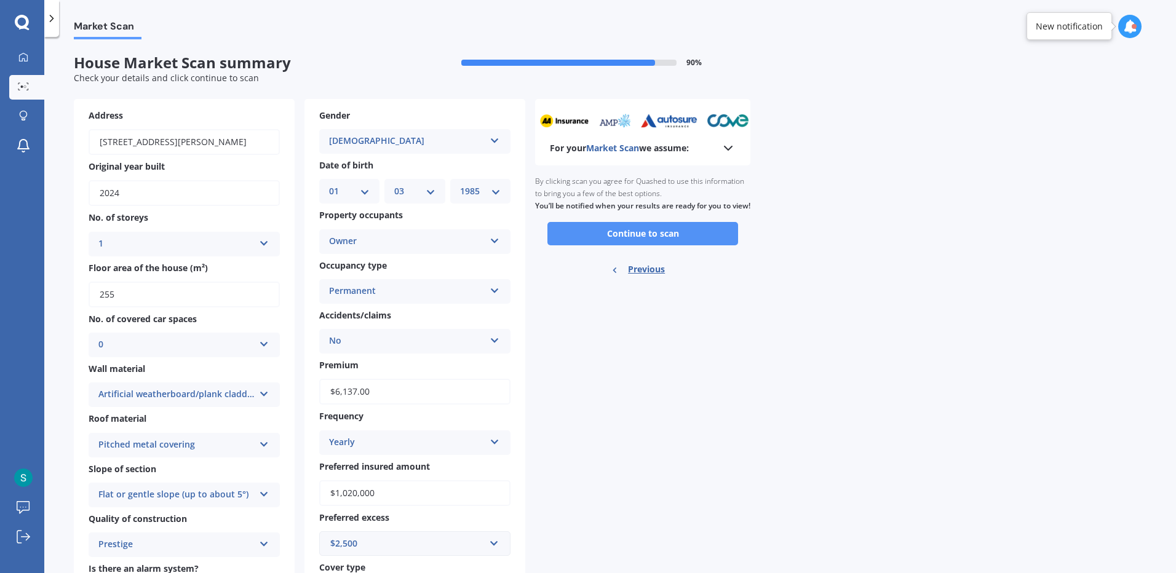
click at [626, 245] on button "Continue to scan" at bounding box center [643, 233] width 191 height 23
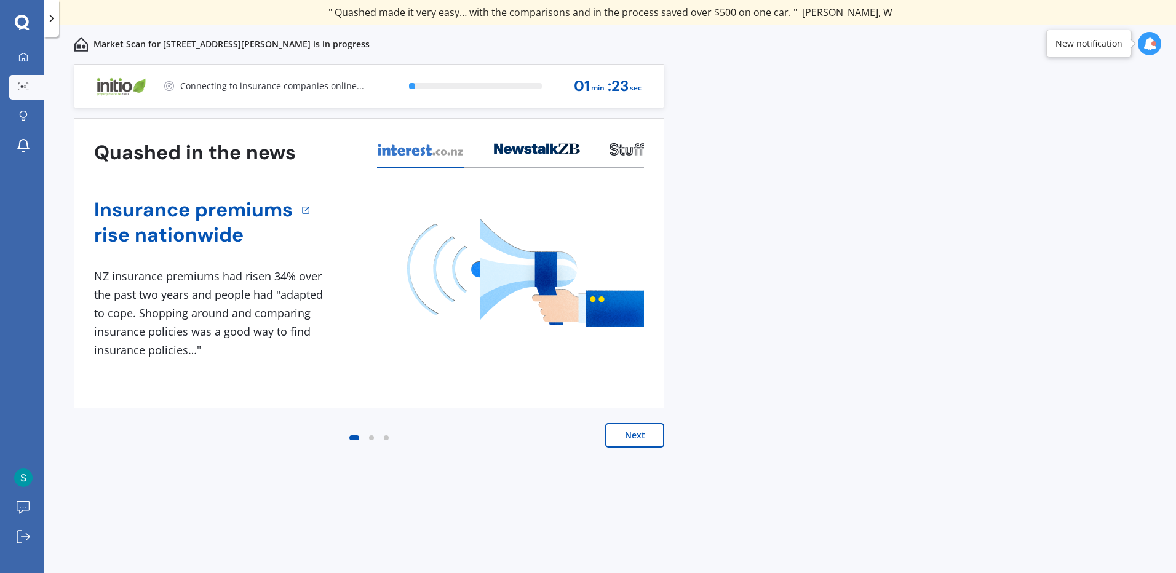
click at [626, 438] on button "Next" at bounding box center [634, 435] width 59 height 25
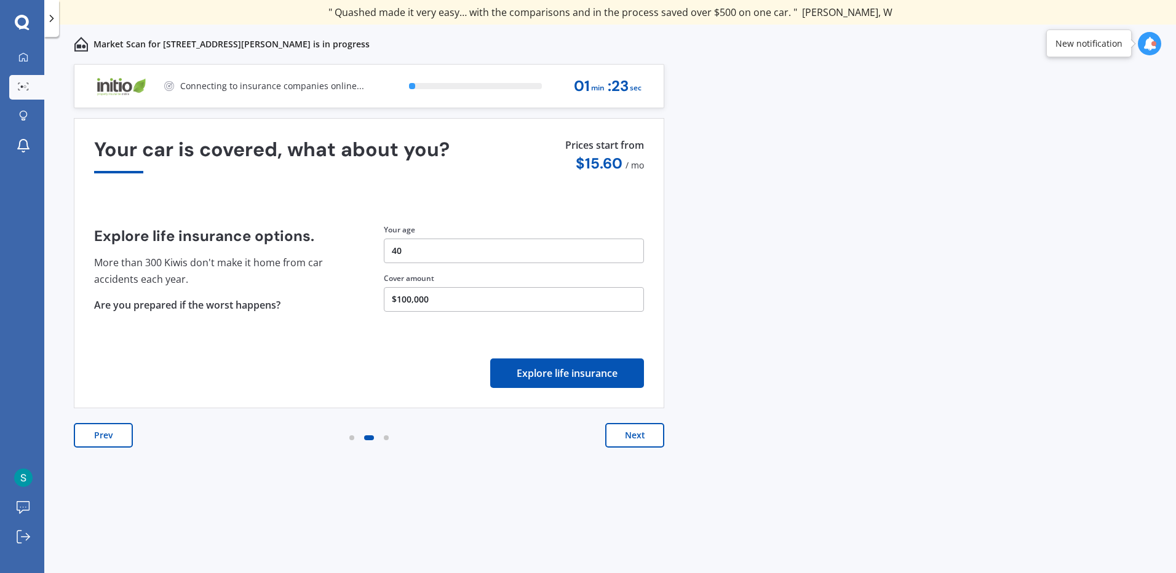
click at [626, 438] on button "Next" at bounding box center [634, 435] width 59 height 25
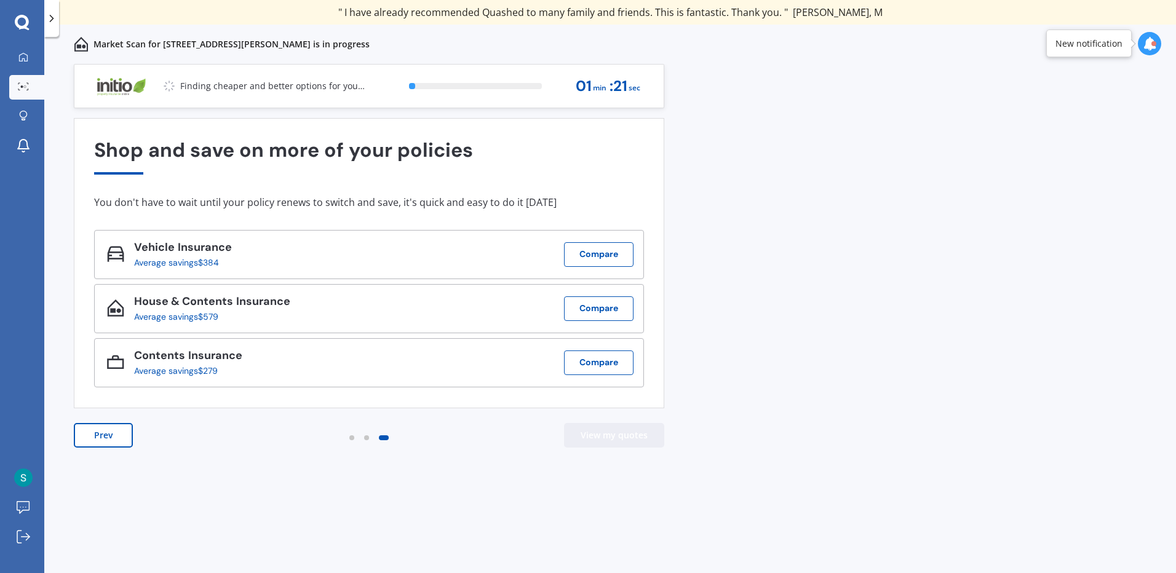
click at [626, 438] on button "View my quotes" at bounding box center [614, 435] width 100 height 25
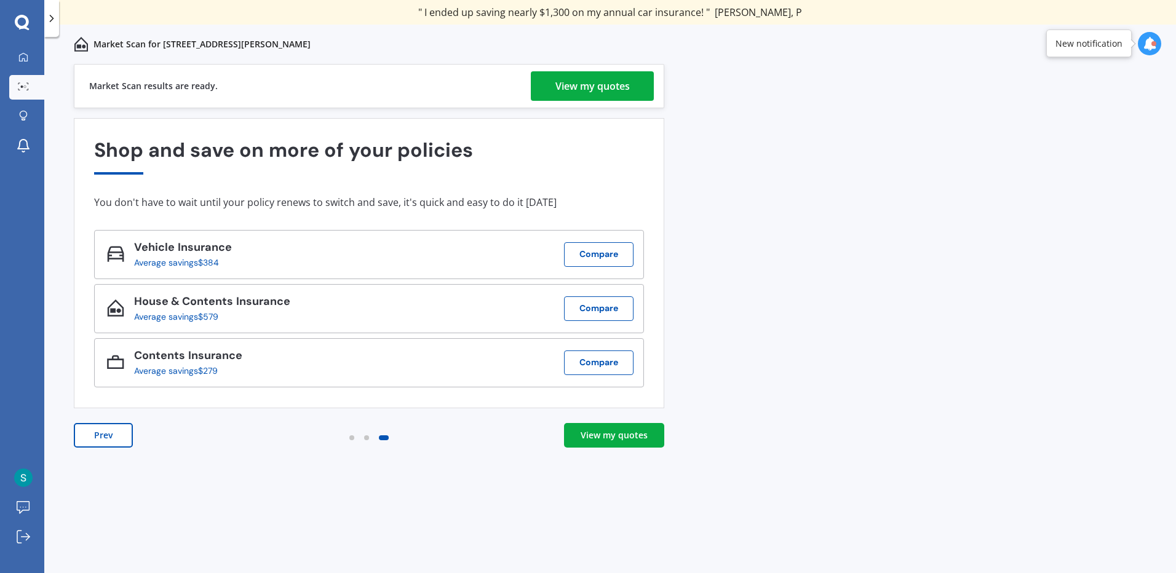
click at [634, 76] on link "View my quotes" at bounding box center [592, 86] width 123 height 30
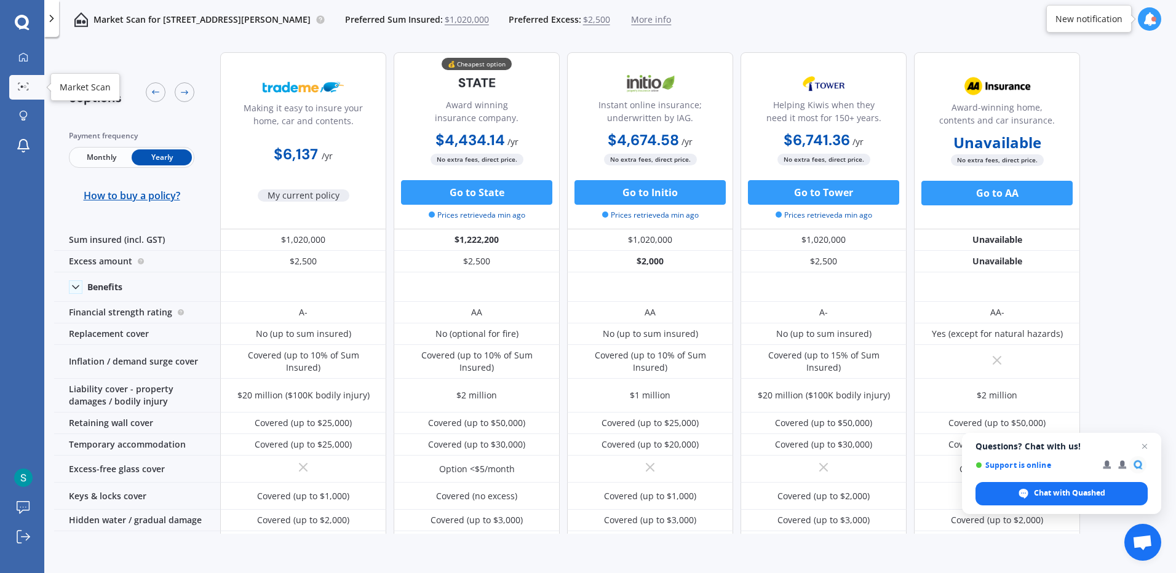
click at [30, 89] on div at bounding box center [23, 86] width 18 height 9
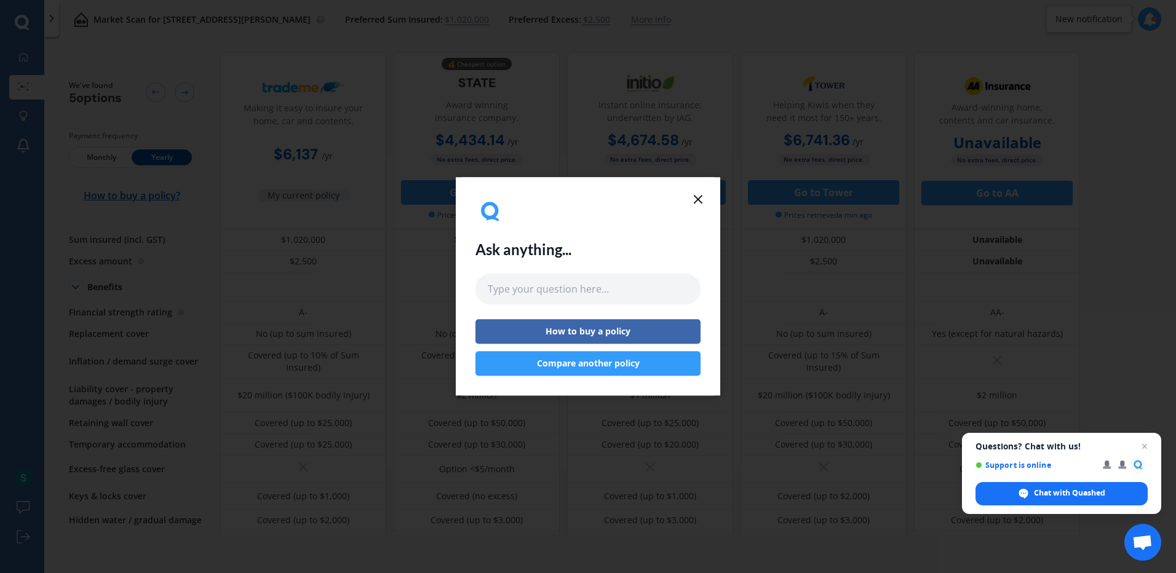
click at [30, 89] on div "Ask anything... How to buy a policy Compare another policy" at bounding box center [588, 286] width 1176 height 573
click at [702, 202] on icon at bounding box center [698, 199] width 15 height 15
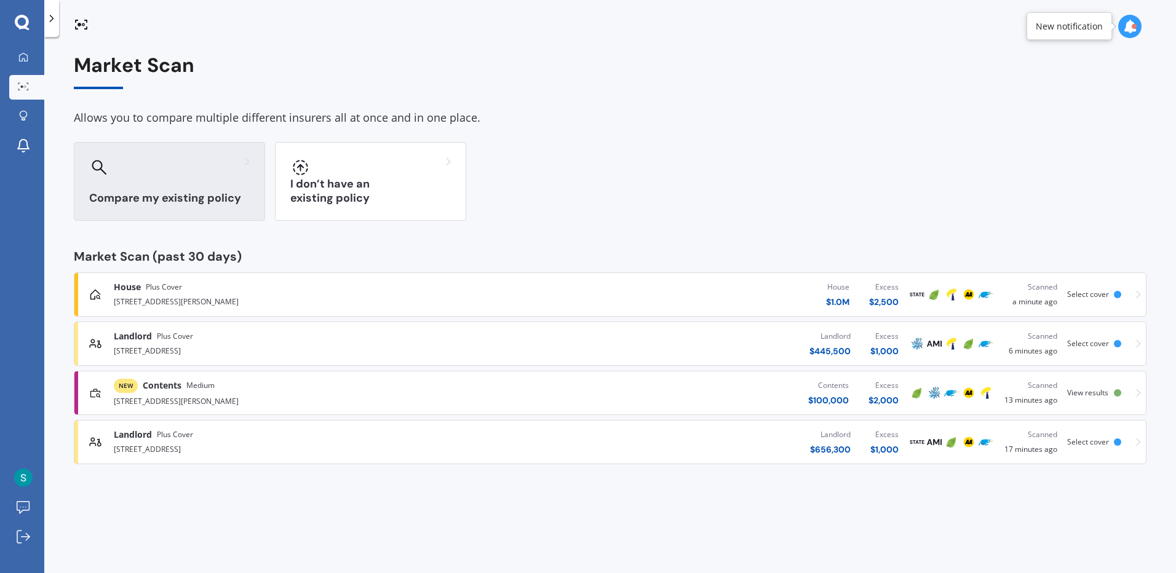
click at [197, 205] on div "Compare my existing policy" at bounding box center [169, 181] width 191 height 79
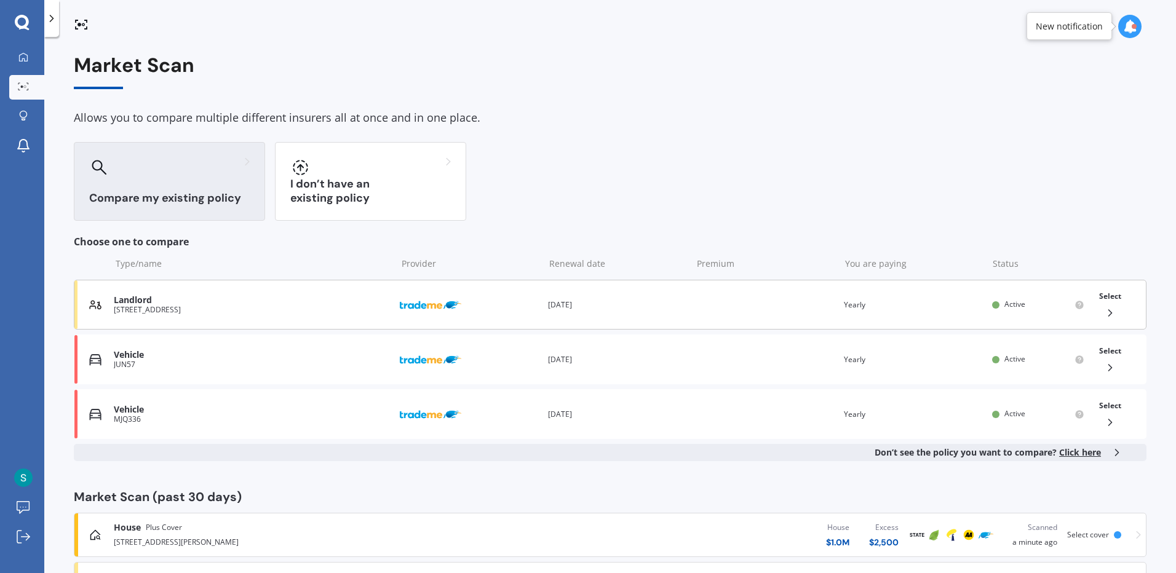
click at [289, 312] on div "94 Mangahoe Road, Mount Wellington, Auckland 1062" at bounding box center [252, 310] width 276 height 9
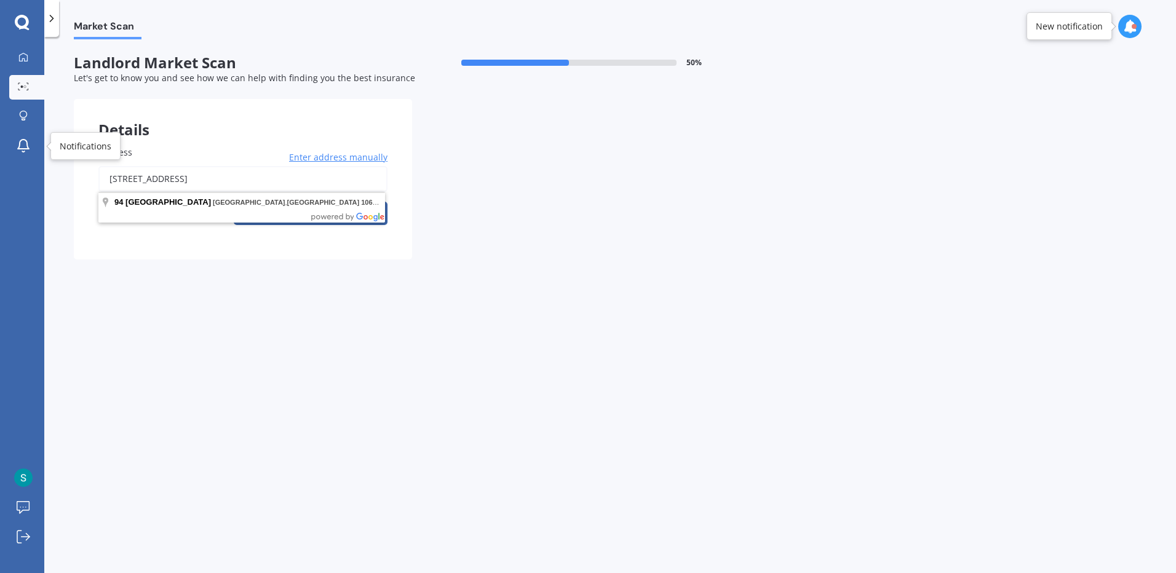
drag, startPoint x: 366, startPoint y: 185, endPoint x: 9, endPoint y: 158, distance: 358.5
click at [9, 158] on div "My Dashboard Market Scan Explore insurance Notifications Sean Heyman Submit fee…" at bounding box center [588, 286] width 1176 height 573
type input "[STREET_ADDRESS]"
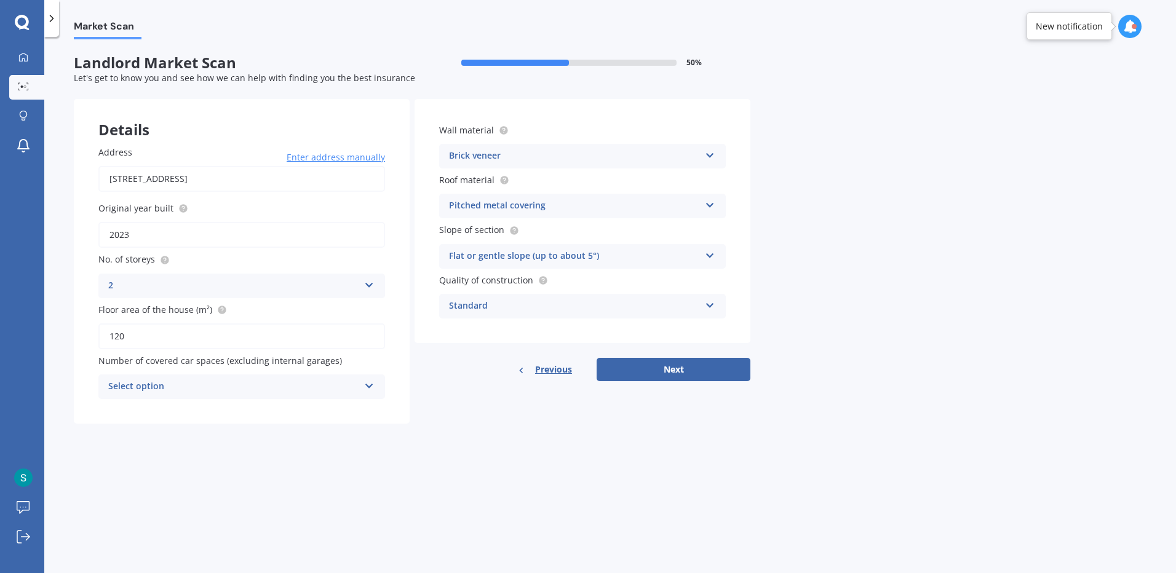
click at [215, 386] on div "Select option" at bounding box center [233, 387] width 251 height 15
click at [206, 408] on div "0" at bounding box center [241, 411] width 285 height 22
click at [689, 372] on button "Next" at bounding box center [674, 369] width 154 height 23
select select "01"
select select "03"
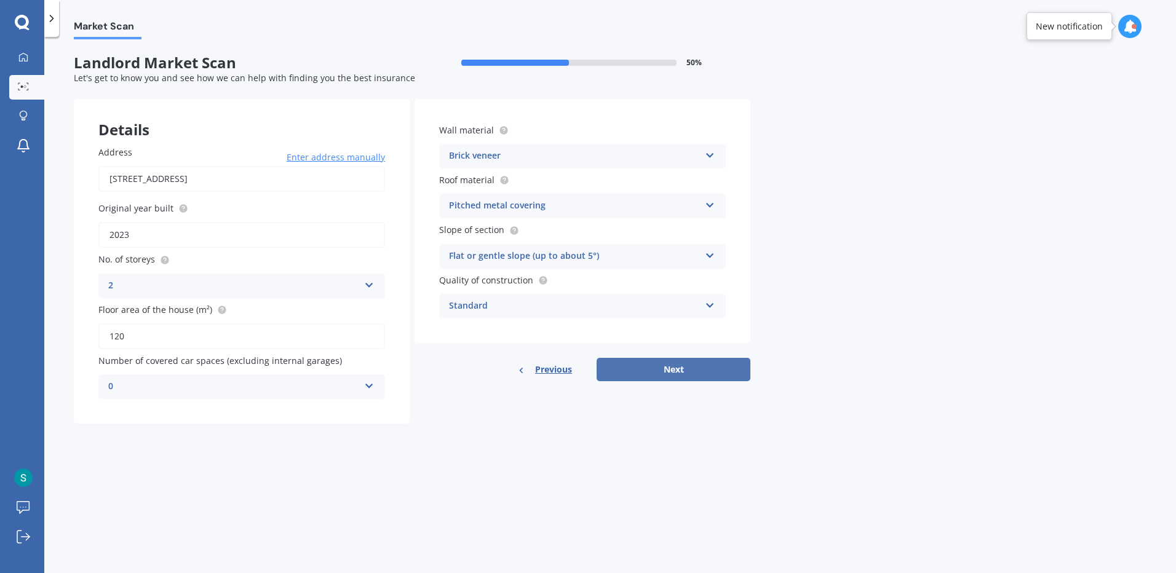
select select "1985"
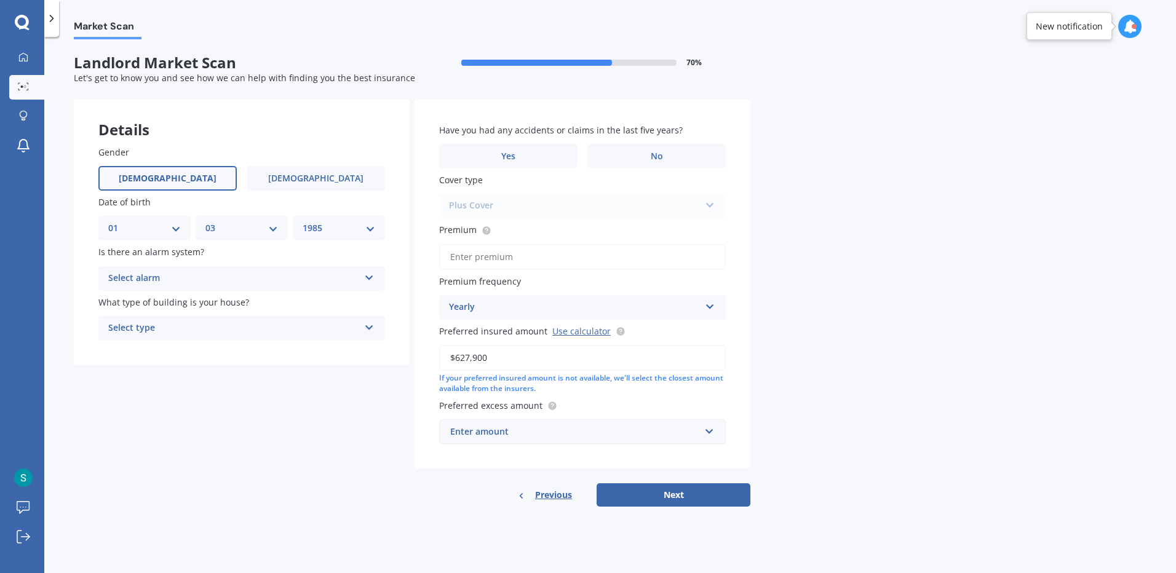
click at [253, 277] on div "Select alarm" at bounding box center [233, 278] width 251 height 15
click at [180, 341] on div "No" at bounding box center [241, 347] width 285 height 22
click at [176, 318] on div "Select type Freestanding Multi-unit (in a block of 6 or less) Multi-unit (in a …" at bounding box center [241, 328] width 287 height 25
click at [164, 373] on span "Multi-unit (in a block of 6 or less)" at bounding box center [178, 375] width 139 height 12
click at [189, 318] on div "Multi-unit (in a block of 6 or less) Freestanding Multi-unit (in a block of 6 o…" at bounding box center [241, 328] width 287 height 25
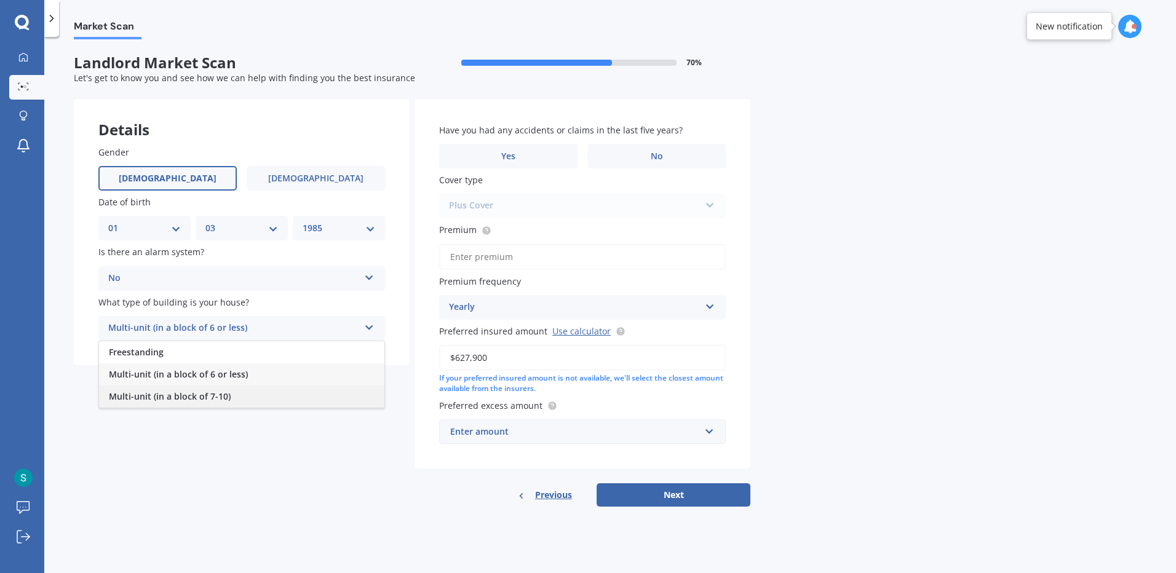
click at [169, 393] on span "Multi-unit (in a block of 7-10)" at bounding box center [170, 397] width 122 height 12
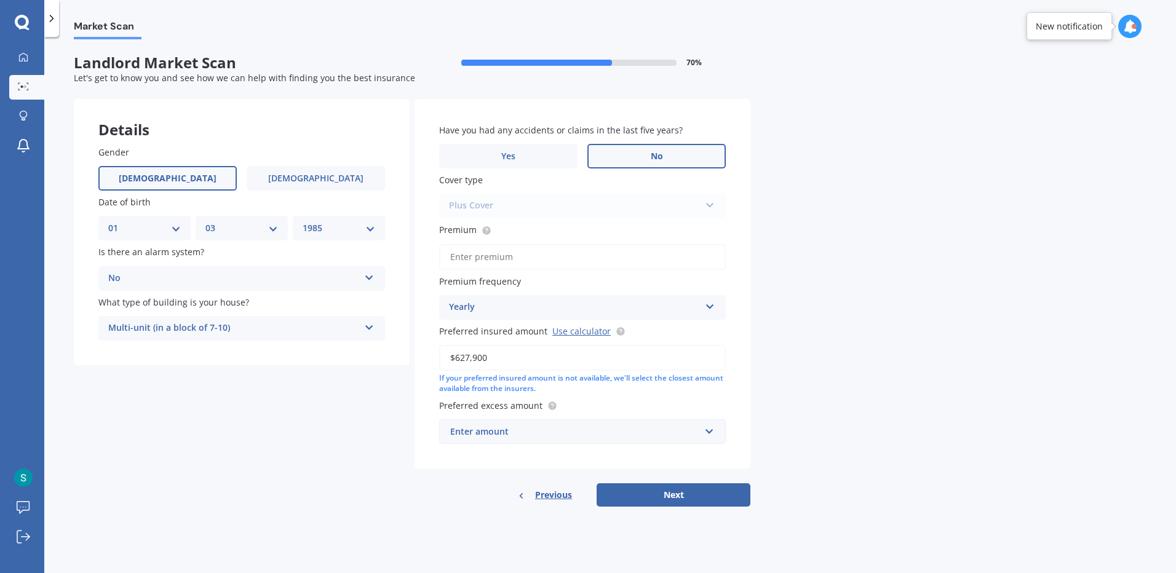
click at [626, 166] on label "No" at bounding box center [657, 156] width 138 height 25
click at [0, 0] on input "No" at bounding box center [0, 0] width 0 height 0
click at [531, 257] on input "Premium" at bounding box center [582, 257] width 287 height 26
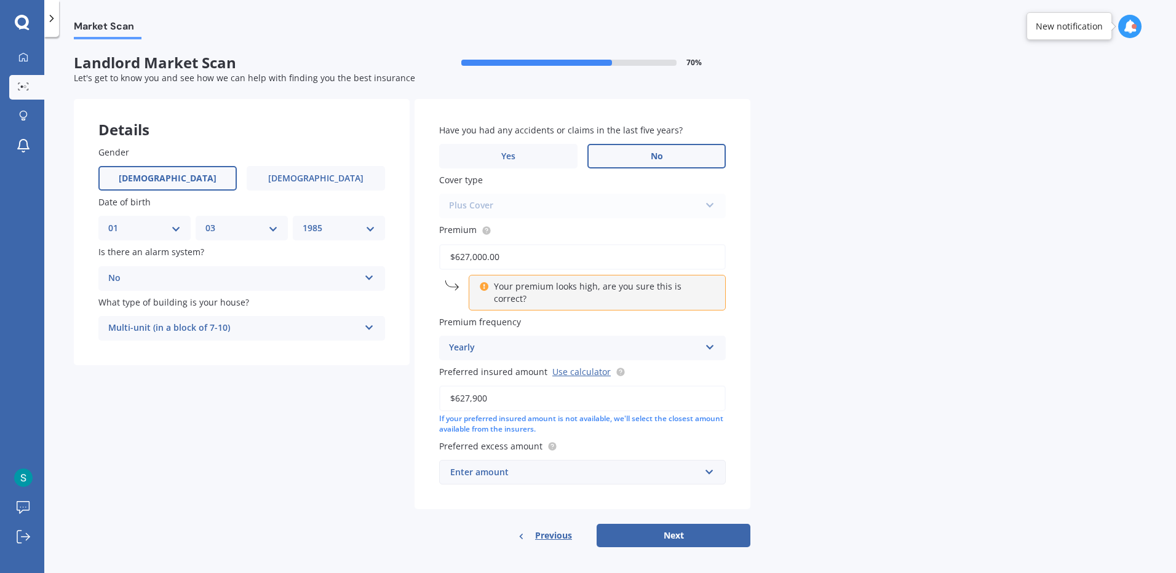
click at [789, 284] on div "Market Scan Landlord Market Scan 70 % Let's get to know you and see how we can …" at bounding box center [610, 307] width 1132 height 536
drag, startPoint x: 510, startPoint y: 250, endPoint x: 409, endPoint y: 250, distance: 100.9
click at [409, 250] on div "Details Gender Male Female Date of birth DD 01 02 03 04 05 06 07 08 09 10 11 12…" at bounding box center [412, 323] width 677 height 449
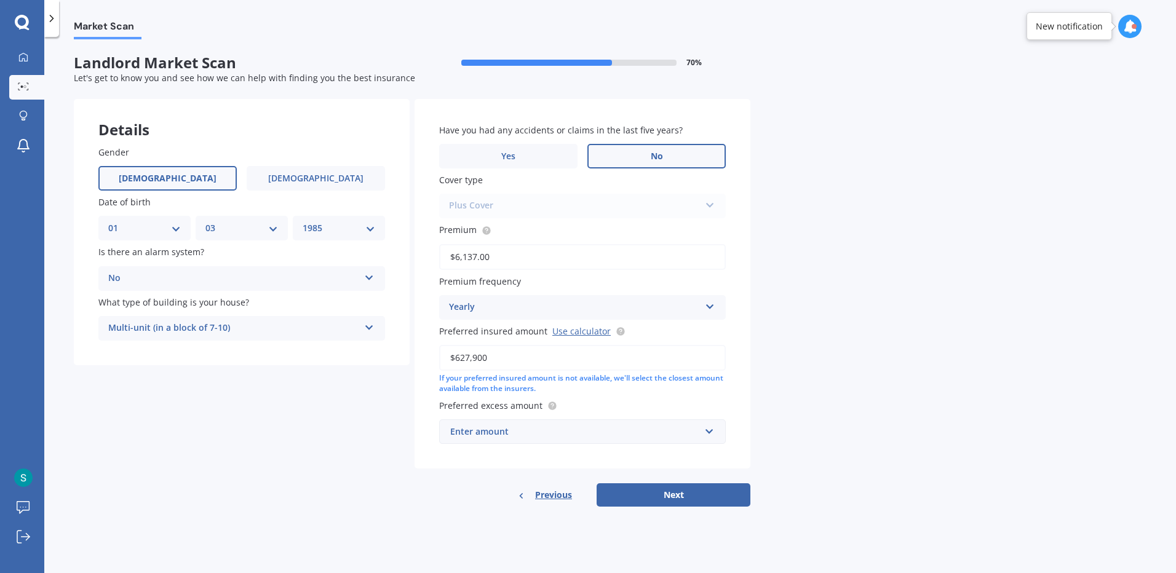
type input "$6,137.00"
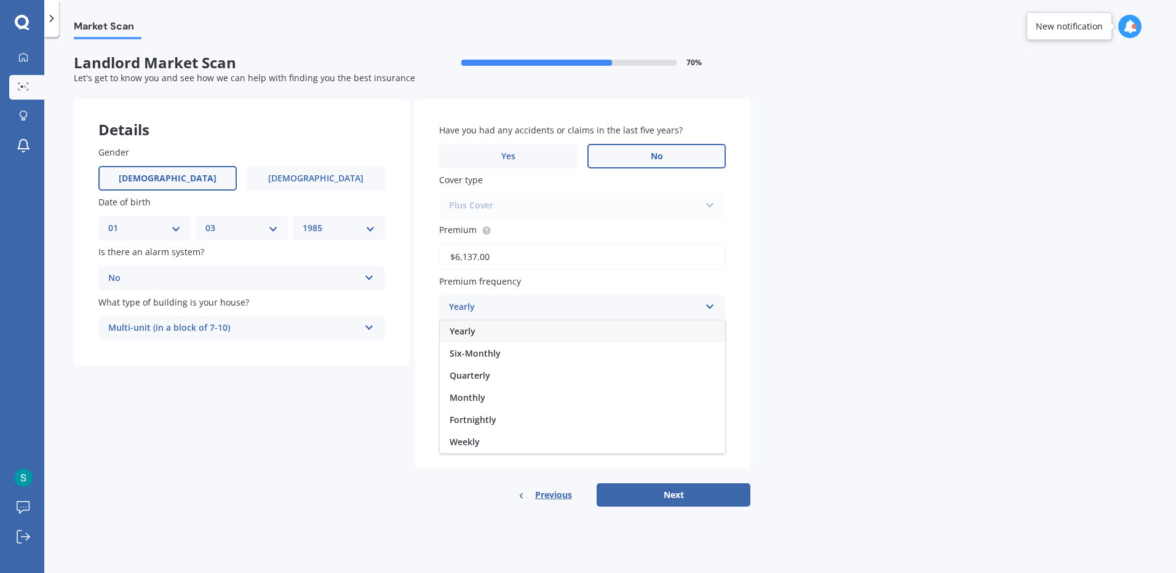
click at [512, 331] on div "Yearly" at bounding box center [582, 332] width 285 height 22
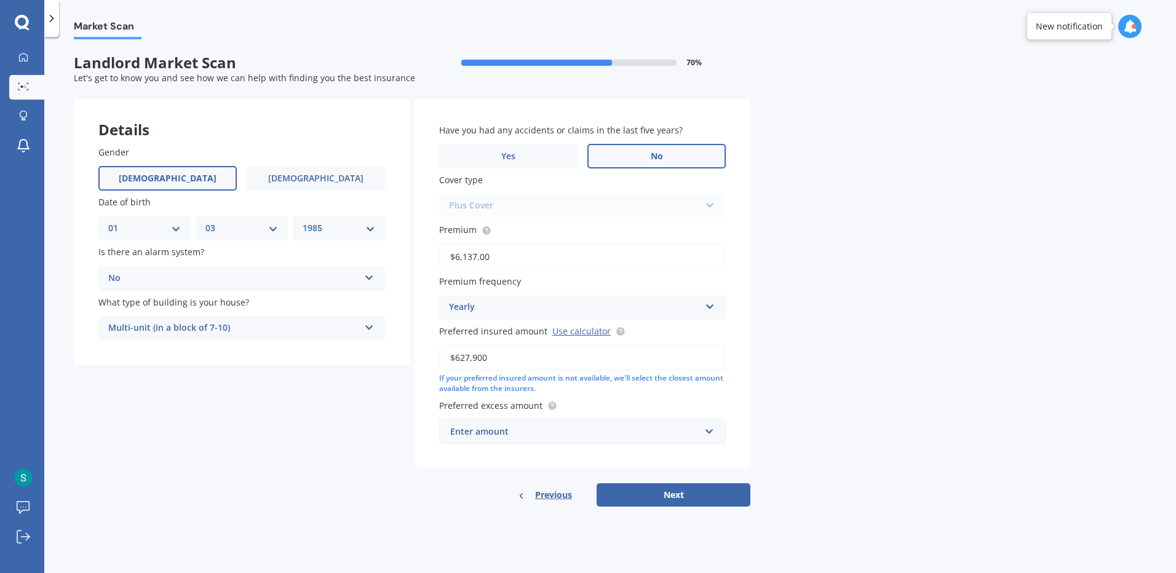
click at [604, 429] on div "Enter amount" at bounding box center [575, 432] width 250 height 14
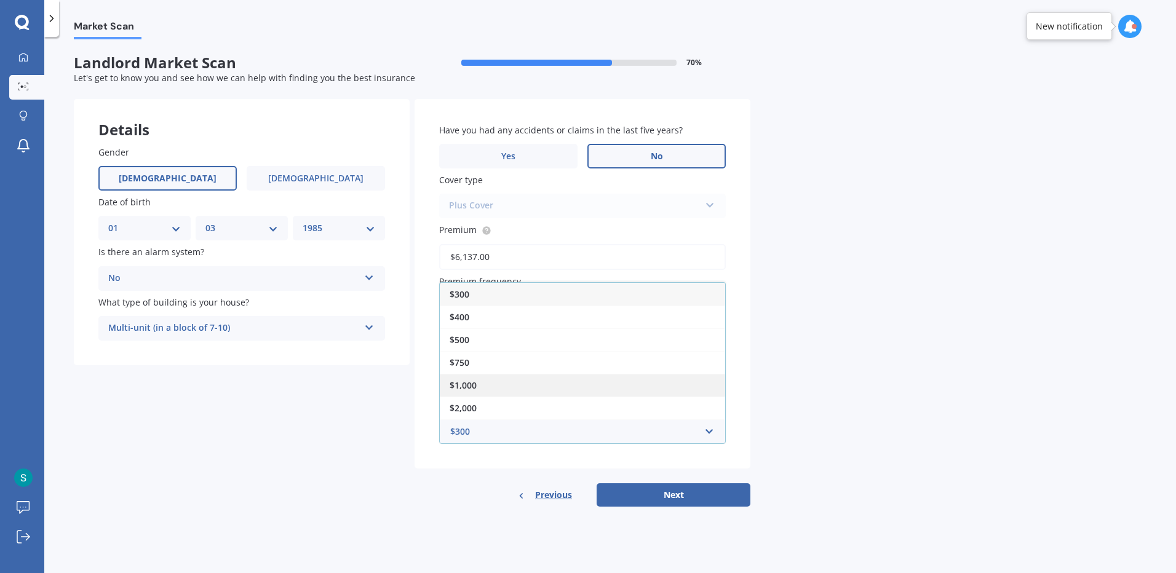
click at [504, 388] on div "$1,000" at bounding box center [582, 385] width 285 height 23
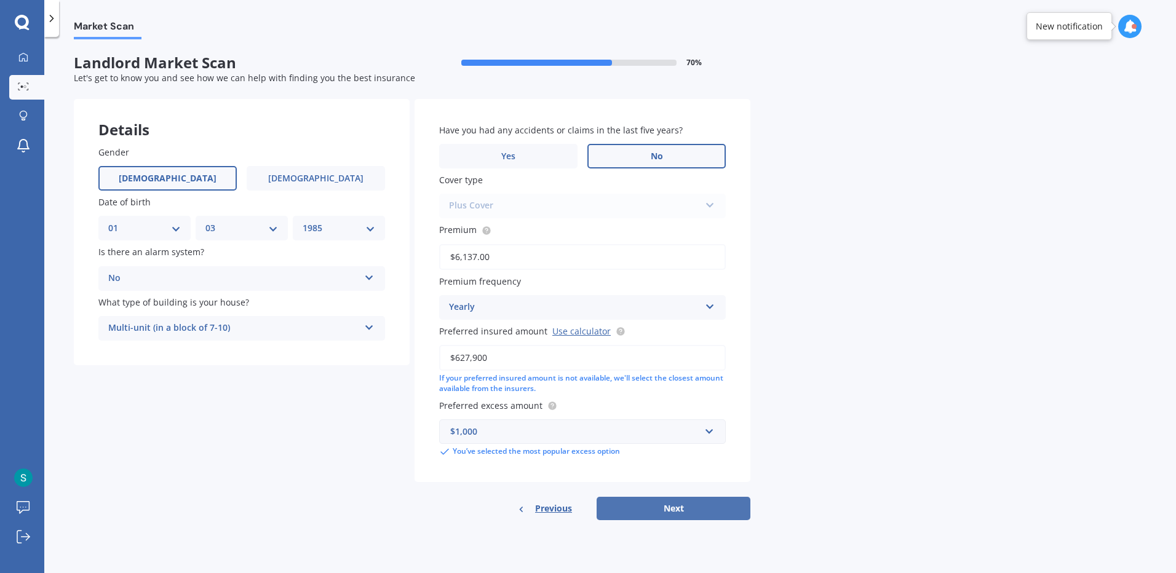
click at [665, 502] on button "Next" at bounding box center [674, 508] width 154 height 23
select select "01"
select select "03"
select select "1985"
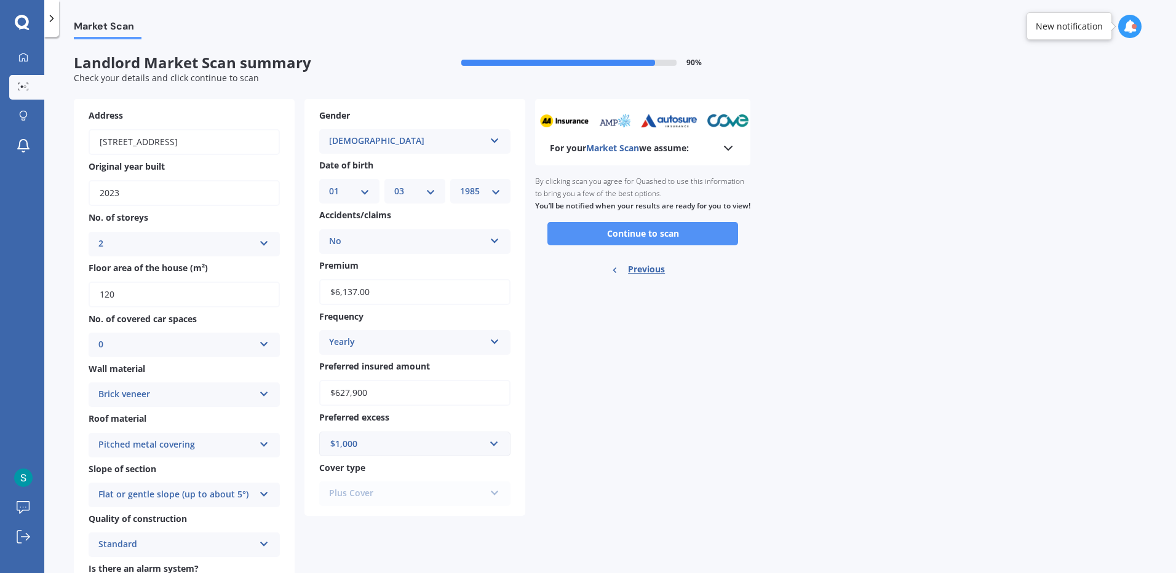
click at [651, 239] on button "Continue to scan" at bounding box center [643, 233] width 191 height 23
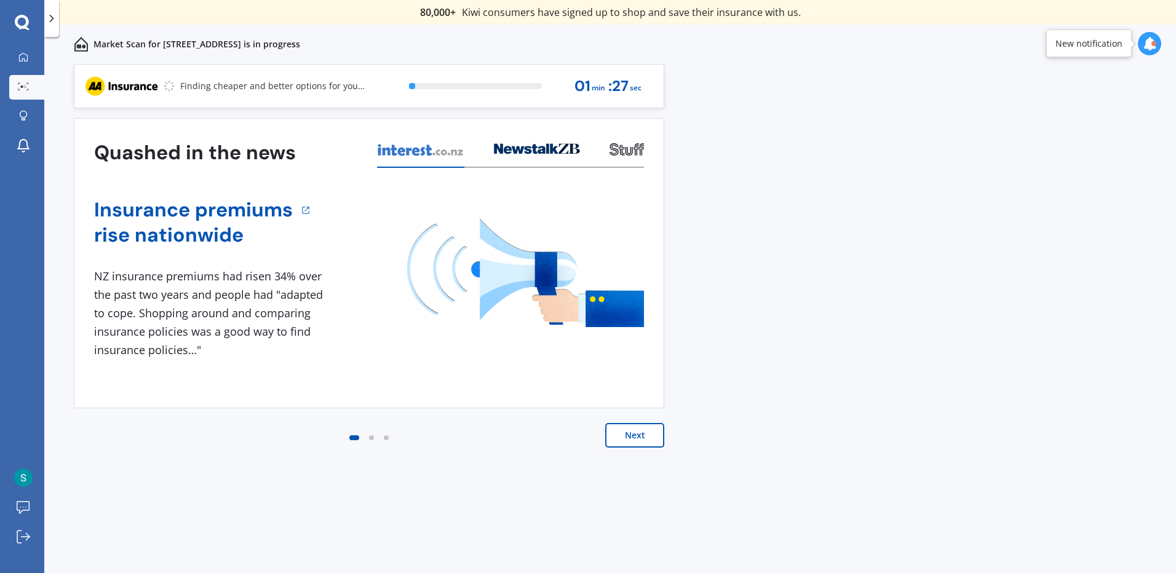
click at [630, 439] on button "Next" at bounding box center [634, 435] width 59 height 25
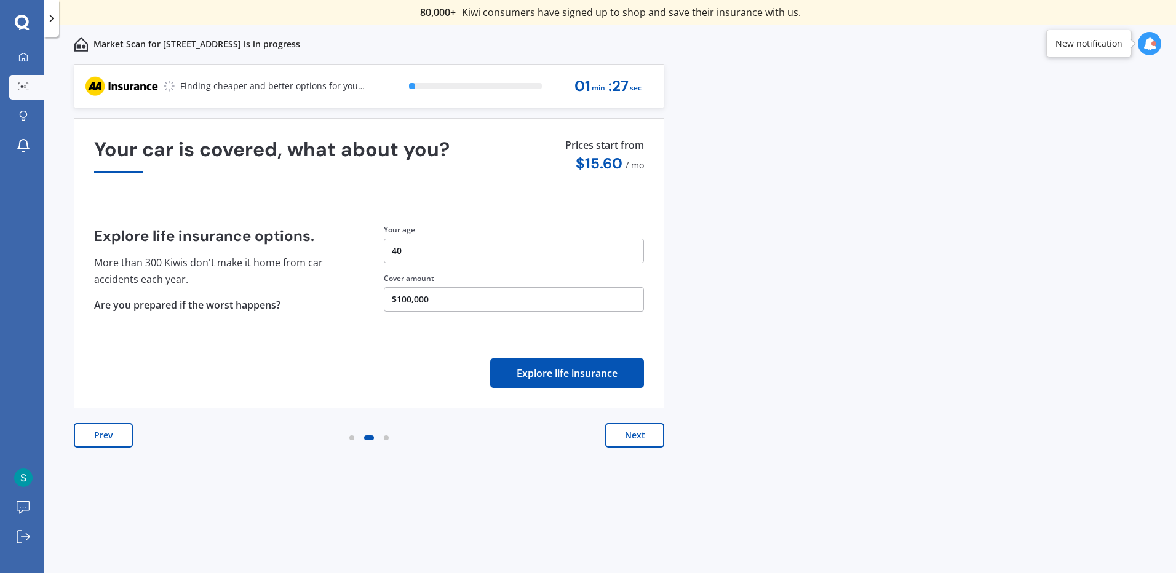
click at [630, 439] on button "Next" at bounding box center [634, 435] width 59 height 25
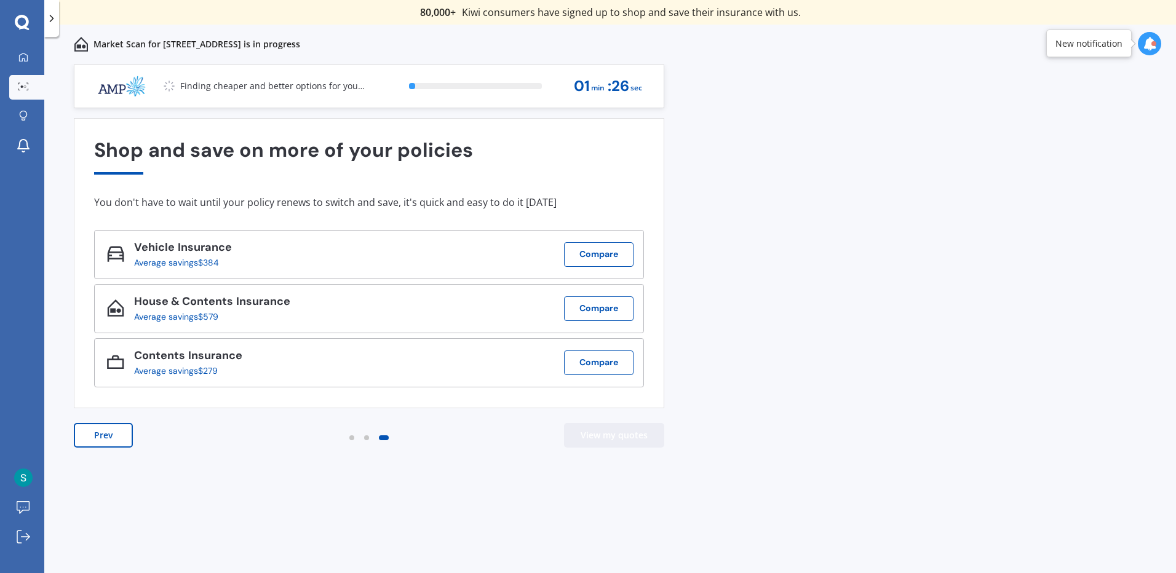
click at [630, 439] on button "View my quotes" at bounding box center [614, 435] width 100 height 25
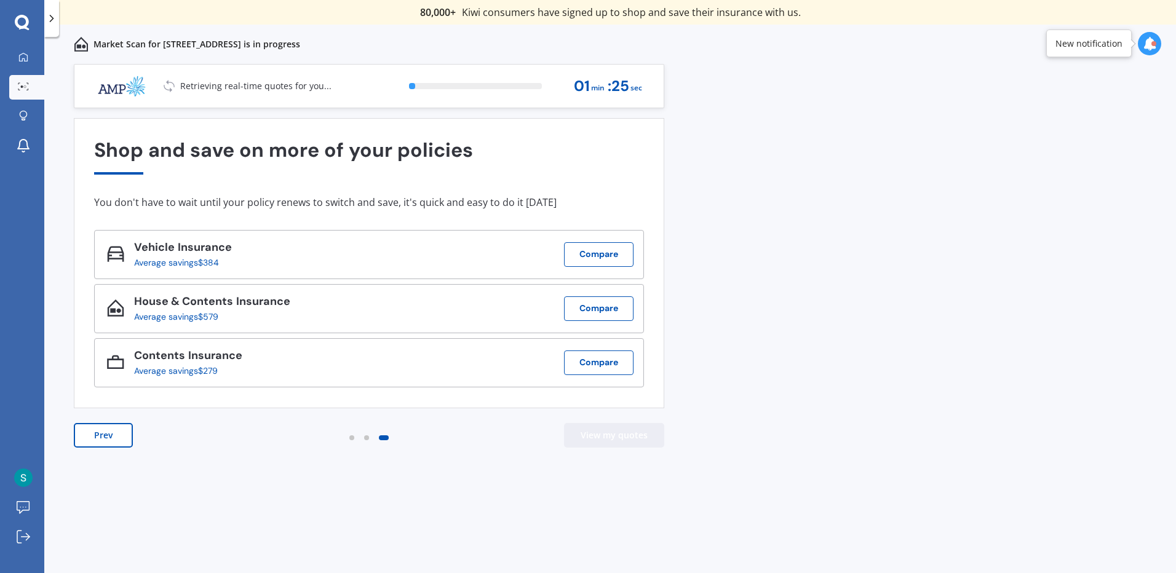
click at [630, 439] on button "View my quotes" at bounding box center [614, 435] width 100 height 25
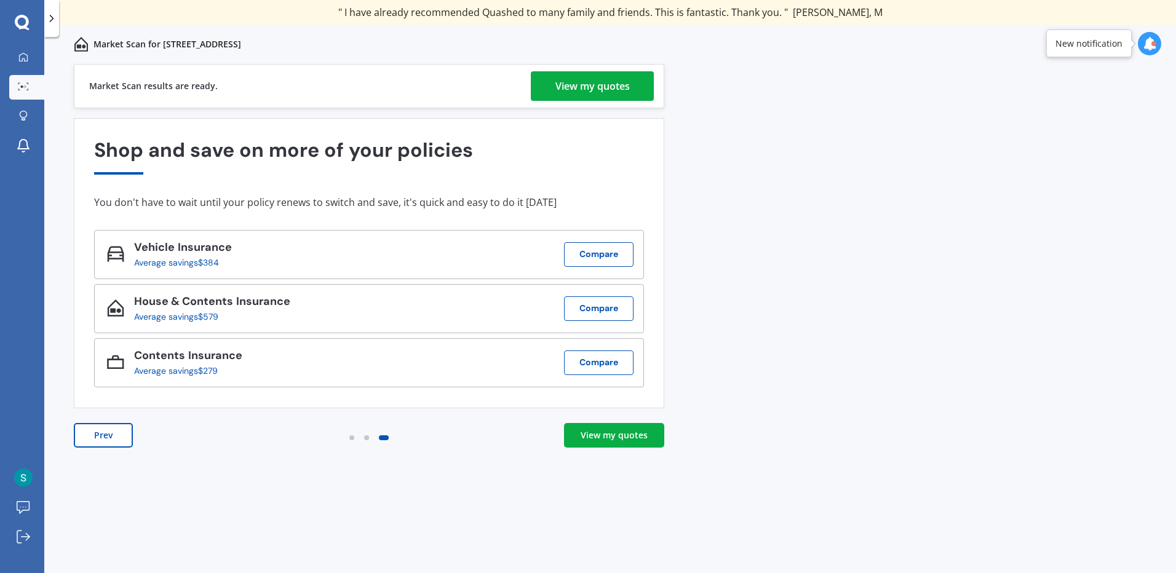
click at [599, 84] on div "View my quotes" at bounding box center [593, 86] width 74 height 30
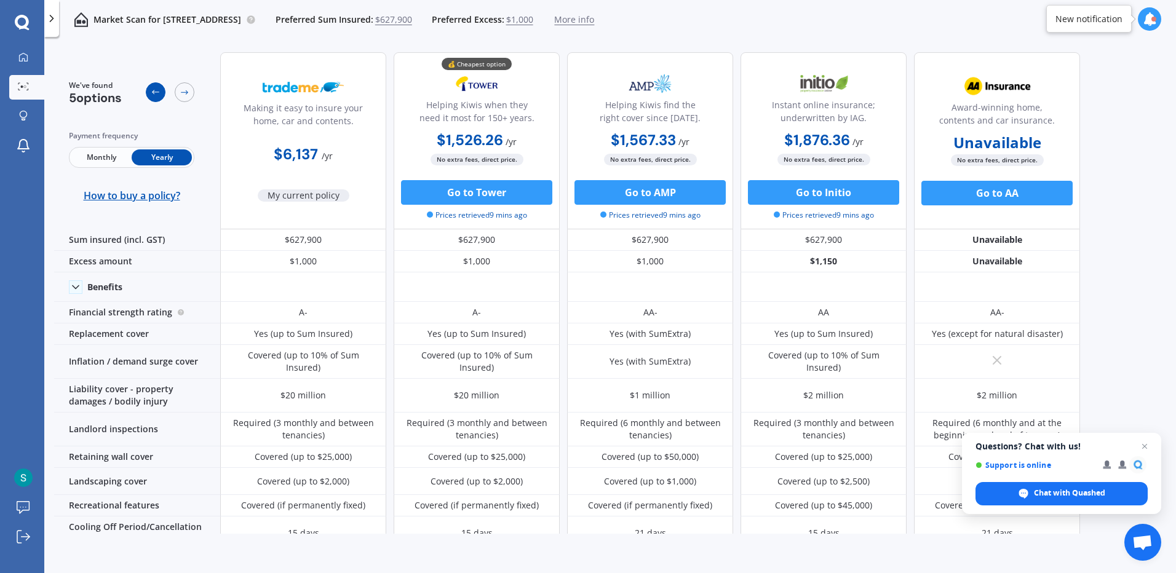
click at [158, 91] on icon at bounding box center [156, 92] width 10 height 10
click at [187, 91] on icon at bounding box center [185, 92] width 10 height 10
click at [1147, 445] on span "Close chat" at bounding box center [1145, 446] width 15 height 15
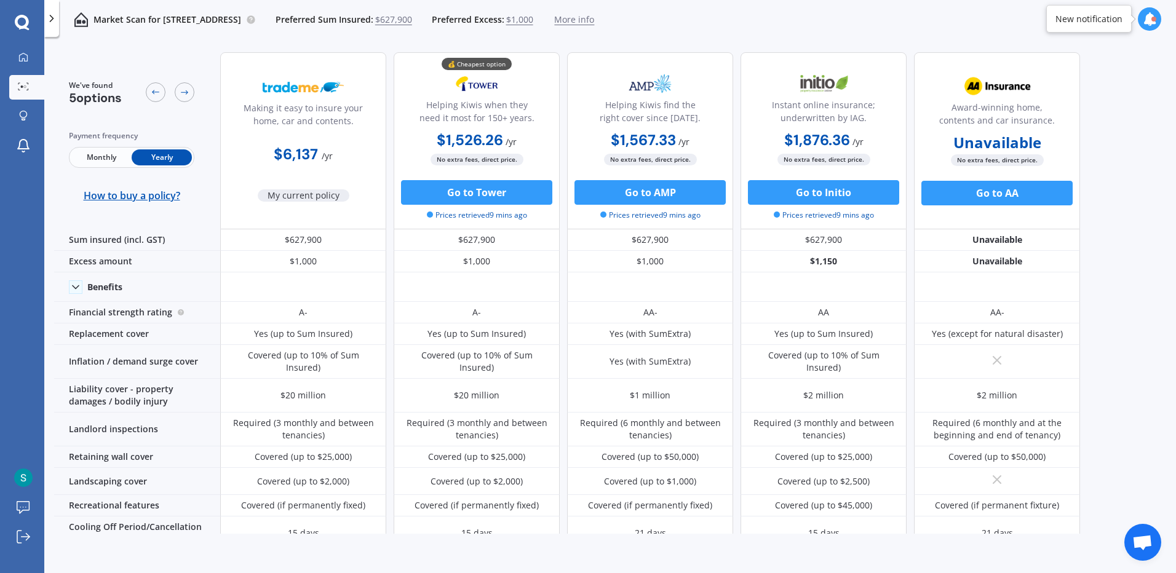
click at [594, 25] on span "More info" at bounding box center [574, 20] width 40 height 12
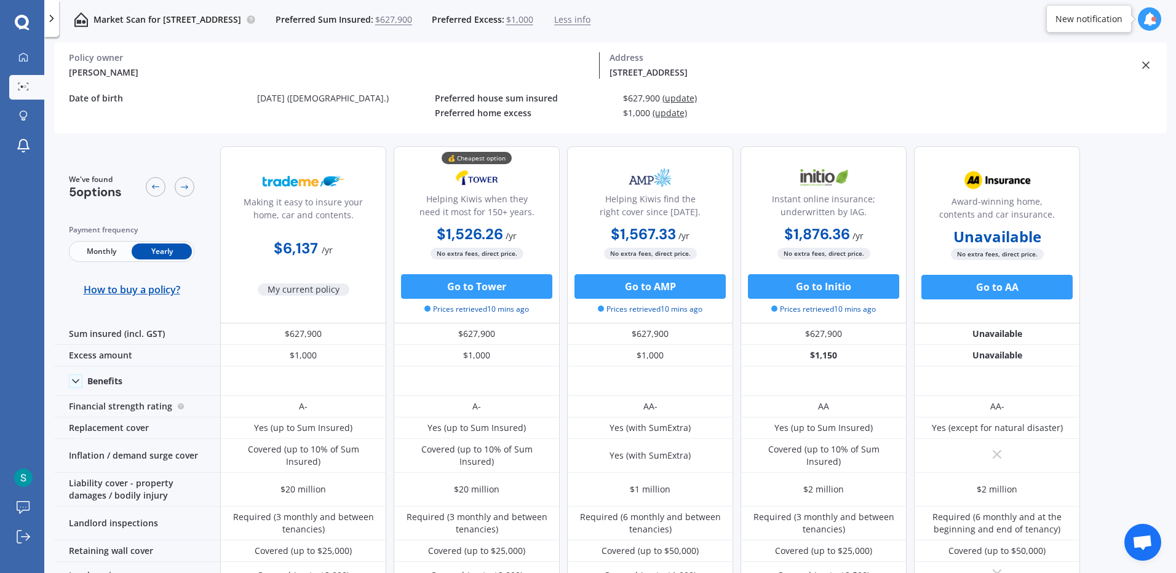
click at [679, 98] on span "(update)" at bounding box center [680, 98] width 34 height 12
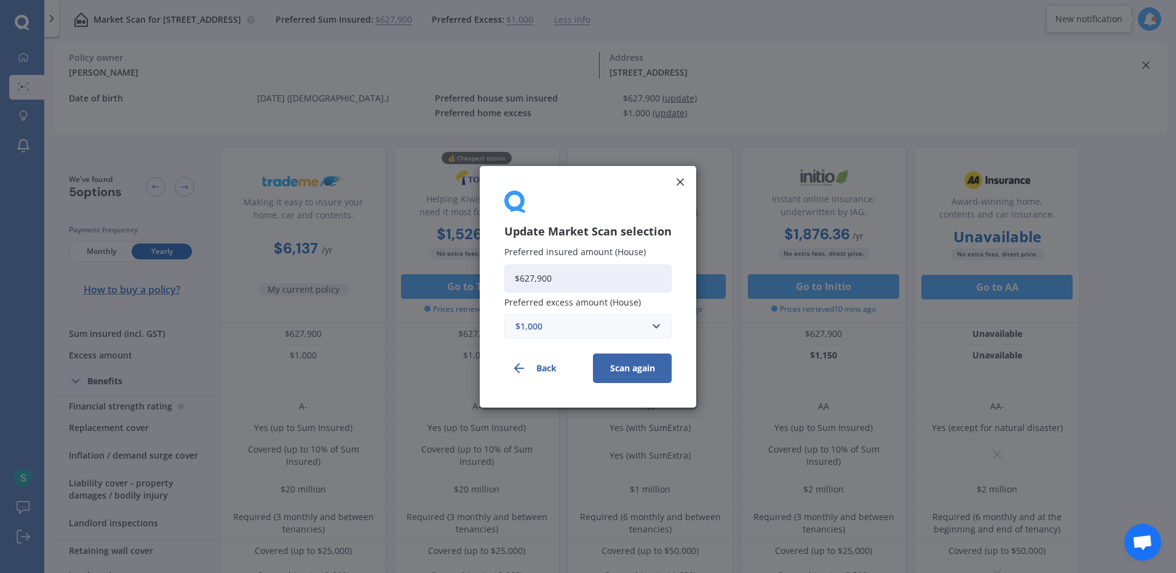
click at [682, 183] on icon at bounding box center [680, 182] width 12 height 12
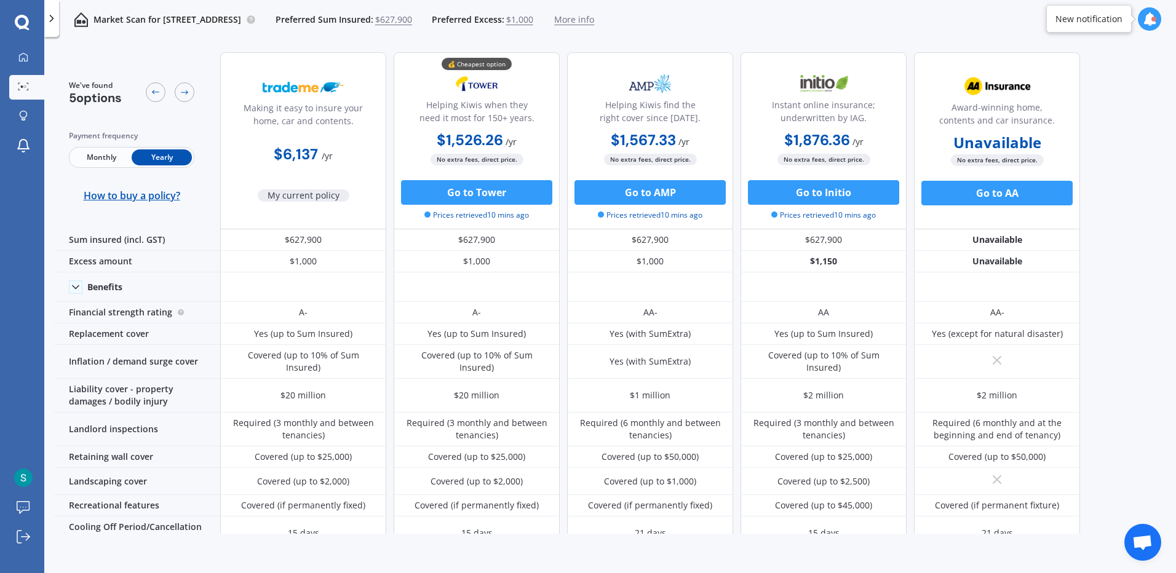
click at [322, 137] on div "$6,137 / yr" at bounding box center [303, 149] width 166 height 35
click at [311, 185] on div "My current policy" at bounding box center [304, 184] width 92 height 34
drag, startPoint x: 311, startPoint y: 185, endPoint x: 313, endPoint y: 205, distance: 20.3
click at [311, 190] on div "My current policy" at bounding box center [304, 184] width 92 height 34
click at [314, 207] on div "Making it easy to insure your home, car and contents. $6,137 / yr My current po…" at bounding box center [303, 140] width 166 height 177
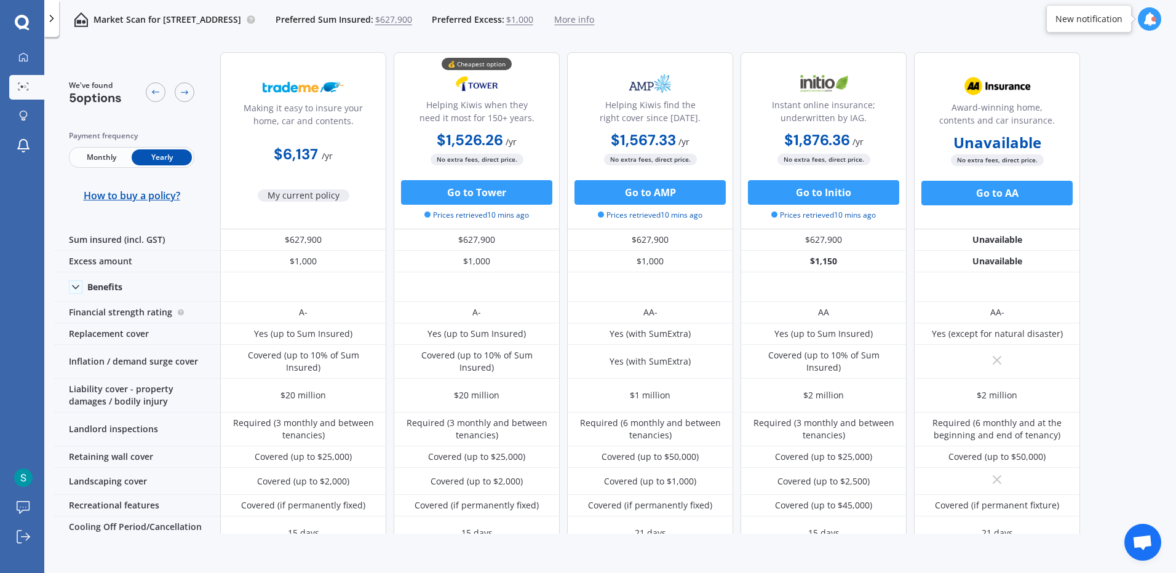
click at [309, 110] on div "Making it easy to insure your home, car and contents." at bounding box center [303, 117] width 145 height 31
click at [22, 54] on icon at bounding box center [23, 56] width 9 height 9
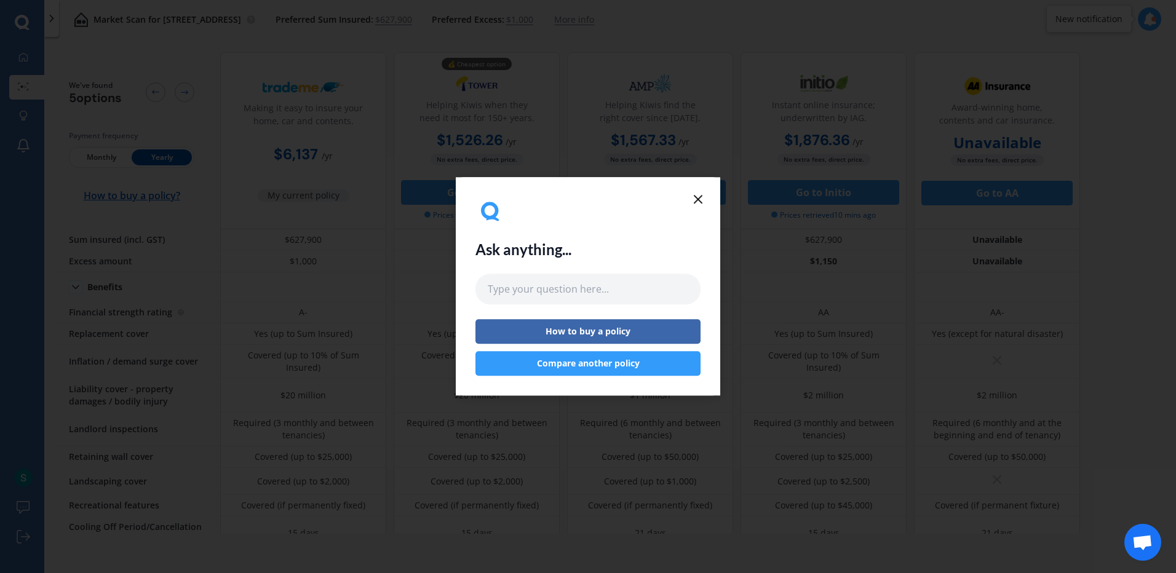
click at [696, 199] on icon at bounding box center [698, 199] width 15 height 15
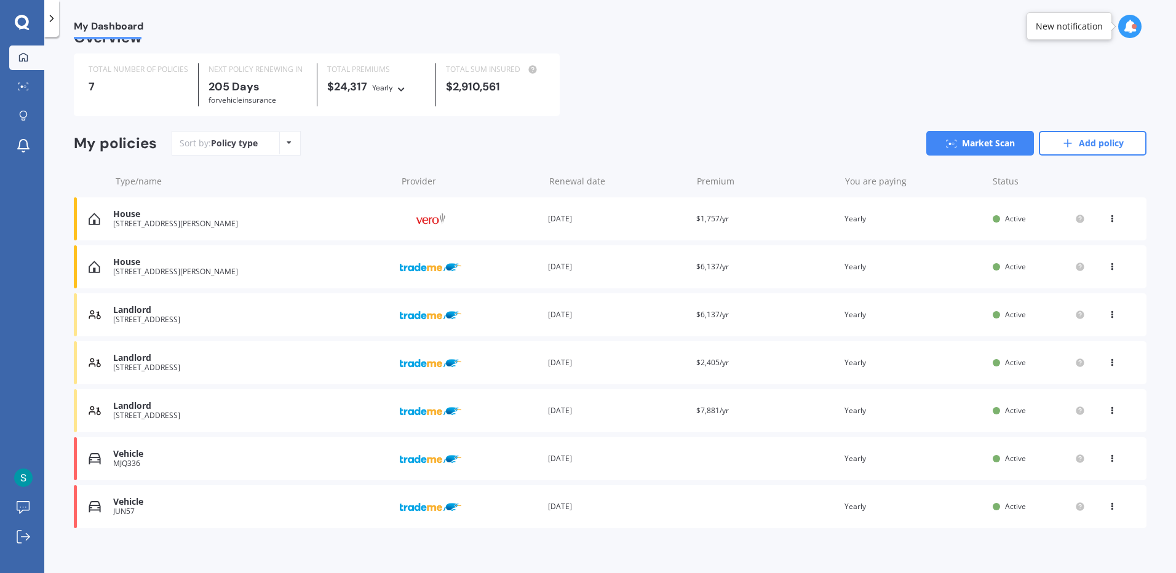
scroll to position [31, 0]
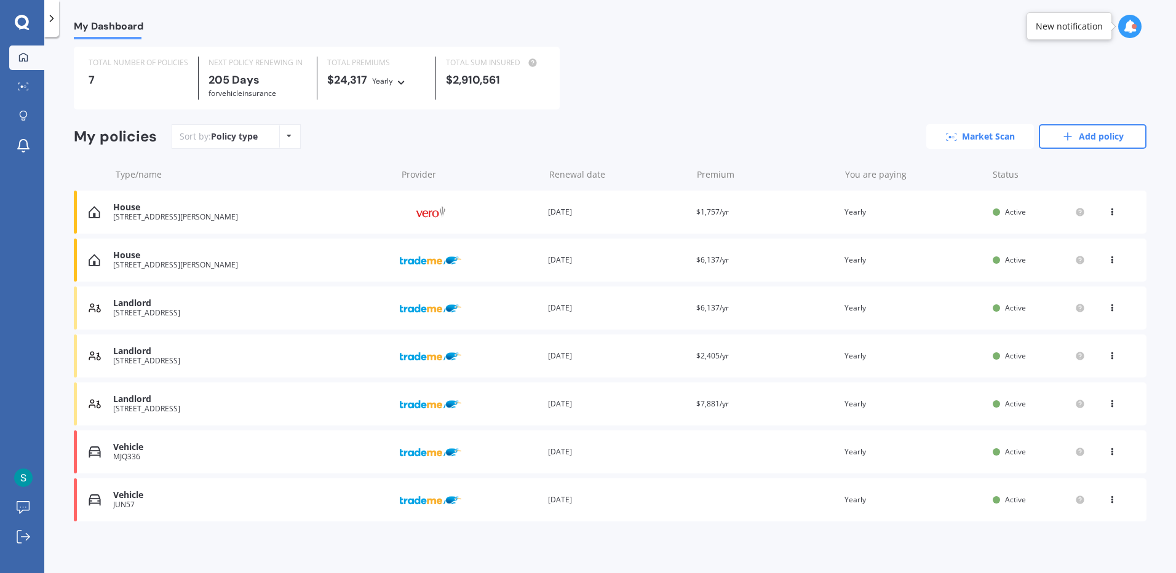
click at [983, 137] on link "Market Scan" at bounding box center [981, 136] width 108 height 25
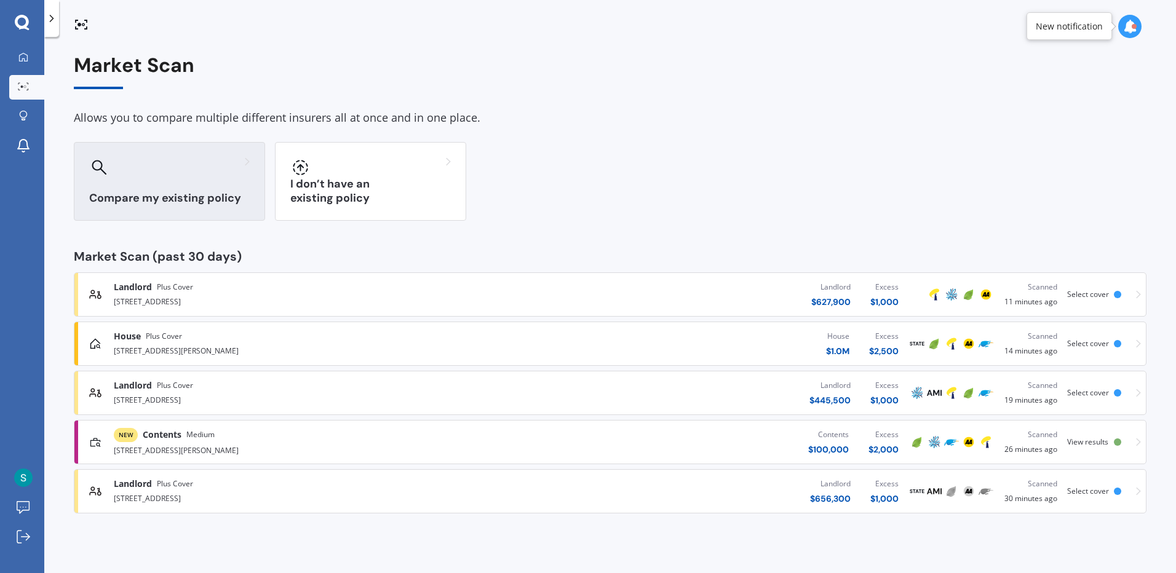
click at [154, 188] on div "Compare my existing policy" at bounding box center [169, 181] width 191 height 79
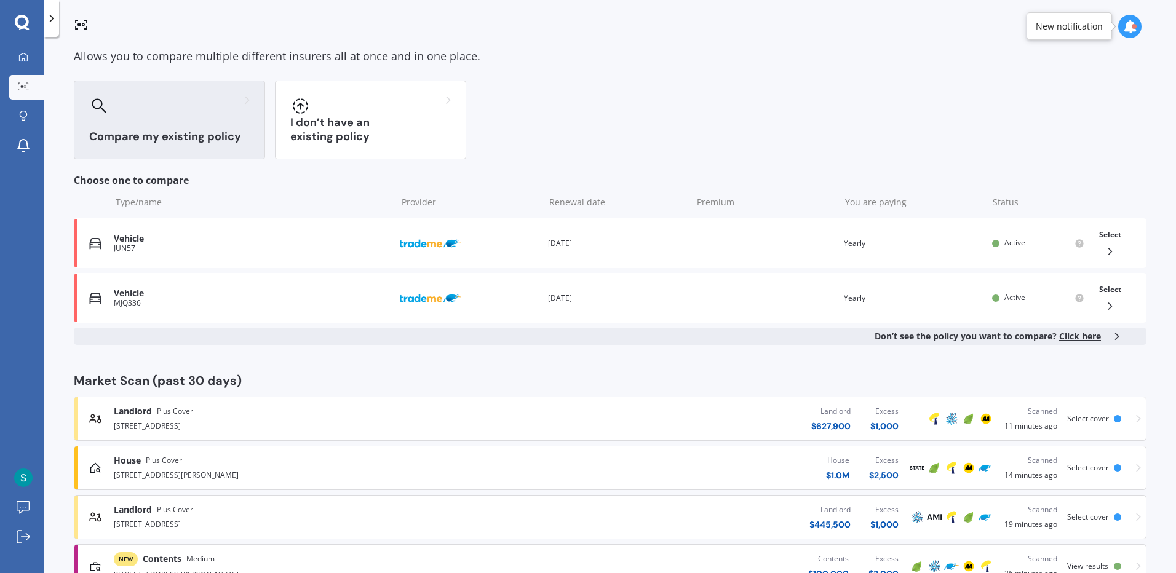
scroll to position [153, 0]
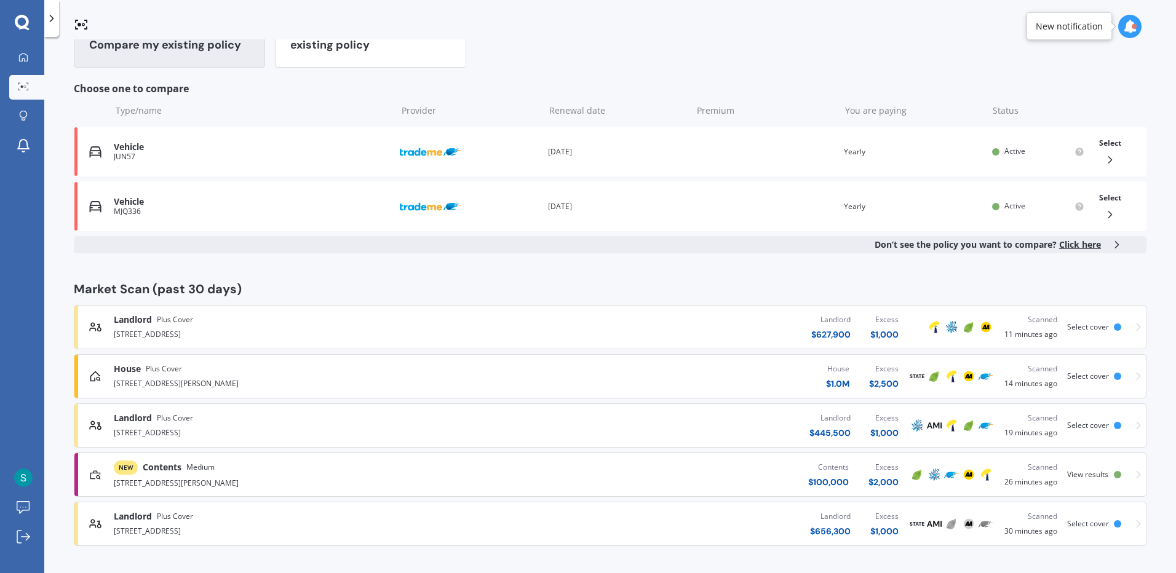
click at [468, 336] on div "[STREET_ADDRESS]" at bounding box center [306, 333] width 385 height 15
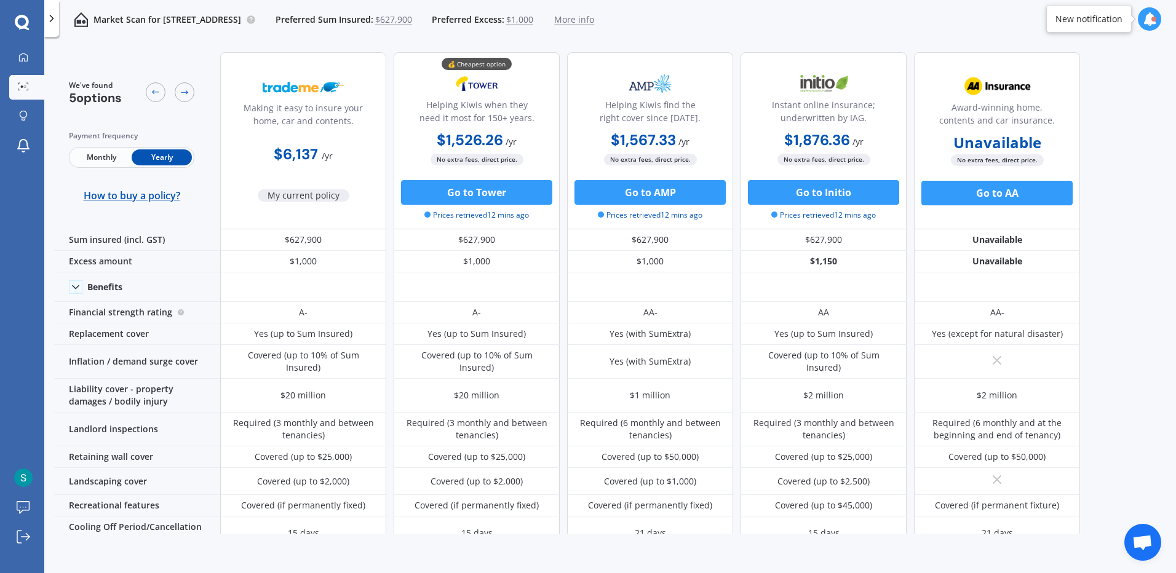
click at [303, 153] on b "$6,137" at bounding box center [296, 154] width 44 height 19
click at [309, 194] on span "My current policy" at bounding box center [304, 195] width 92 height 12
click at [313, 108] on div "Making it easy to insure your home, car and contents." at bounding box center [303, 117] width 145 height 31
click at [54, 20] on icon at bounding box center [52, 18] width 12 height 12
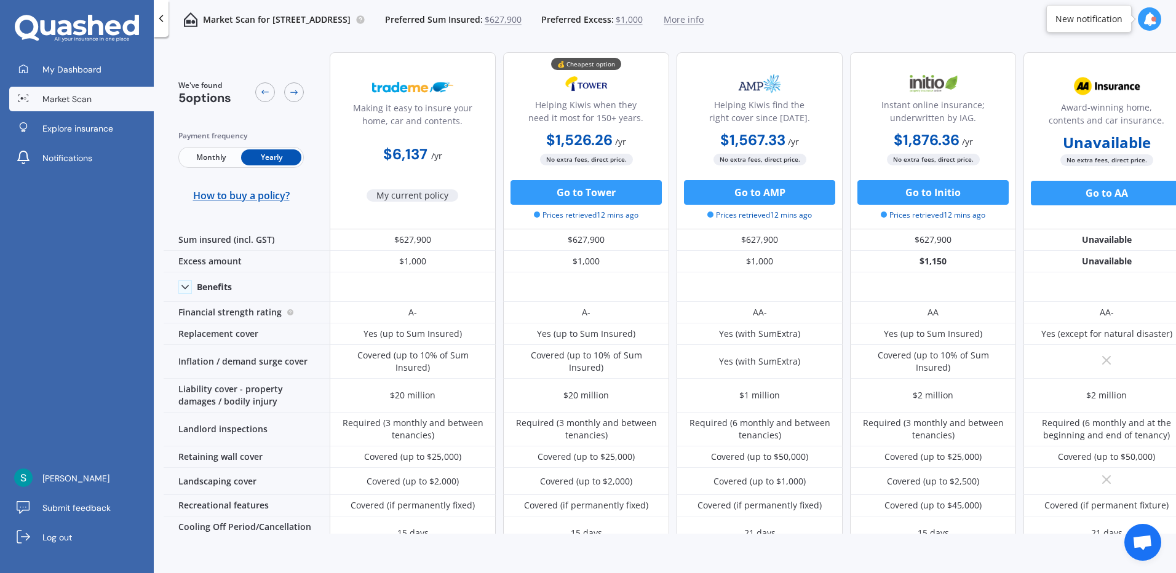
click at [87, 103] on span "Market Scan" at bounding box center [66, 99] width 49 height 12
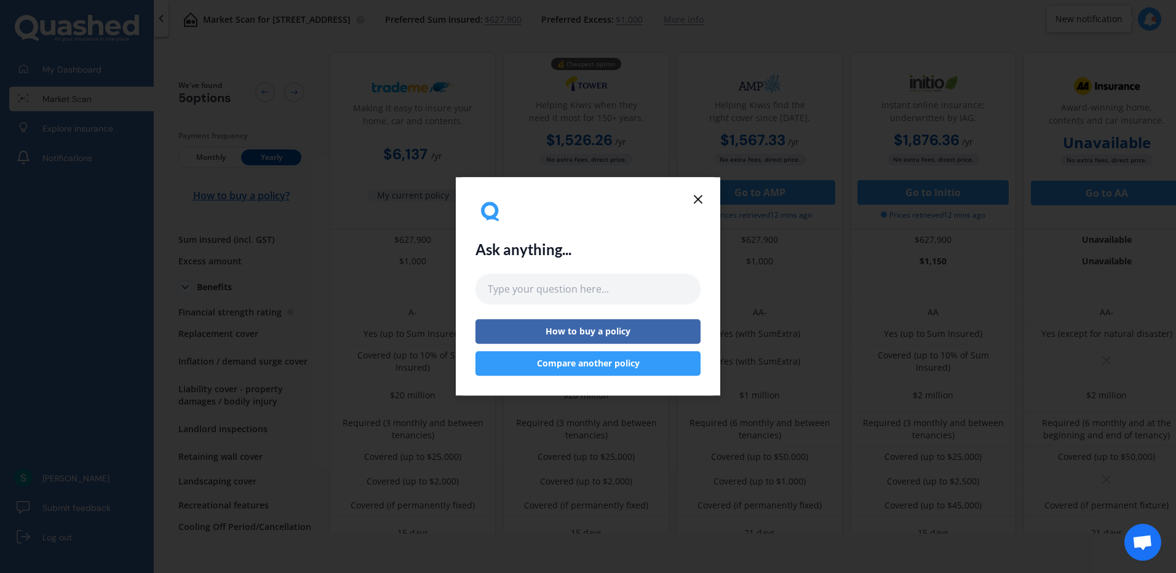
click at [691, 199] on icon at bounding box center [698, 199] width 15 height 15
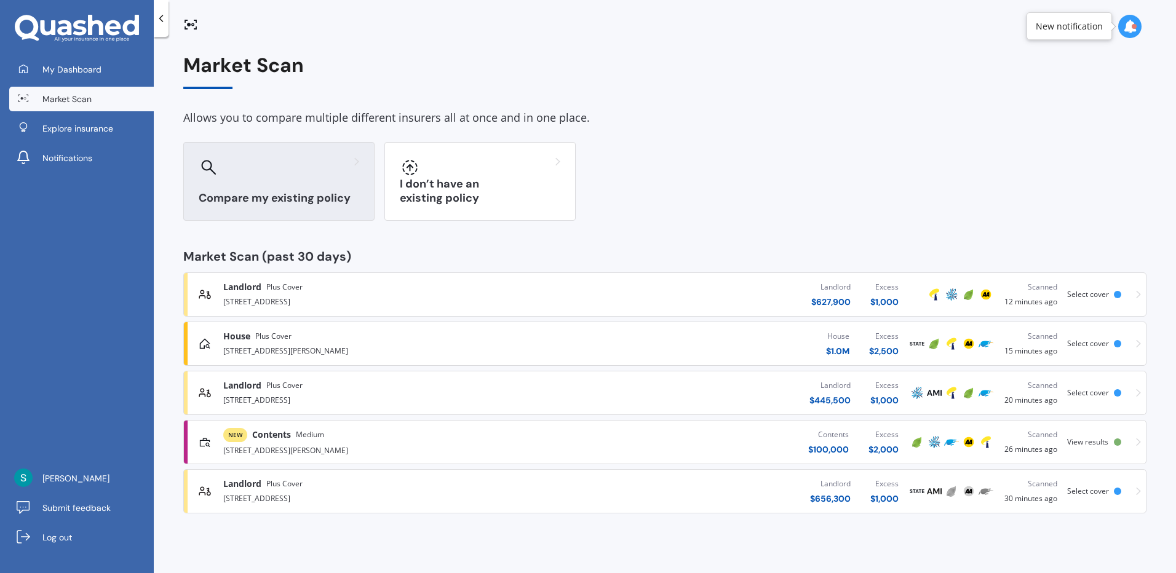
click at [308, 205] on div "Compare my existing policy" at bounding box center [278, 181] width 191 height 79
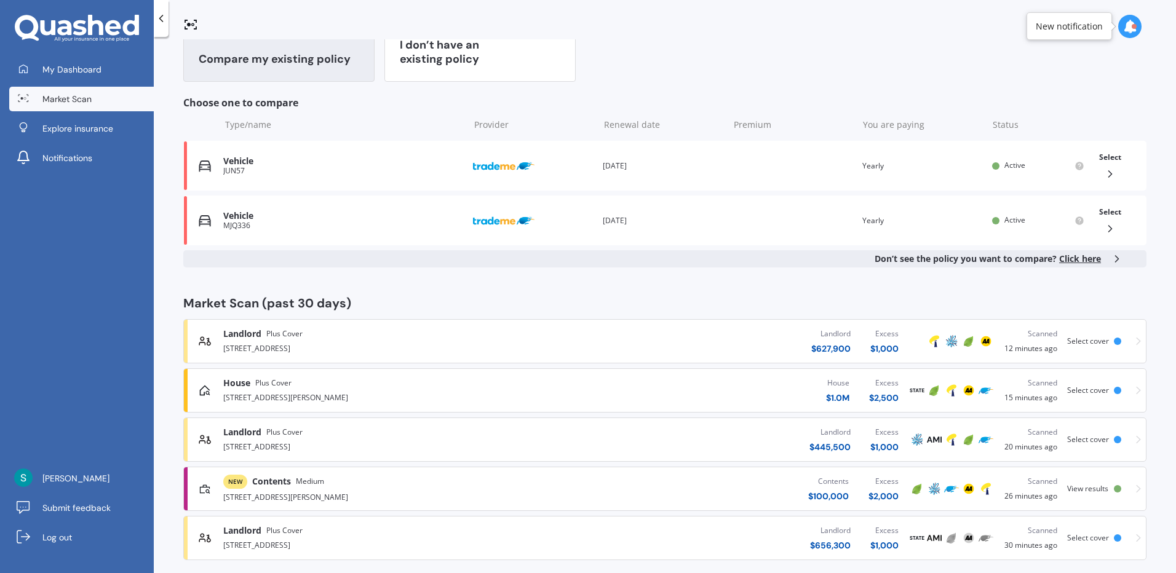
scroll to position [153, 0]
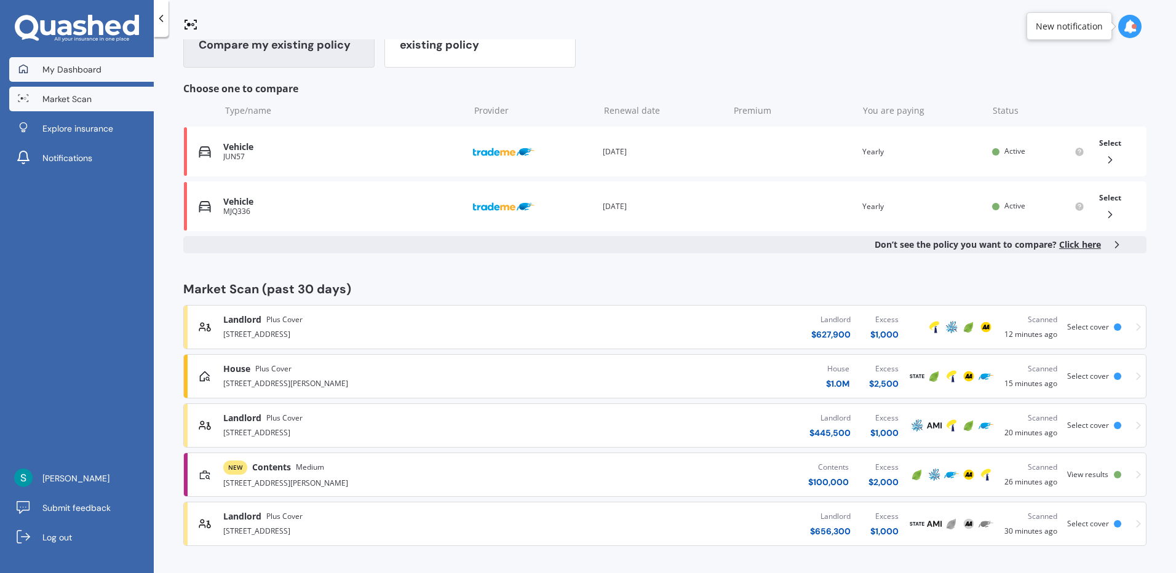
click at [84, 69] on span "My Dashboard" at bounding box center [71, 69] width 59 height 12
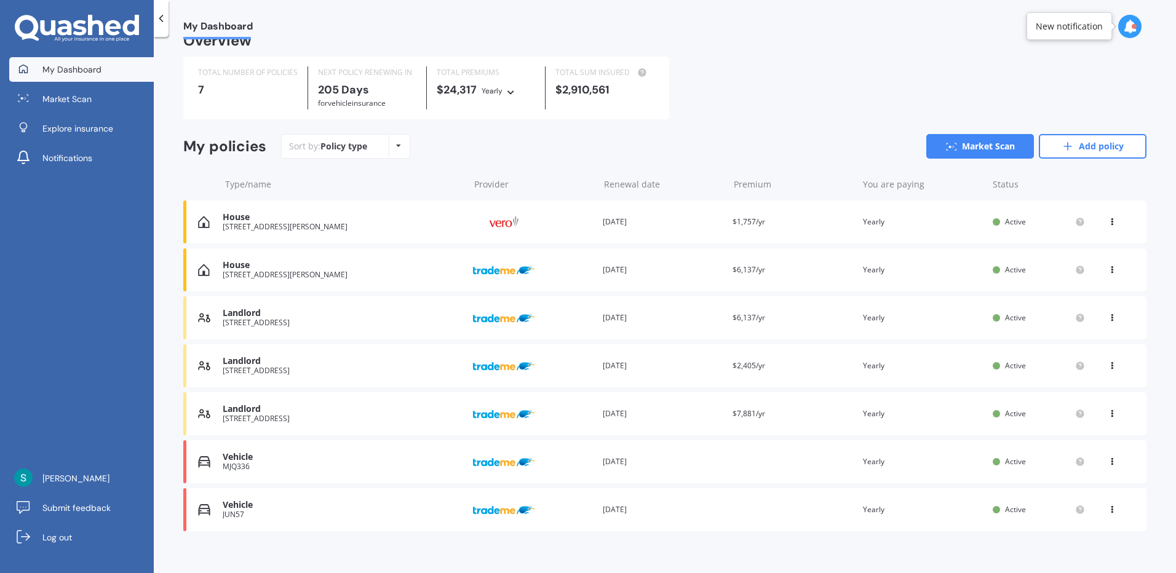
scroll to position [31, 0]
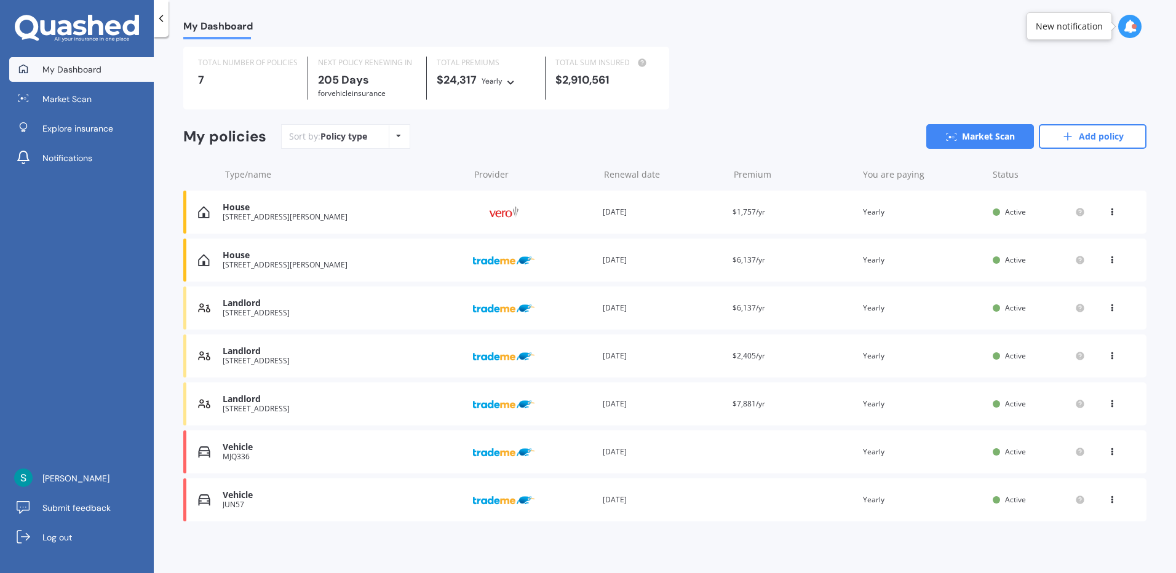
click at [763, 305] on div "Premium $6,137/yr" at bounding box center [793, 308] width 120 height 12
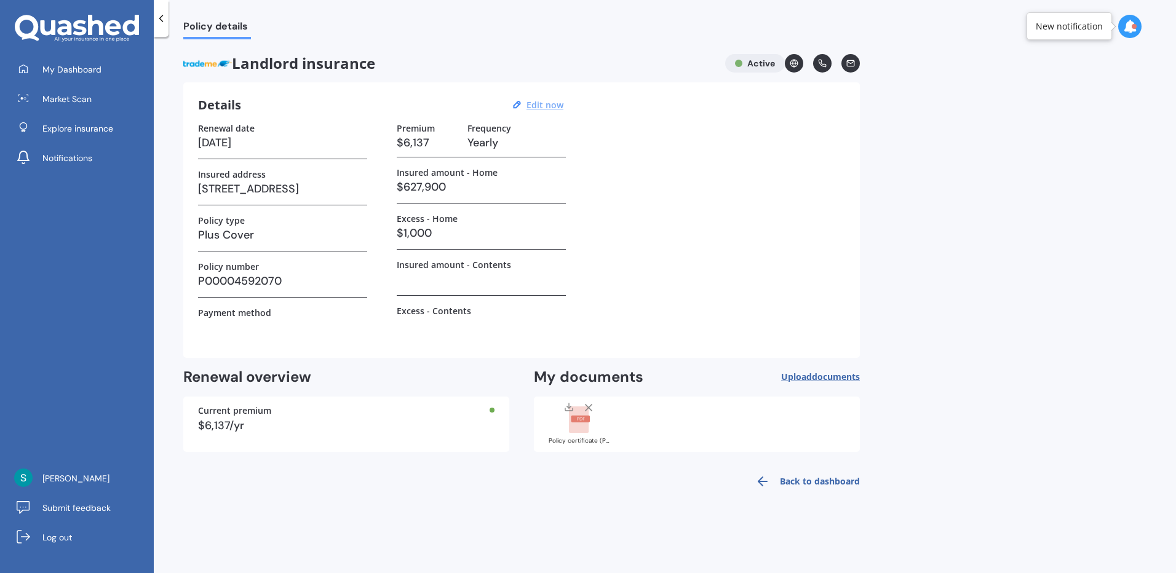
click at [543, 100] on u "Edit now" at bounding box center [545, 105] width 37 height 12
select select "15"
select select "05"
select select "2026"
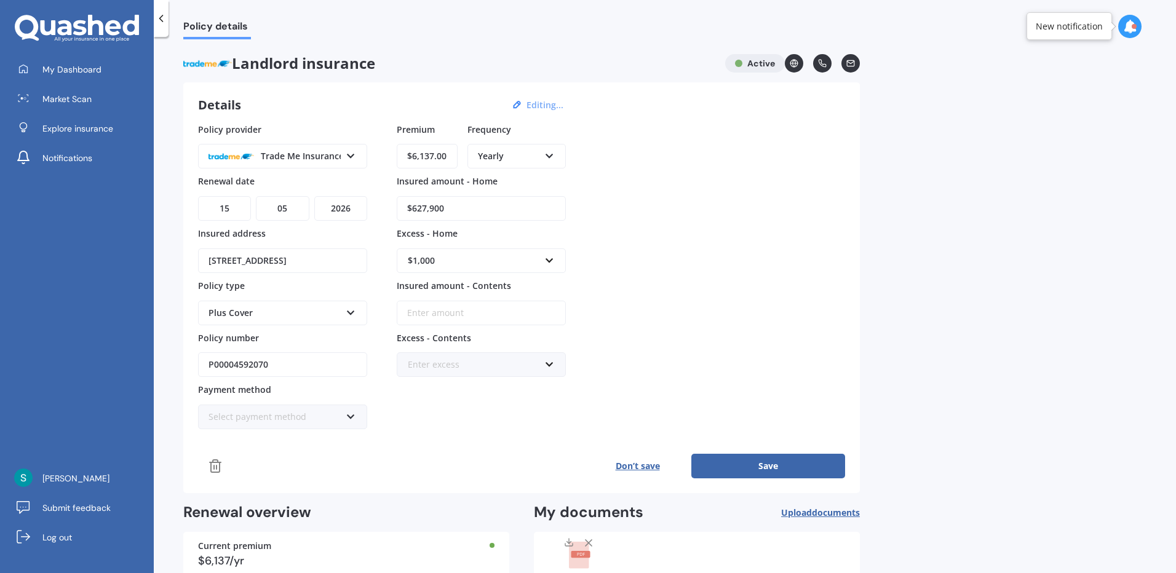
drag, startPoint x: 445, startPoint y: 161, endPoint x: 372, endPoint y: 161, distance: 73.2
click at [372, 161] on div "Policy provider Trade Me Insurance AA AMI AMP ANZ ASB Ando BNZ FMG Initio Kiwib…" at bounding box center [521, 276] width 647 height 307
type input "$1,495.00"
click at [682, 172] on div "Policy provider Trade Me Insurance AA AMI AMP ANZ ASB Ando BNZ FMG Initio Kiwib…" at bounding box center [521, 276] width 647 height 307
click at [466, 370] on div "Enter excess" at bounding box center [474, 365] width 132 height 14
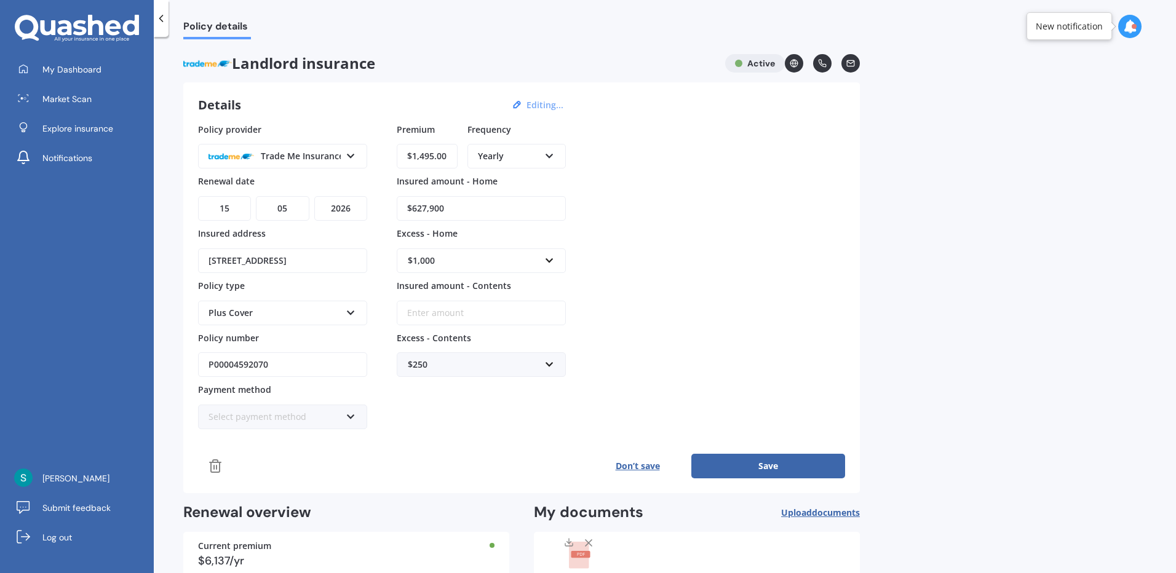
click at [650, 348] on div "Policy provider Trade Me Insurance AA AMI AMP ANZ ASB Ando BNZ FMG Initio Kiwib…" at bounding box center [521, 276] width 647 height 307
click at [548, 362] on input "text" at bounding box center [477, 364] width 158 height 23
click at [485, 368] on input "text" at bounding box center [477, 364] width 158 height 23
click at [663, 298] on div "Policy provider Trade Me Insurance AA AMI AMP ANZ ASB Ando BNZ FMG Initio Kiwib…" at bounding box center [521, 276] width 647 height 307
click at [760, 469] on button "Save" at bounding box center [769, 466] width 154 height 25
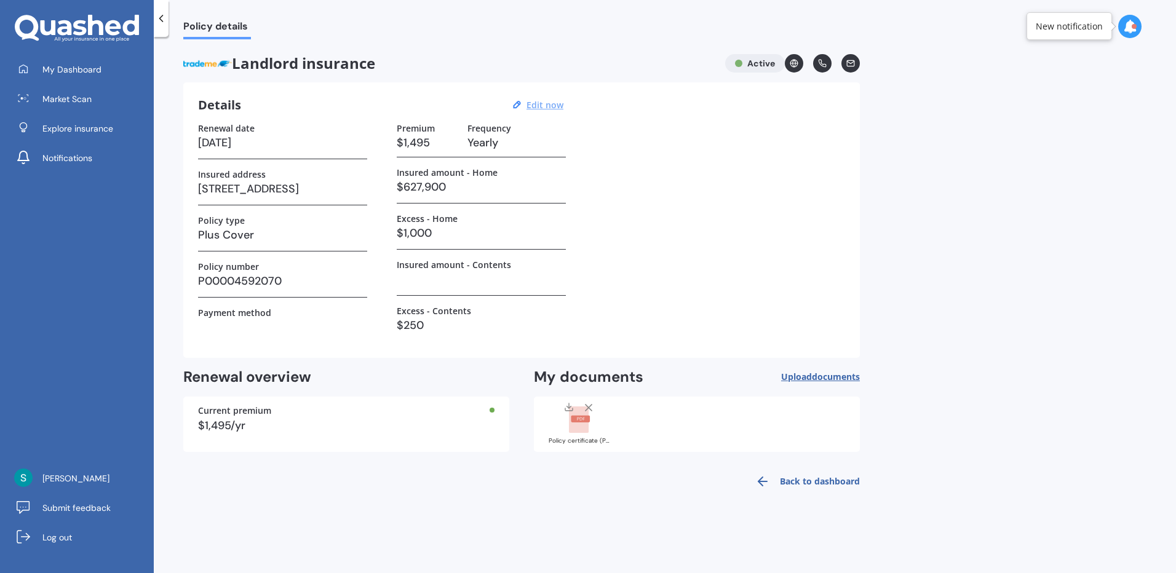
click at [545, 102] on u "Edit now" at bounding box center [545, 105] width 37 height 12
select select "15"
select select "05"
select select "2026"
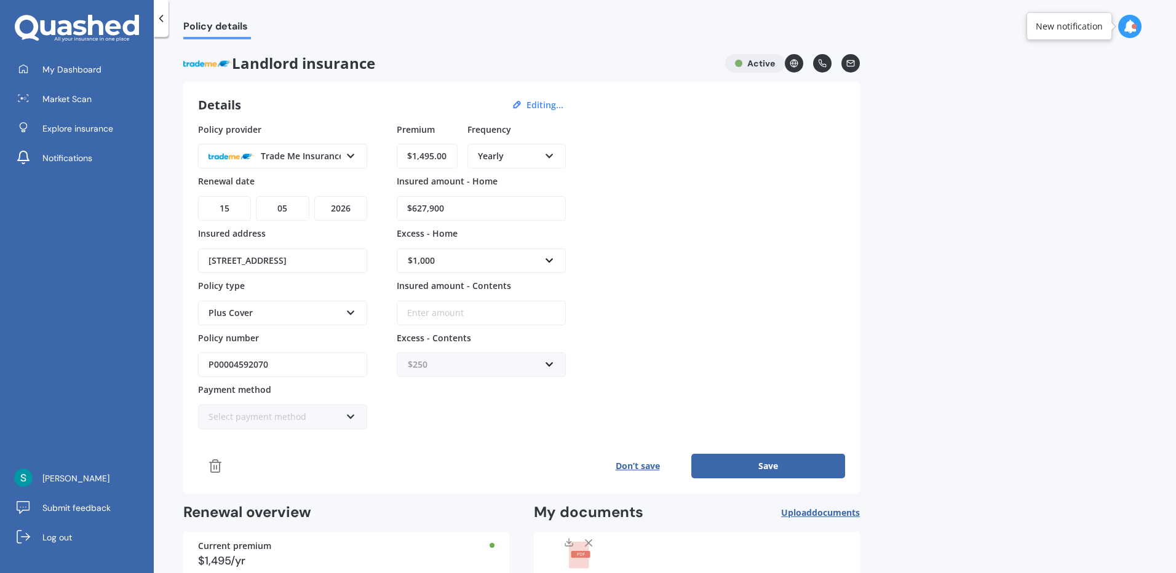
click at [549, 357] on input "text" at bounding box center [477, 364] width 158 height 23
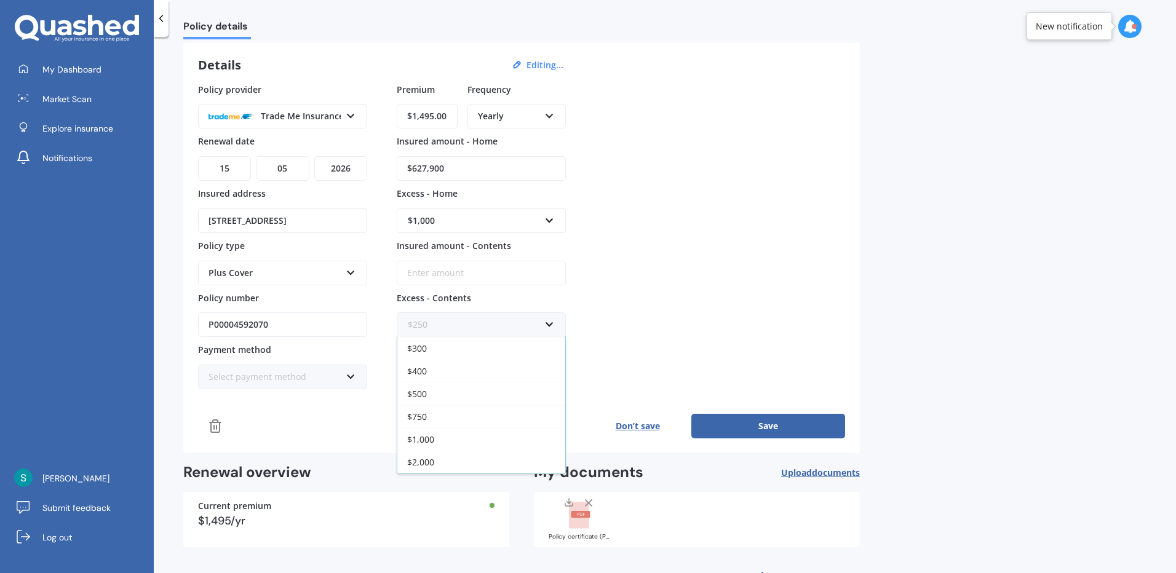
scroll to position [81, 0]
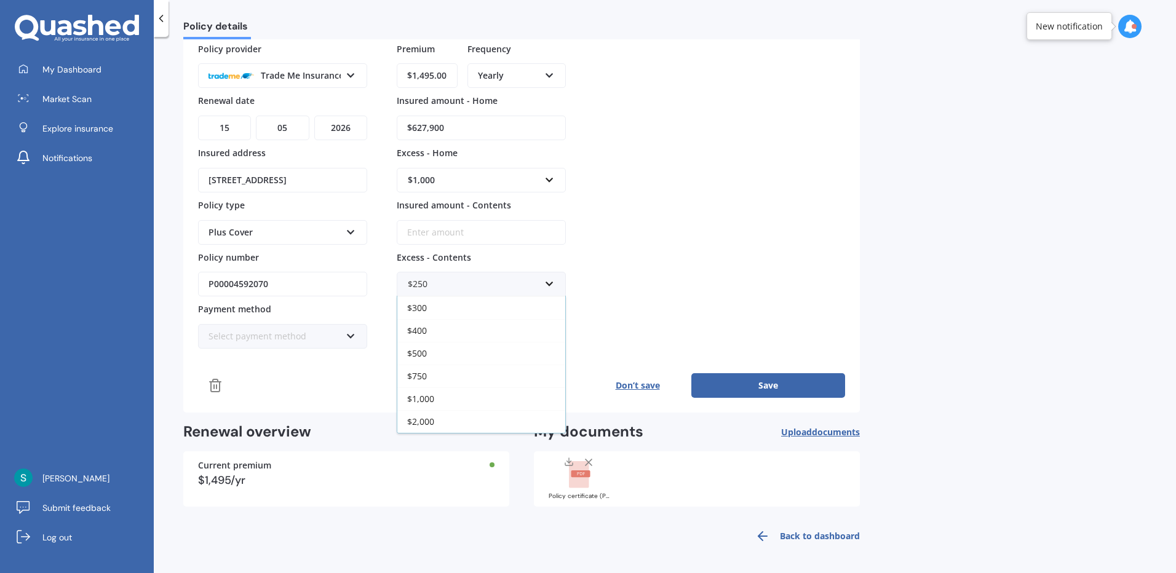
click at [680, 294] on div "Policy provider Trade Me Insurance AA AMI AMP ANZ ASB Ando BNZ FMG Initio Kiwib…" at bounding box center [521, 195] width 647 height 307
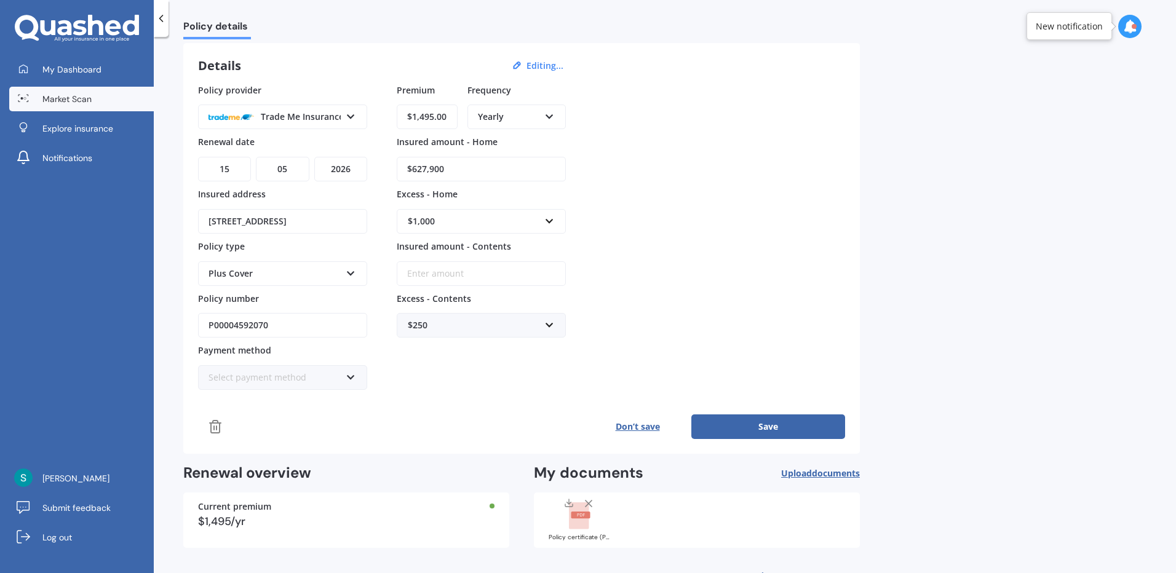
scroll to position [0, 0]
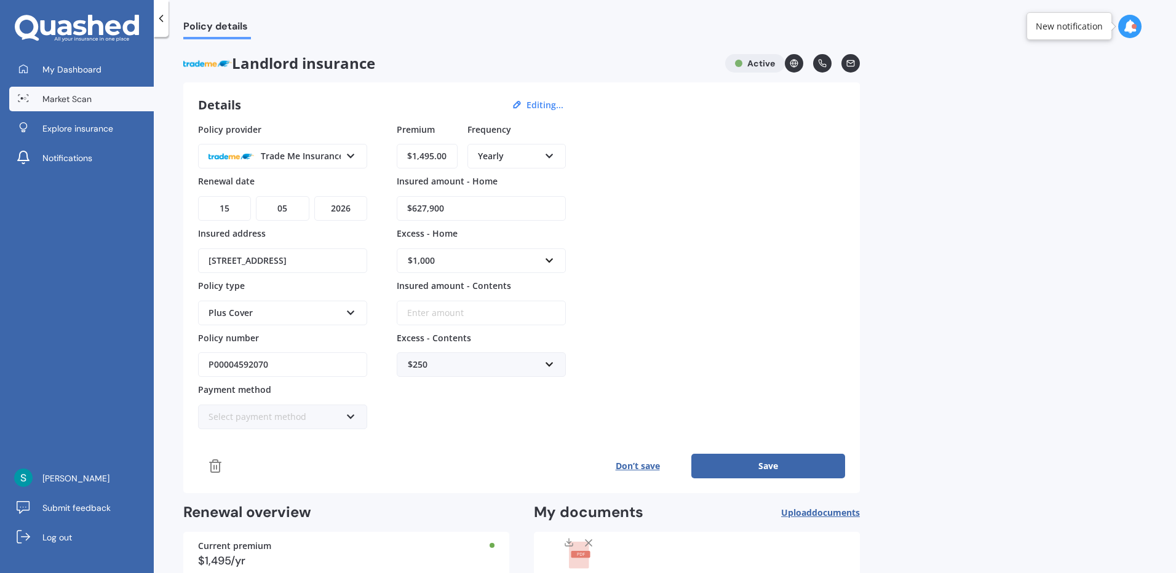
click at [55, 102] on span "Market Scan" at bounding box center [66, 99] width 49 height 12
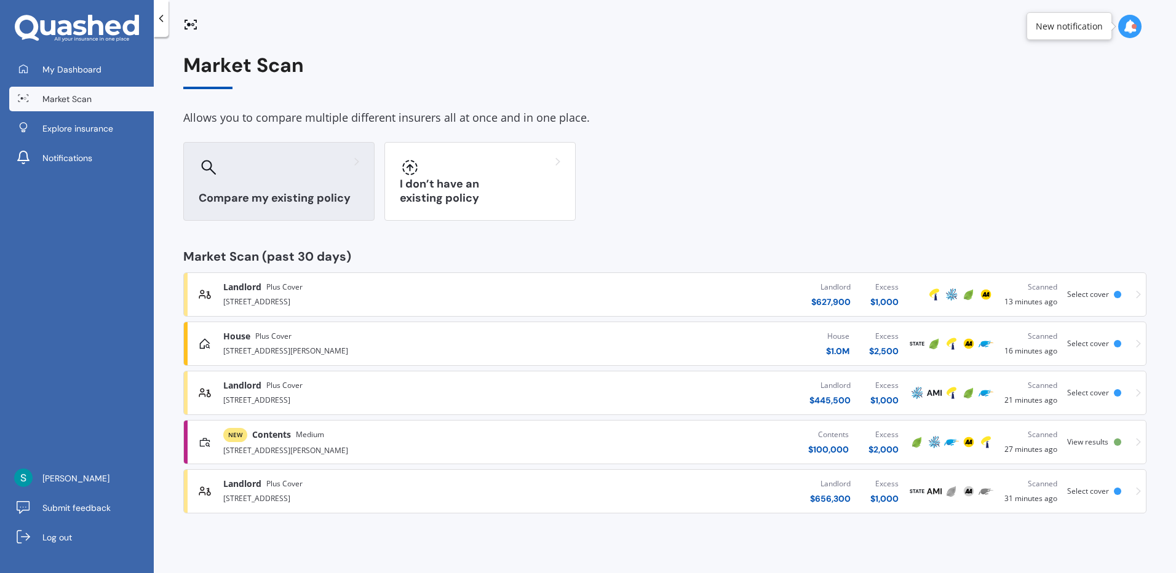
click at [273, 178] on div "Compare my existing policy" at bounding box center [278, 181] width 191 height 79
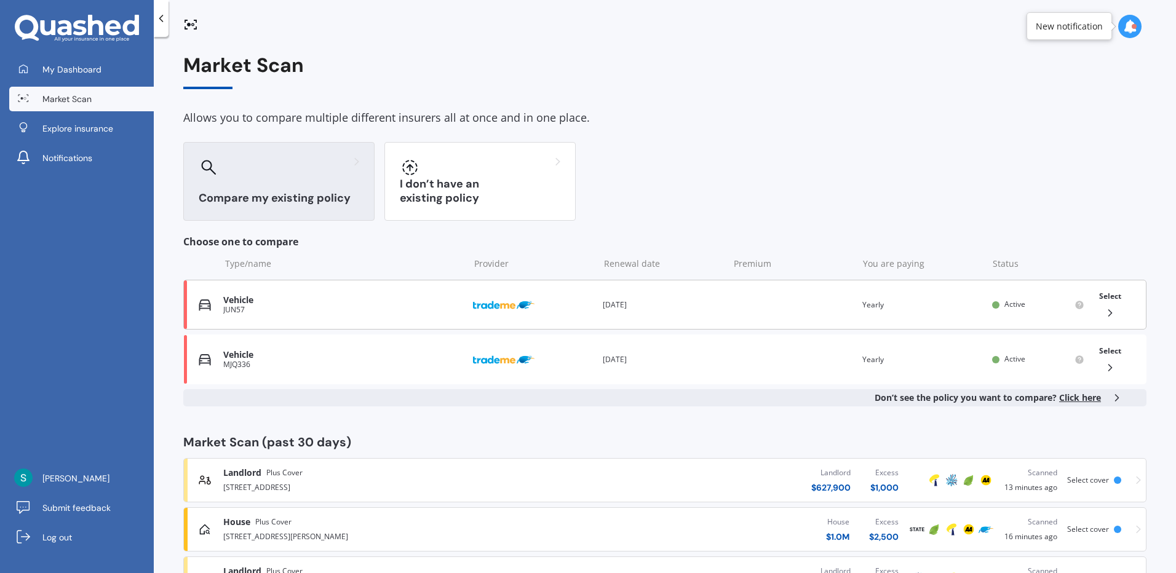
click at [1084, 299] on div "Vehicle JUN57 Provider Renewal date 08 May 2026 Premium You are paying Yearly S…" at bounding box center [664, 305] width 963 height 50
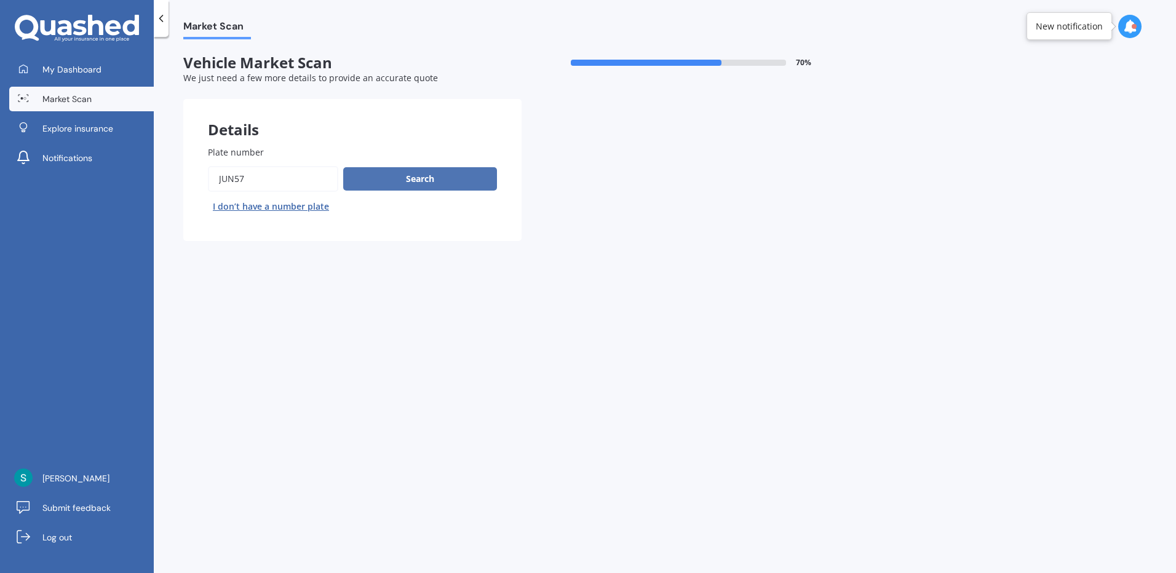
click at [437, 181] on button "Search" at bounding box center [420, 178] width 154 height 23
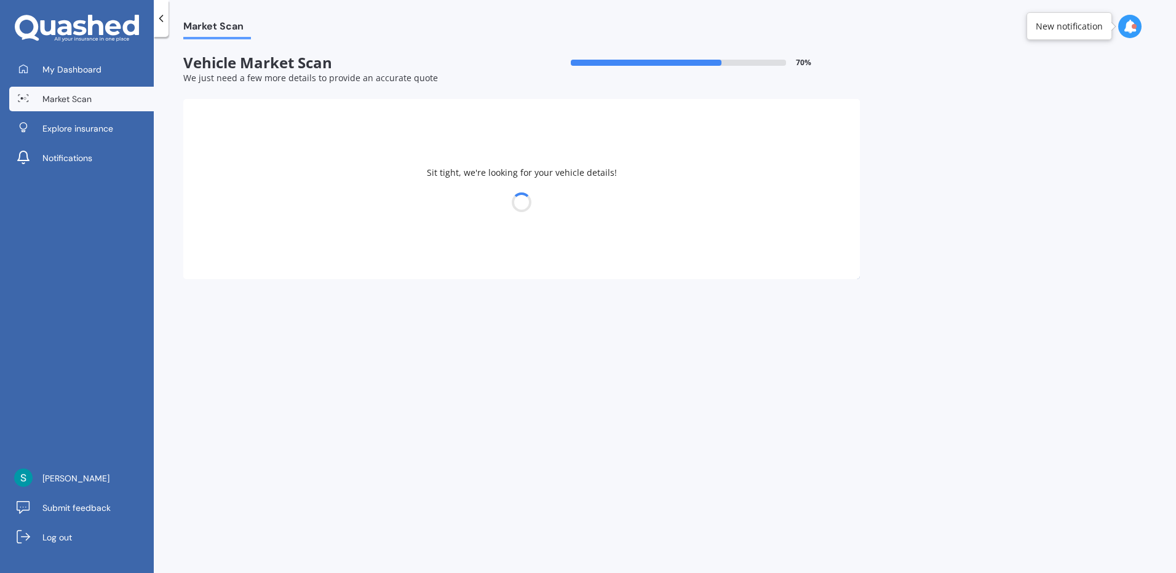
select select "01"
select select "03"
select select "1985"
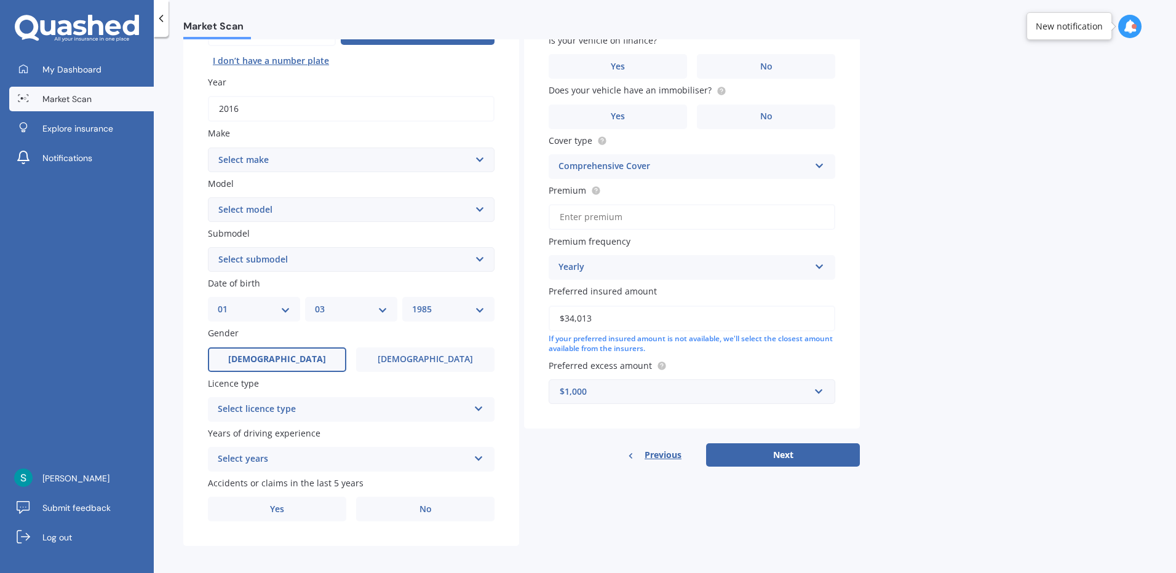
scroll to position [151, 0]
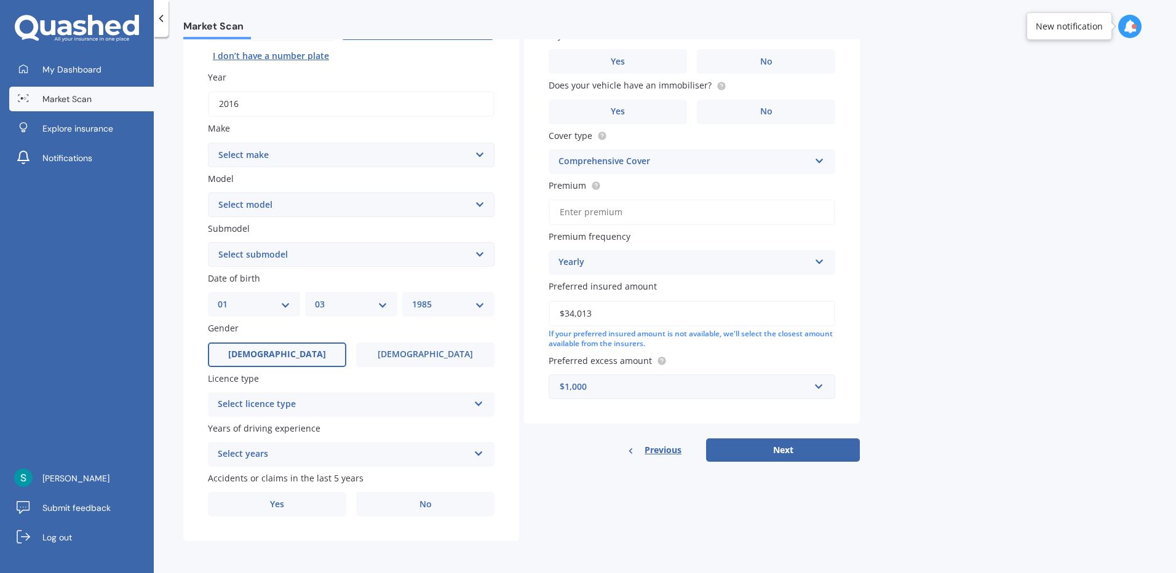
click at [361, 156] on select "Select make AC ALFA ROMEO ASTON MARTIN AUDI AUSTIN BEDFORD BENTLEY BMW BYD CADI…" at bounding box center [351, 155] width 287 height 25
select select "MITSUBISHI"
click at [337, 150] on select "Select make AC ALFA ROMEO ASTON MARTIN AUDI AUSTIN BEDFORD BENTLEY BMW BYD CADI…" at bounding box center [351, 155] width 287 height 25
click at [304, 207] on select "Select model 380 Airtrek Aspire ASX Canter Carisma Challenger Challenger Diesel…" at bounding box center [351, 205] width 287 height 25
select select "PAJERO"
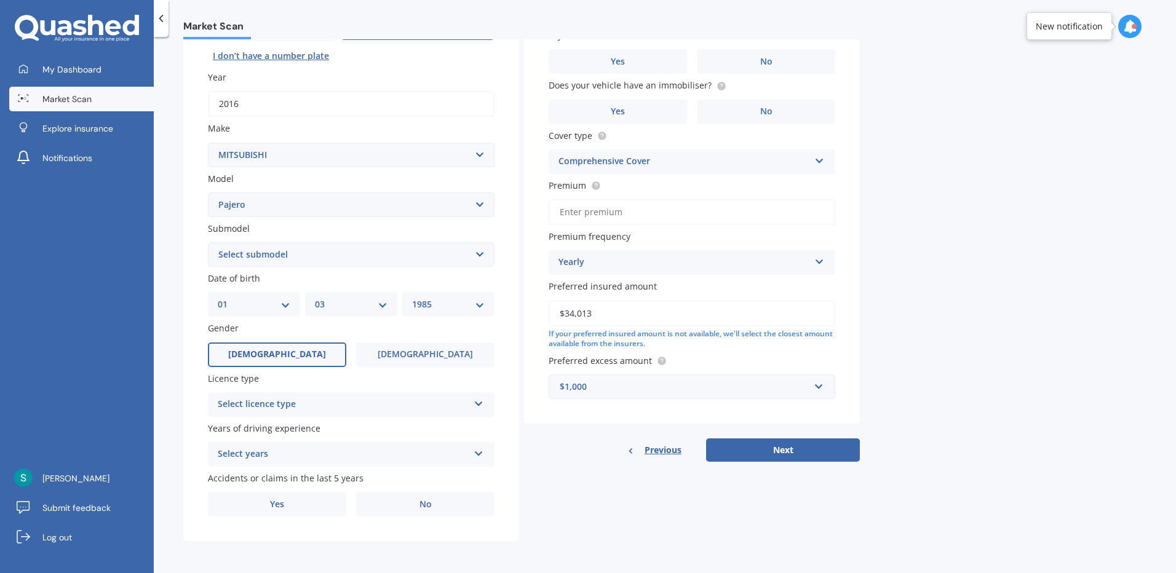
click at [208, 193] on select "Select model 380 Airtrek Aspire ASX Canter Carisma Challenger Challenger Diesel…" at bounding box center [351, 205] width 287 height 25
click at [263, 261] on select "Select submodel" at bounding box center [351, 254] width 287 height 25
select select "SPORT VRX"
click at [208, 242] on select "Select submodel (All other diesel) (All other petrol) Exceed 3.2 Turbo Diesel E…" at bounding box center [351, 254] width 287 height 25
click at [318, 408] on div "Select licence type" at bounding box center [343, 404] width 251 height 15
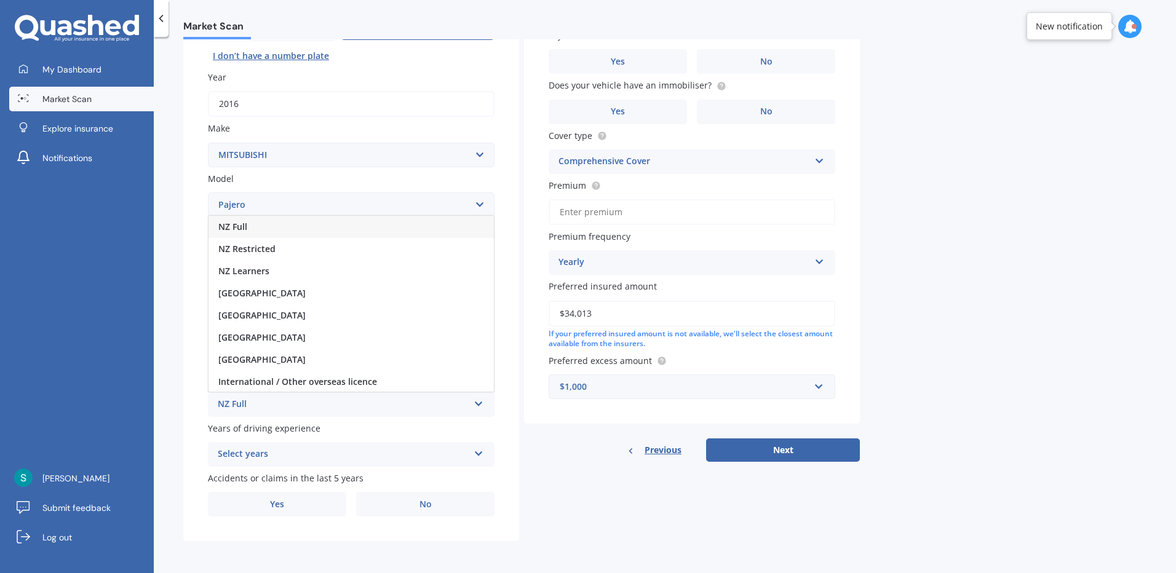
click at [265, 227] on div "NZ Full" at bounding box center [351, 227] width 285 height 22
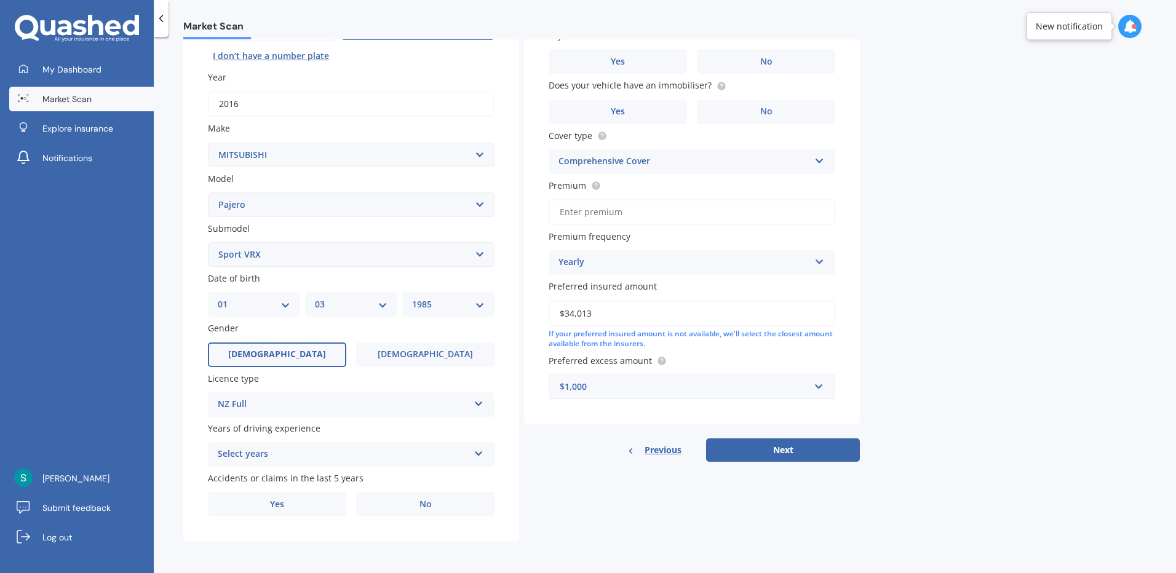
click at [300, 458] on div "Select years" at bounding box center [343, 454] width 251 height 15
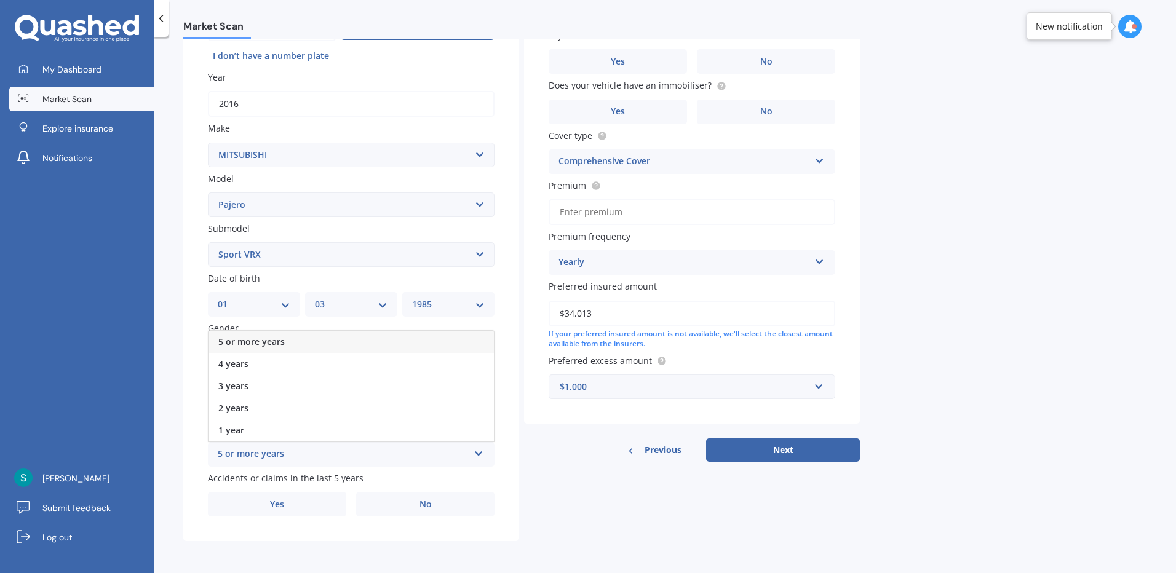
click at [281, 335] on div "5 or more years" at bounding box center [351, 342] width 285 height 22
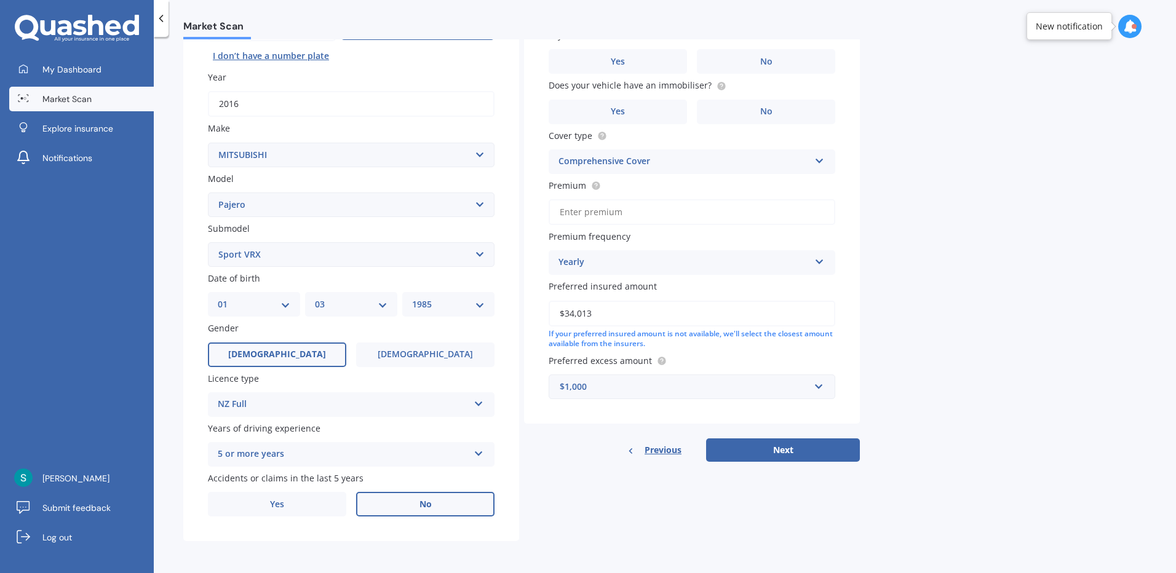
click at [409, 504] on label "No" at bounding box center [425, 504] width 138 height 25
click at [0, 0] on input "No" at bounding box center [0, 0] width 0 height 0
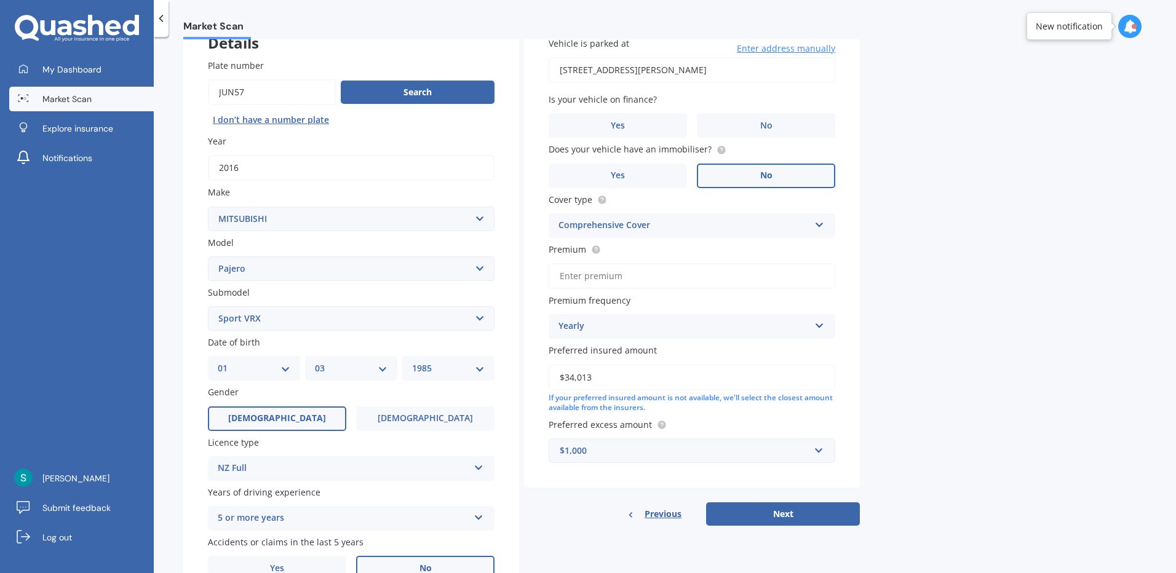
scroll to position [0, 0]
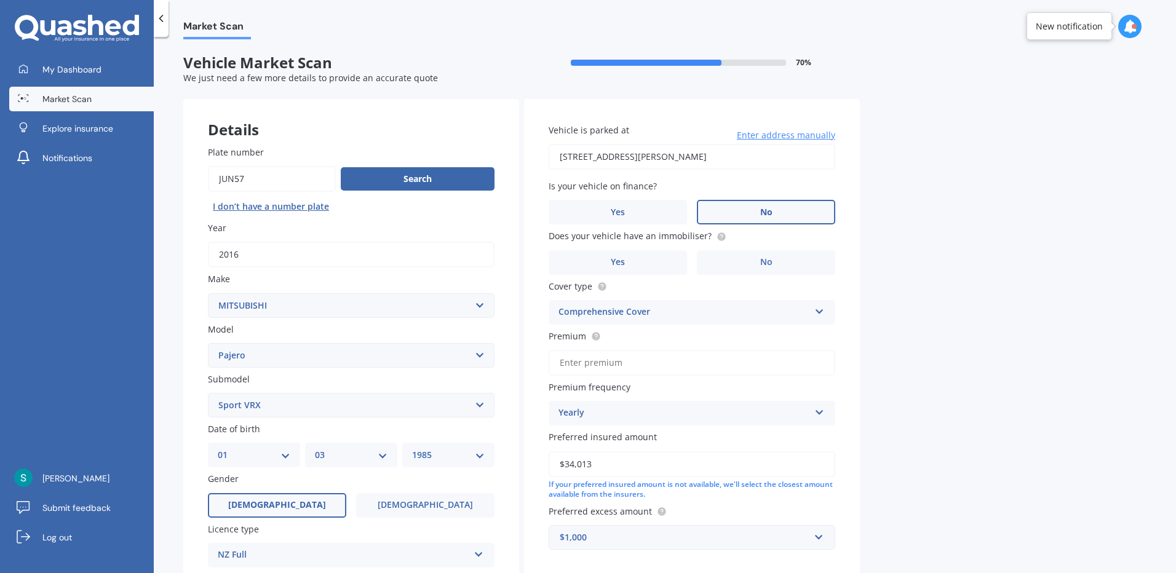
click at [744, 210] on label "No" at bounding box center [766, 212] width 138 height 25
click at [0, 0] on input "No" at bounding box center [0, 0] width 0 height 0
click at [750, 264] on label "No" at bounding box center [766, 262] width 138 height 25
click at [0, 0] on input "No" at bounding box center [0, 0] width 0 height 0
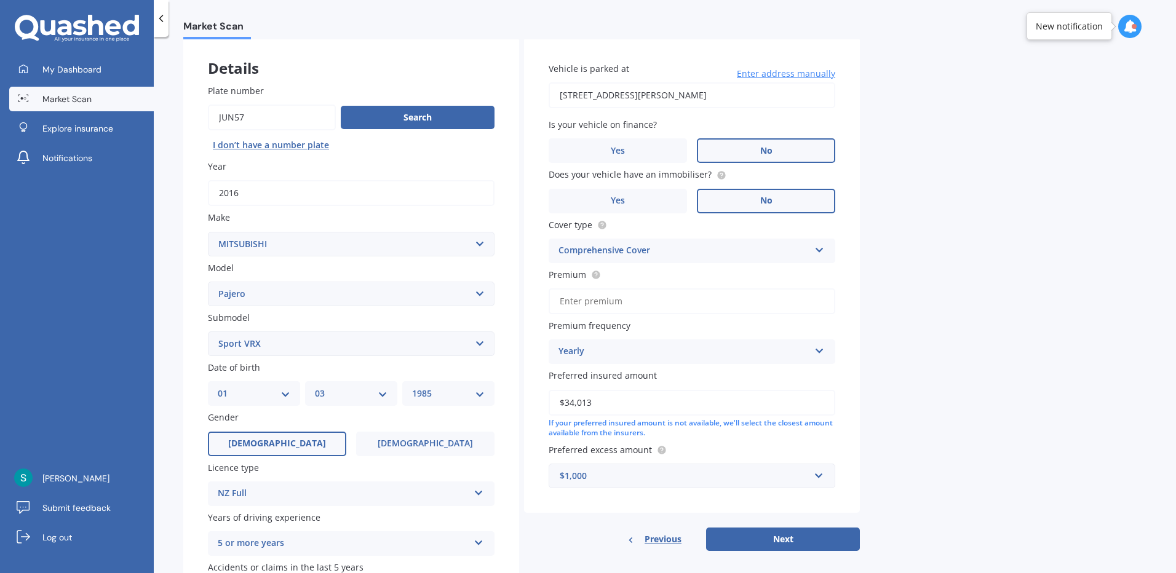
click at [664, 298] on input "Premium" at bounding box center [692, 302] width 287 height 26
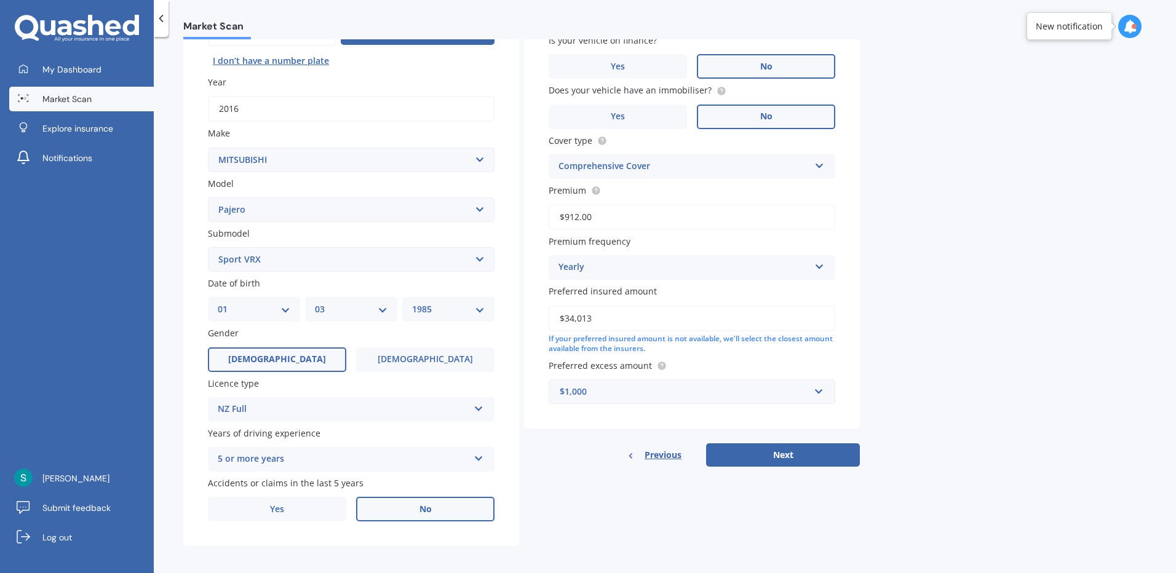
scroll to position [151, 0]
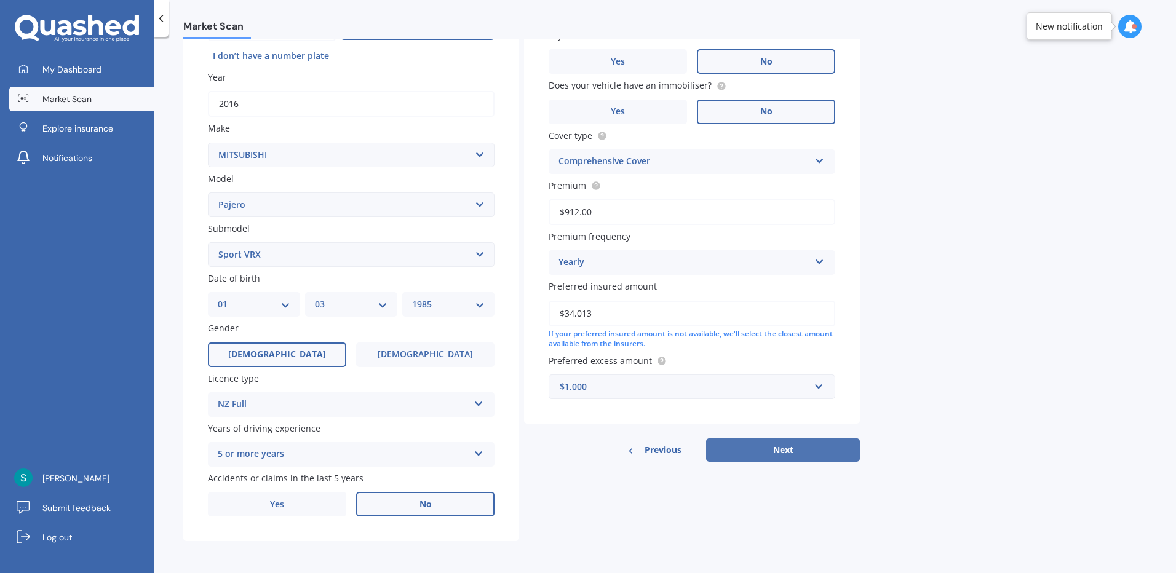
type input "$912.00"
click at [770, 450] on button "Next" at bounding box center [783, 450] width 154 height 23
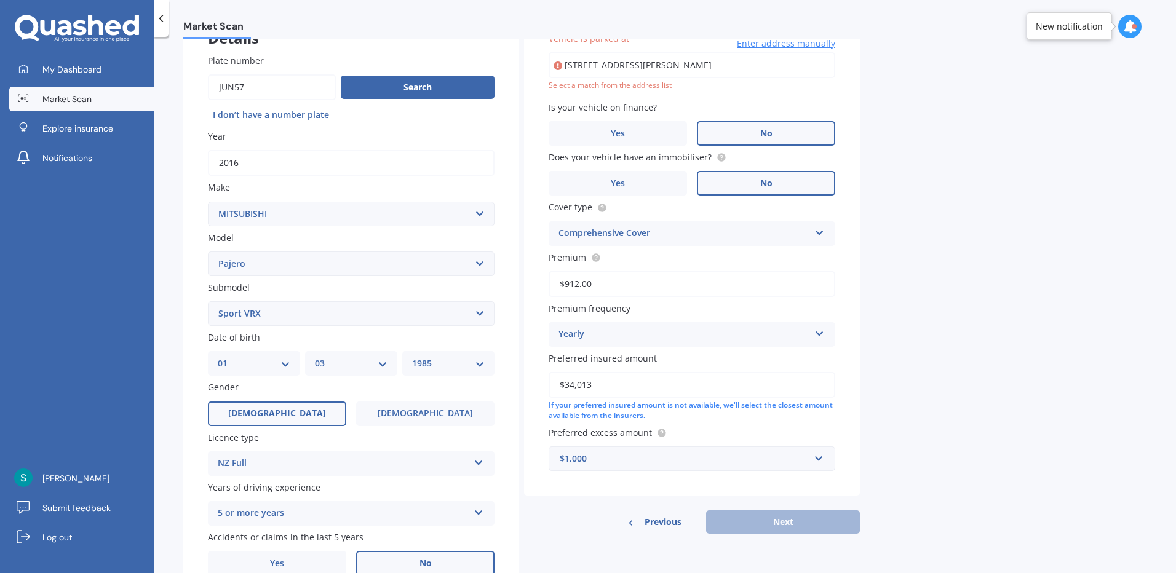
scroll to position [84, 0]
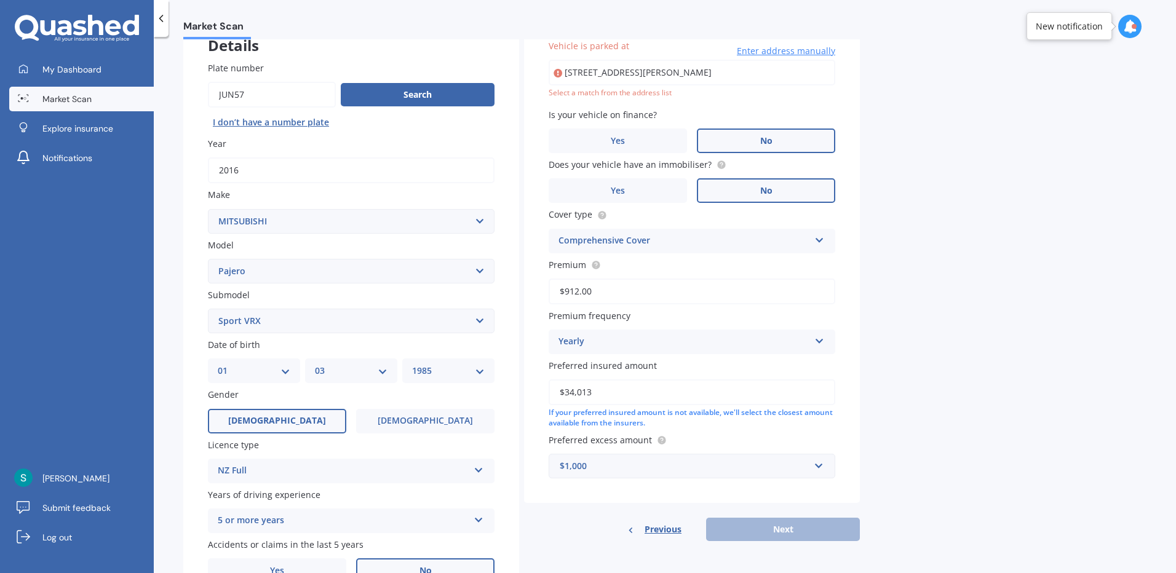
type input "[STREET_ADDRESS][PERSON_NAME]"
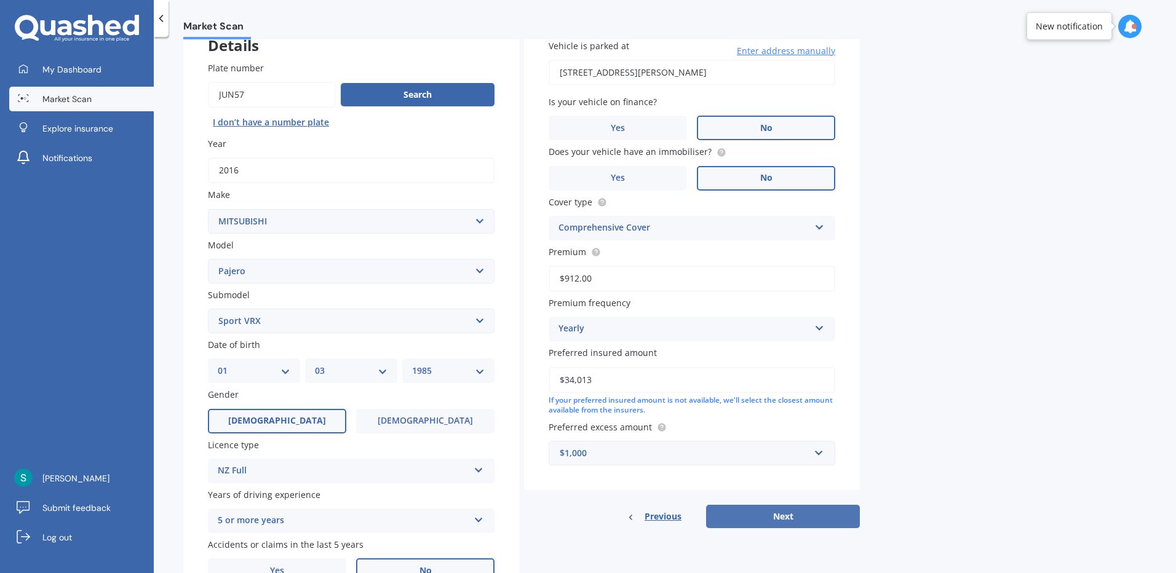
click at [771, 513] on button "Next" at bounding box center [783, 516] width 154 height 23
select select "01"
select select "03"
select select "1985"
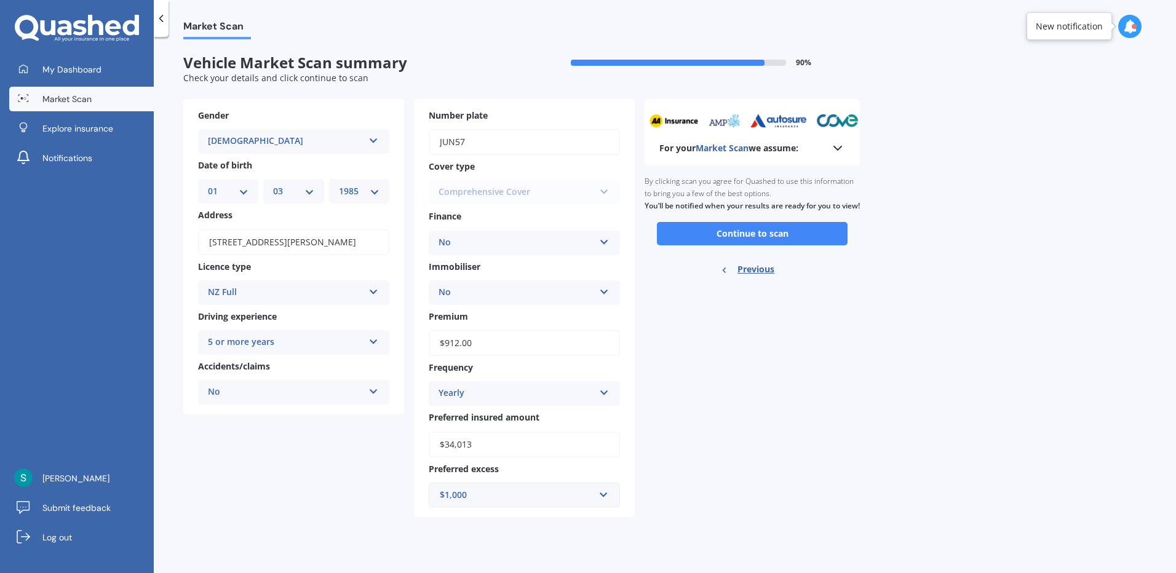
scroll to position [0, 0]
click at [754, 245] on button "Continue to scan" at bounding box center [752, 233] width 191 height 23
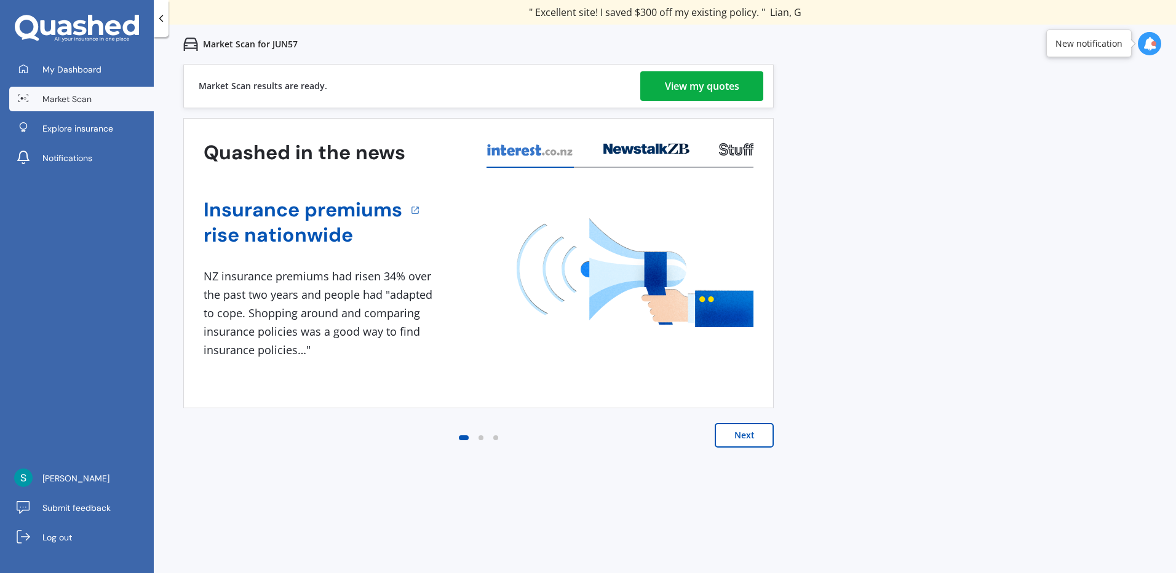
click at [710, 84] on div "View my quotes" at bounding box center [702, 86] width 74 height 30
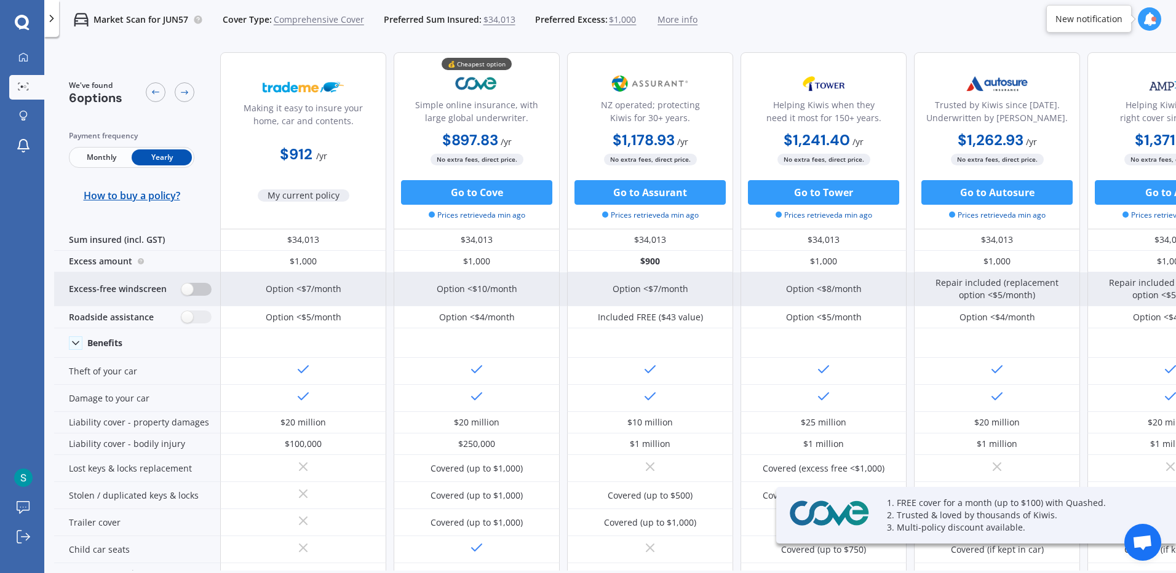
click at [184, 290] on label at bounding box center [196, 289] width 30 height 13
radio input "true"
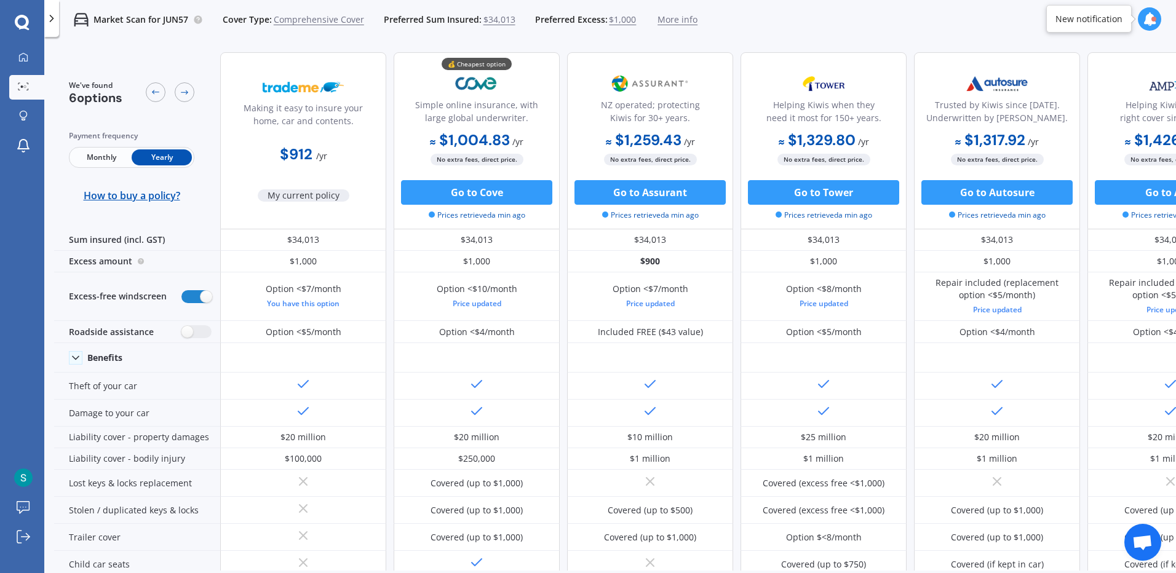
drag, startPoint x: 52, startPoint y: 15, endPoint x: 49, endPoint y: 26, distance: 10.9
click at [52, 15] on icon at bounding box center [52, 18] width 12 height 12
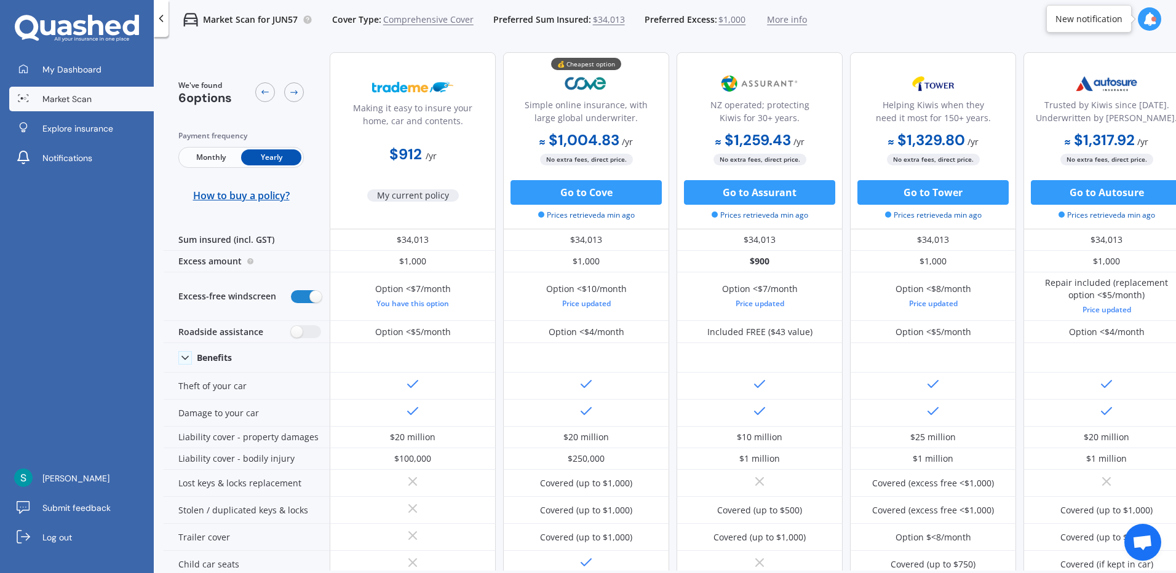
click at [56, 105] on link "Market Scan" at bounding box center [81, 99] width 145 height 25
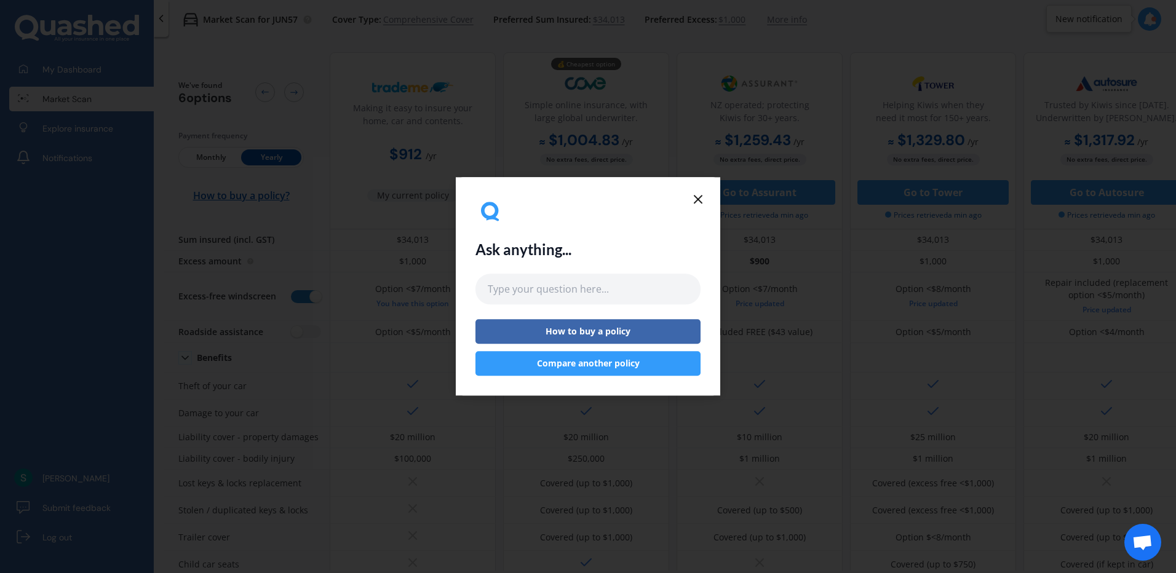
click at [627, 362] on button "Compare another policy" at bounding box center [588, 364] width 225 height 25
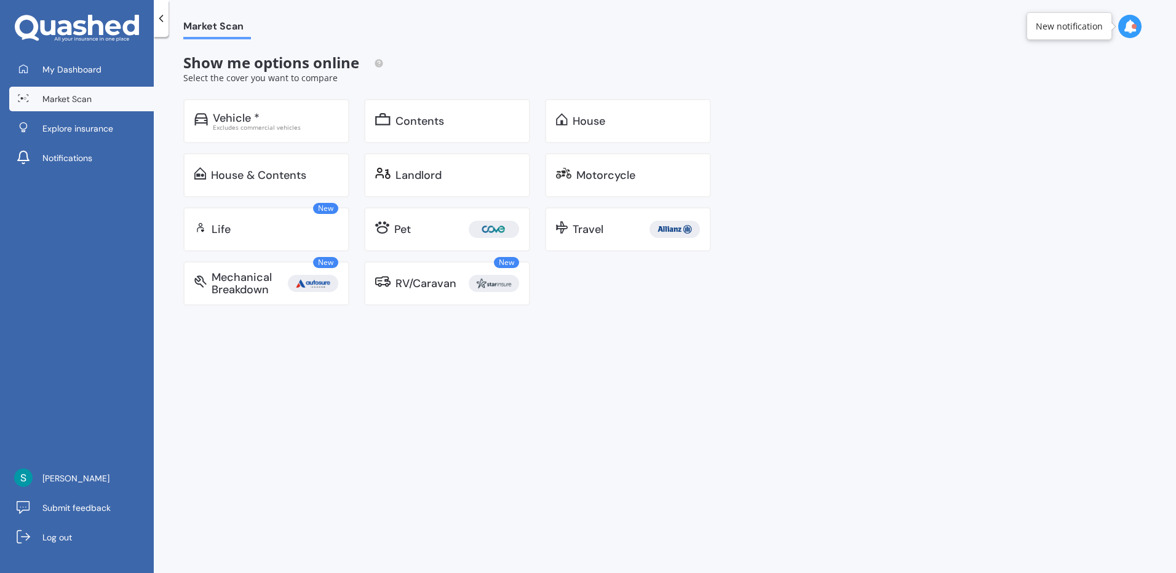
click at [64, 98] on span "Market Scan" at bounding box center [66, 99] width 49 height 12
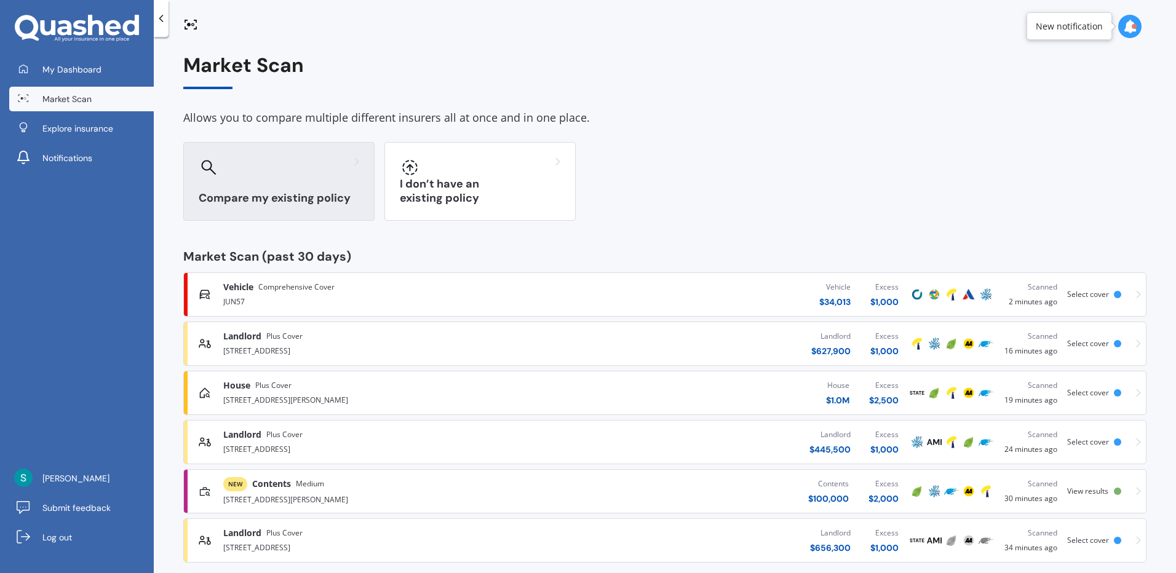
click at [298, 174] on div at bounding box center [279, 168] width 161 height 20
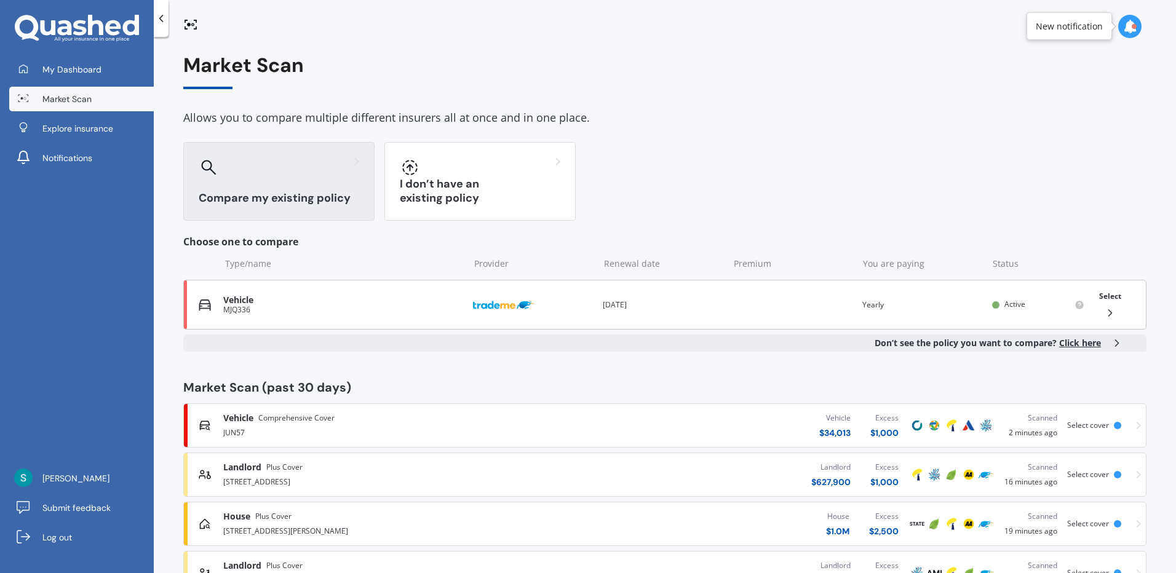
click at [1112, 303] on div "Select" at bounding box center [1111, 304] width 32 height 39
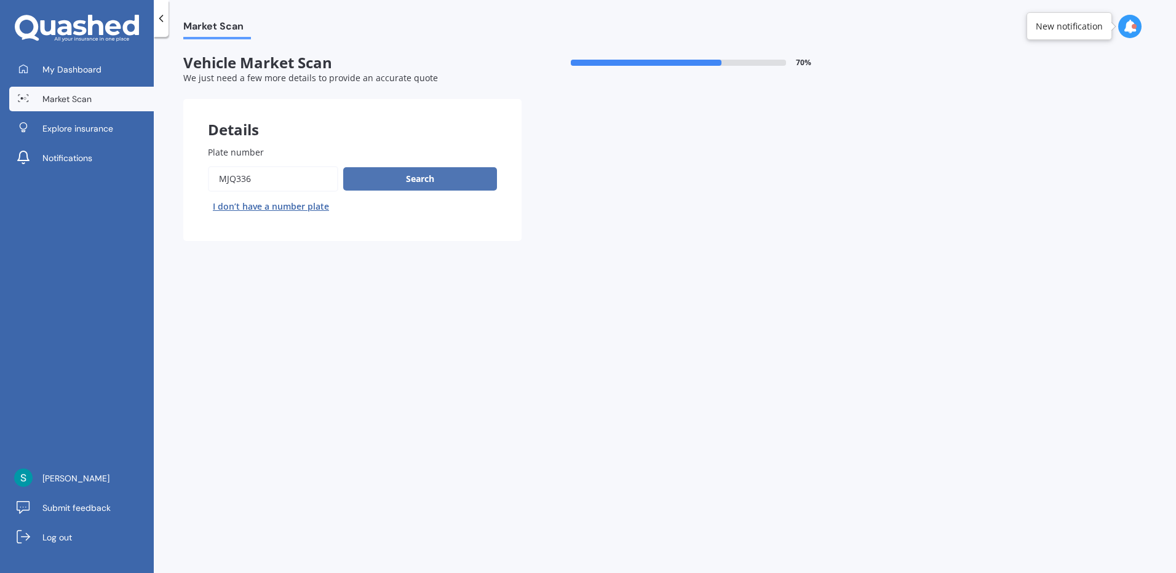
click at [437, 185] on button "Search" at bounding box center [420, 178] width 154 height 23
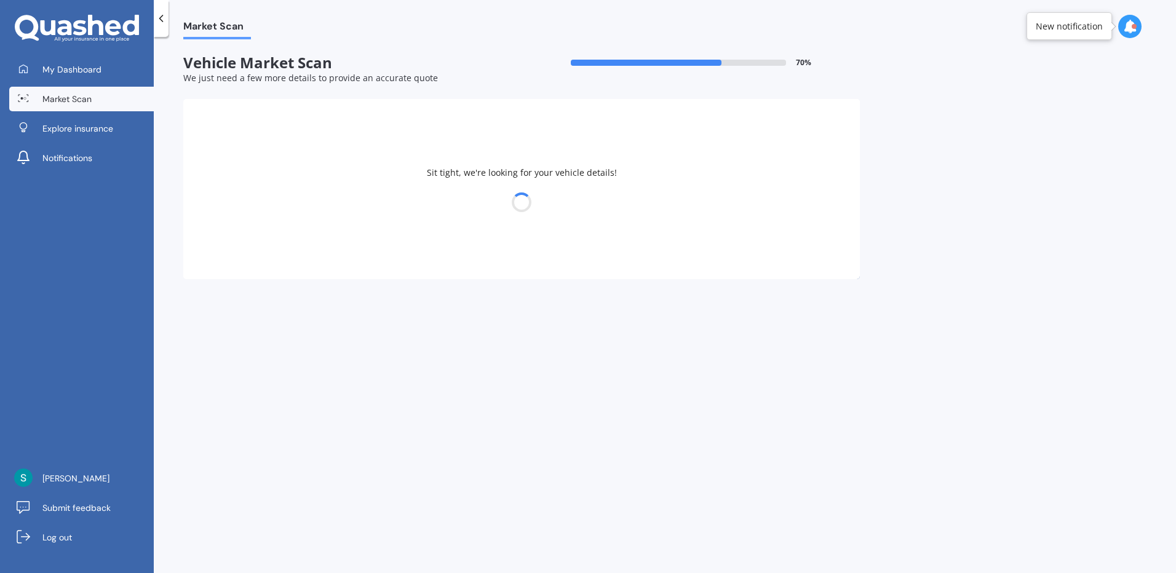
select select "MERCEDES BENZ"
select select "C"
select select "01"
select select "03"
select select "1985"
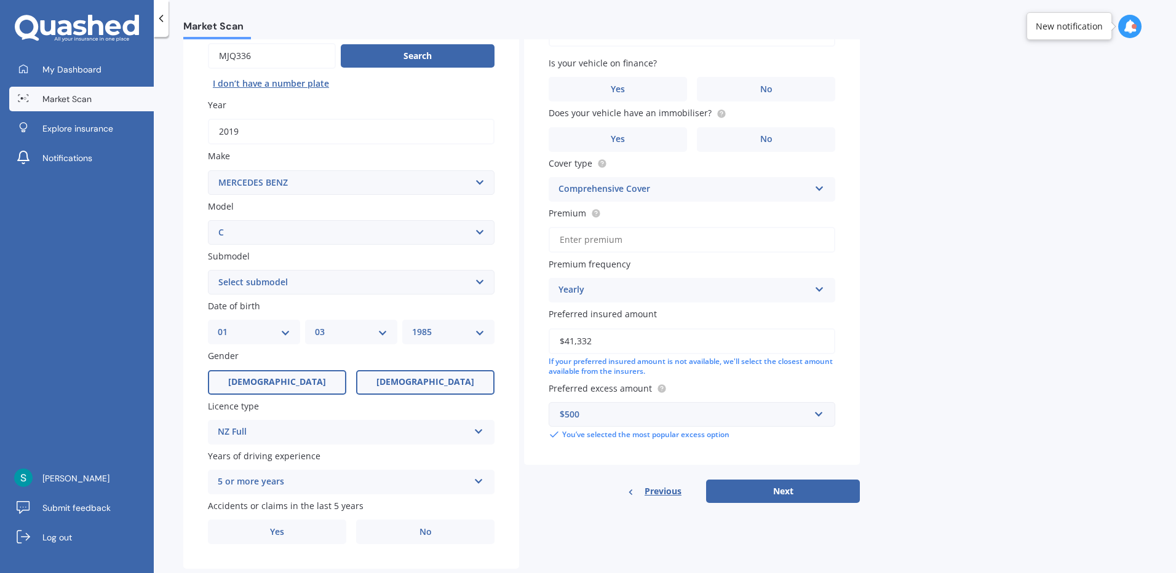
scroll to position [151, 0]
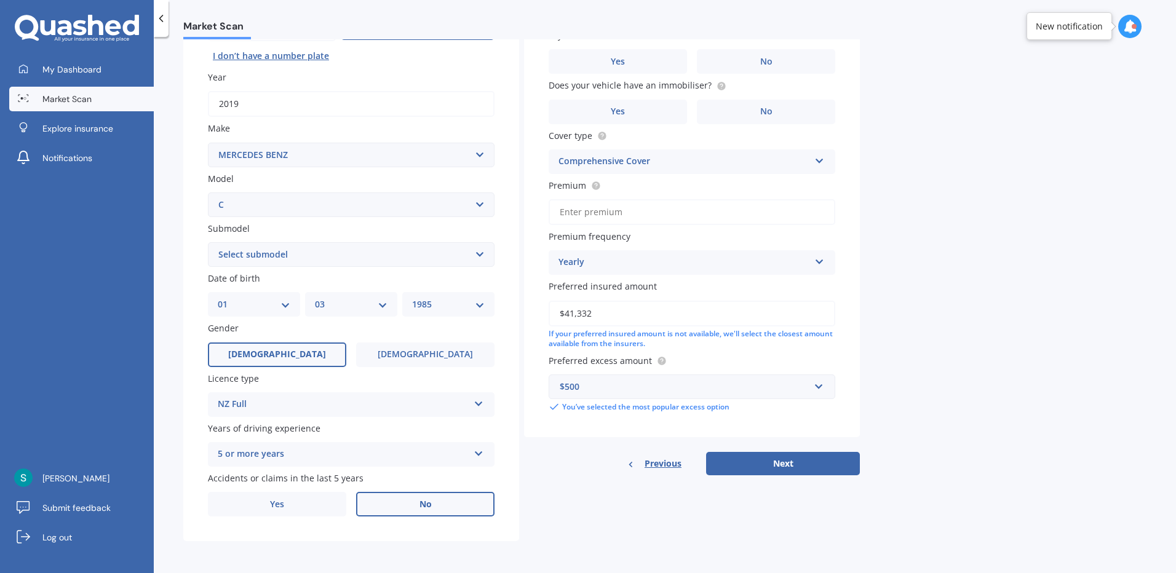
click at [392, 498] on label "No" at bounding box center [425, 504] width 138 height 25
click at [0, 0] on input "No" at bounding box center [0, 0] width 0 height 0
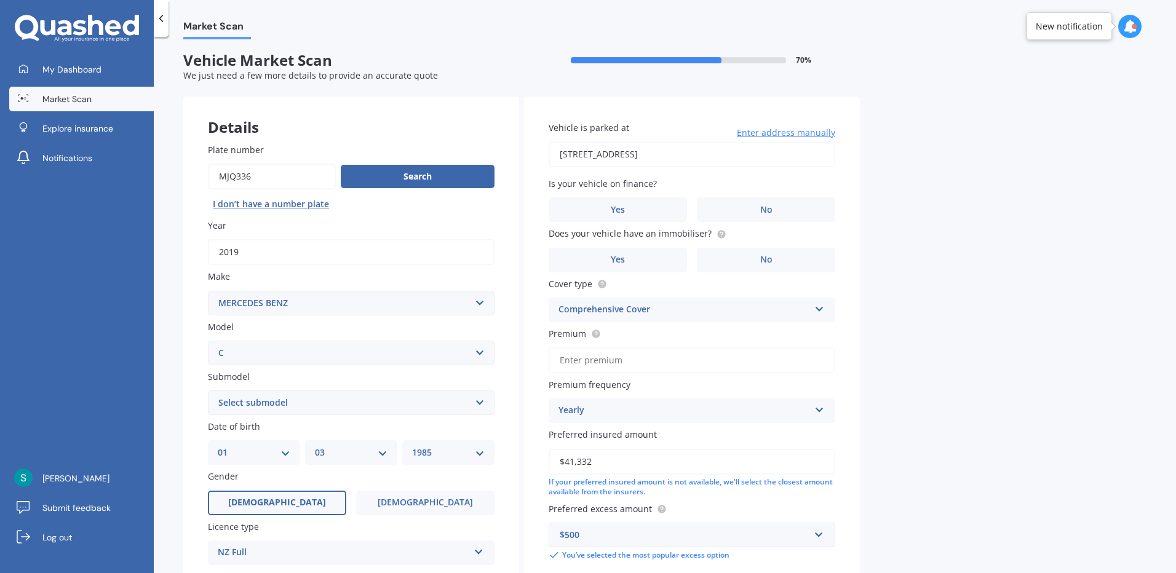
scroll to position [0, 0]
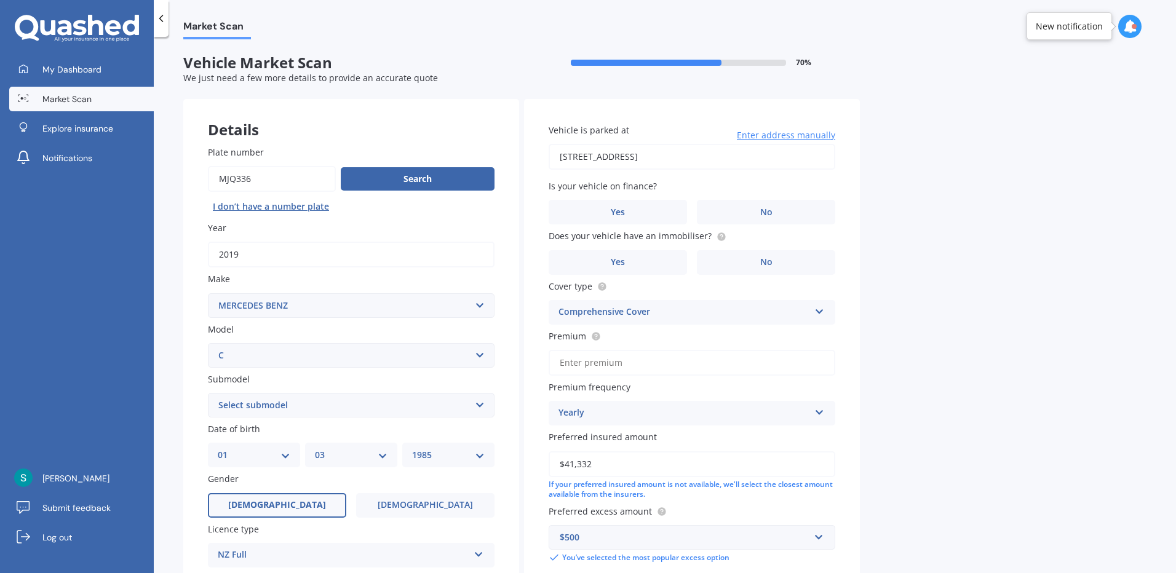
drag, startPoint x: 739, startPoint y: 162, endPoint x: 495, endPoint y: 159, distance: 243.7
click at [487, 172] on div "Details Plate number Search I don’t have a number plate Year 2019 Make Select m…" at bounding box center [521, 396] width 677 height 594
type input "[STREET_ADDRESS][PERSON_NAME]"
click at [750, 205] on label "No" at bounding box center [766, 212] width 138 height 25
click at [0, 0] on input "No" at bounding box center [0, 0] width 0 height 0
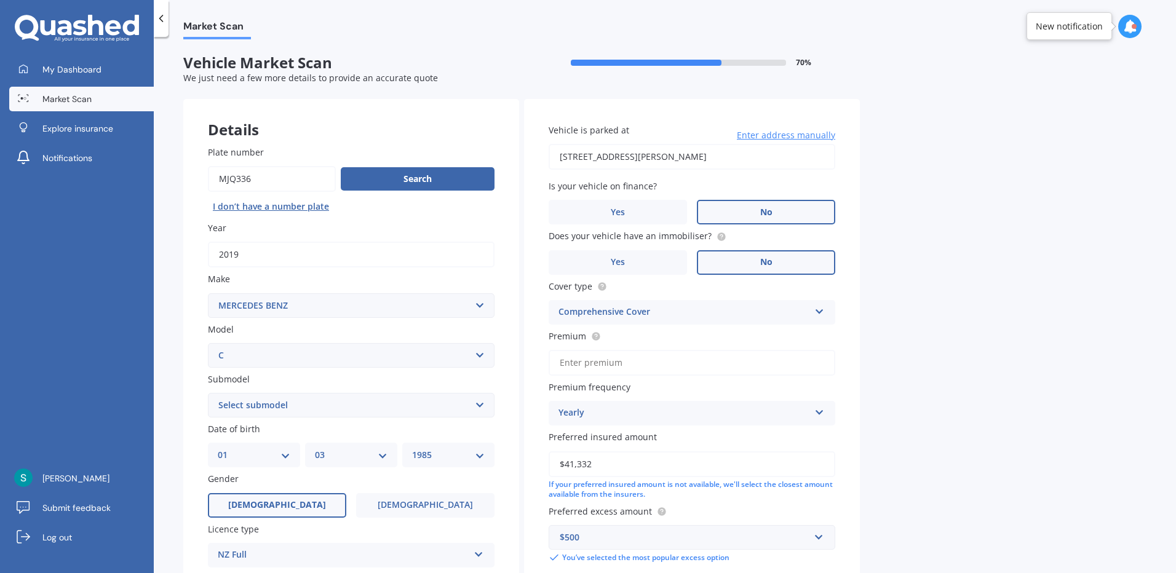
click at [741, 268] on label "No" at bounding box center [766, 262] width 138 height 25
click at [0, 0] on input "No" at bounding box center [0, 0] width 0 height 0
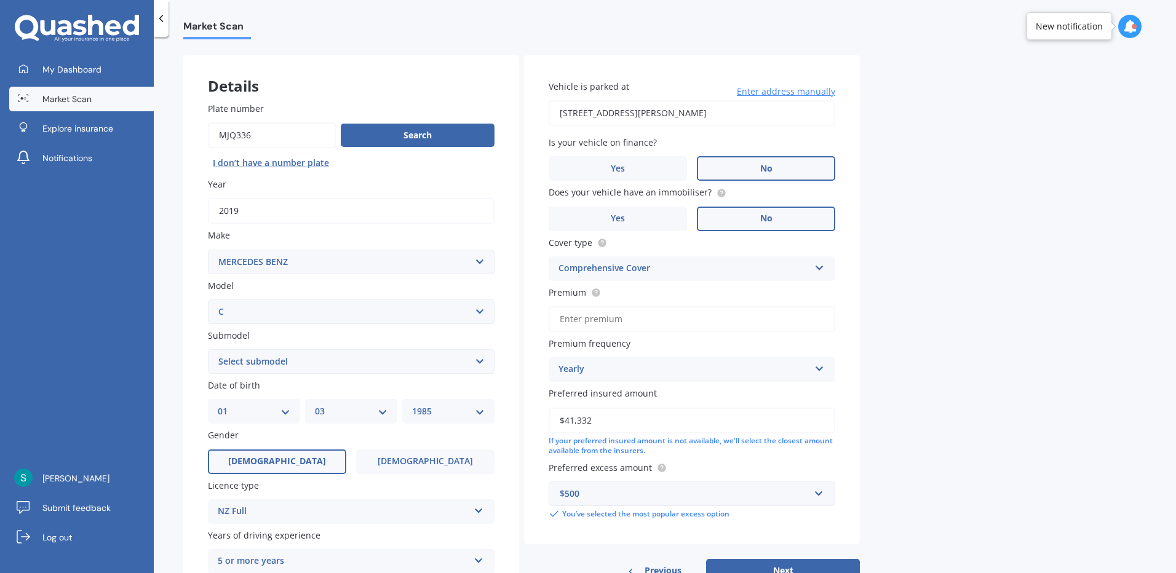
scroll to position [123, 0]
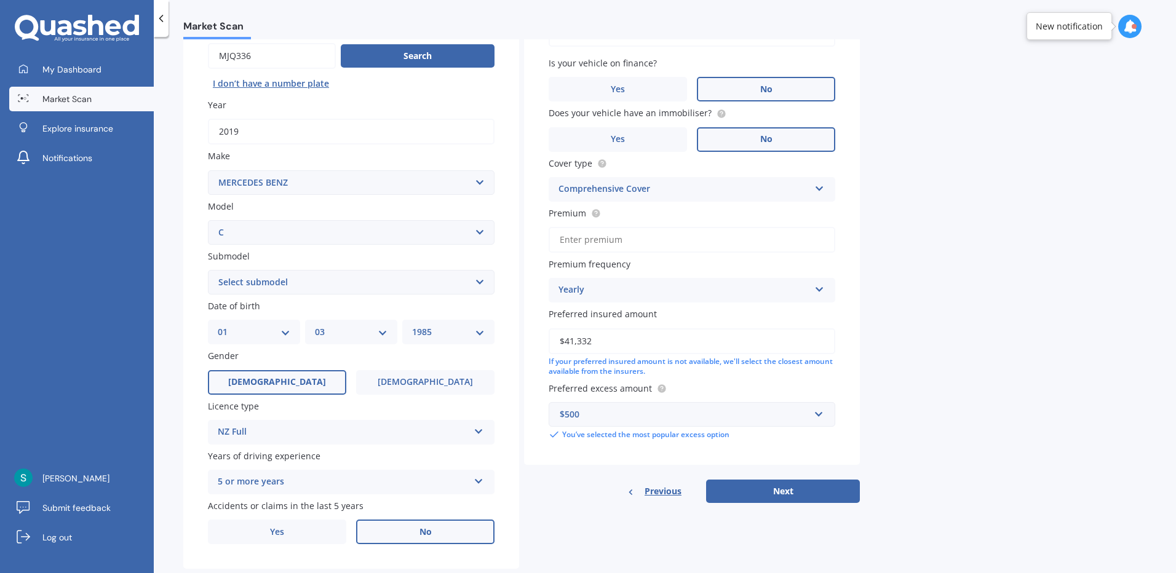
click at [651, 235] on input "Premium" at bounding box center [692, 240] width 287 height 26
type input "$1,616.00"
click at [763, 421] on div "$500" at bounding box center [685, 415] width 250 height 14
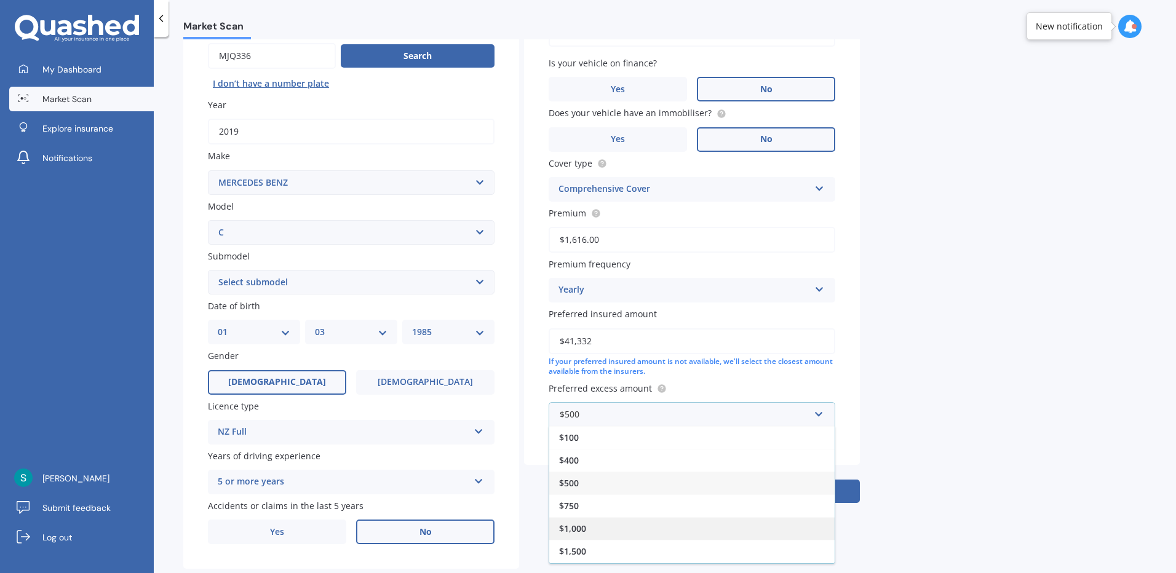
click at [660, 530] on div "$1,000" at bounding box center [691, 528] width 285 height 23
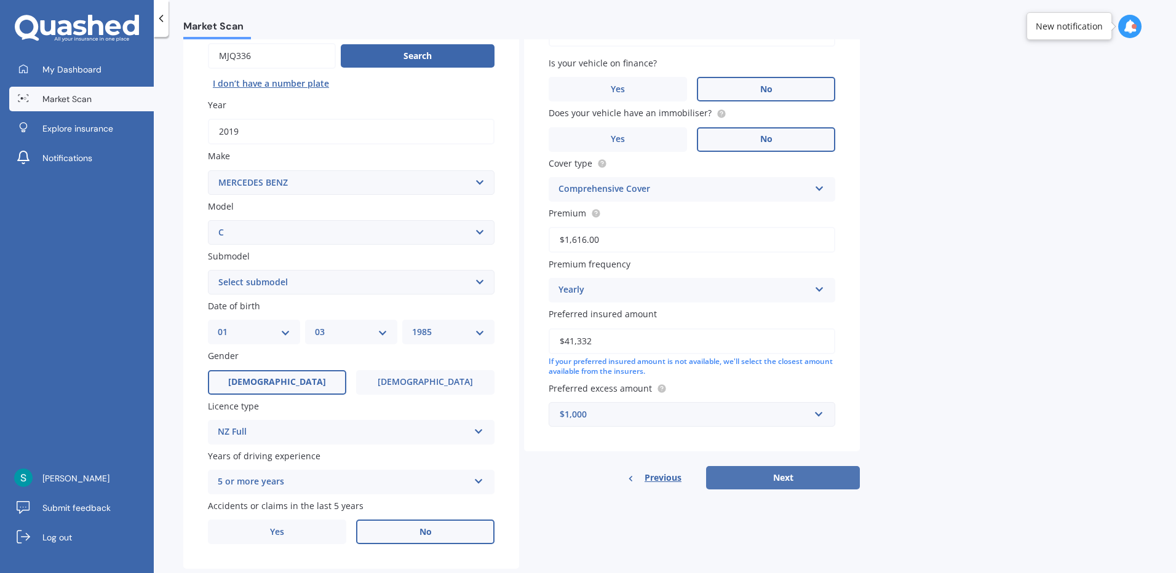
click at [792, 473] on button "Next" at bounding box center [783, 477] width 154 height 23
click at [322, 281] on select "Select submodel 180 200 200K 220 230 230K 240 250 250 Coupe 250 turbo diesel 27…" at bounding box center [351, 282] width 287 height 25
select select "200"
click at [208, 270] on select "Select submodel 180 200 200K 220 230 230K 240 250 250 Coupe 250 turbo diesel 27…" at bounding box center [351, 282] width 287 height 25
click at [770, 474] on button "Next" at bounding box center [783, 477] width 154 height 23
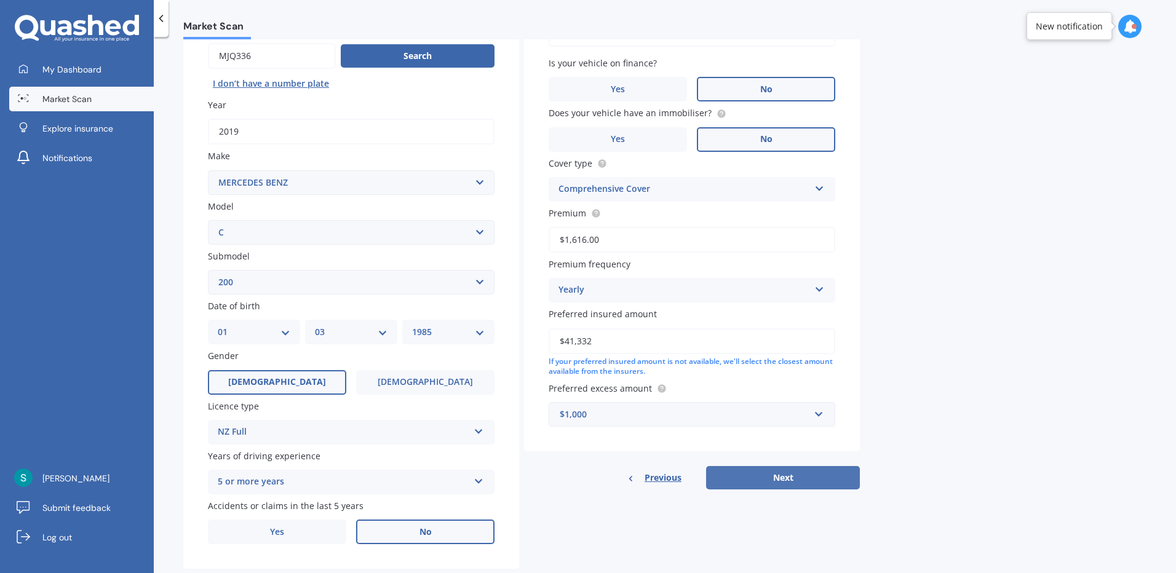
select select "01"
select select "03"
select select "1985"
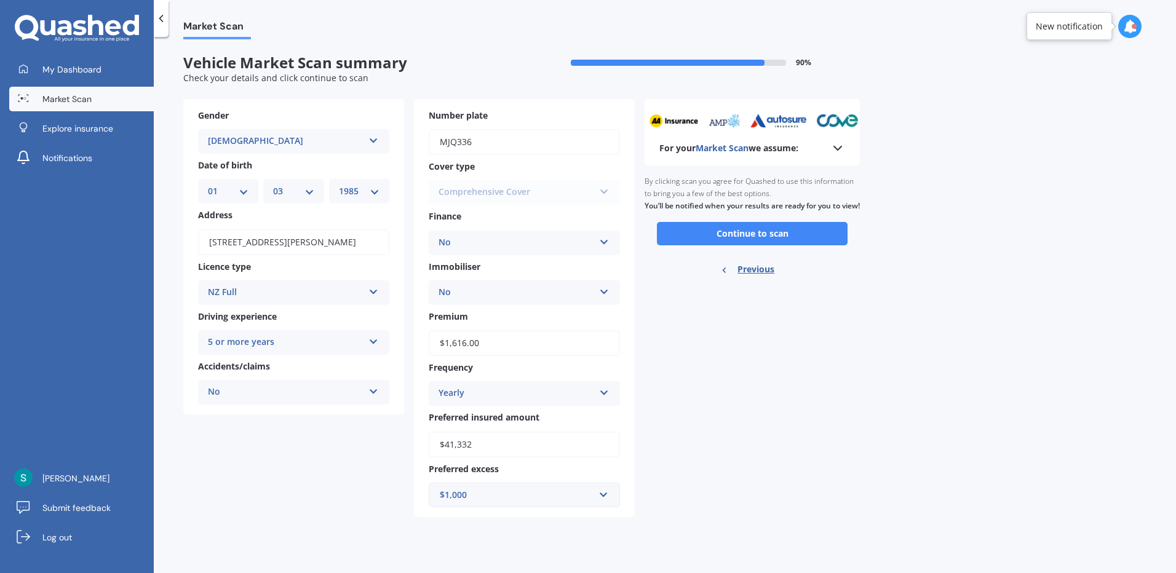
scroll to position [0, 0]
click at [747, 241] on button "Continue to scan" at bounding box center [752, 233] width 191 height 23
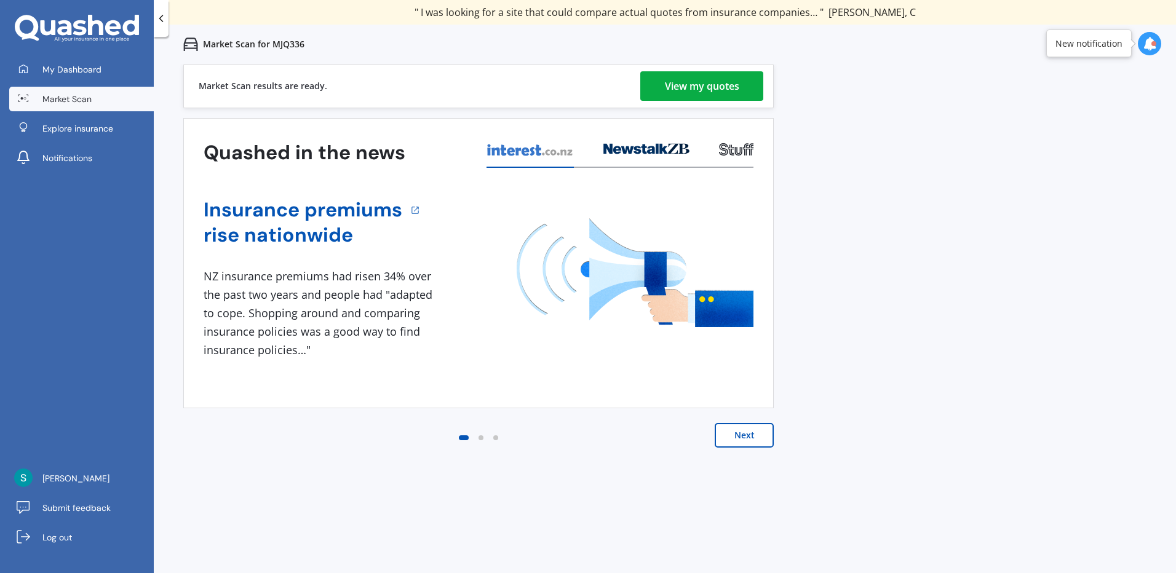
click at [721, 83] on div "View my quotes" at bounding box center [702, 86] width 74 height 30
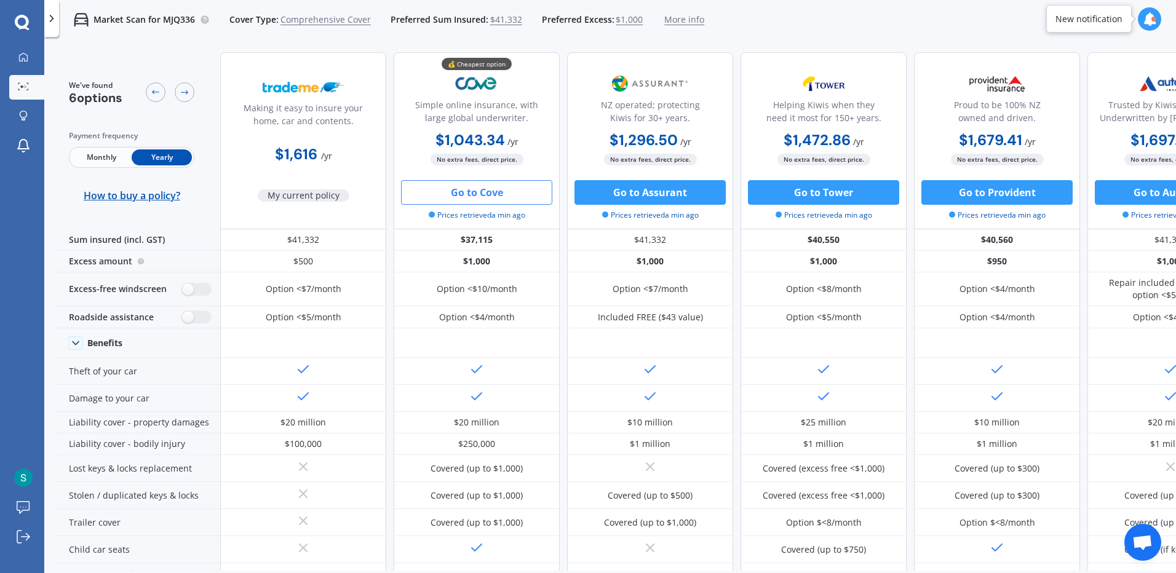
click at [497, 189] on button "Go to Cove" at bounding box center [476, 192] width 151 height 25
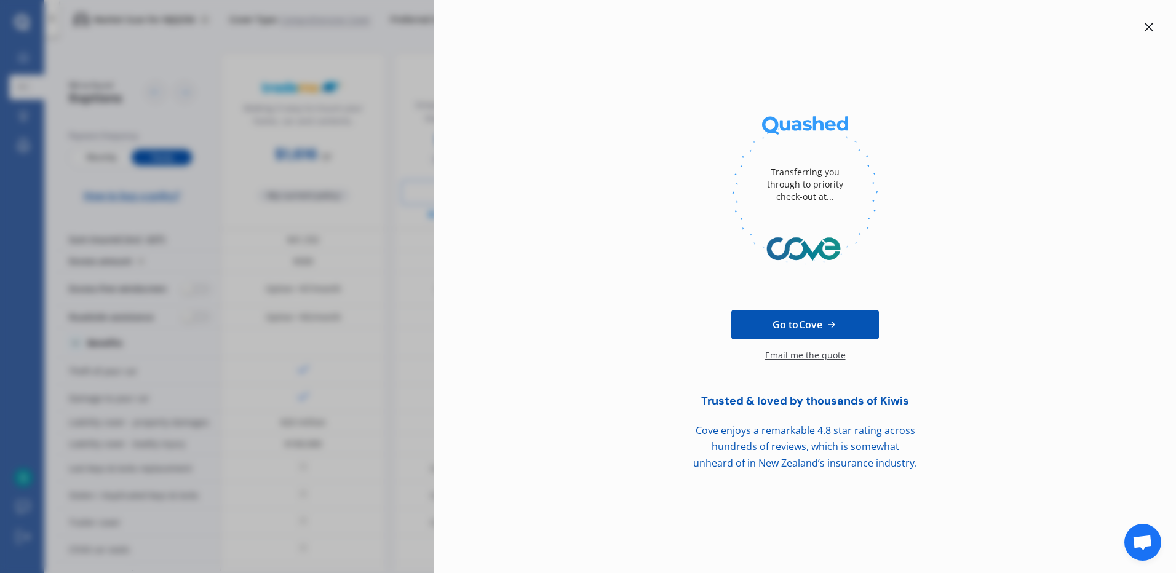
click at [1149, 32] on div at bounding box center [1149, 27] width 15 height 15
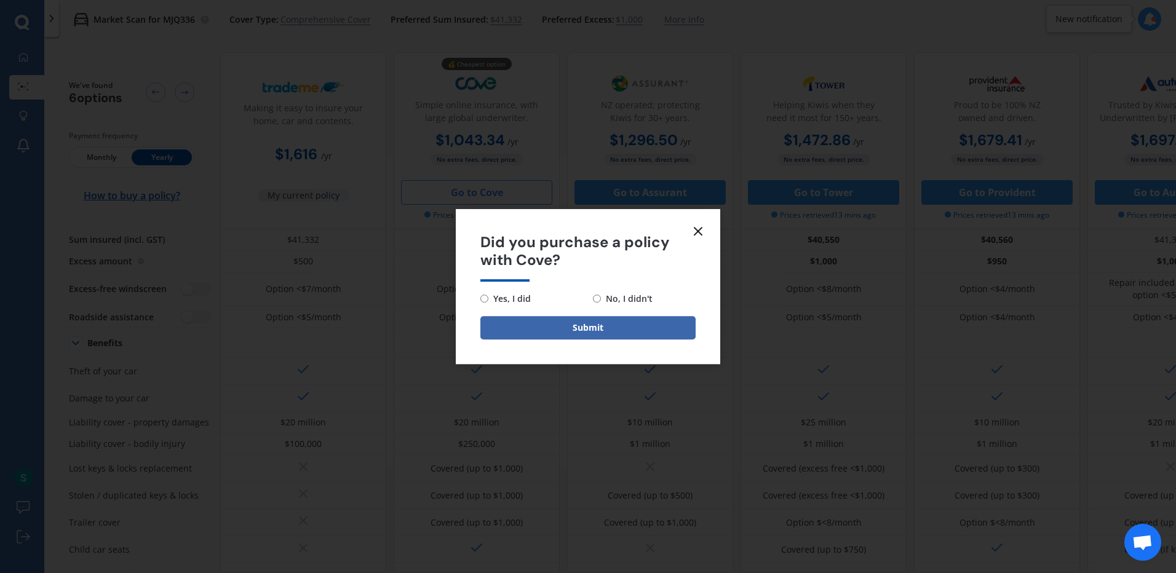
click at [703, 233] on icon at bounding box center [698, 231] width 15 height 15
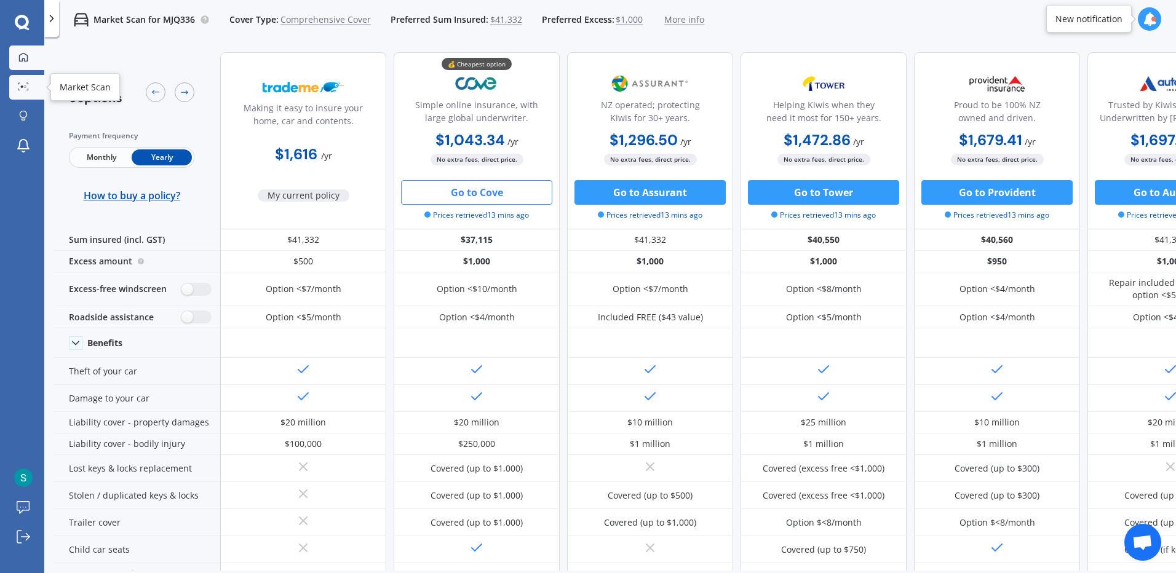
click at [23, 63] on link "My Dashboard" at bounding box center [26, 58] width 35 height 25
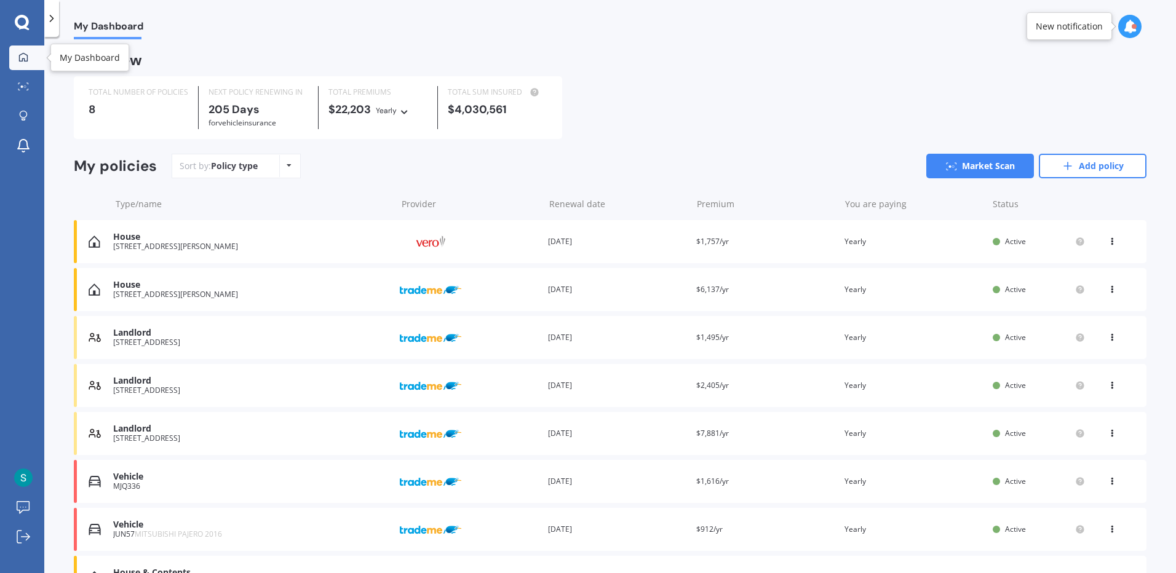
click at [26, 52] on icon at bounding box center [23, 57] width 10 height 10
click at [21, 50] on link "My Dashboard" at bounding box center [26, 58] width 35 height 25
click at [32, 89] on div at bounding box center [23, 86] width 18 height 9
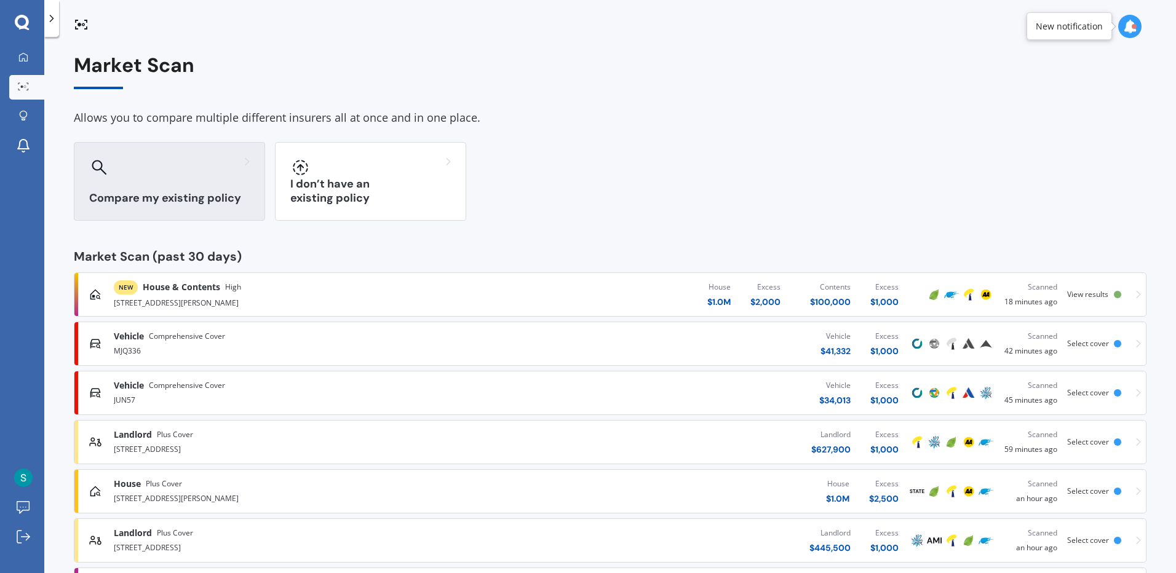
click at [156, 204] on h3 "Compare my existing policy" at bounding box center [169, 198] width 161 height 14
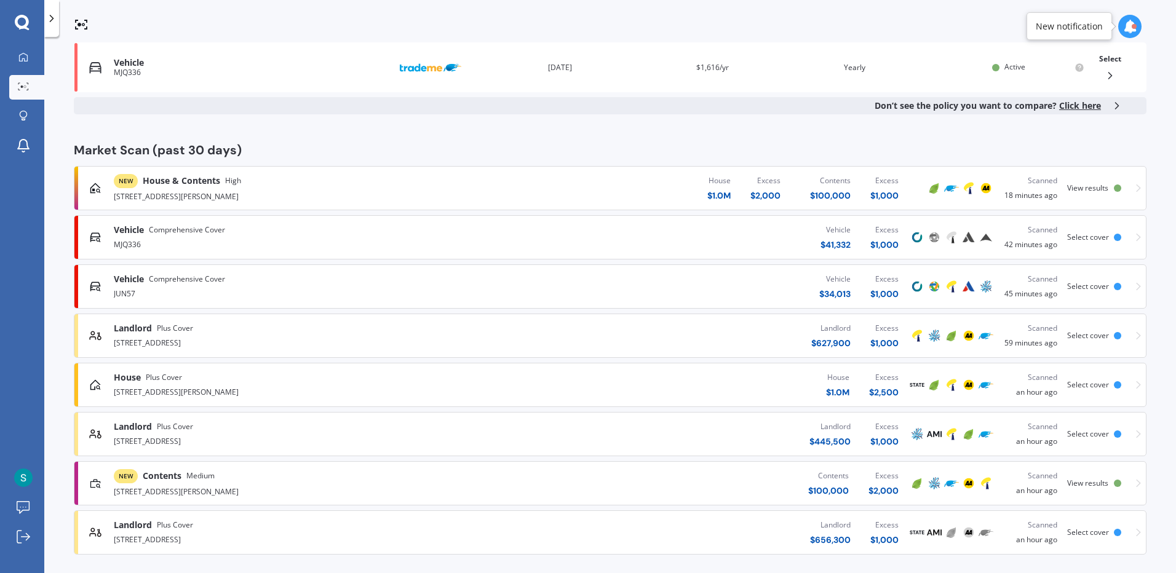
scroll to position [246, 0]
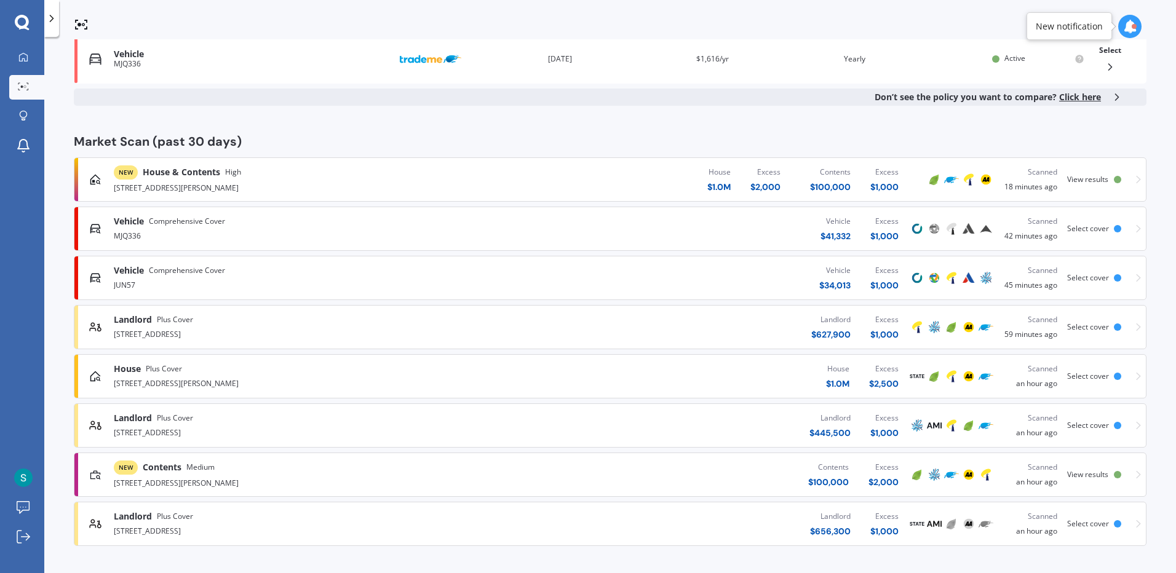
click at [1103, 176] on div "View results" at bounding box center [1090, 179] width 47 height 9
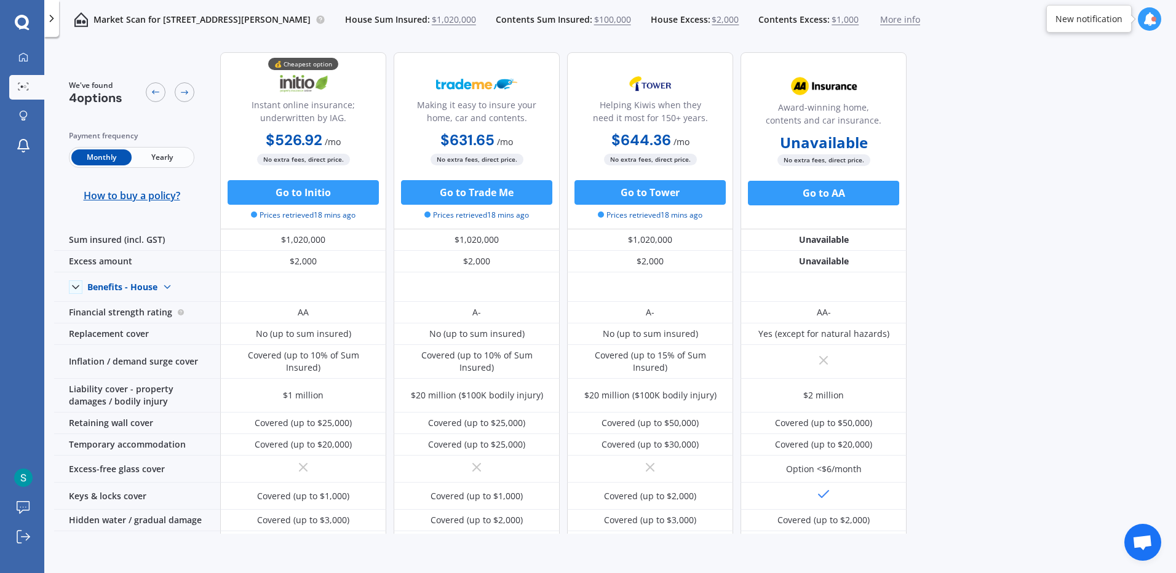
click at [162, 156] on span "Yearly" at bounding box center [162, 158] width 60 height 16
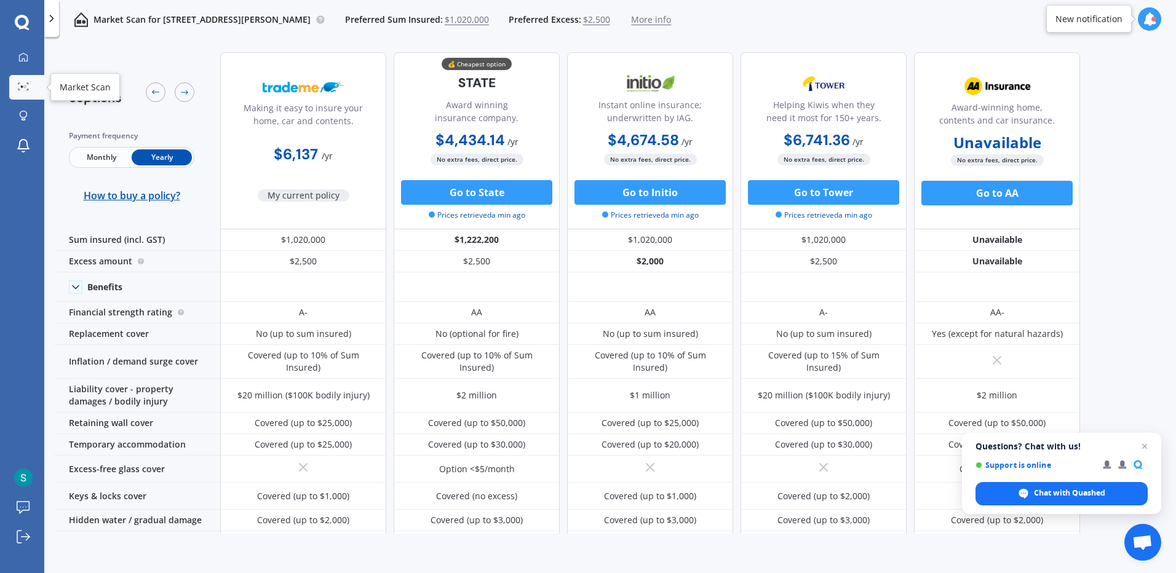
click at [17, 82] on link "Market Scan" at bounding box center [26, 87] width 35 height 25
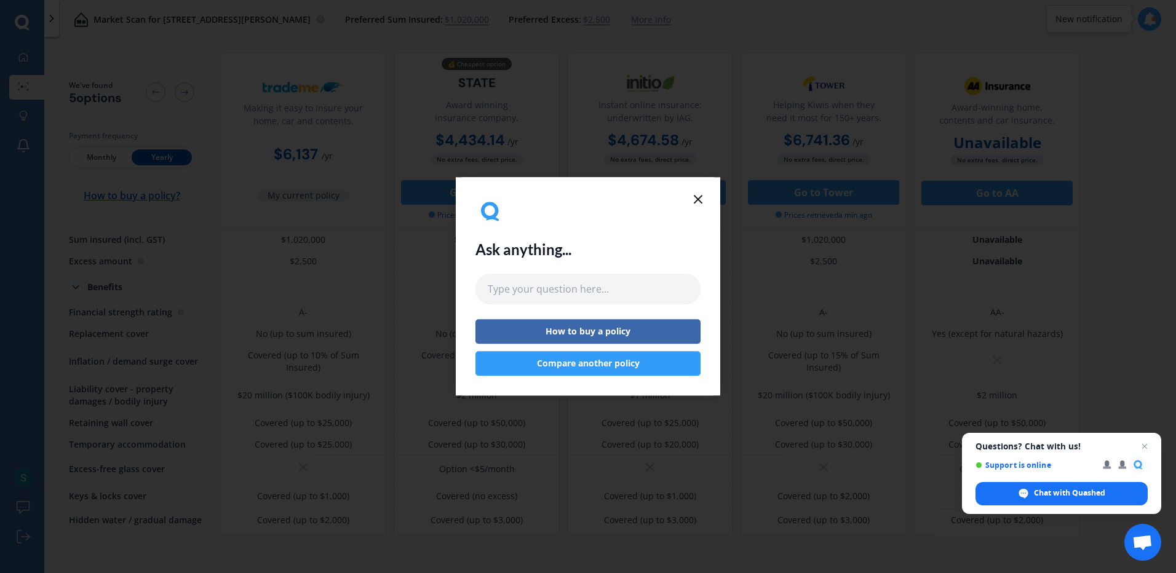
click at [697, 200] on line at bounding box center [698, 199] width 7 height 7
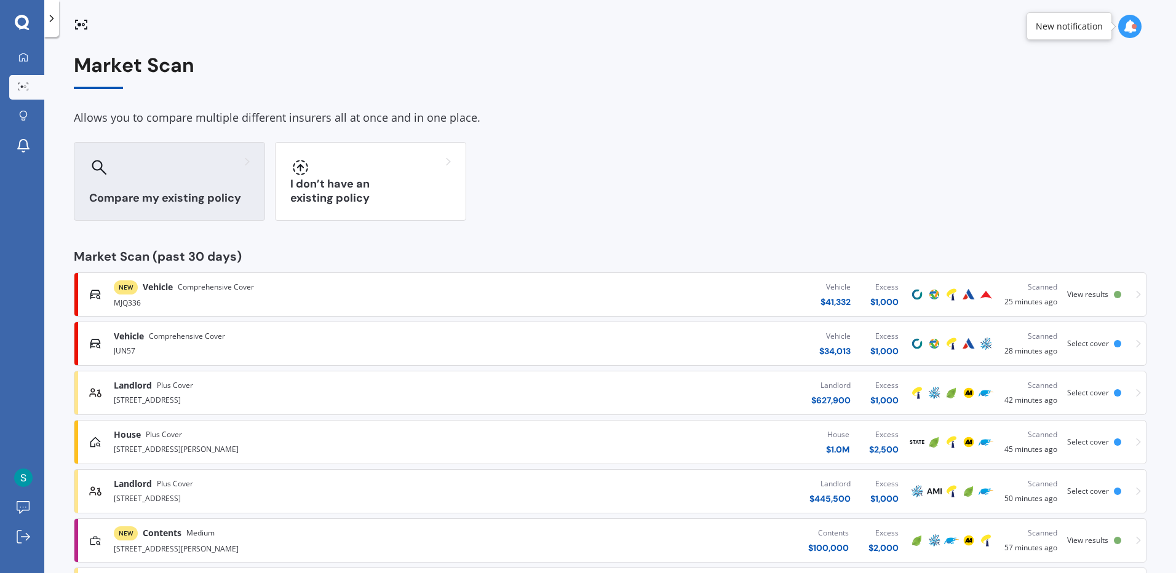
click at [165, 183] on div "Compare my existing policy" at bounding box center [169, 181] width 191 height 79
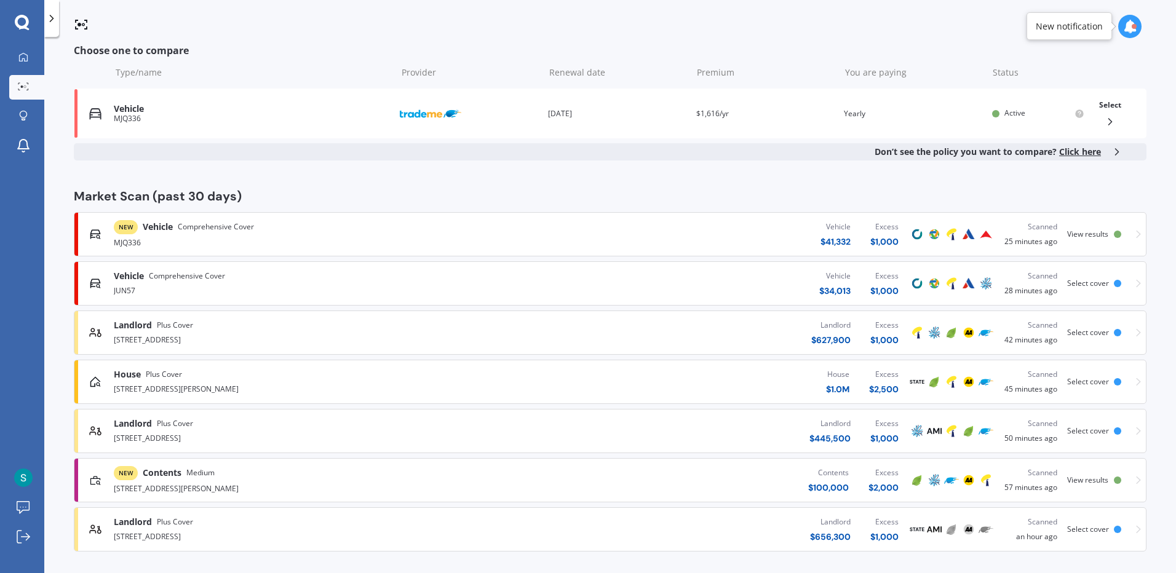
scroll to position [197, 0]
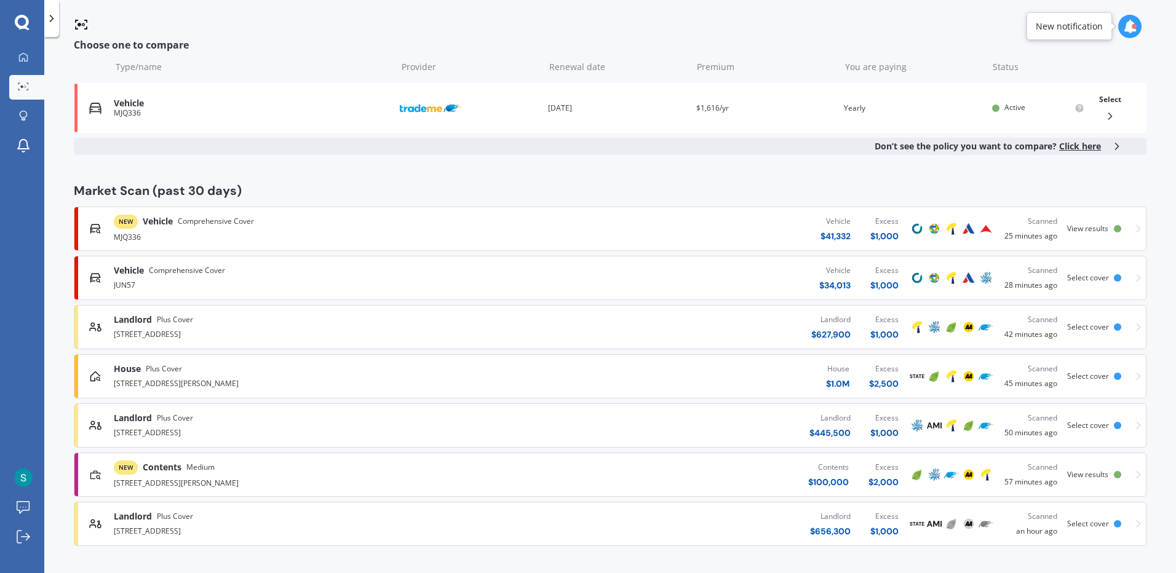
click at [1099, 231] on span "View results" at bounding box center [1087, 228] width 41 height 10
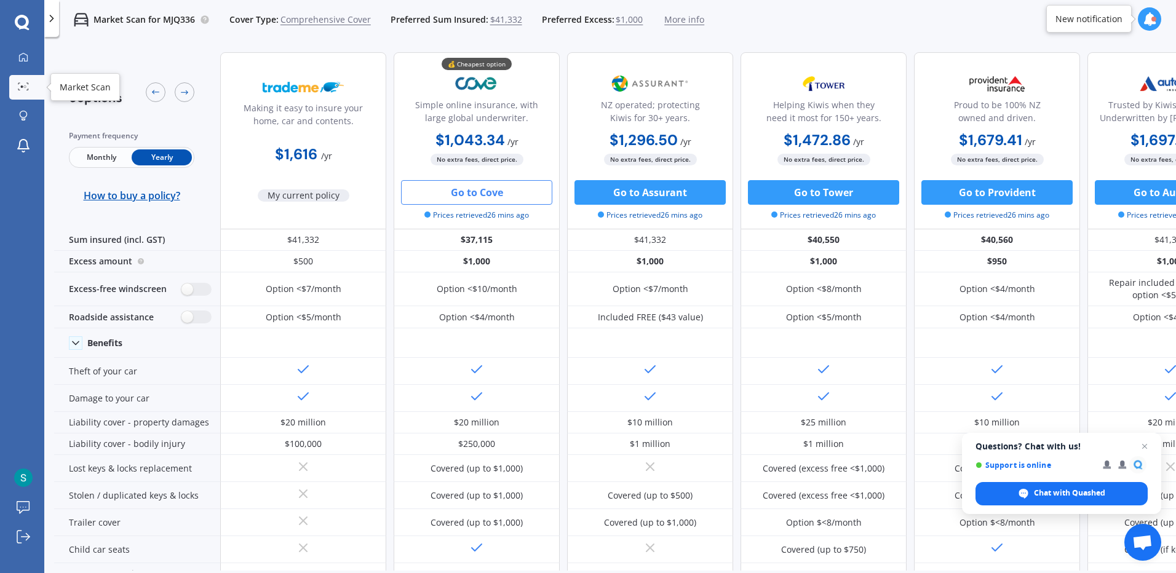
click at [25, 93] on link "Market Scan" at bounding box center [26, 87] width 35 height 25
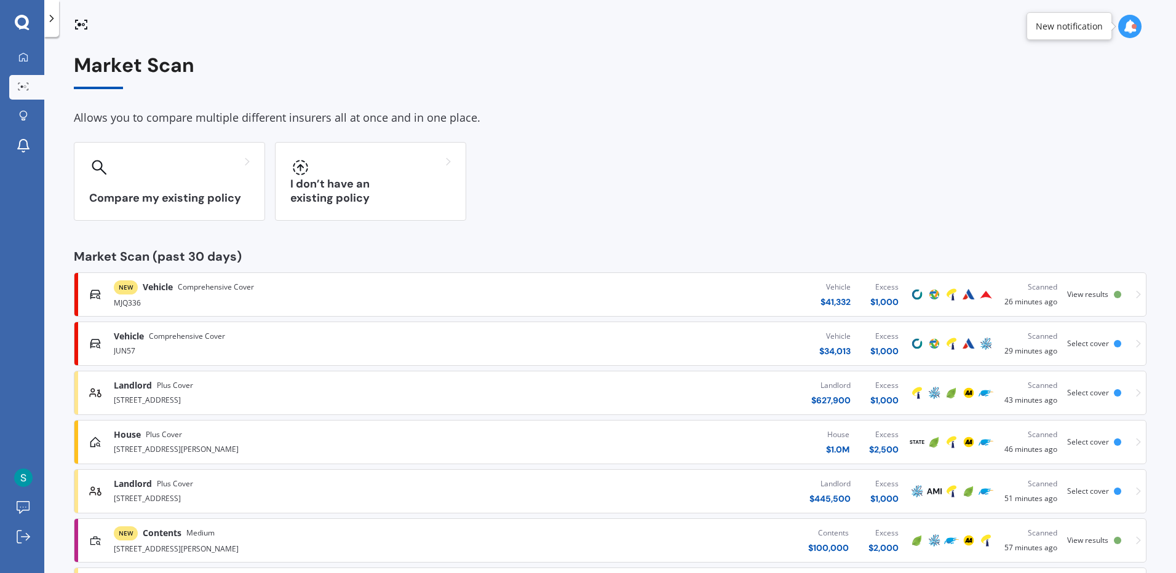
click at [285, 338] on div "Vehicle Comprehensive Cover" at bounding box center [306, 336] width 385 height 12
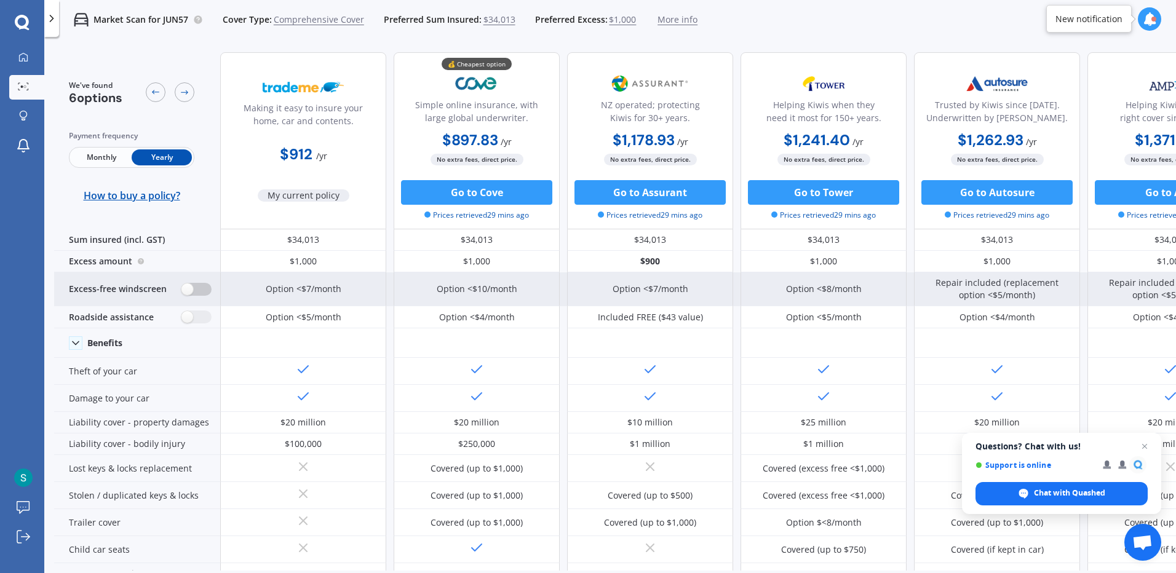
click at [195, 292] on label at bounding box center [196, 289] width 30 height 13
radio input "true"
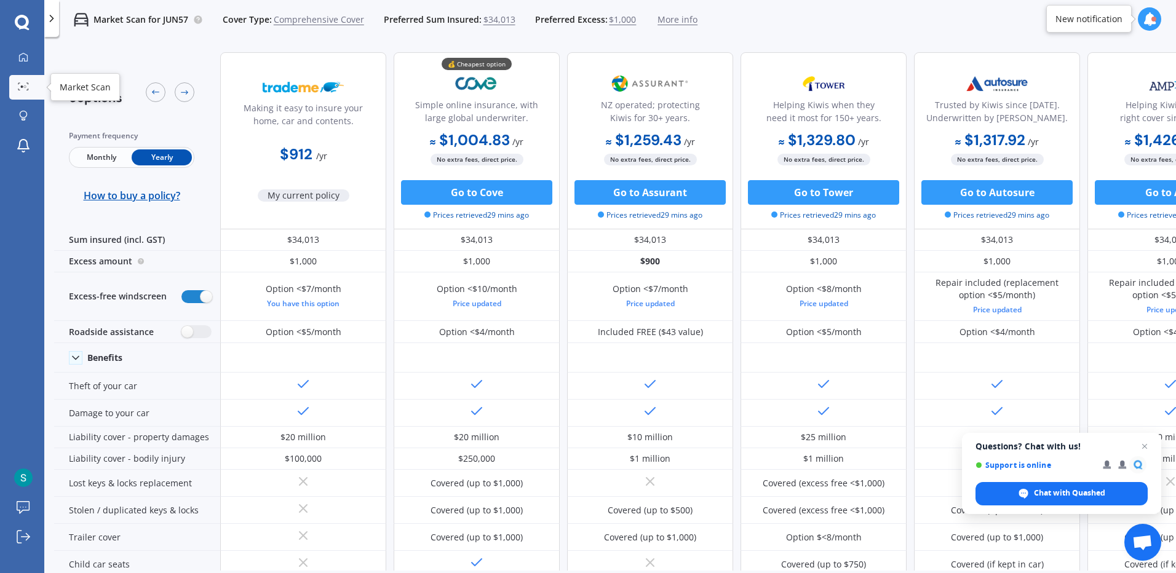
click at [23, 87] on icon at bounding box center [23, 86] width 11 height 8
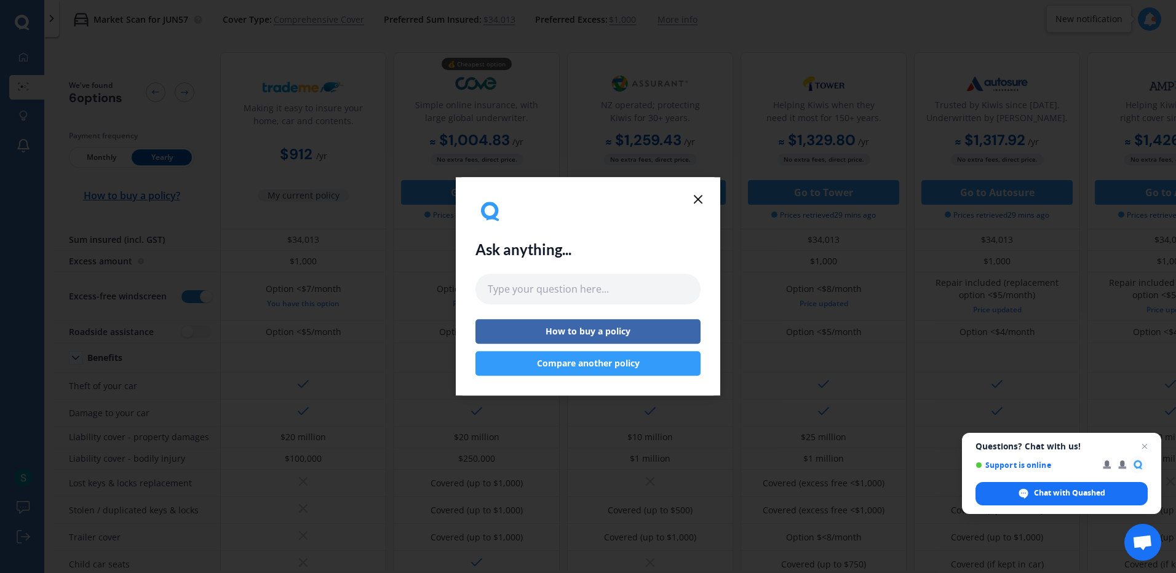
click at [697, 200] on line at bounding box center [698, 199] width 7 height 7
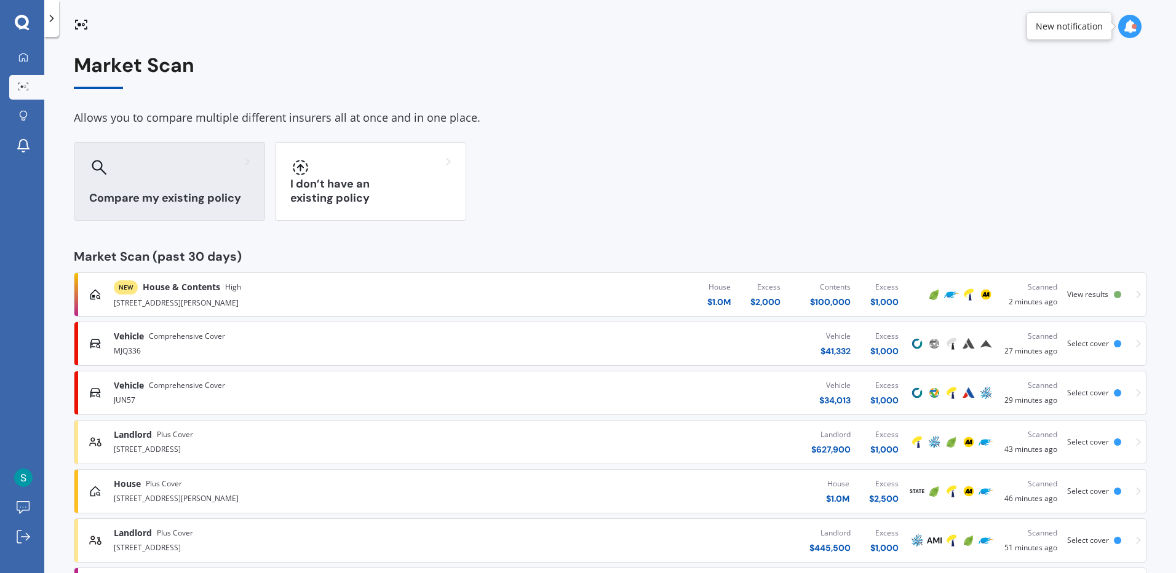
click at [106, 169] on icon at bounding box center [99, 167] width 15 height 15
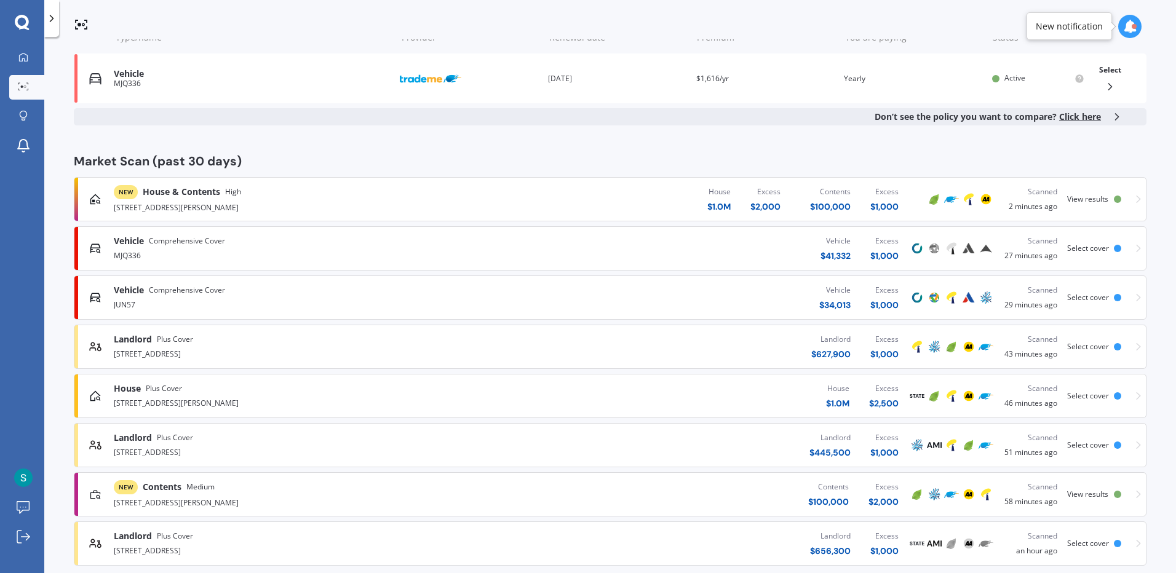
scroll to position [246, 0]
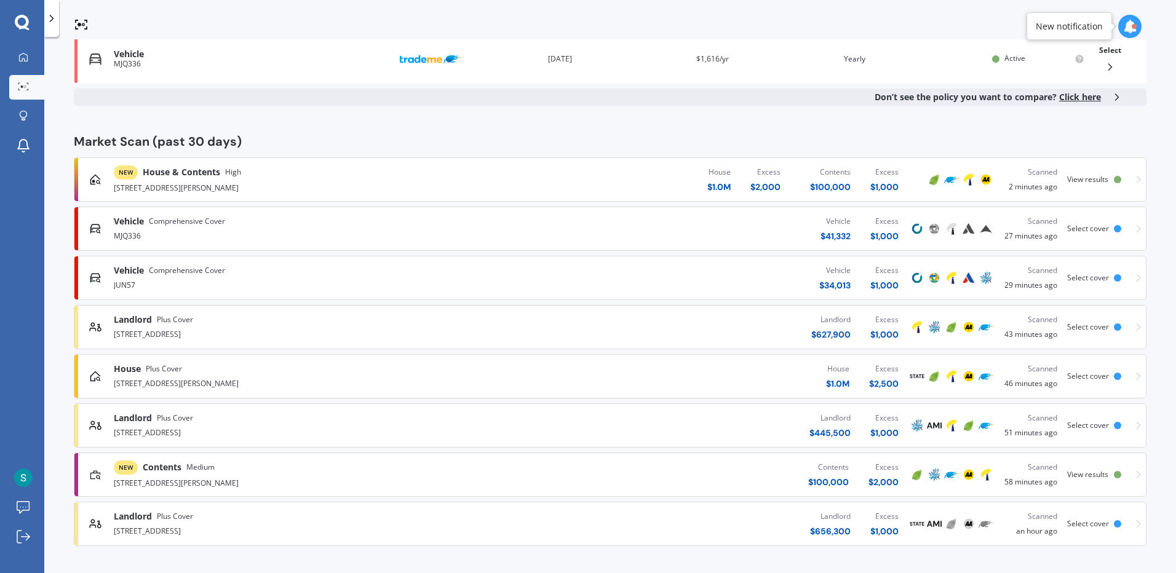
click at [1085, 331] on span "Select cover" at bounding box center [1088, 327] width 42 height 10
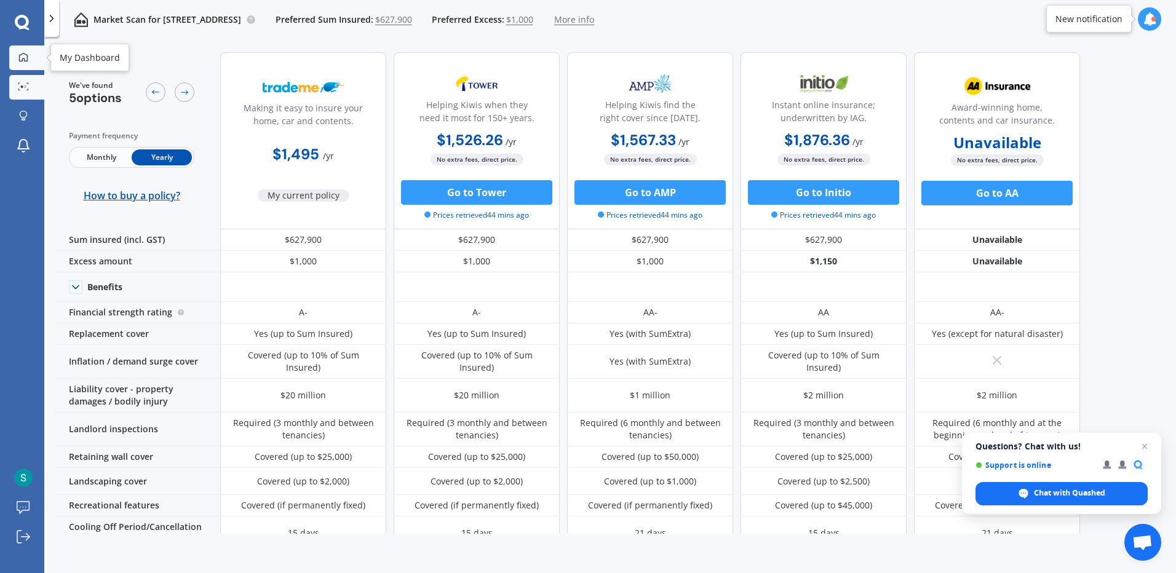
click at [29, 63] on link "My Dashboard" at bounding box center [26, 58] width 35 height 25
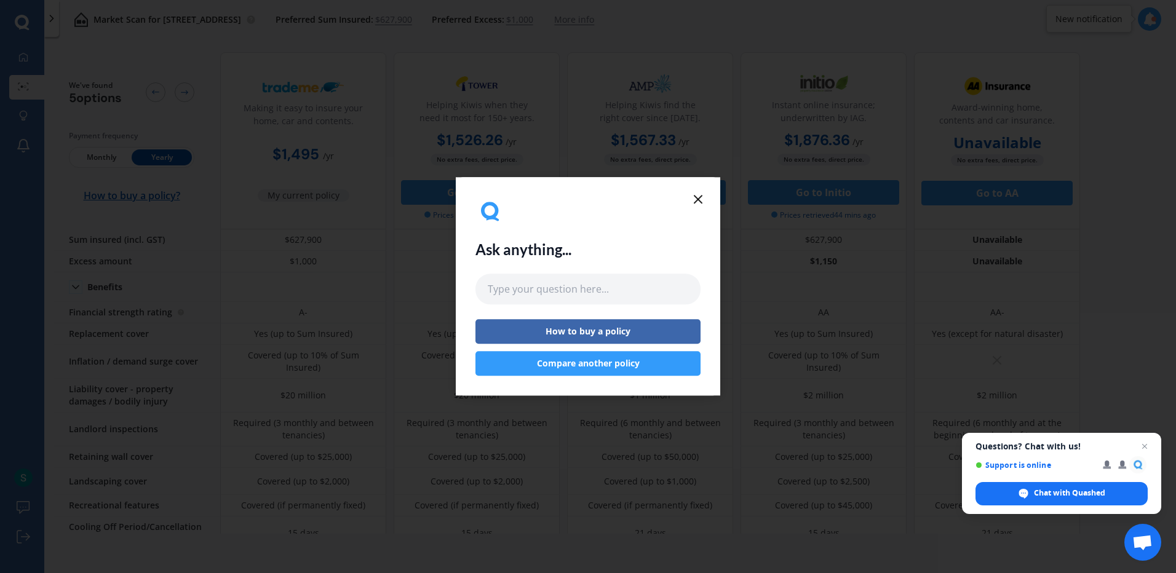
click at [708, 198] on div "Ask anything... How to buy a policy Compare another policy" at bounding box center [588, 286] width 265 height 218
click at [690, 202] on div "Ask anything... How to buy a policy Compare another policy" at bounding box center [588, 286] width 225 height 179
click at [700, 202] on line at bounding box center [698, 199] width 7 height 7
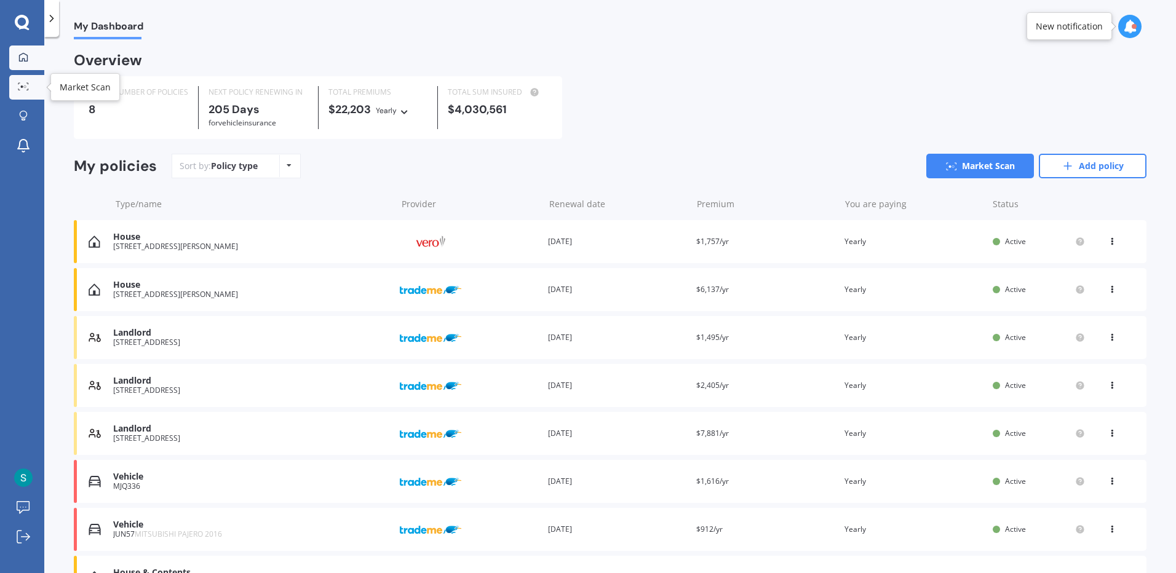
click at [30, 80] on link "Market Scan" at bounding box center [26, 87] width 35 height 25
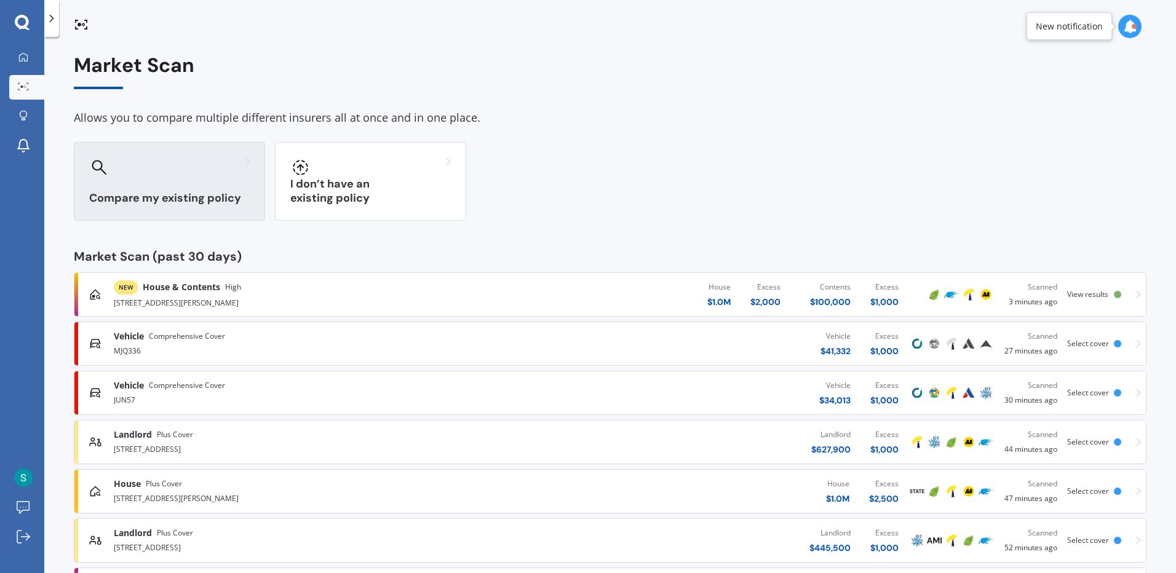
click at [141, 178] on div "Compare my existing policy" at bounding box center [169, 181] width 191 height 79
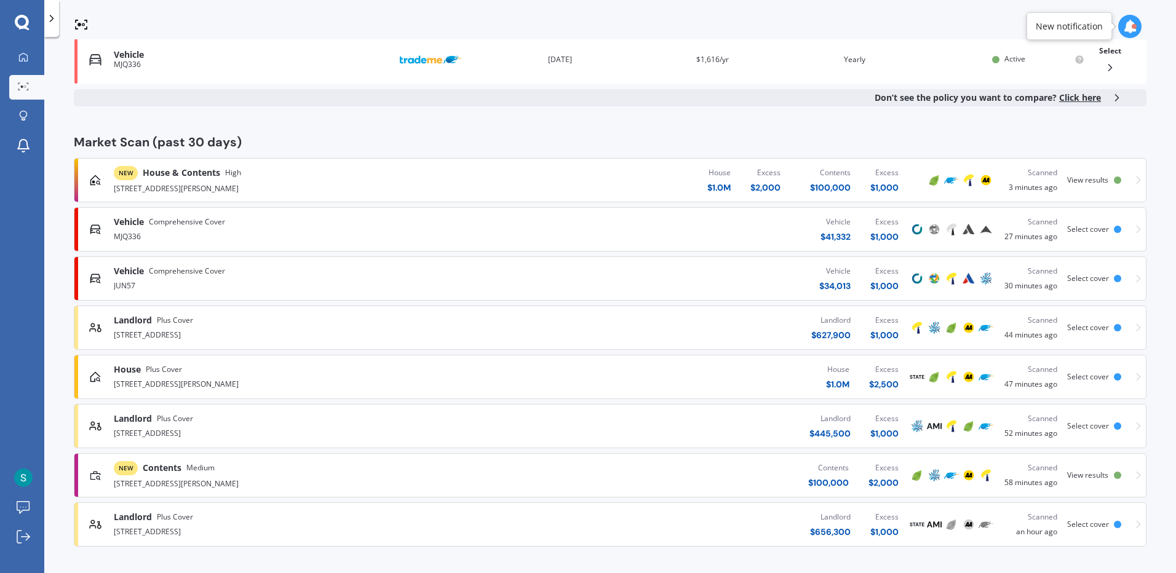
scroll to position [246, 0]
click at [367, 414] on div "Landlord Plus Cover" at bounding box center [306, 418] width 385 height 12
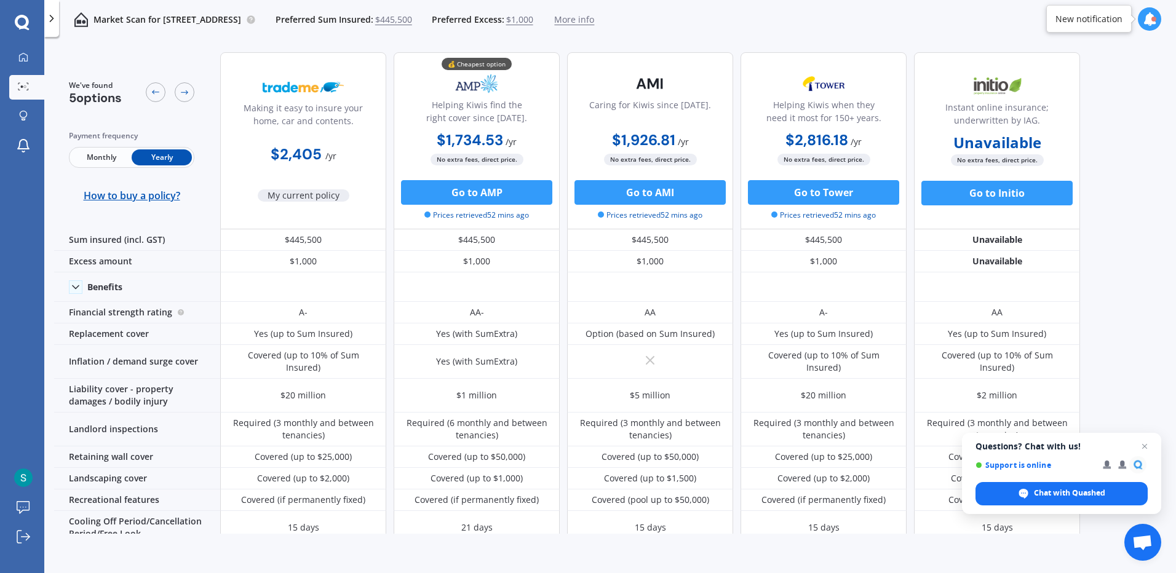
click at [56, 25] on div at bounding box center [51, 18] width 15 height 37
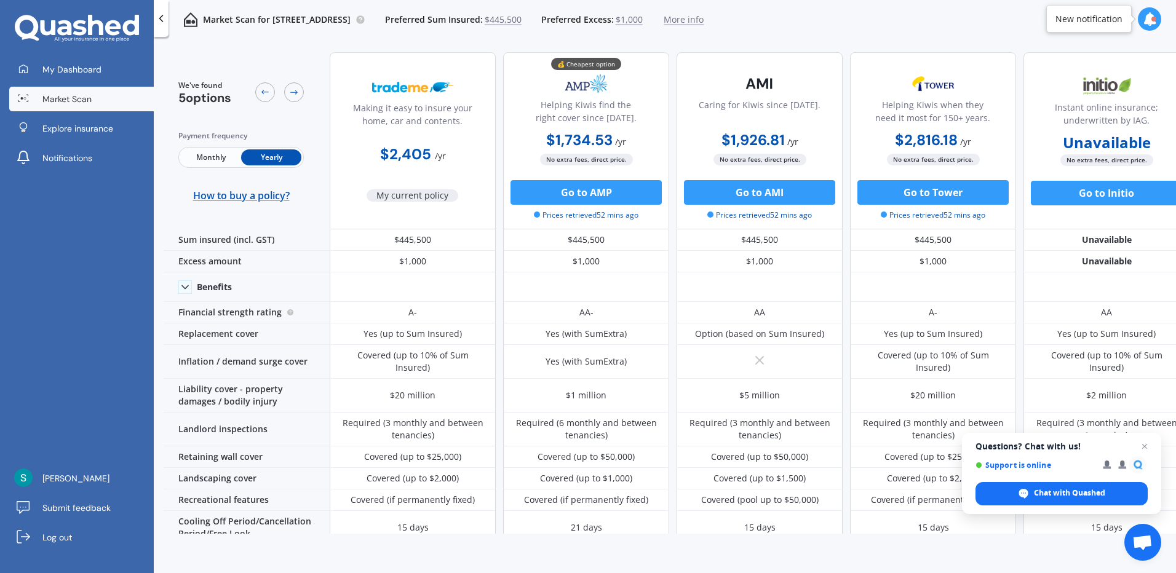
click at [97, 111] on div "My Dashboard Market Scan Explore insurance Notifications" at bounding box center [77, 116] width 154 height 118
click at [98, 106] on link "Market Scan" at bounding box center [81, 99] width 145 height 25
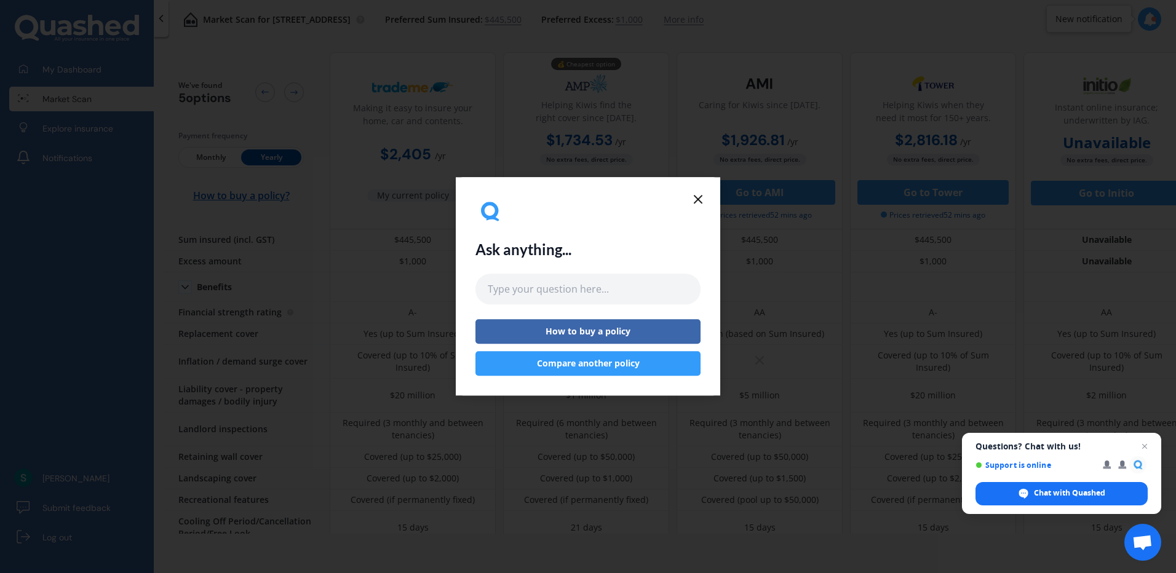
click at [695, 200] on icon at bounding box center [698, 199] width 15 height 15
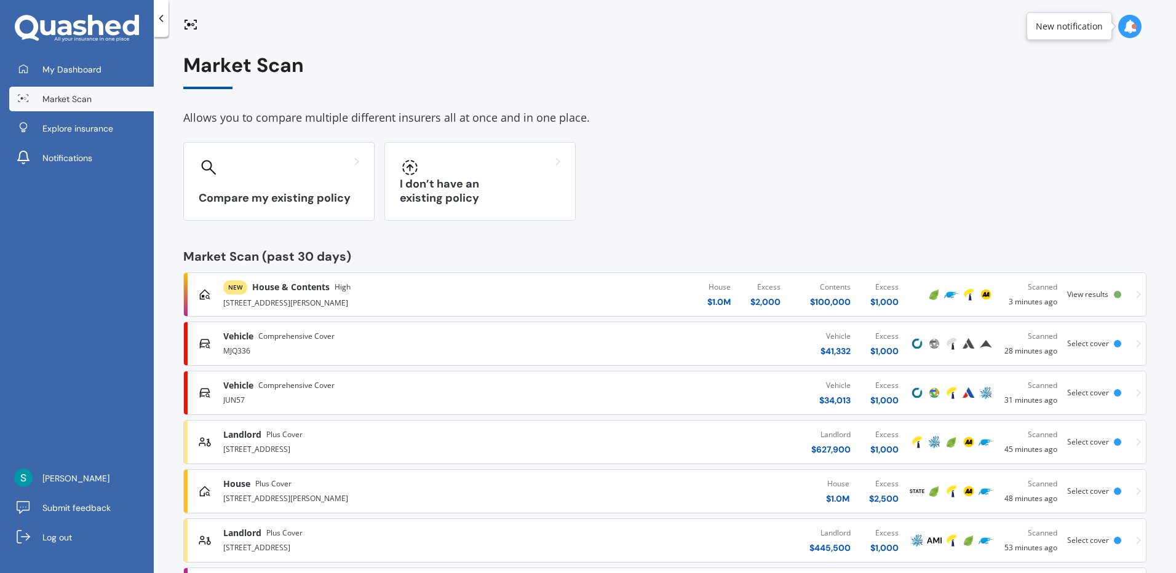
scroll to position [115, 0]
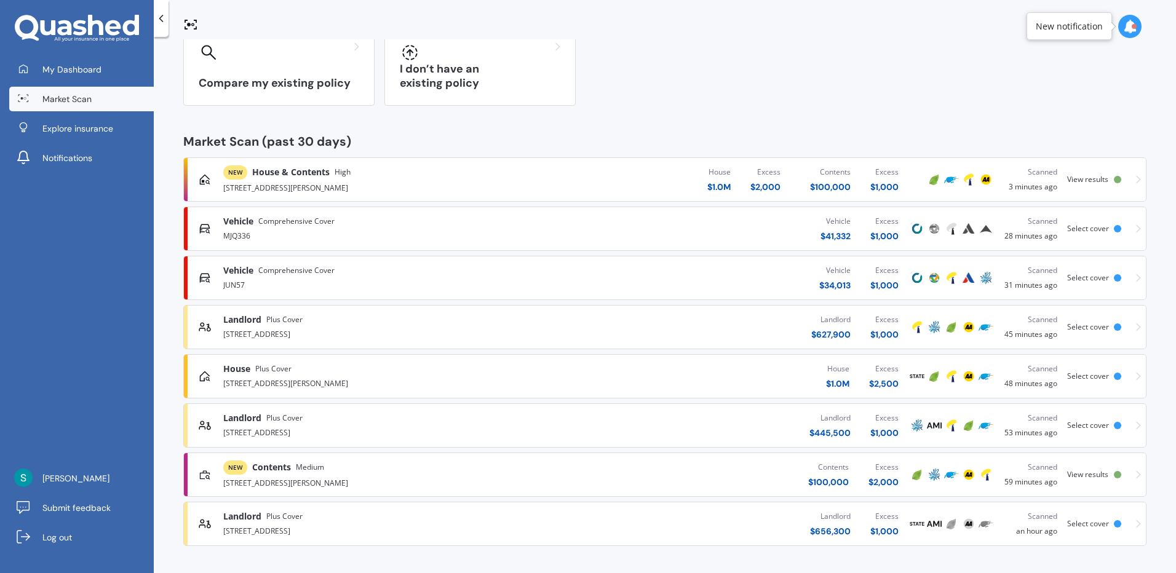
click at [455, 469] on div "NEW Contents Medium" at bounding box center [388, 468] width 330 height 14
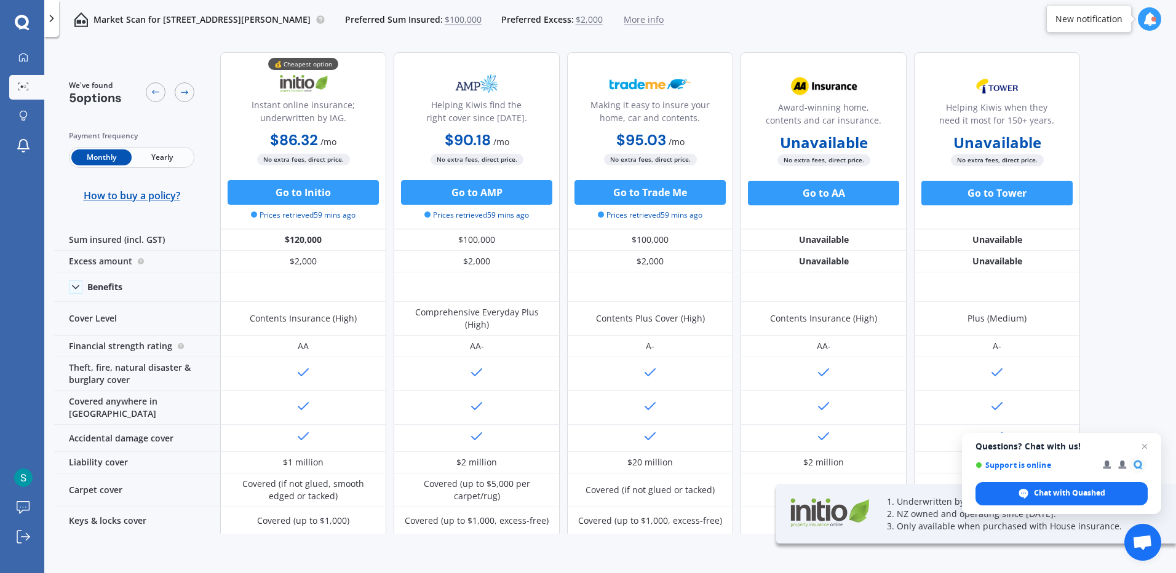
click at [154, 154] on span "Yearly" at bounding box center [162, 158] width 60 height 16
click at [154, 98] on div at bounding box center [156, 92] width 20 height 20
drag, startPoint x: 154, startPoint y: 98, endPoint x: 185, endPoint y: 93, distance: 31.3
click at [185, 93] on icon at bounding box center [184, 92] width 7 height 4
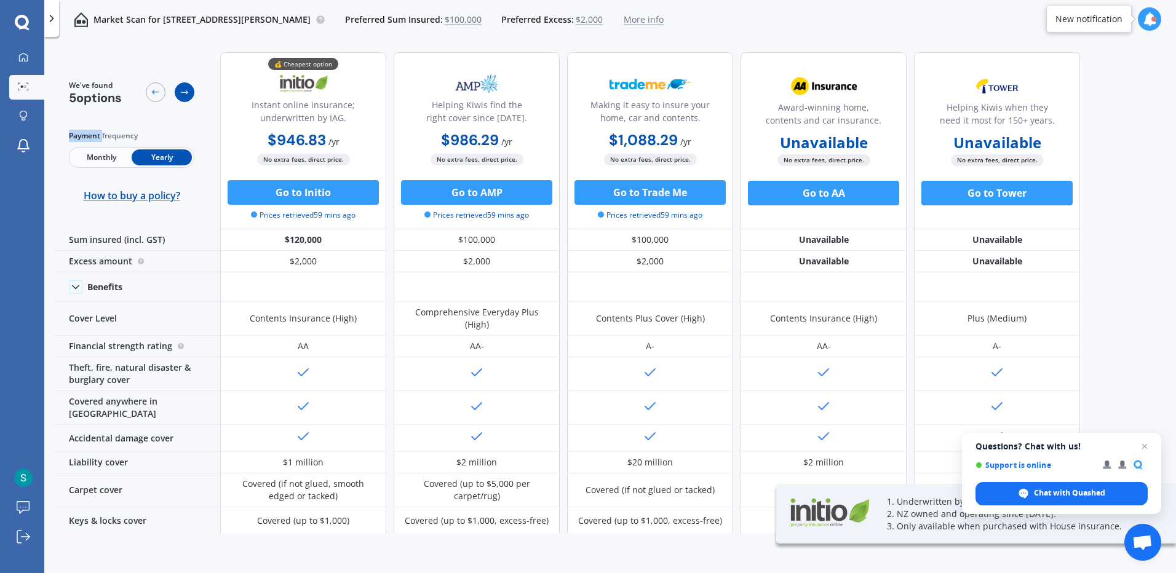
click at [185, 93] on icon at bounding box center [184, 92] width 7 height 4
drag, startPoint x: 185, startPoint y: 93, endPoint x: 152, endPoint y: 89, distance: 33.4
click at [152, 89] on icon at bounding box center [156, 92] width 10 height 10
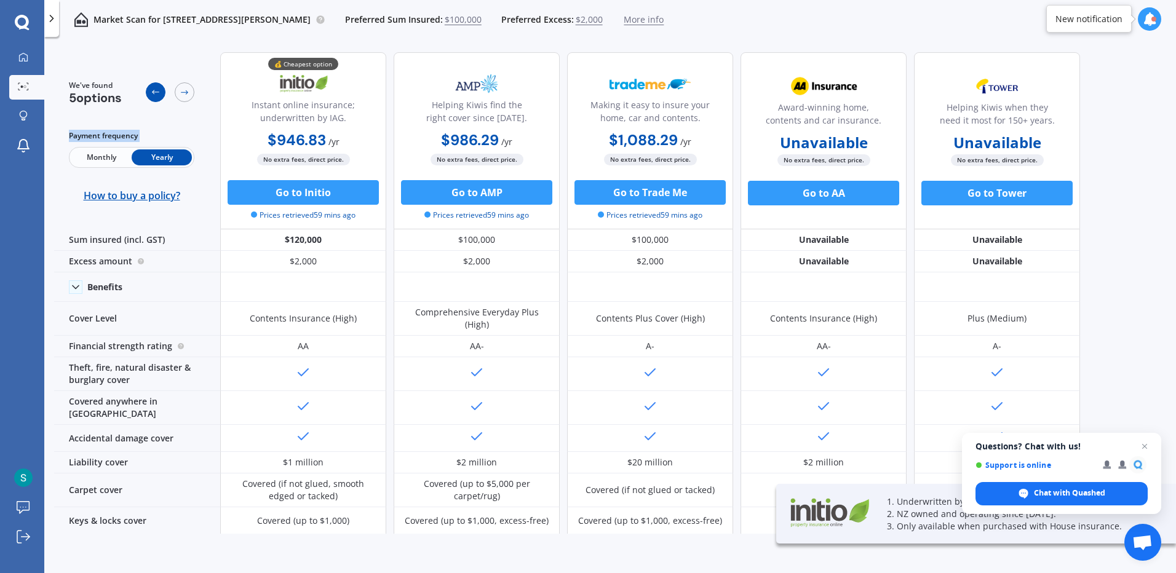
click at [152, 89] on icon at bounding box center [156, 92] width 10 height 10
click at [791, 30] on div "Market Scan for [STREET_ADDRESS][PERSON_NAME] Preferred Sum Insured: $100,000 P…" at bounding box center [610, 19] width 1132 height 39
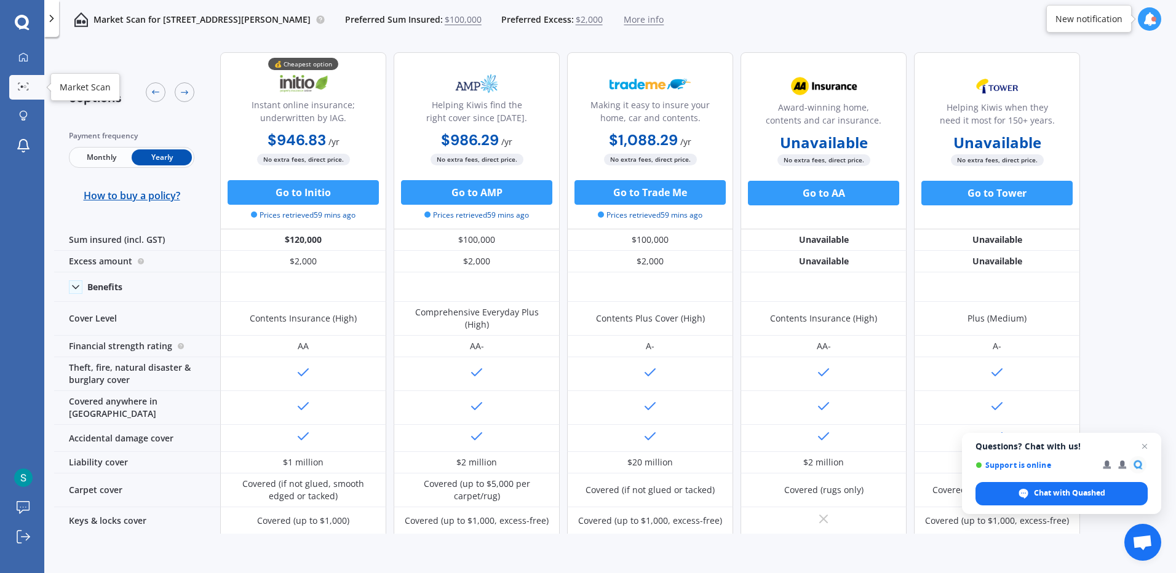
click at [17, 86] on div at bounding box center [23, 86] width 18 height 9
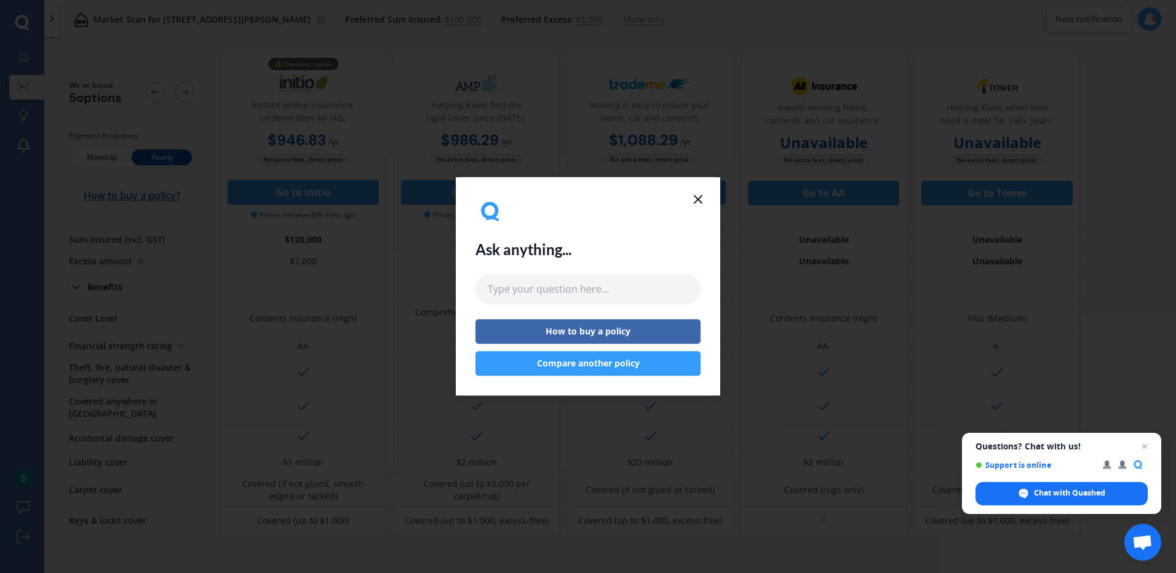
click at [698, 200] on line at bounding box center [698, 199] width 7 height 7
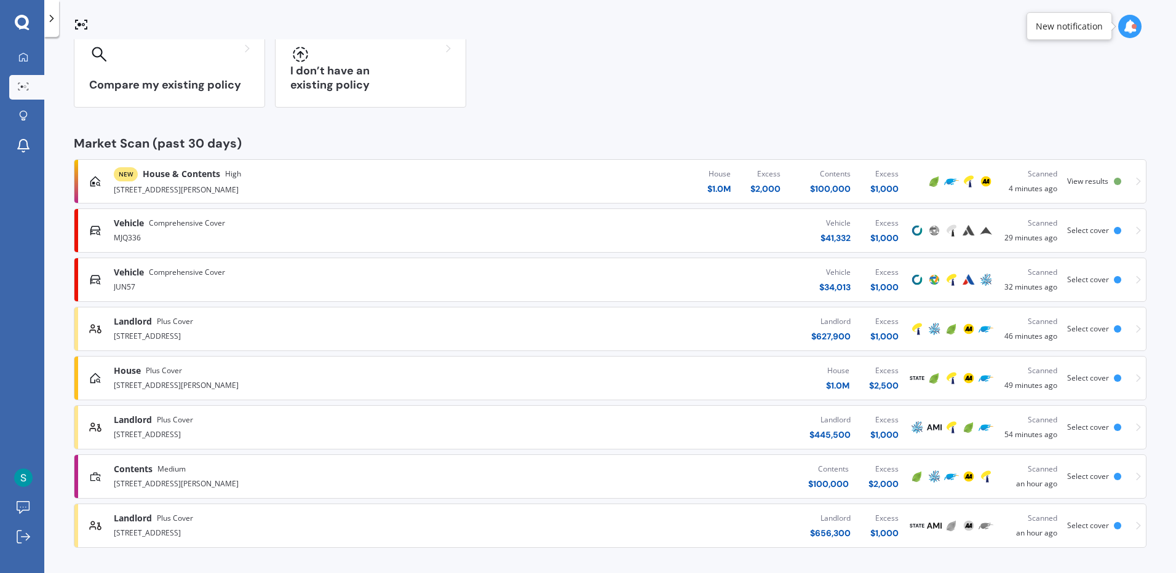
scroll to position [115, 0]
